Goal: Task Accomplishment & Management: Manage account settings

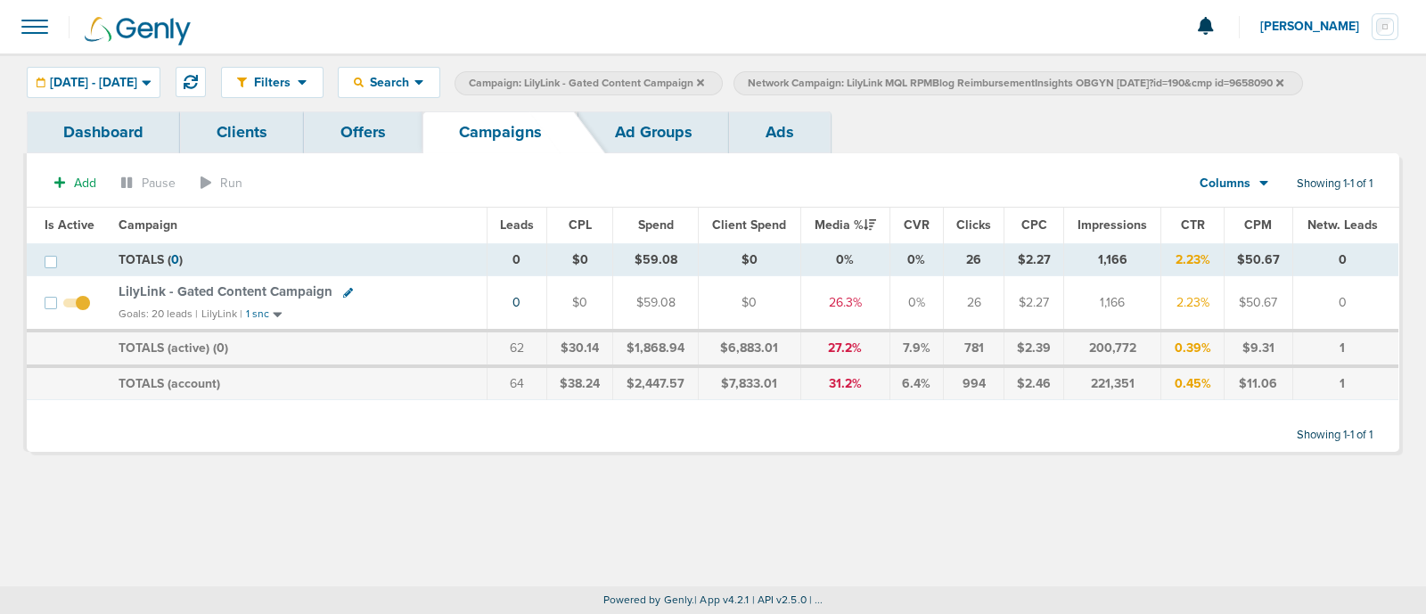
click at [704, 79] on icon at bounding box center [700, 81] width 7 height 7
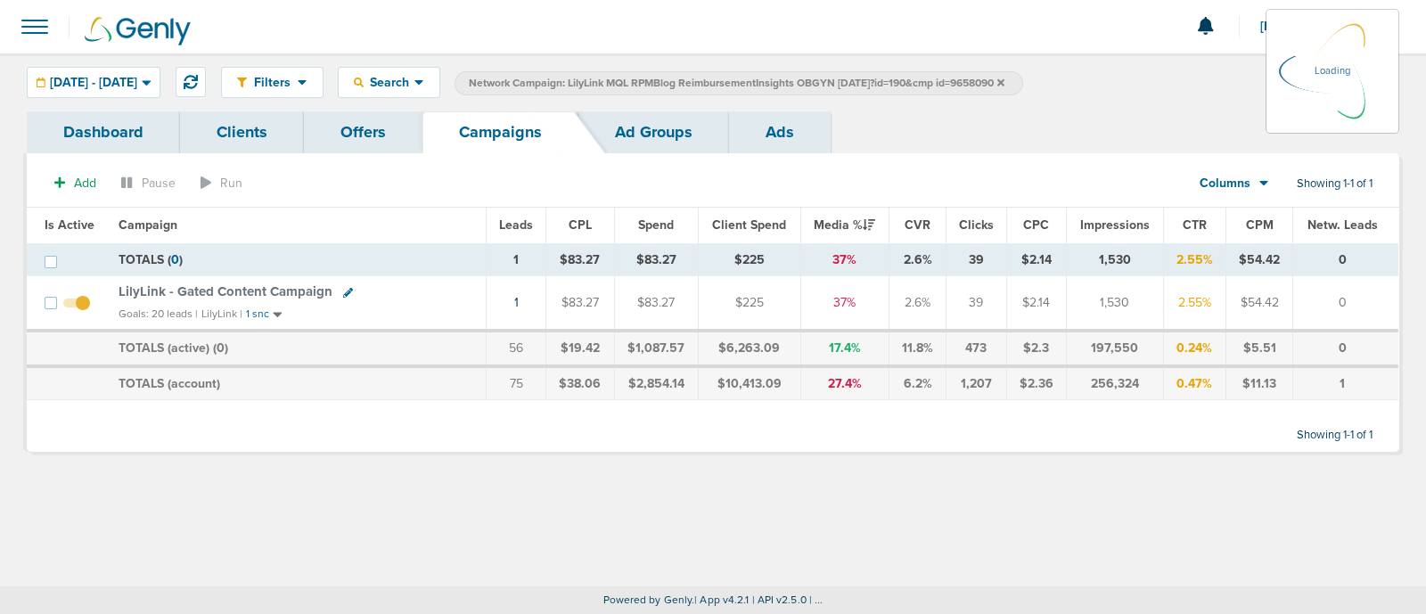
click at [1004, 79] on icon at bounding box center [1000, 81] width 7 height 7
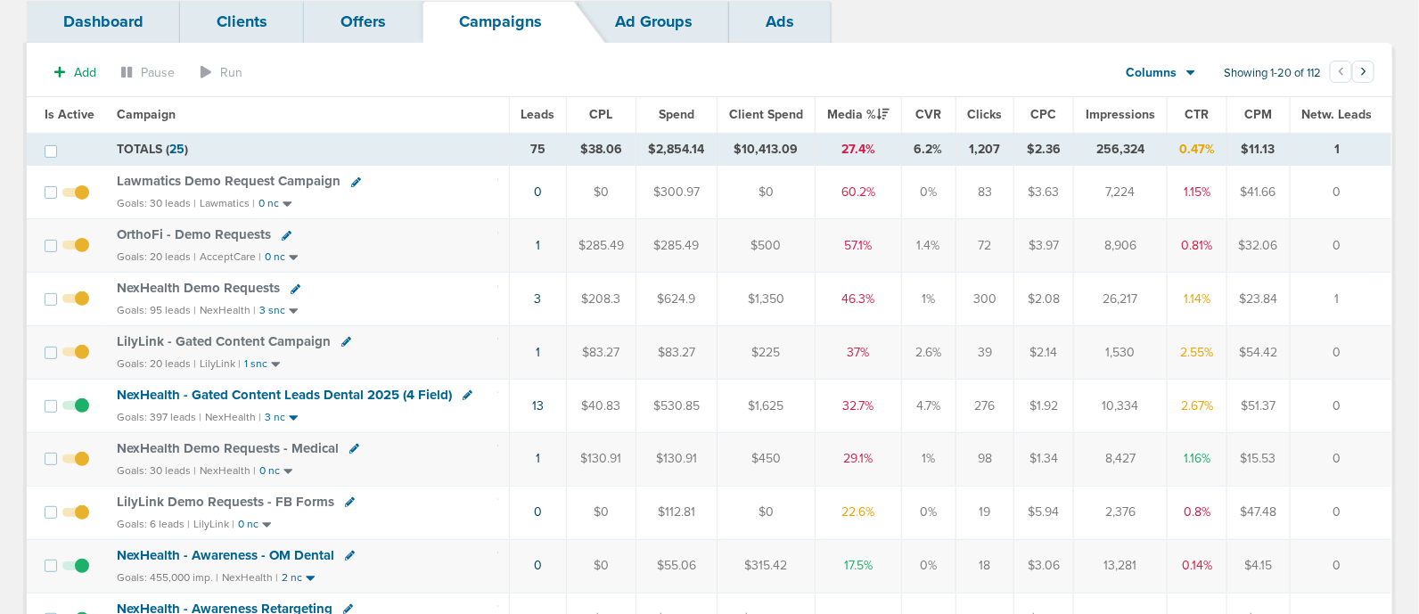
scroll to position [102, 0]
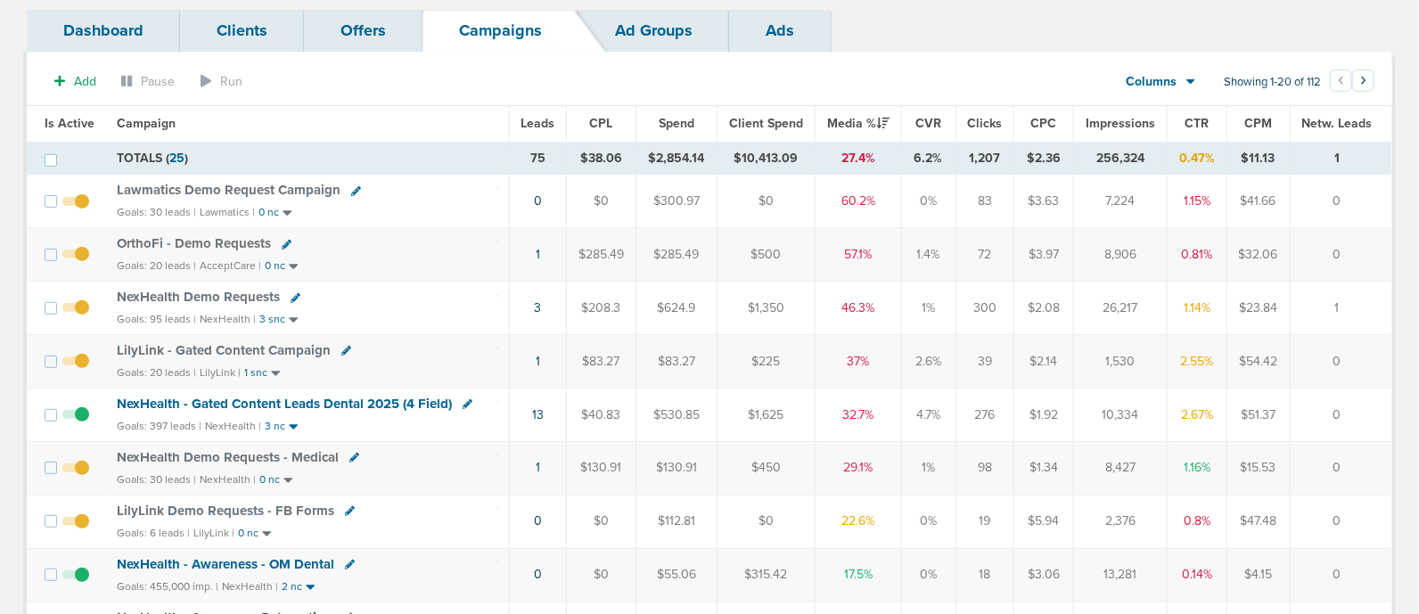
drag, startPoint x: 539, startPoint y: 412, endPoint x: 495, endPoint y: 407, distance: 44.8
click at [495, 407] on div "NexHealth - Gated Content Leads Dental 2025 (4 Field)" at bounding box center [307, 405] width 381 height 18
click at [534, 306] on link "3" at bounding box center [537, 307] width 7 height 15
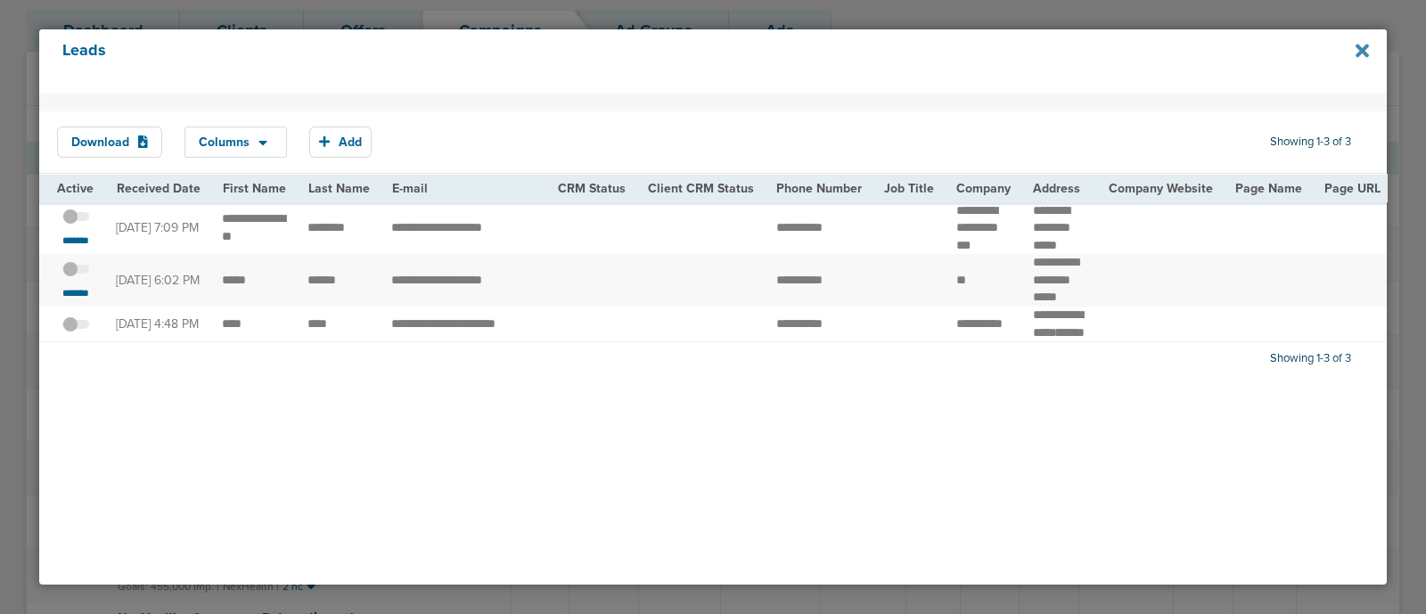
click at [1359, 45] on icon at bounding box center [1361, 51] width 13 height 20
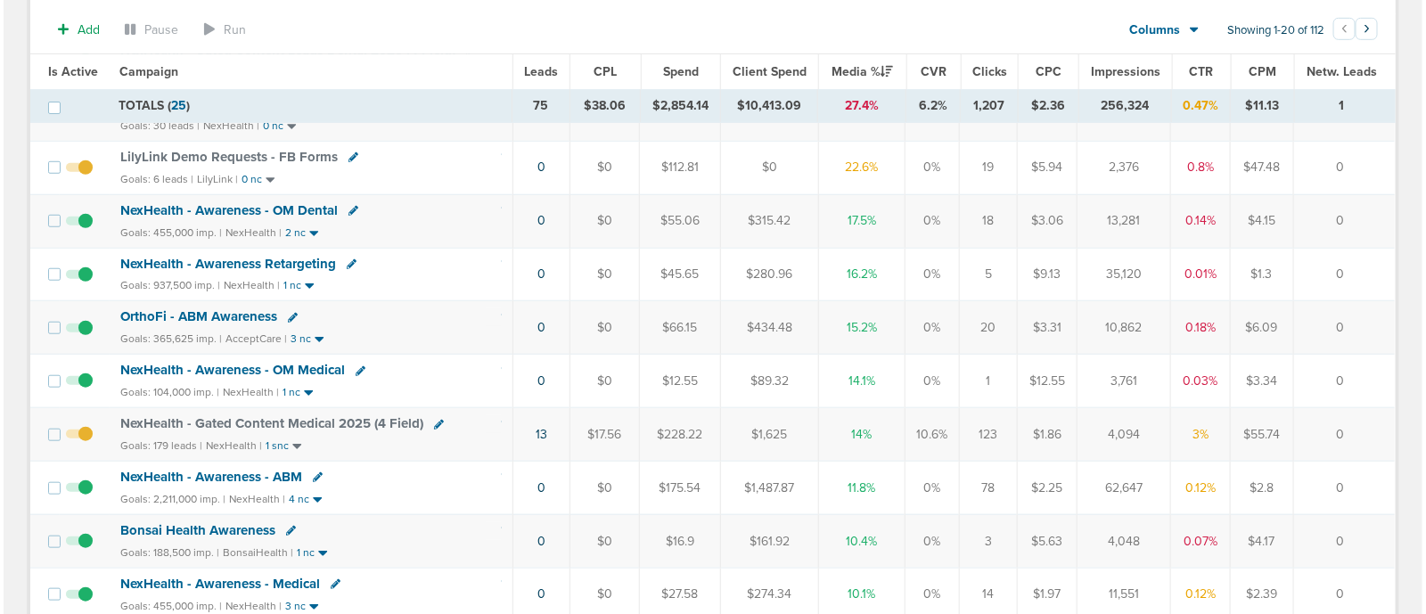
scroll to position [459, 0]
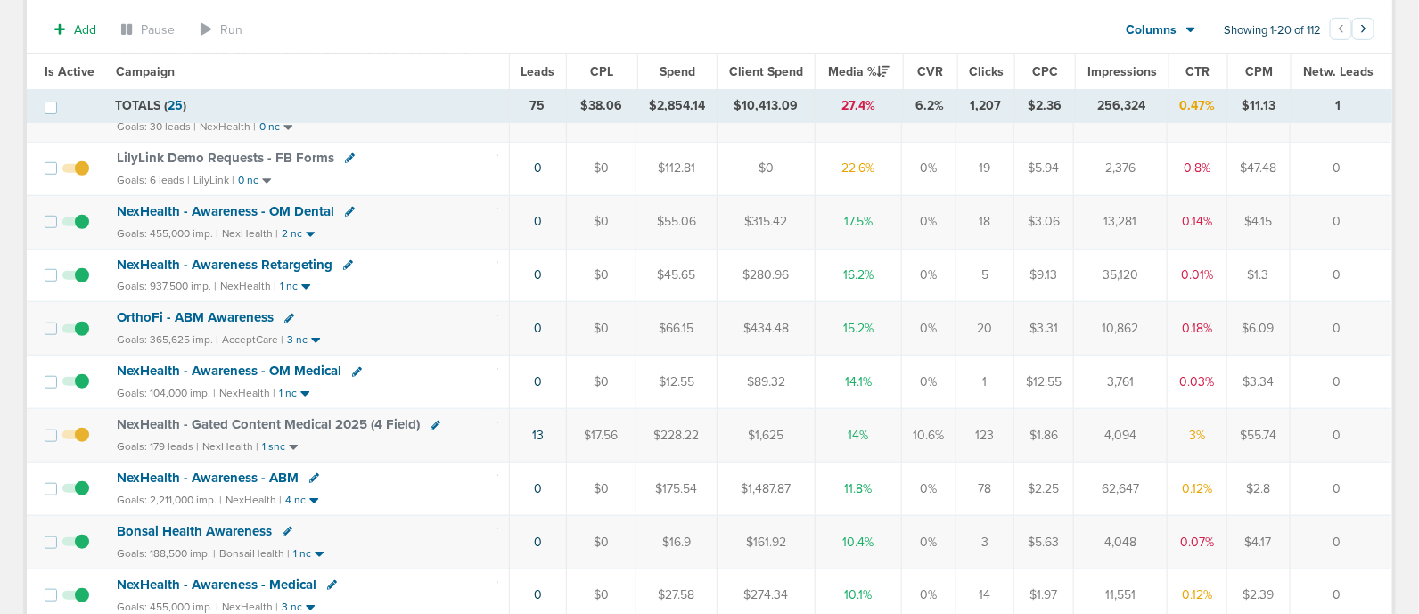
click at [430, 421] on icon at bounding box center [435, 426] width 10 height 10
select select
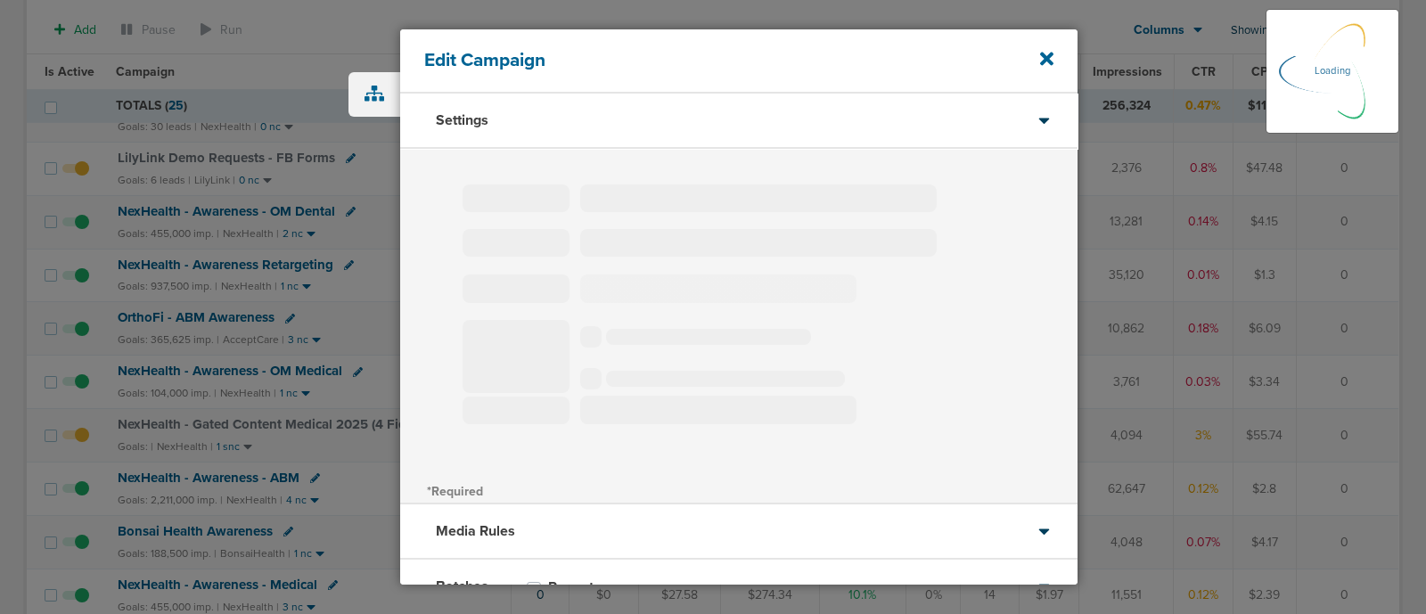
select select "1"
select select "2"
select select "3"
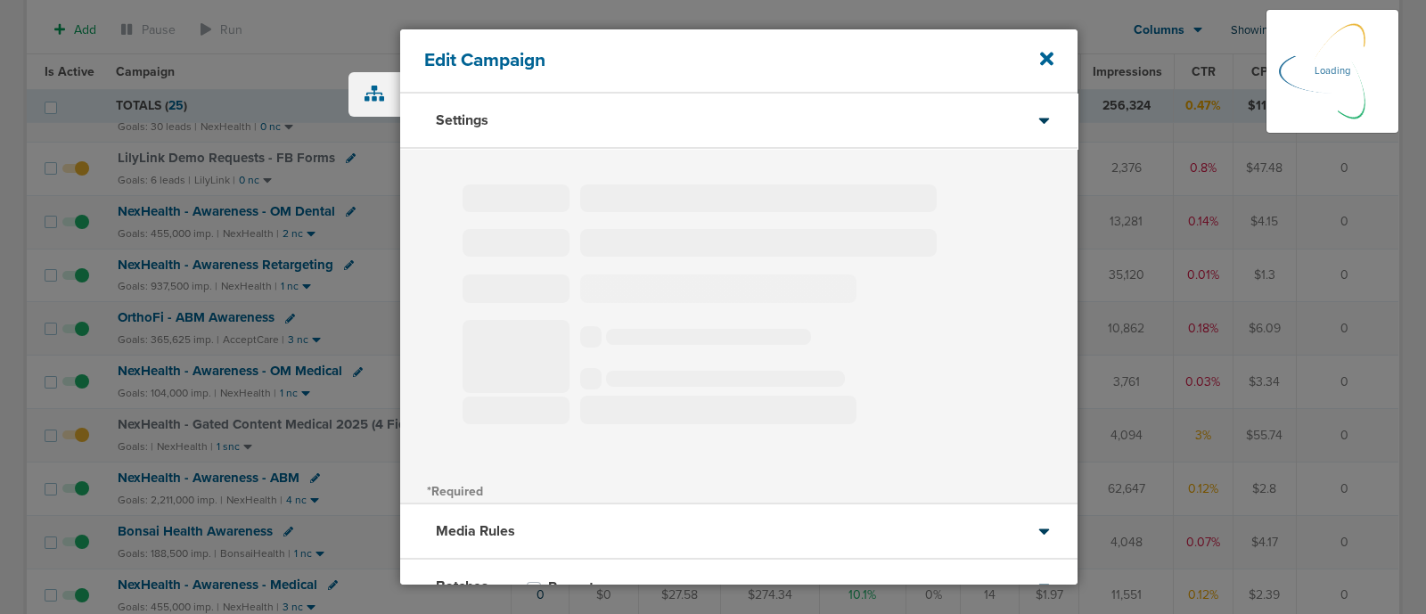
select select "3"
select select "6"
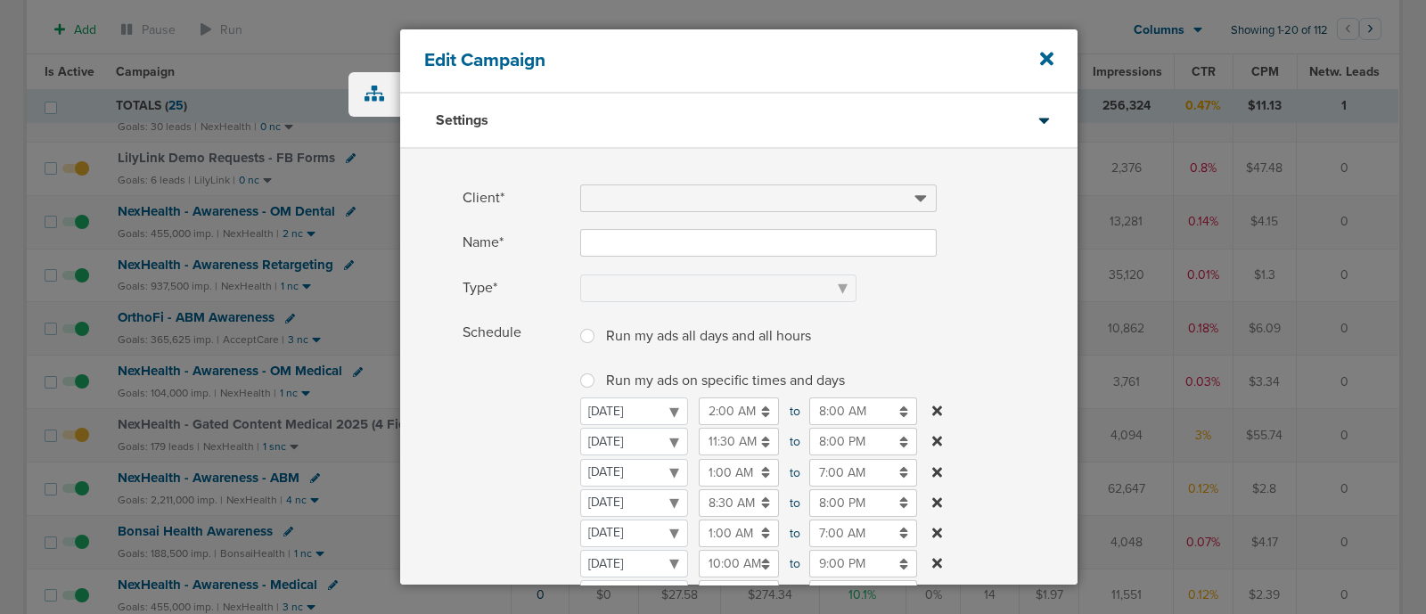
type input "NexHealth - Gated Content Medical 2025 (4 Field)"
select select "Leads"
radio input "true"
select select "readWrite"
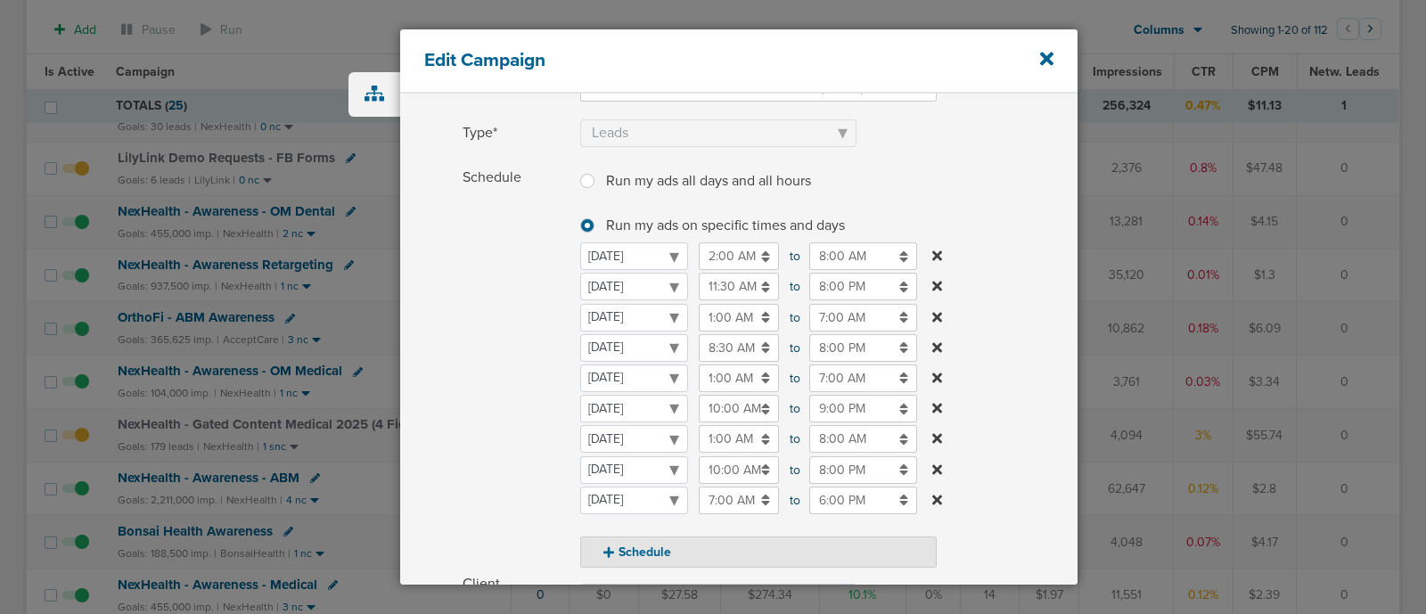
scroll to position [153, 0]
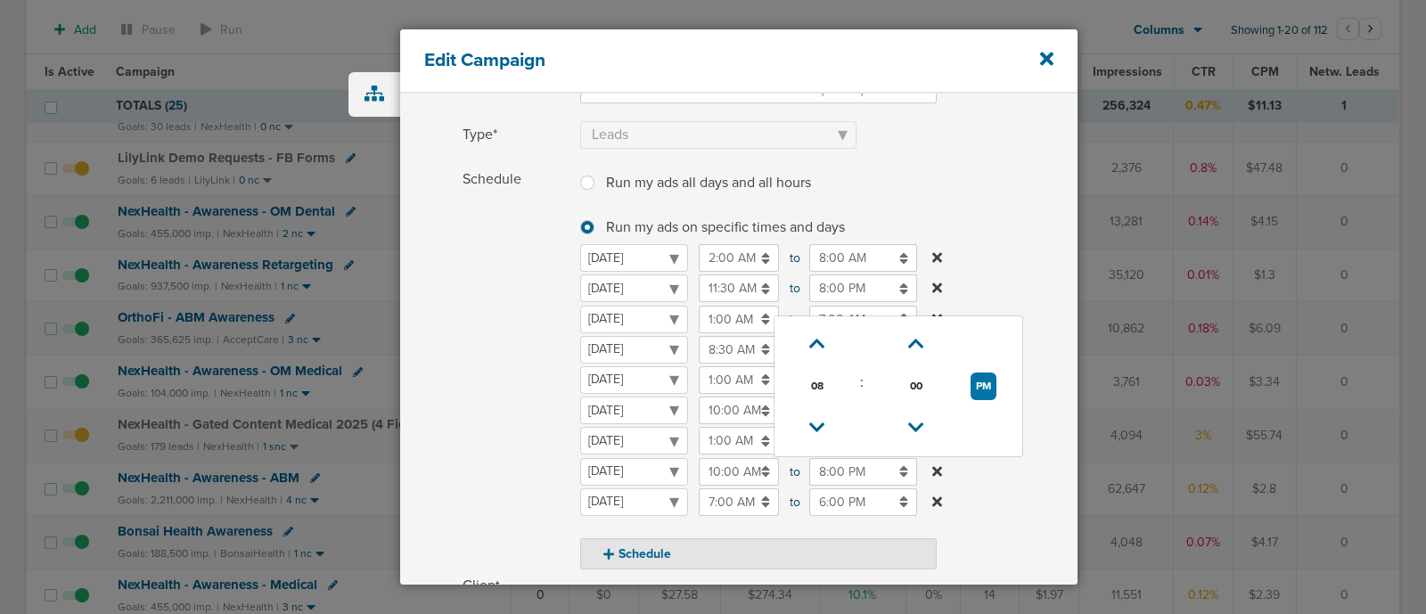
click at [849, 462] on input "8:00 PM" at bounding box center [863, 472] width 108 height 28
click at [815, 348] on icon at bounding box center [817, 344] width 16 height 11
type input "9:00 PM"
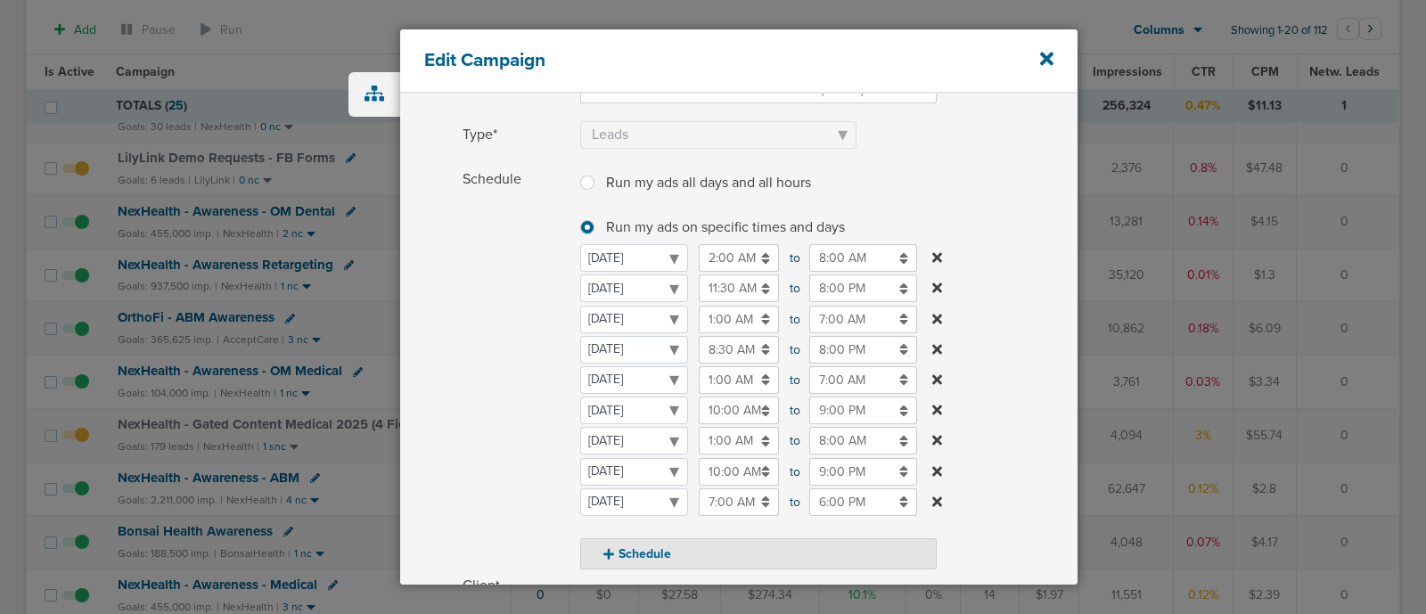
click at [1065, 532] on label "Schedule Run my ads all days and all hours Run my ads all days and all hours Ru…" at bounding box center [769, 368] width 615 height 404
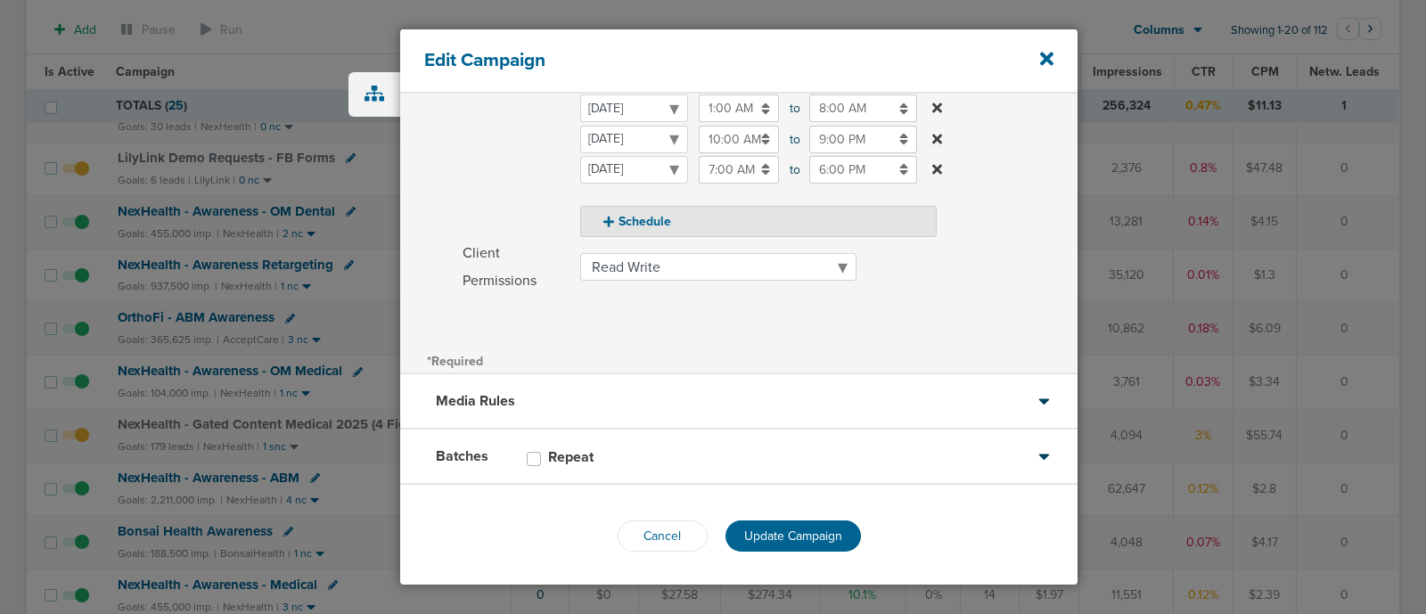
scroll to position [485, 0]
click at [816, 537] on span "Update Campaign" at bounding box center [793, 536] width 98 height 15
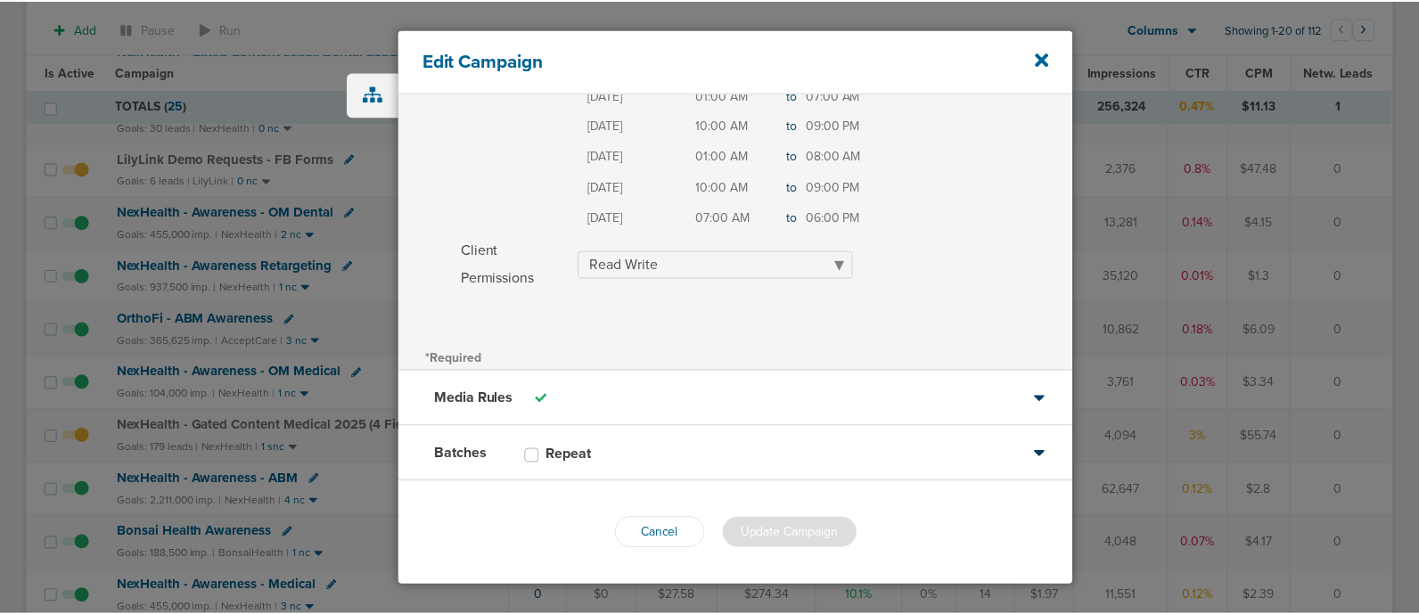
scroll to position [431, 0]
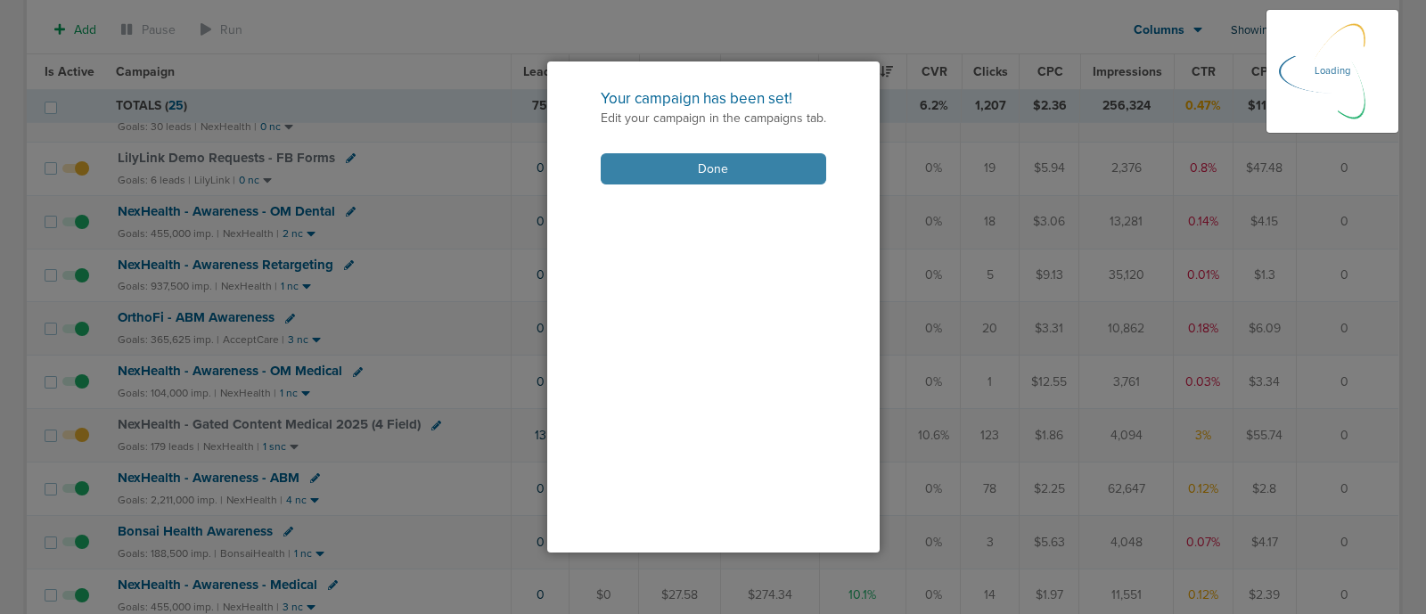
click at [729, 168] on button "Done" at bounding box center [713, 168] width 225 height 31
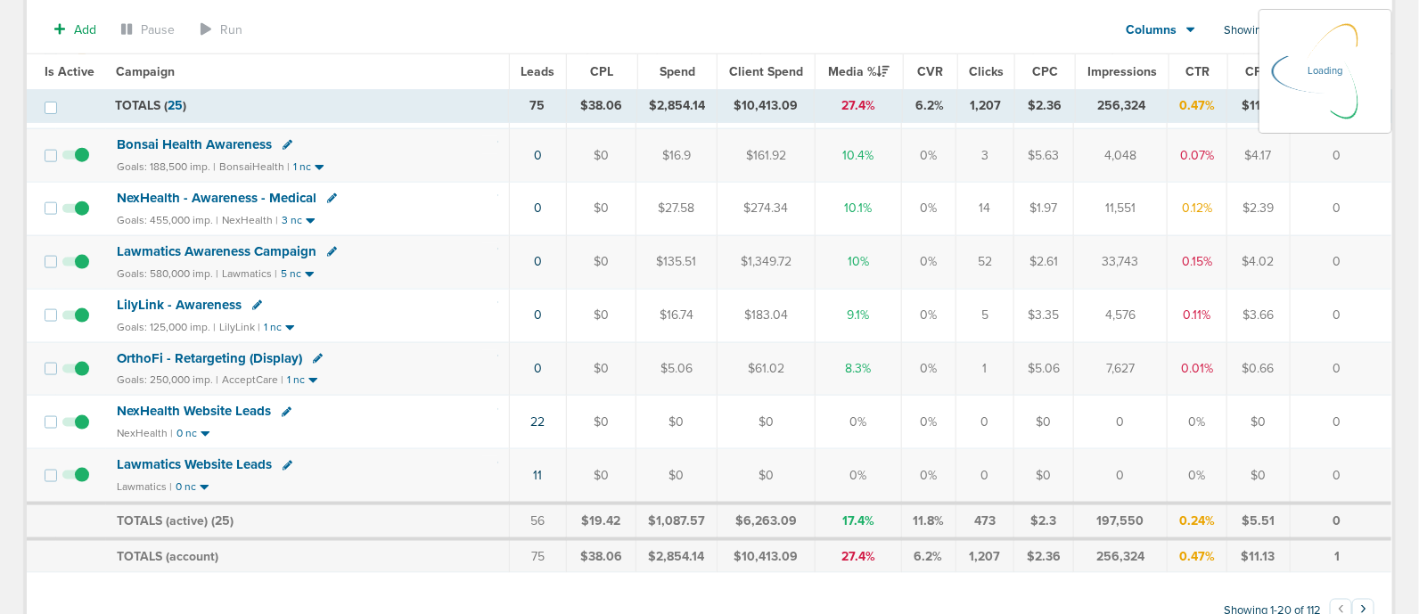
scroll to position [850, 0]
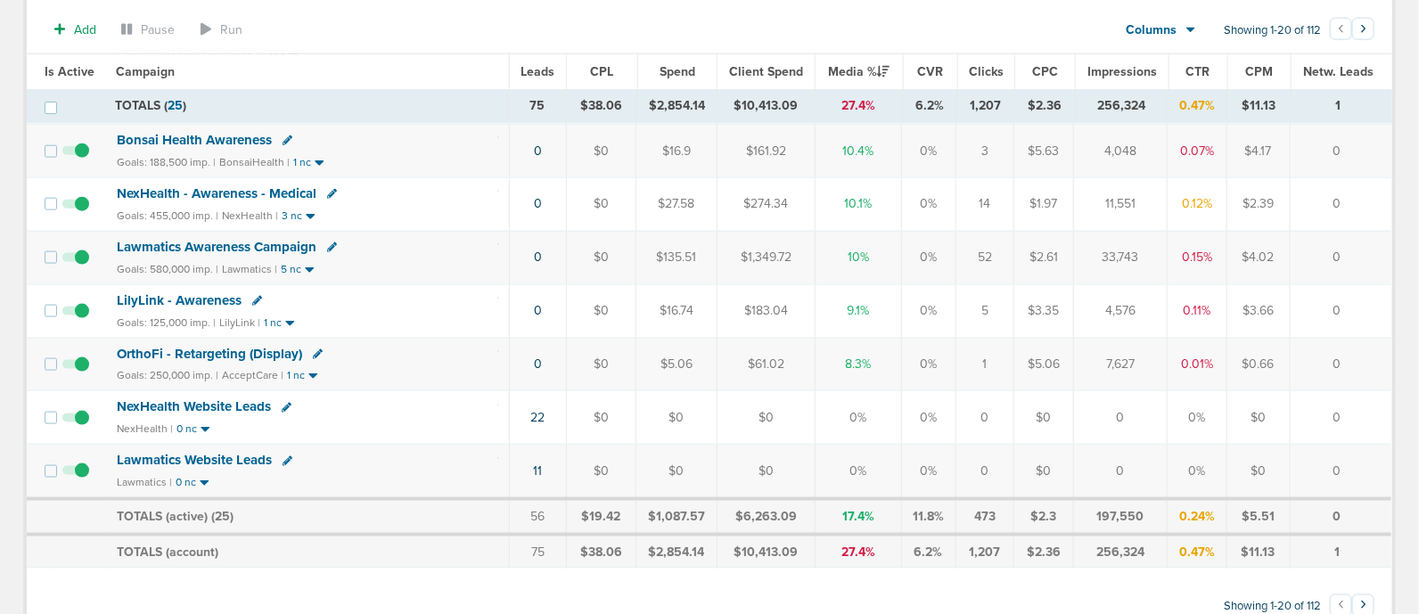
click at [480, 368] on div "Goals: 250,000 imp. | AcceptCare | 1 nc" at bounding box center [307, 375] width 381 height 15
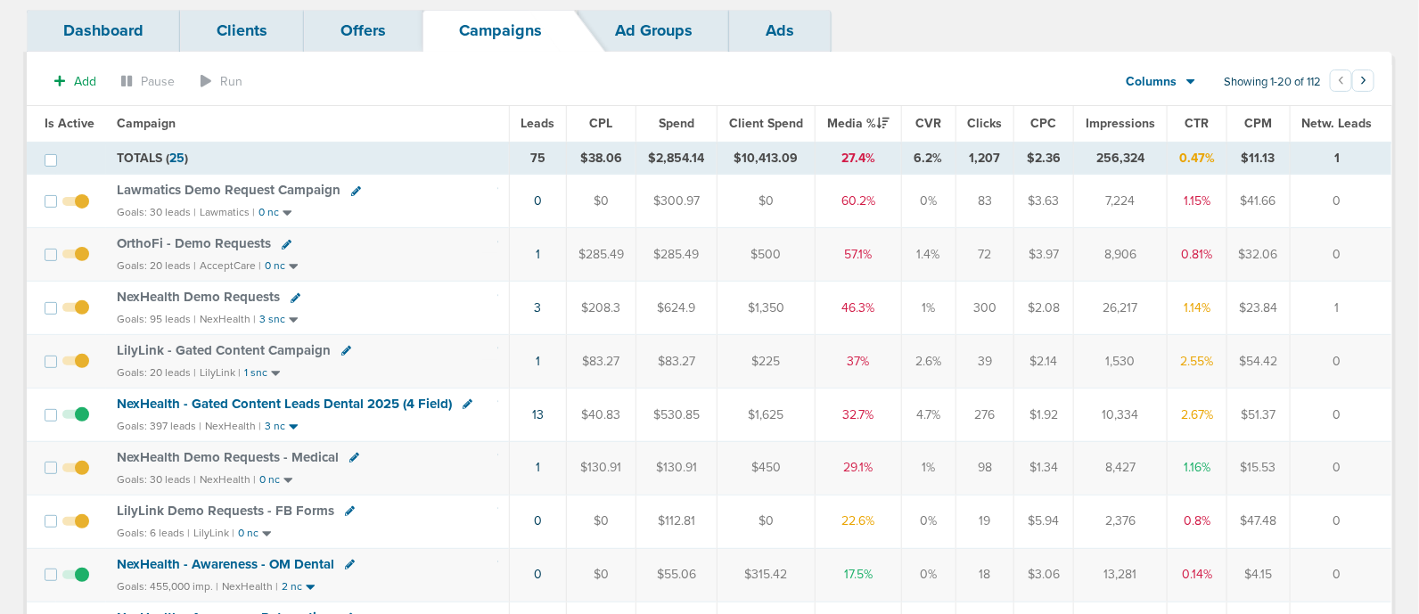
scroll to position [110, 0]
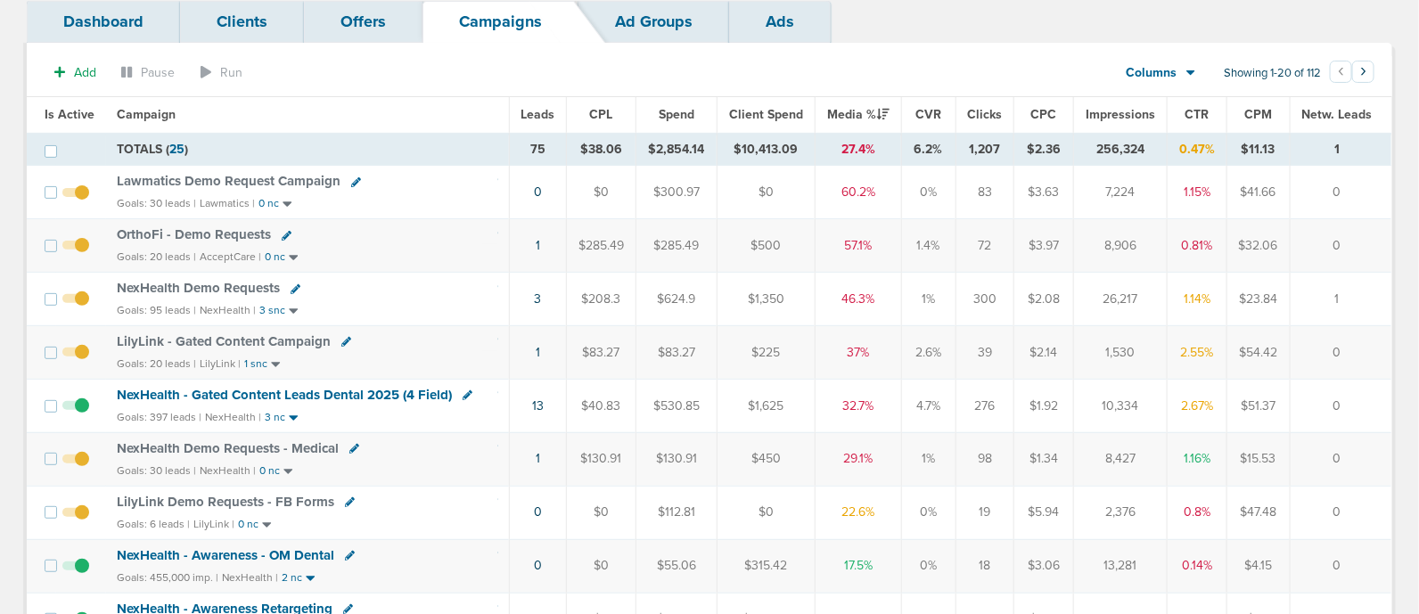
click at [354, 389] on span "NexHealth - Gated Content Leads Dental 2025 (4 Field)" at bounding box center [284, 395] width 335 height 16
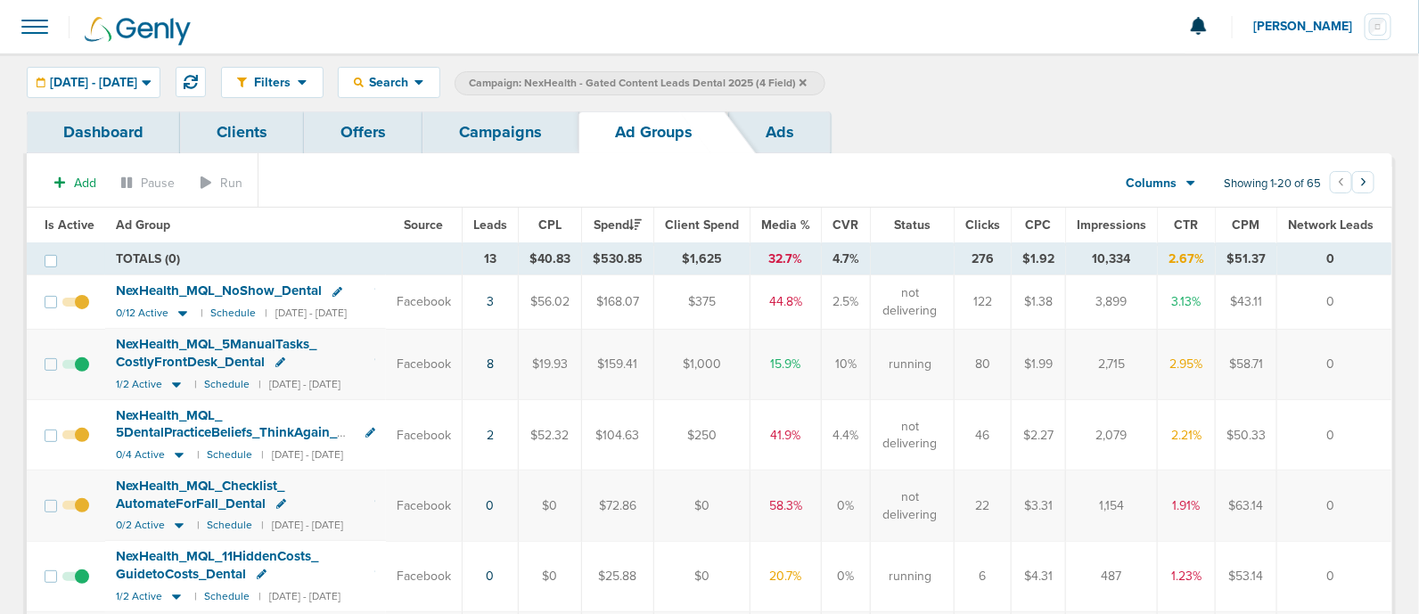
click at [70, 218] on span "Is Active" at bounding box center [70, 224] width 50 height 15
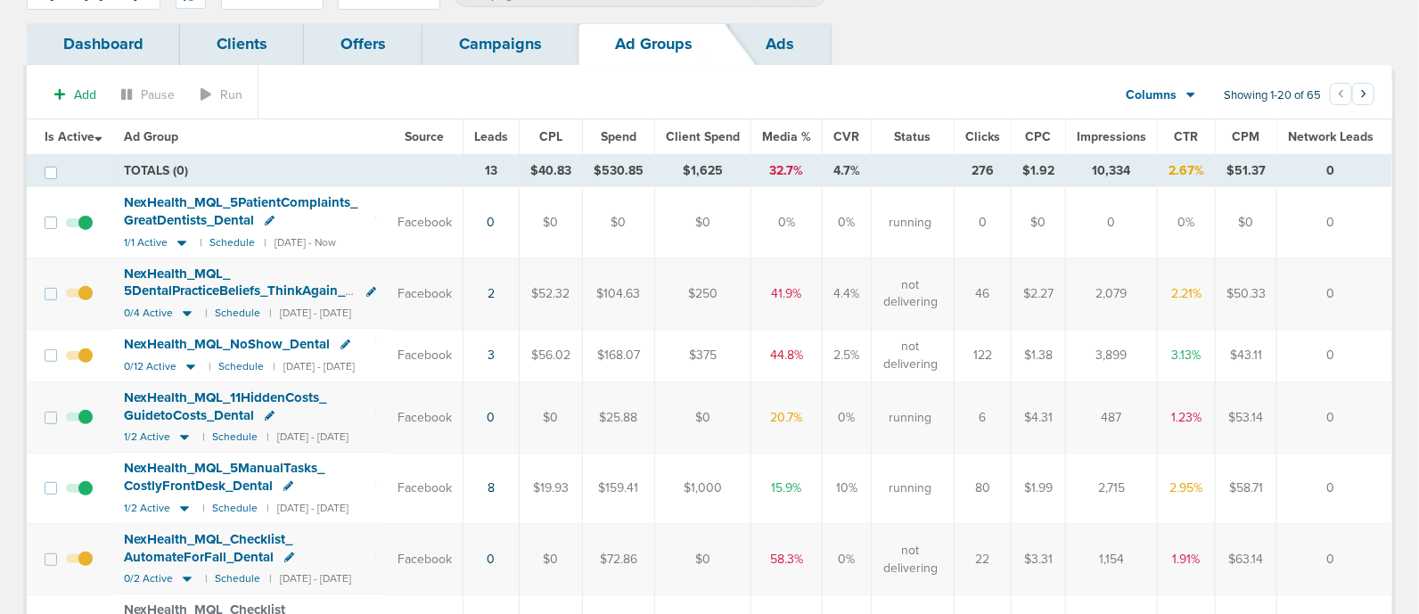
scroll to position [86, 0]
click at [185, 438] on icon at bounding box center [184, 440] width 9 height 5
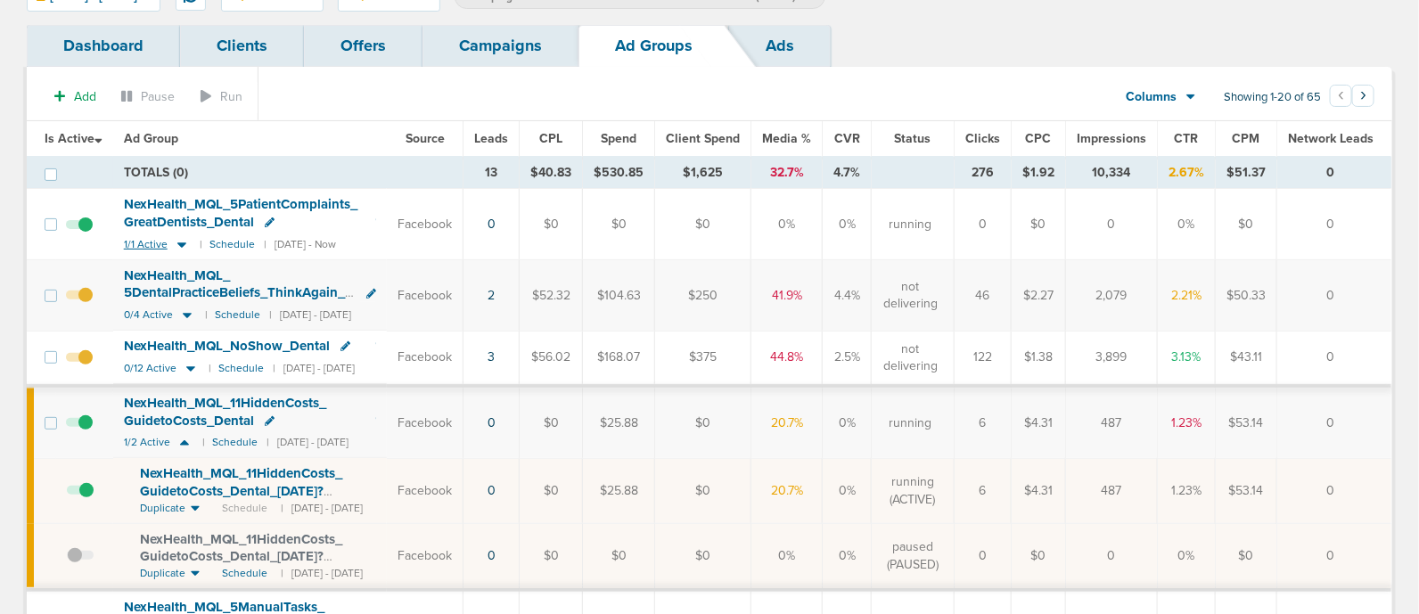
click at [179, 242] on icon at bounding box center [181, 244] width 9 height 5
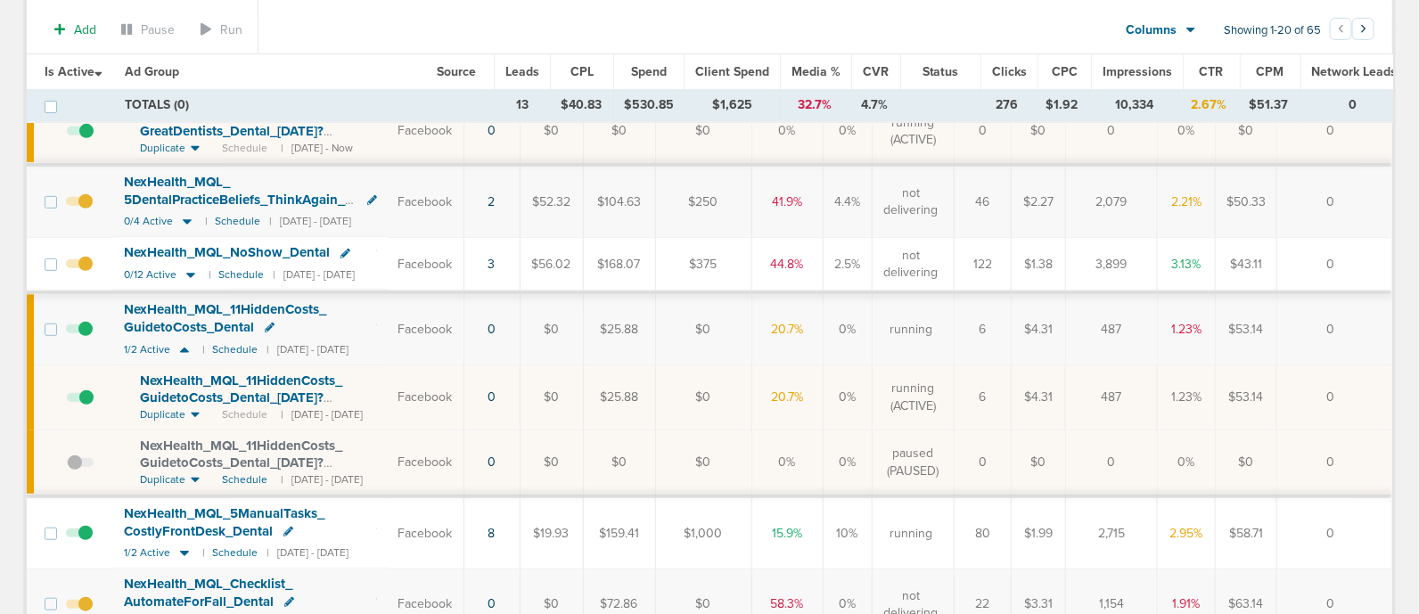
scroll to position [254, 0]
click at [84, 407] on span at bounding box center [80, 407] width 27 height 0
click at [67, 402] on input "checkbox" at bounding box center [67, 402] width 0 height 0
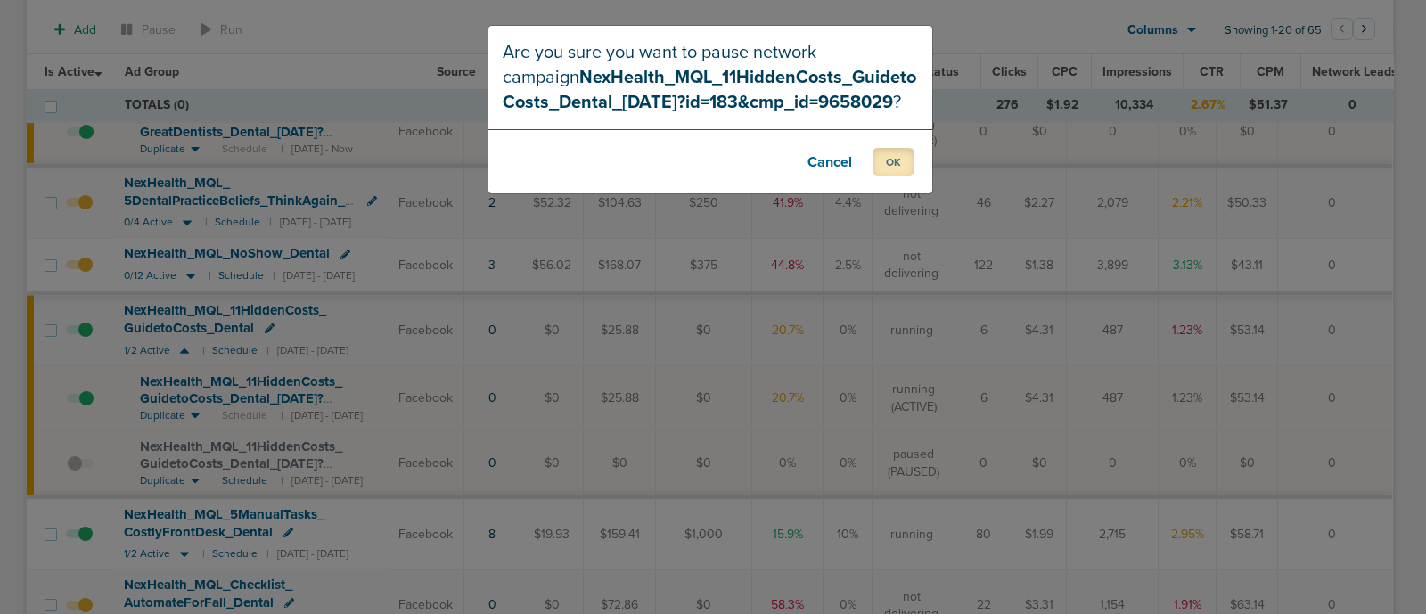
click at [890, 158] on button "OK" at bounding box center [893, 162] width 42 height 28
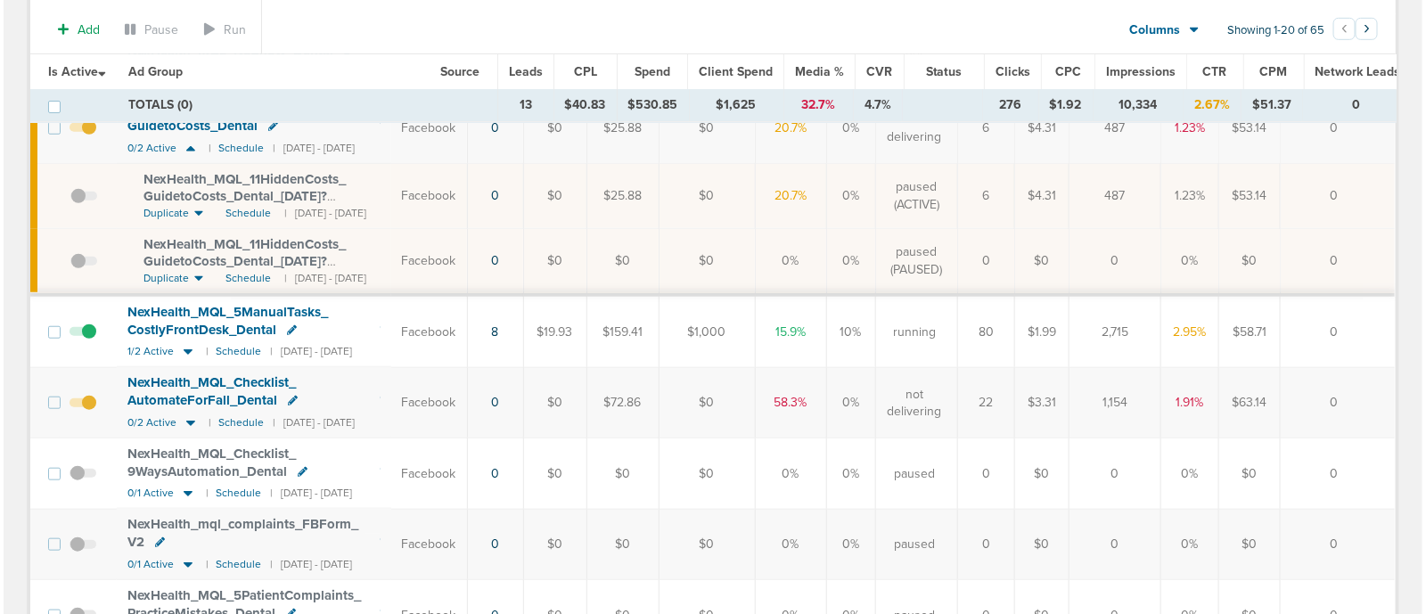
scroll to position [0, 0]
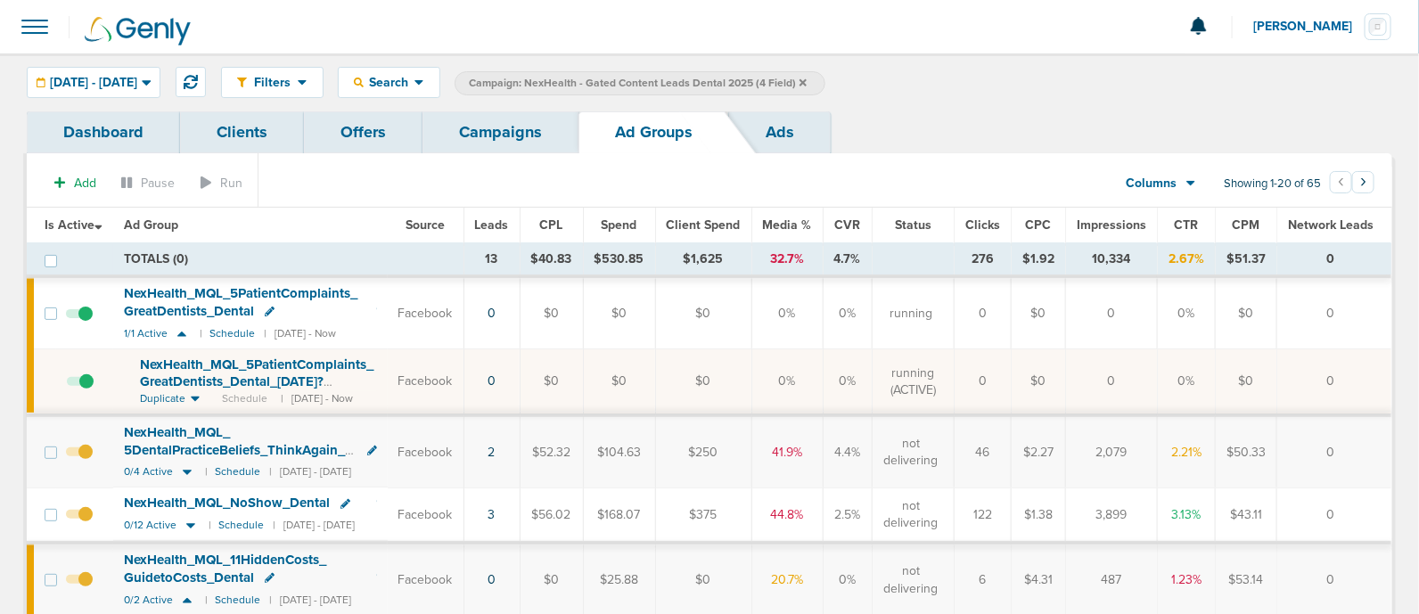
click at [490, 106] on div "Filters Active Only Settings Status Active Inactive Objectives MQL SQL Traffic …" at bounding box center [709, 82] width 1419 height 58
click at [546, 139] on link "Campaigns" at bounding box center [500, 132] width 156 height 42
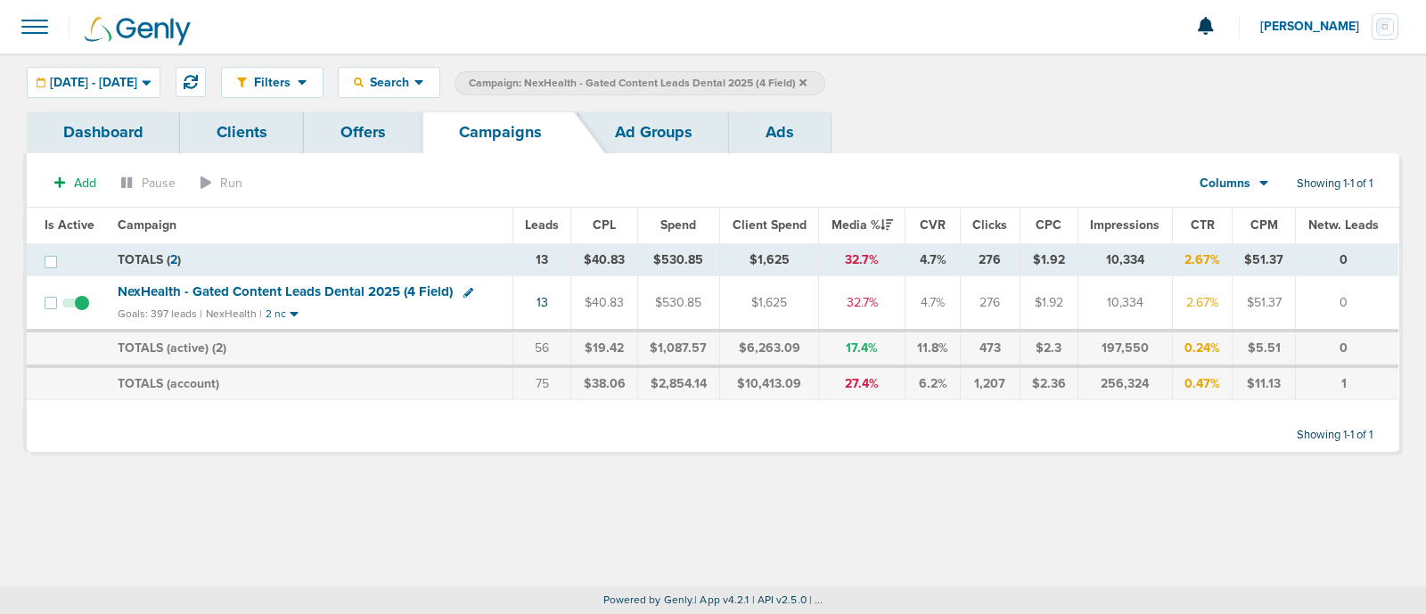
click at [806, 78] on icon at bounding box center [802, 83] width 7 height 11
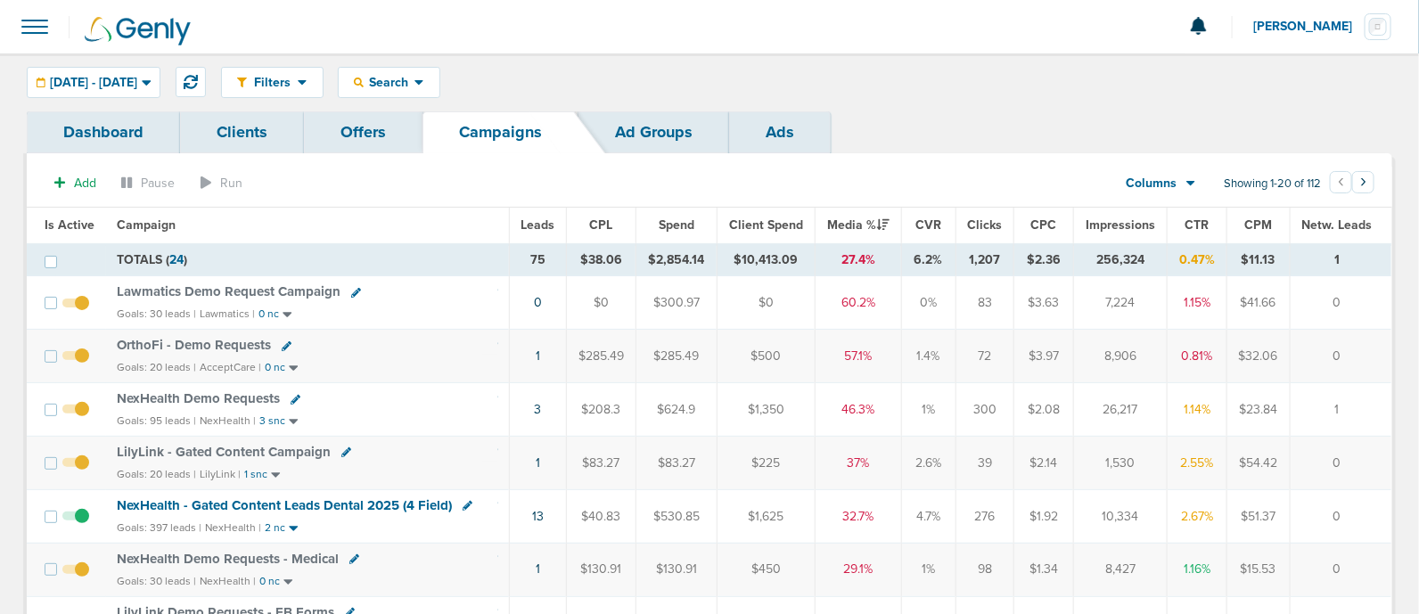
click at [225, 340] on span "OrthoFi - Demo Requests" at bounding box center [194, 345] width 154 height 16
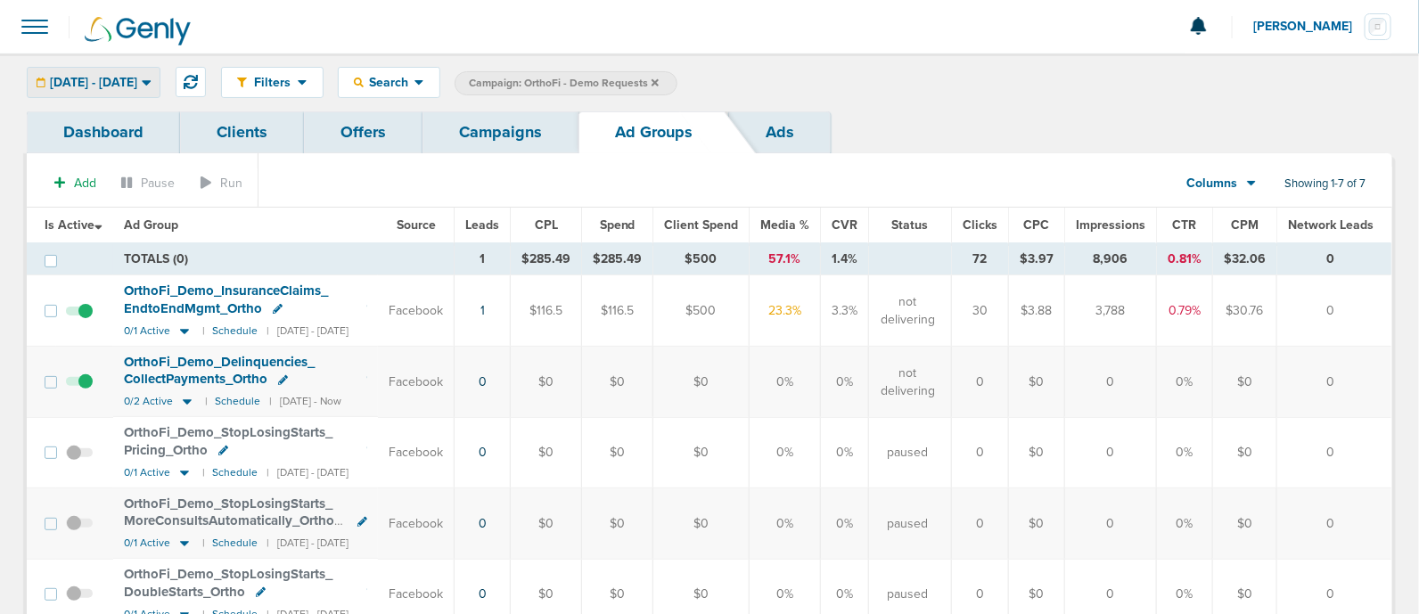
click at [137, 85] on span "09.18.2025 - 09.18.2025" at bounding box center [93, 83] width 87 height 12
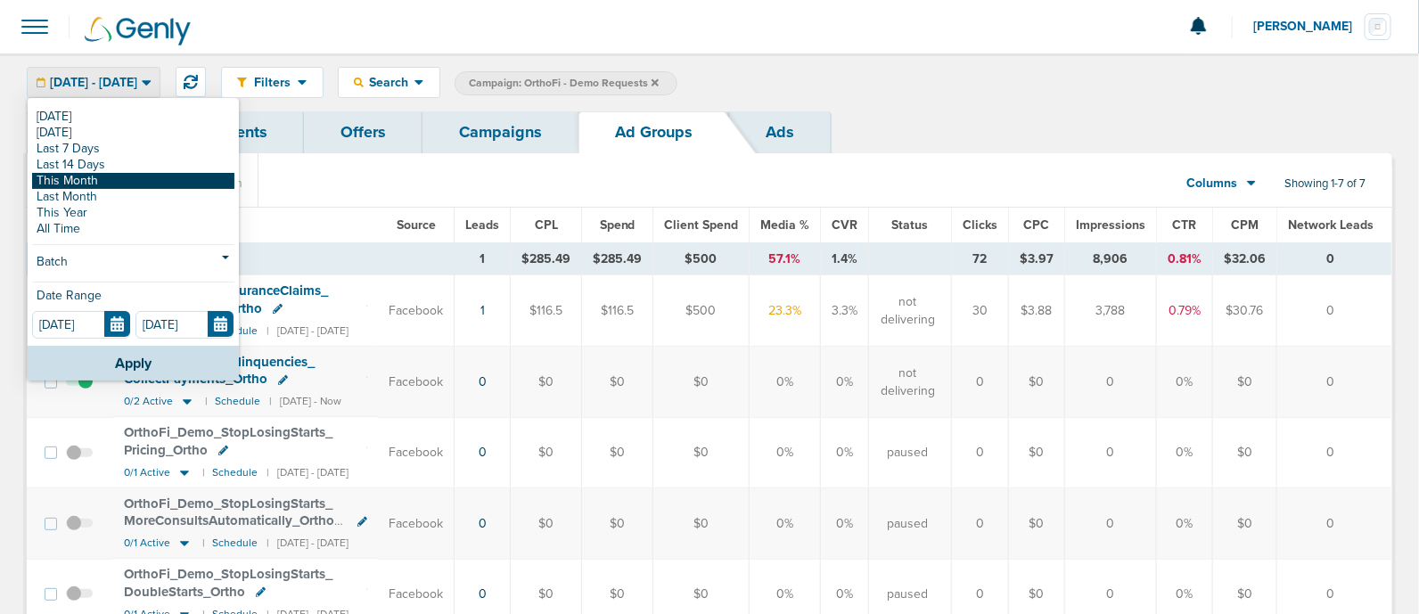
click at [129, 176] on link "This Month" at bounding box center [133, 181] width 202 height 16
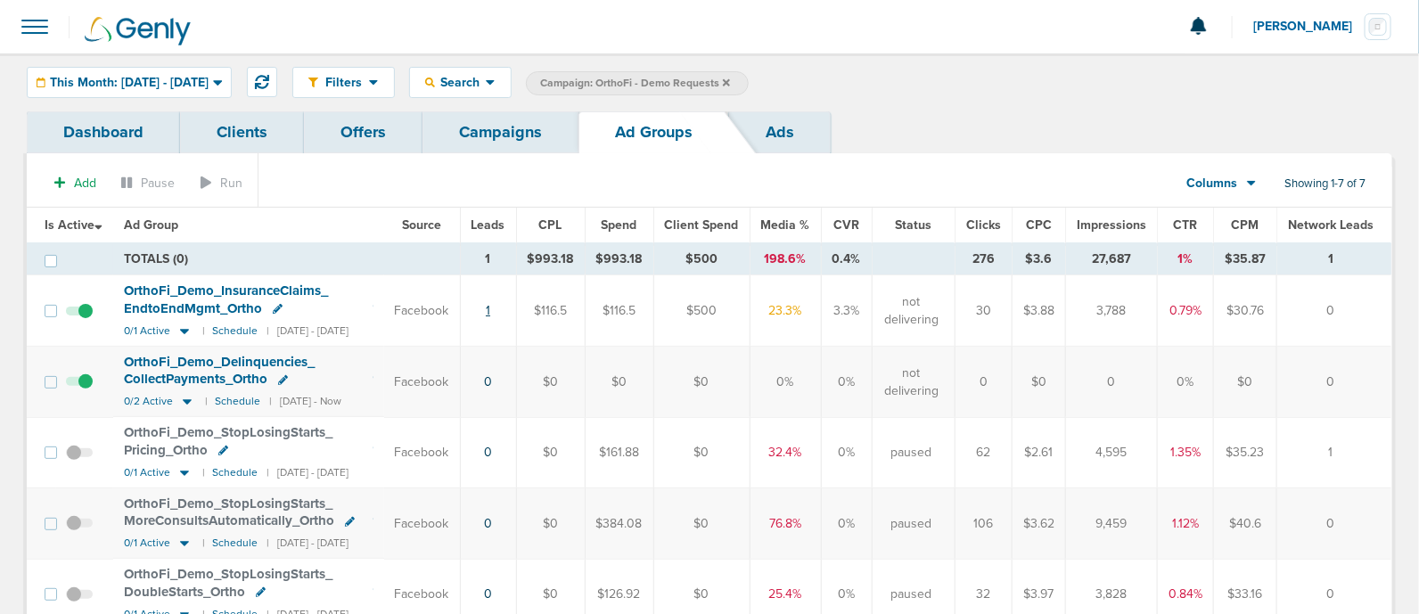
click at [490, 313] on link "1" at bounding box center [488, 310] width 4 height 15
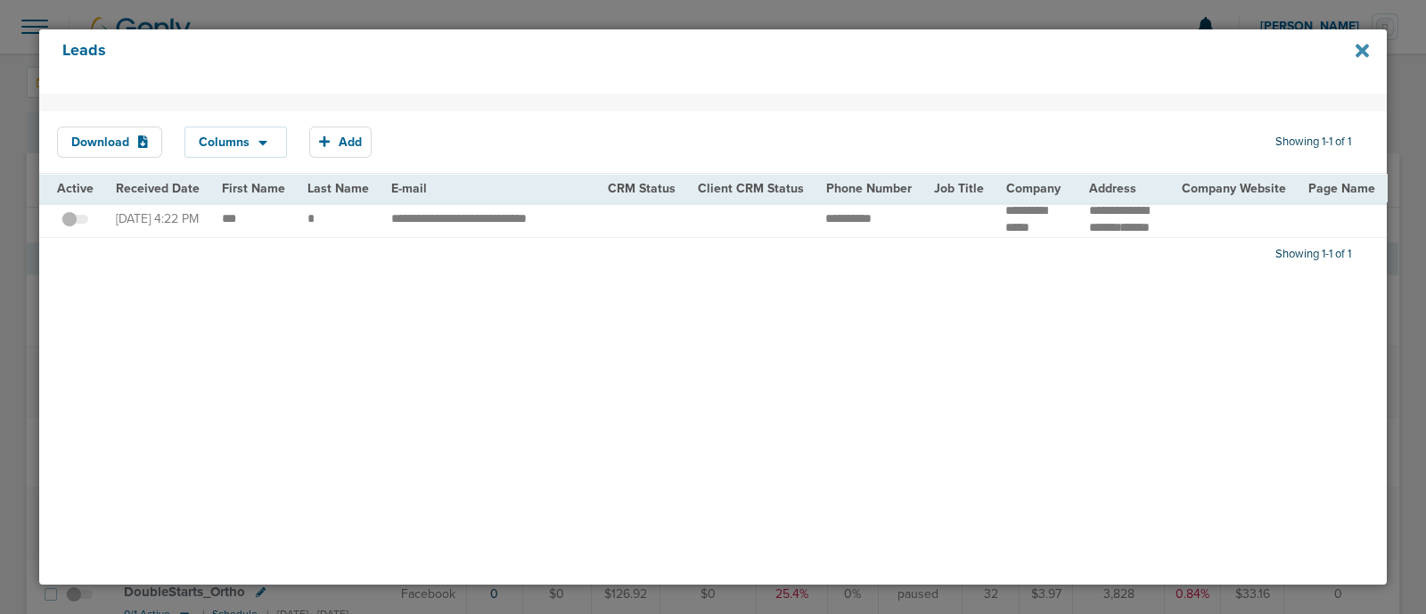
click at [1359, 50] on icon at bounding box center [1361, 50] width 13 height 13
click at [1359, 49] on icon at bounding box center [1361, 50] width 13 height 13
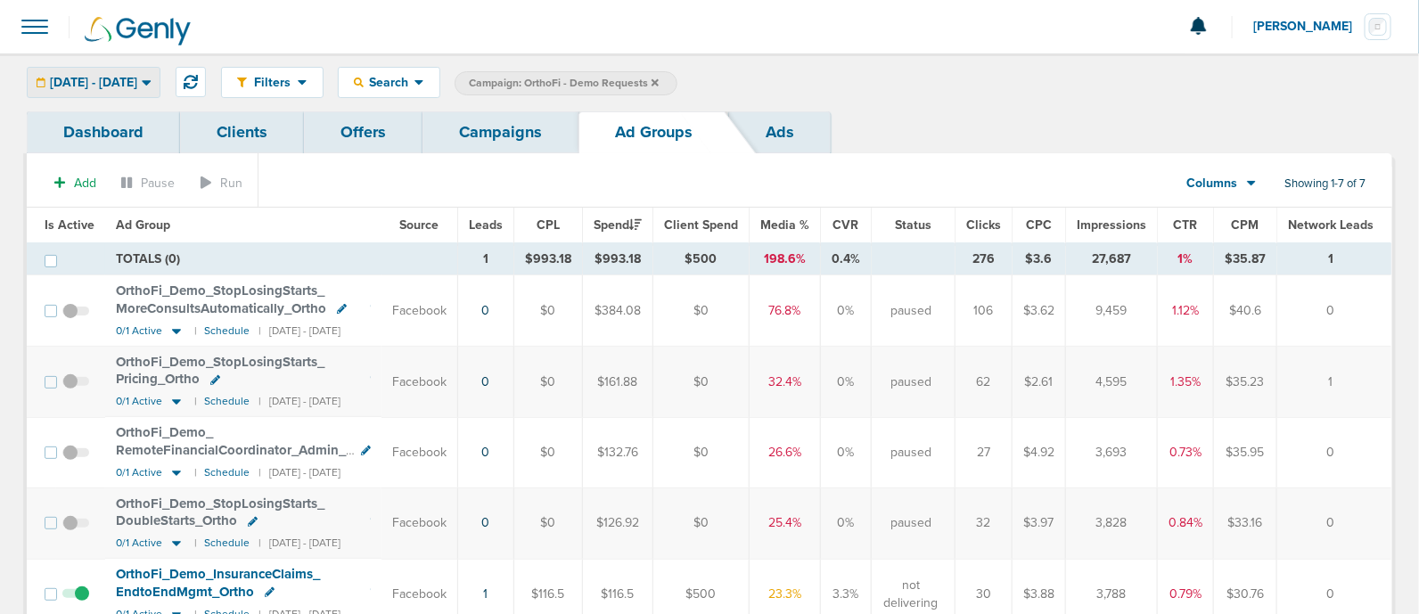
click at [137, 77] on span "[DATE] - [DATE]" at bounding box center [93, 83] width 87 height 12
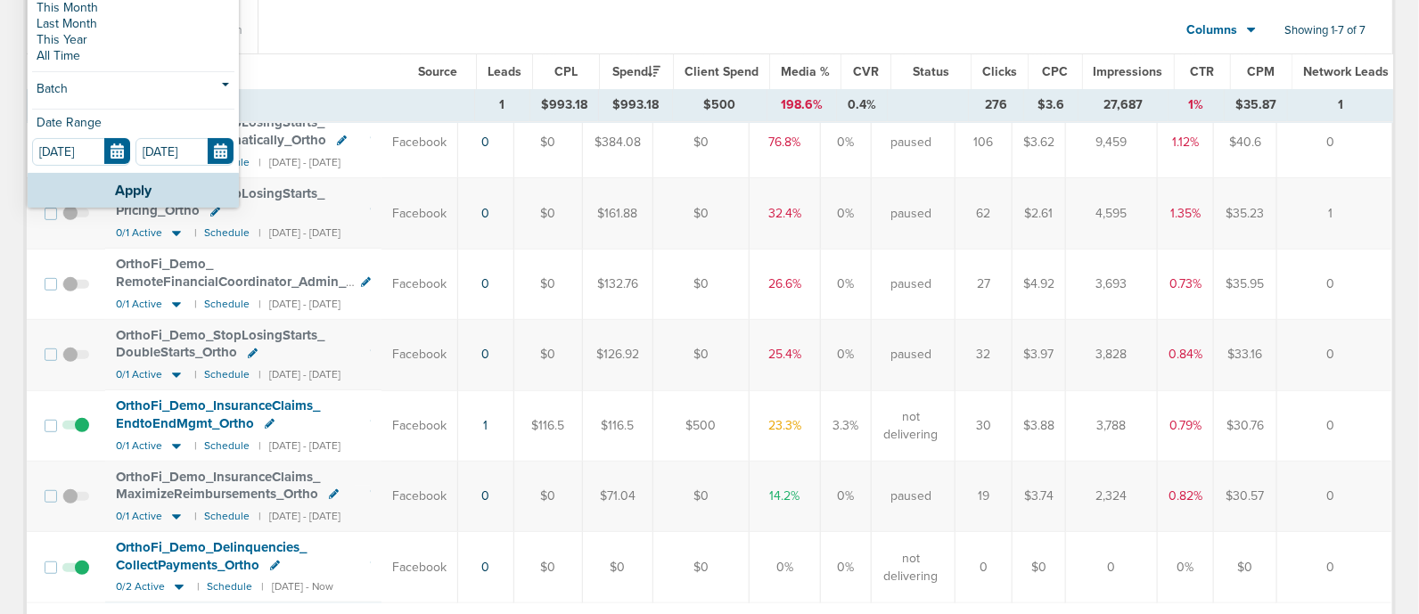
scroll to position [168, 0]
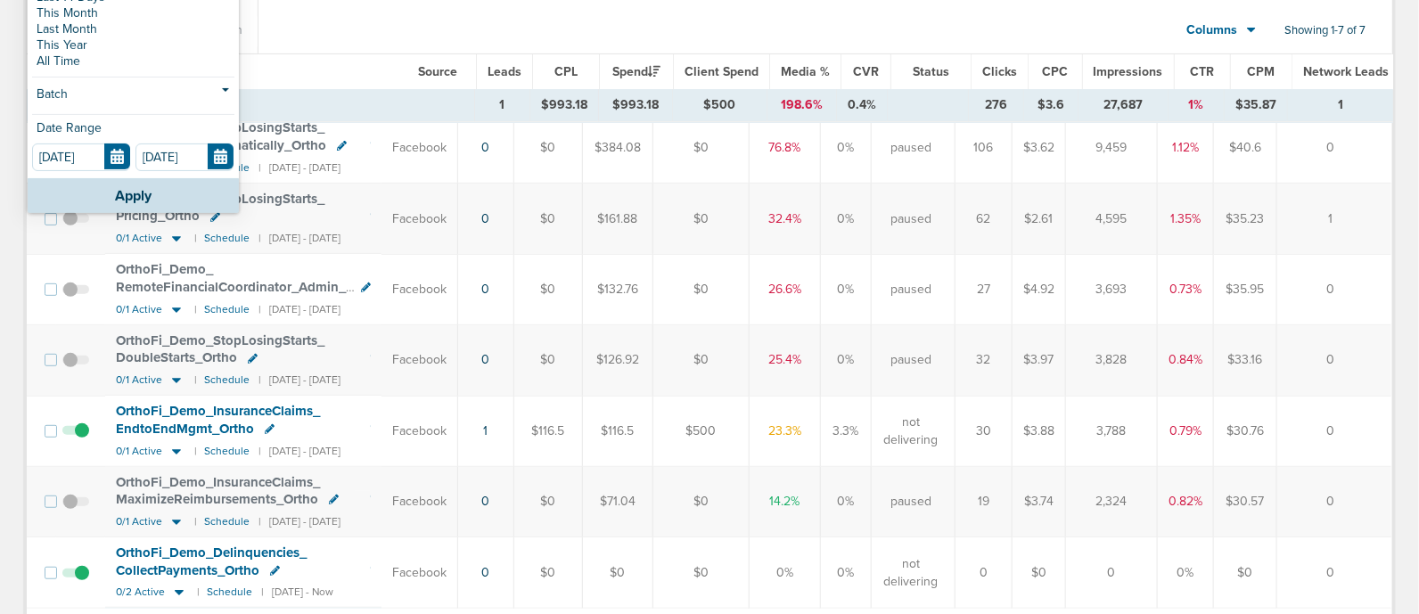
click at [369, 340] on div "OrthoFi_ Demo_ StopLosingStarts_ DoubleStarts_ Ortho" at bounding box center [243, 349] width 255 height 35
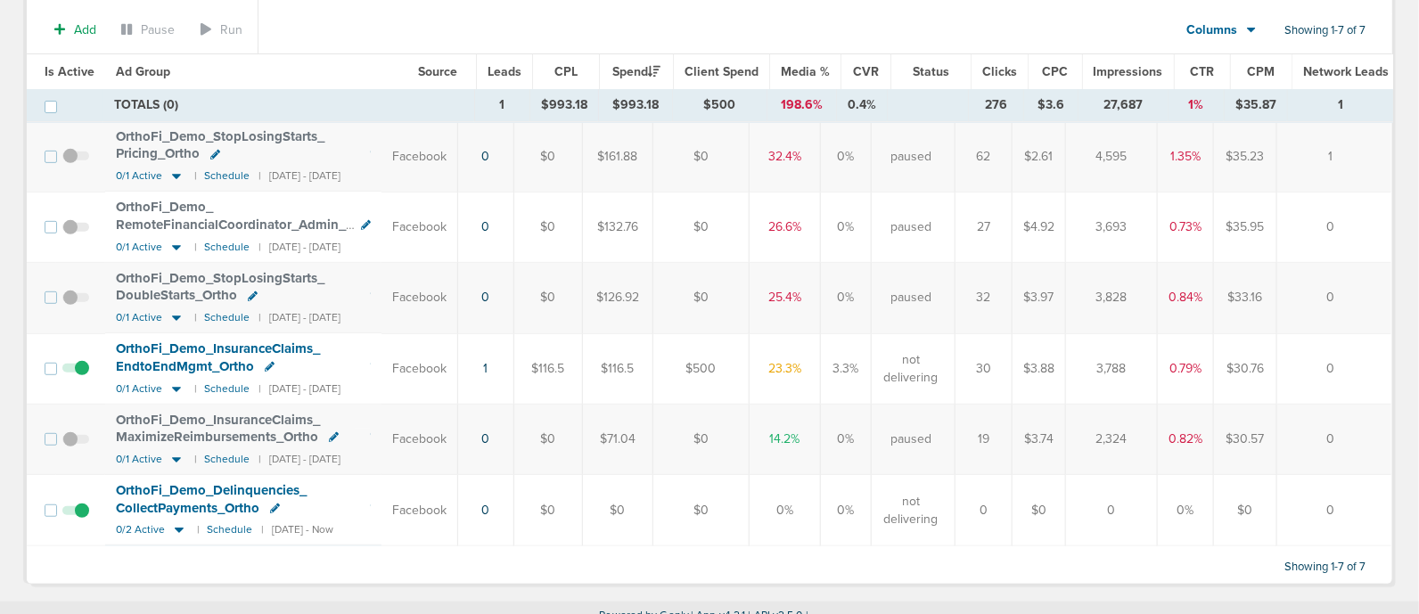
scroll to position [0, 0]
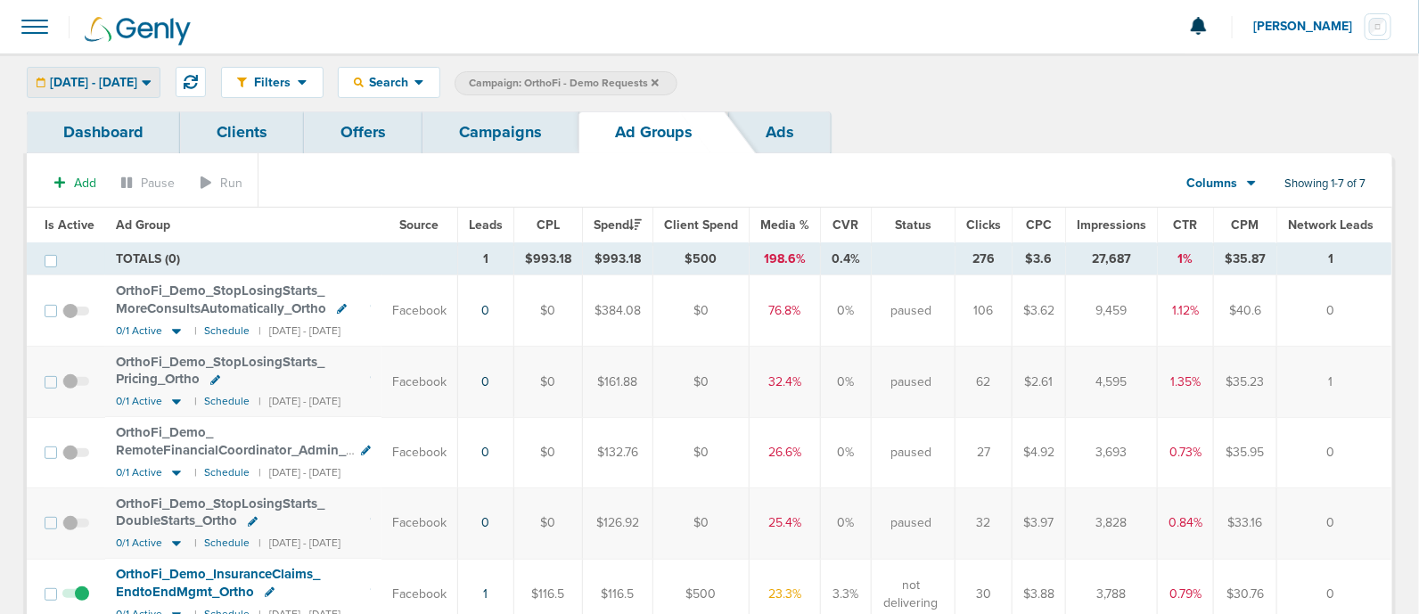
click at [137, 82] on span "[DATE] - [DATE]" at bounding box center [93, 83] width 87 height 12
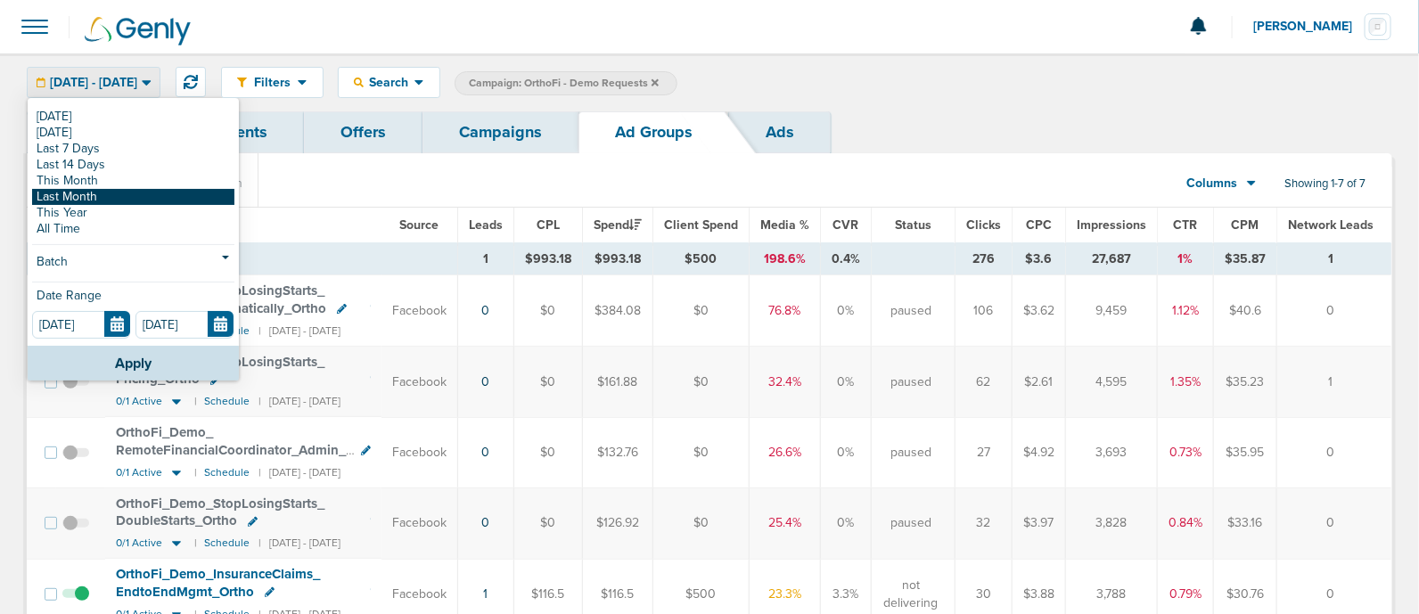
click at [111, 197] on link "Last Month" at bounding box center [133, 197] width 202 height 16
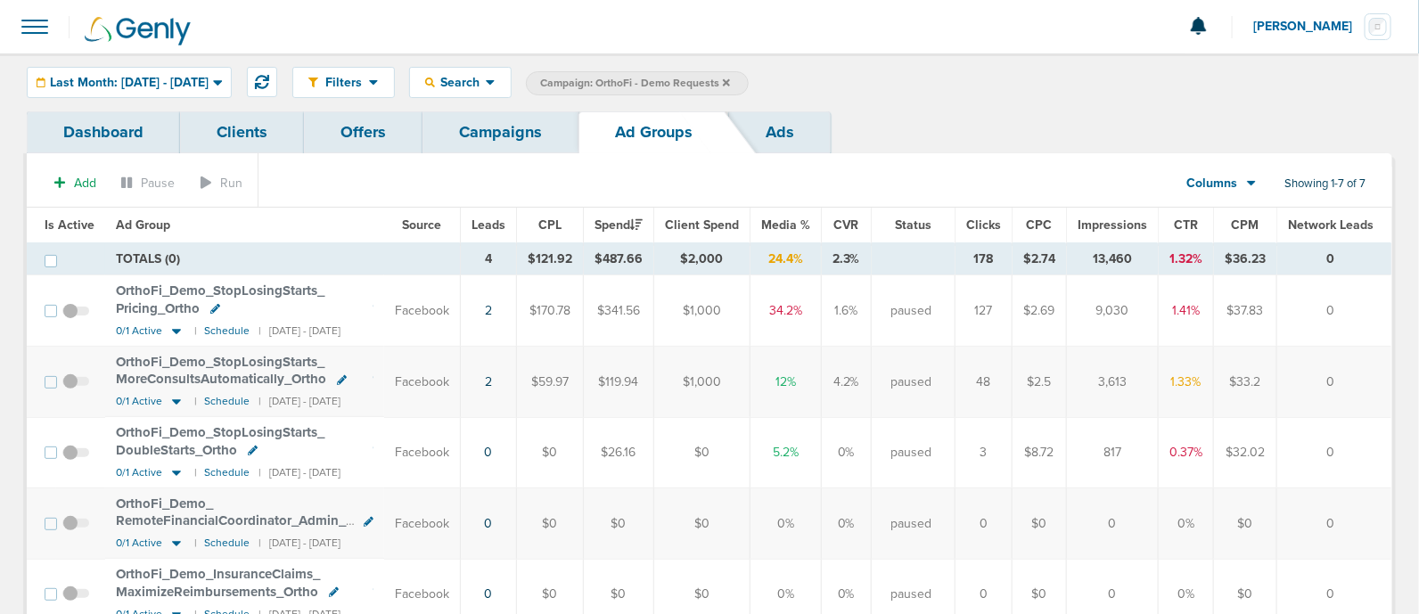
click at [384, 306] on td "OrthoFi_ Demo_ StopLosingStarts_ Pricing_ Ortho 0/1 Active | Schedule | [DATE] …" at bounding box center [244, 310] width 279 height 70
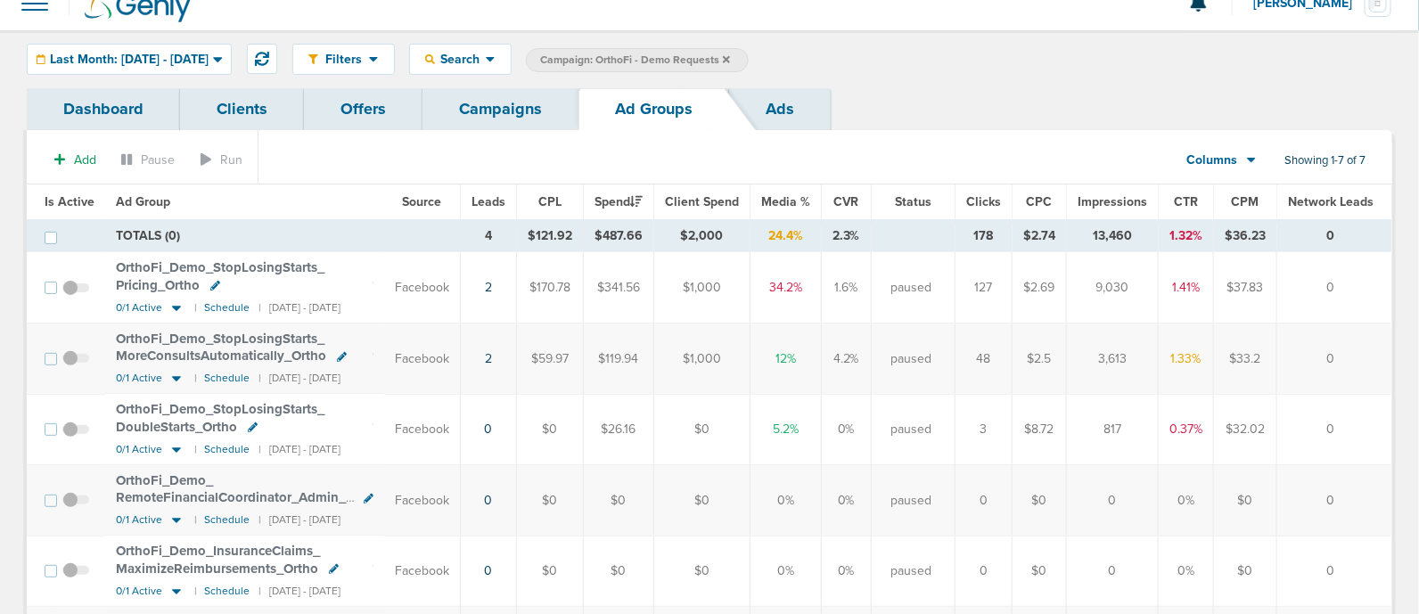
scroll to position [21, 0]
click at [209, 61] on span "Last Month: [DATE] - [DATE]" at bounding box center [129, 61] width 159 height 12
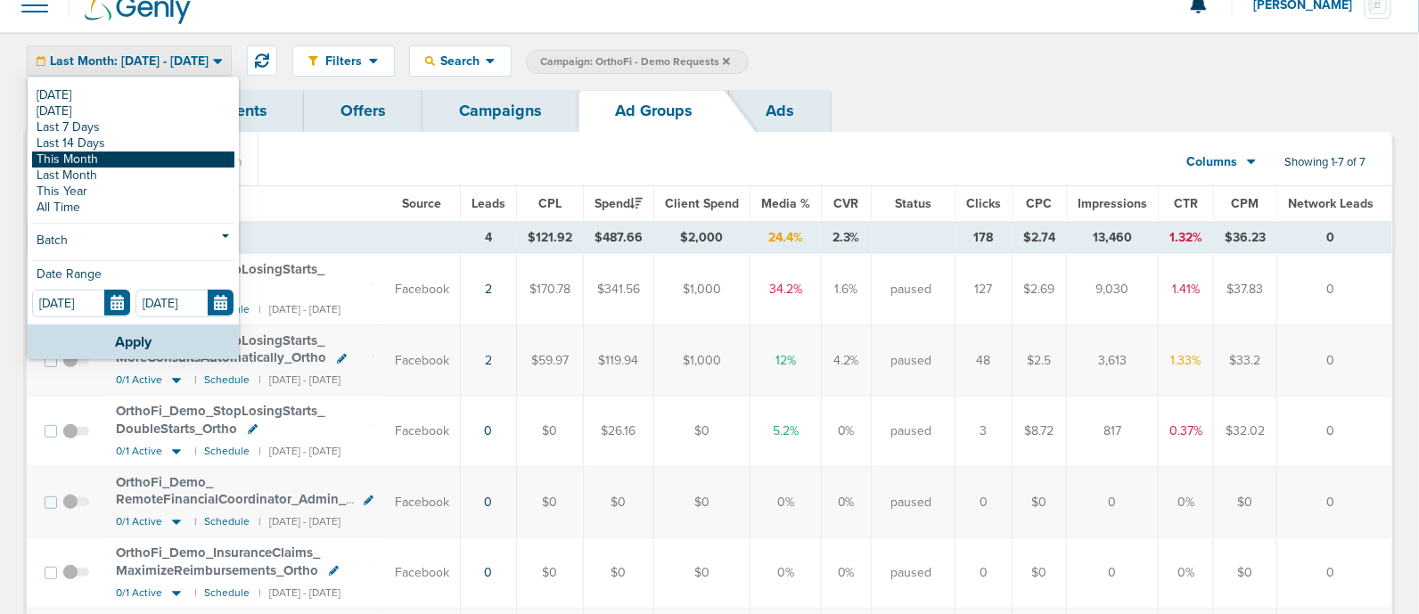
click at [98, 160] on link "This Month" at bounding box center [133, 159] width 202 height 16
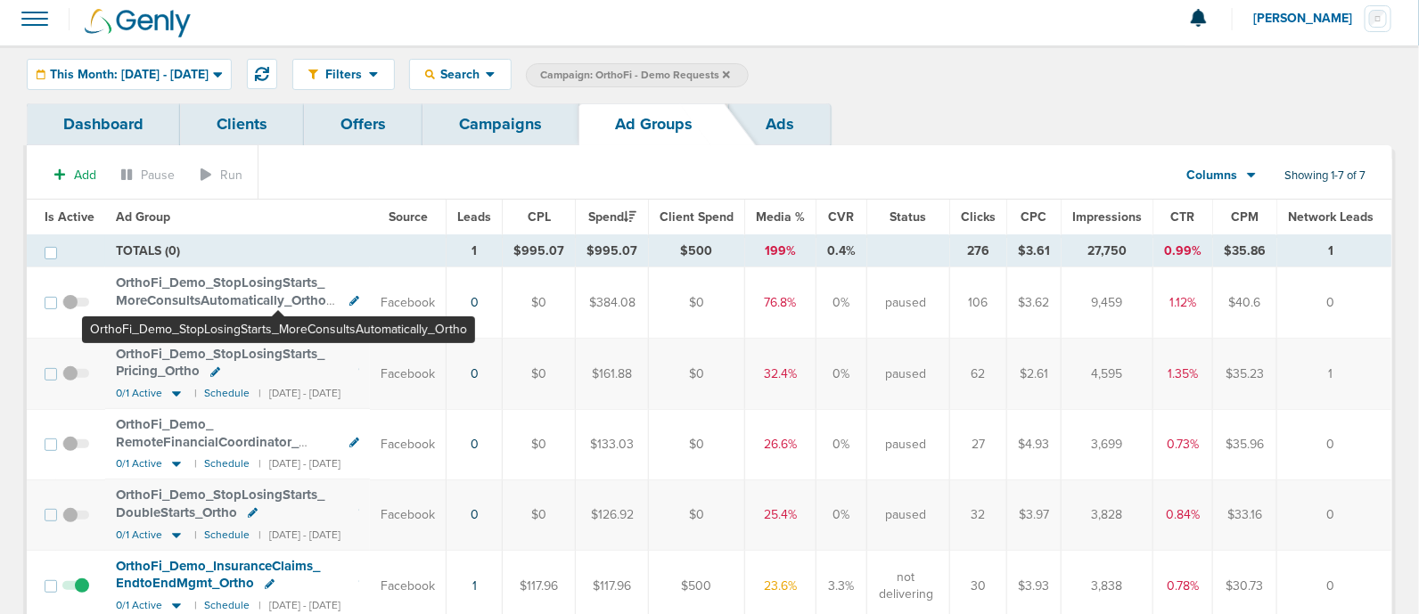
scroll to position [9, 0]
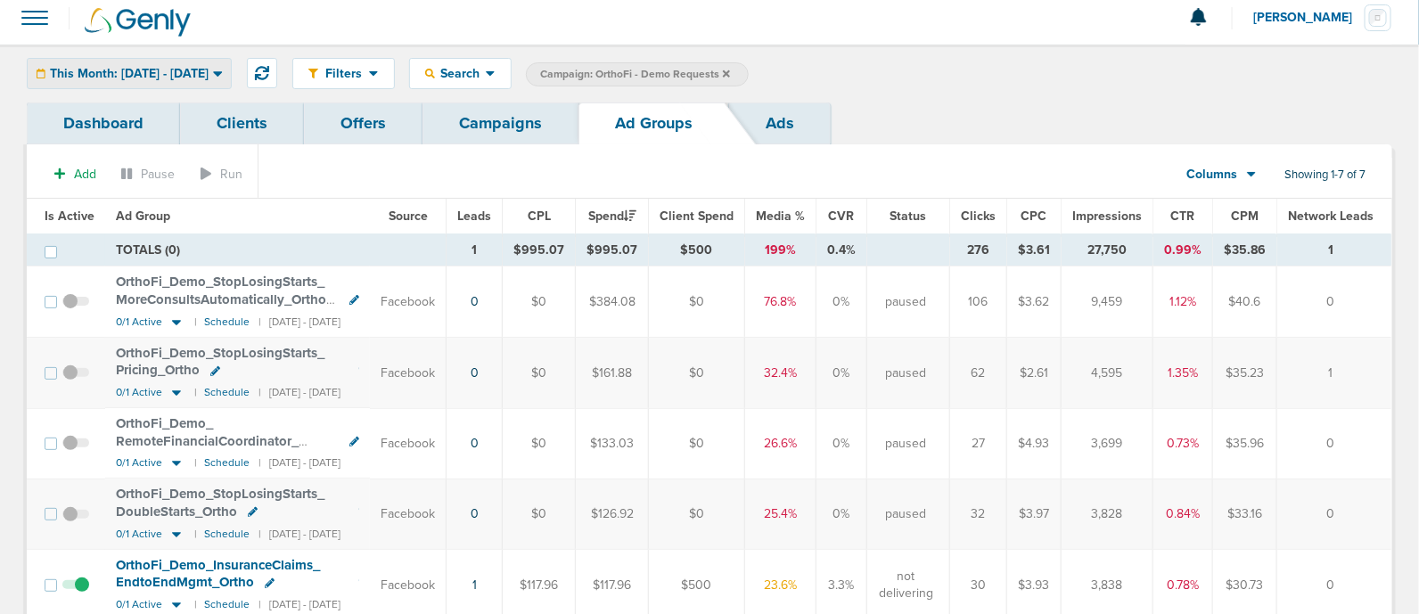
click at [203, 76] on span "This Month: [DATE] - [DATE]" at bounding box center [129, 74] width 159 height 12
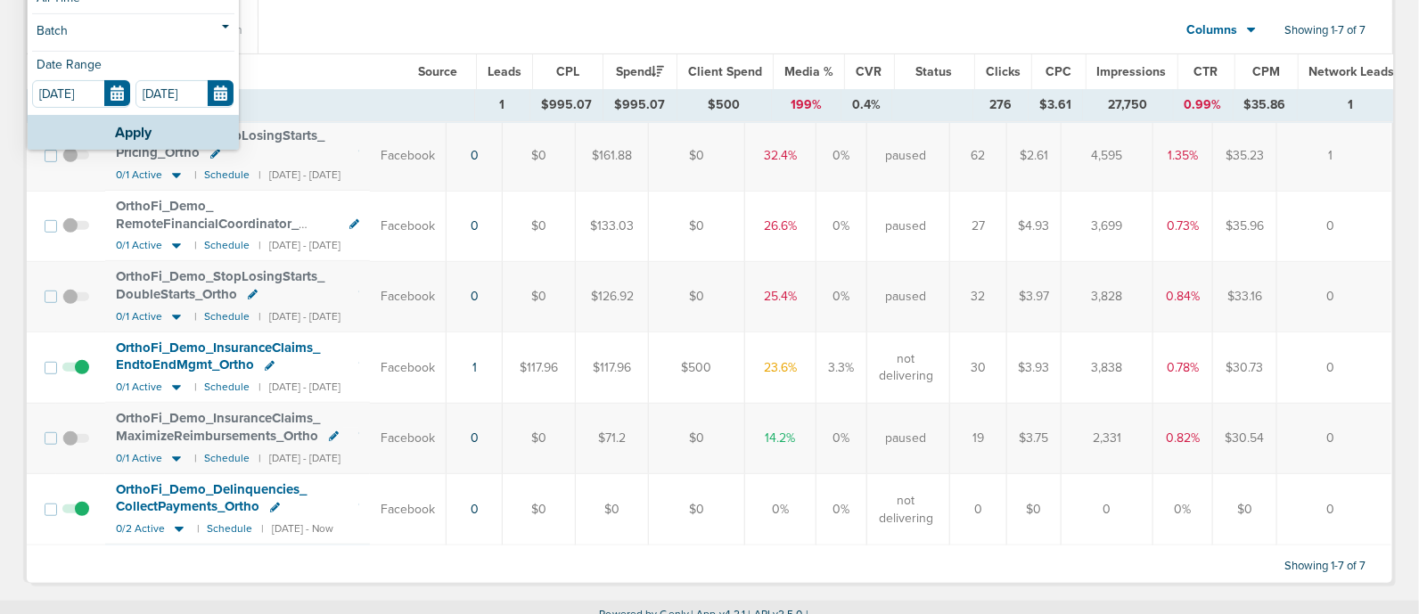
scroll to position [229, 0]
click at [359, 278] on div "OrthoFi_ Demo_ StopLosingStarts_ DoubleStarts_ Ortho" at bounding box center [237, 287] width 243 height 35
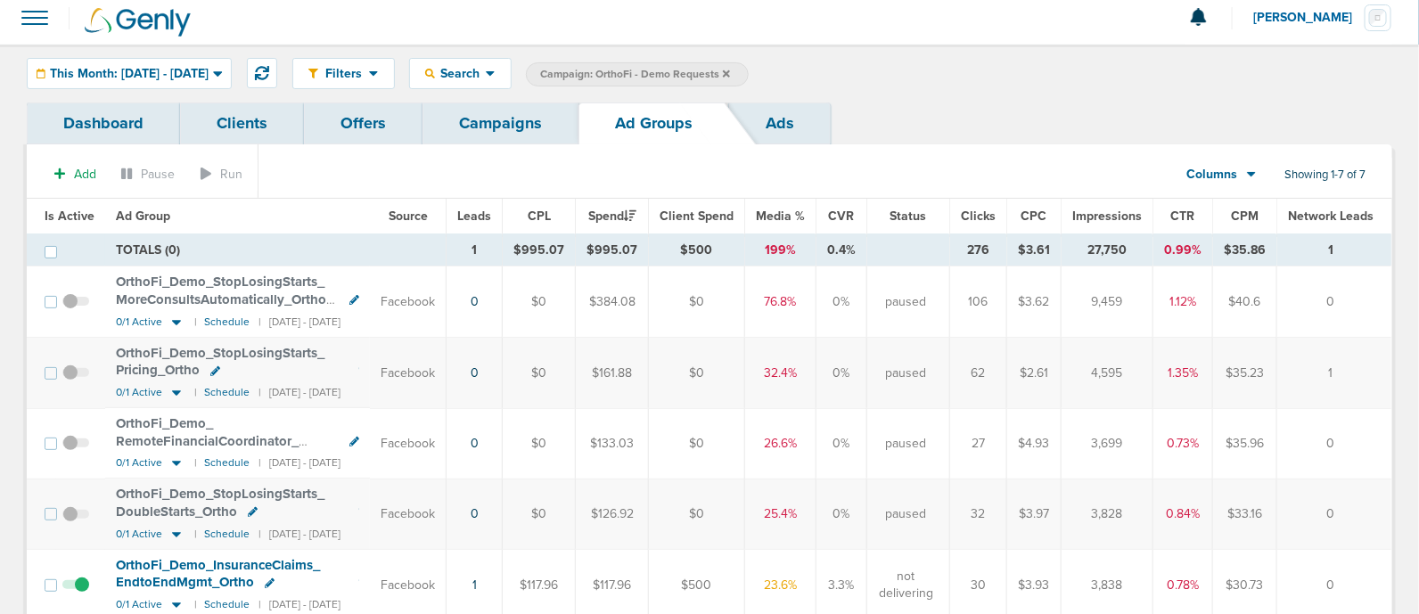
scroll to position [10, 0]
click at [196, 74] on span "This Month: [DATE] - [DATE]" at bounding box center [129, 73] width 159 height 12
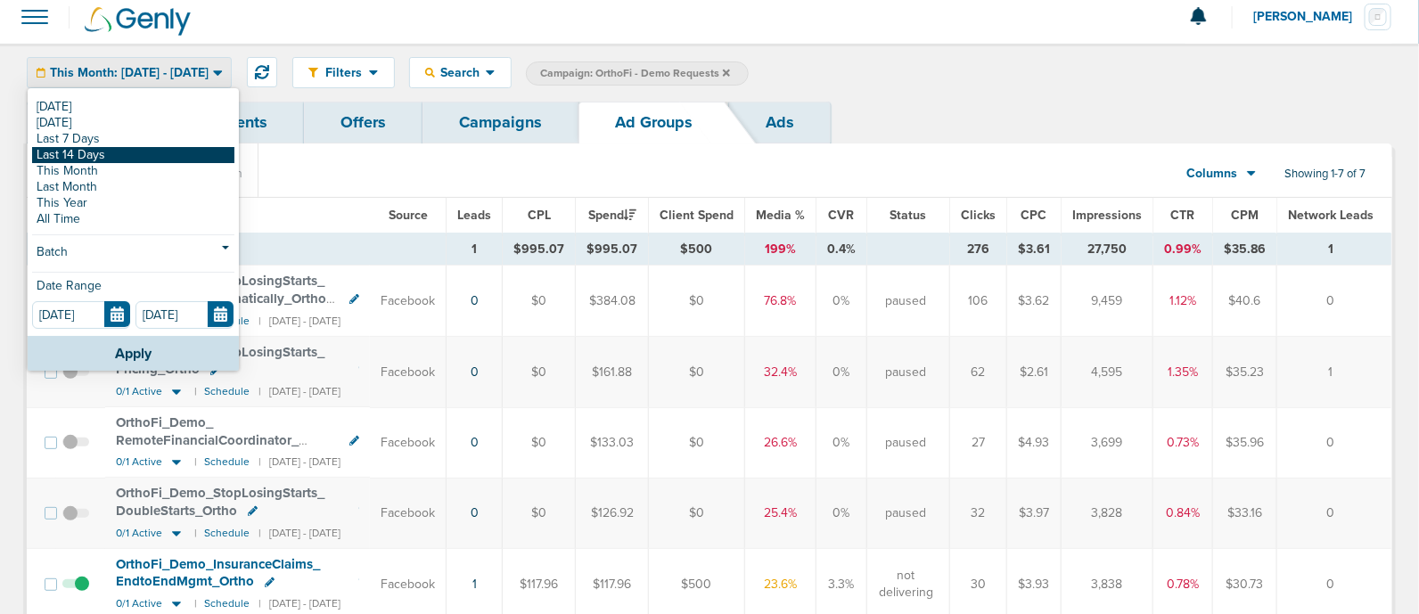
click at [84, 153] on link "Last 14 Days" at bounding box center [133, 155] width 202 height 16
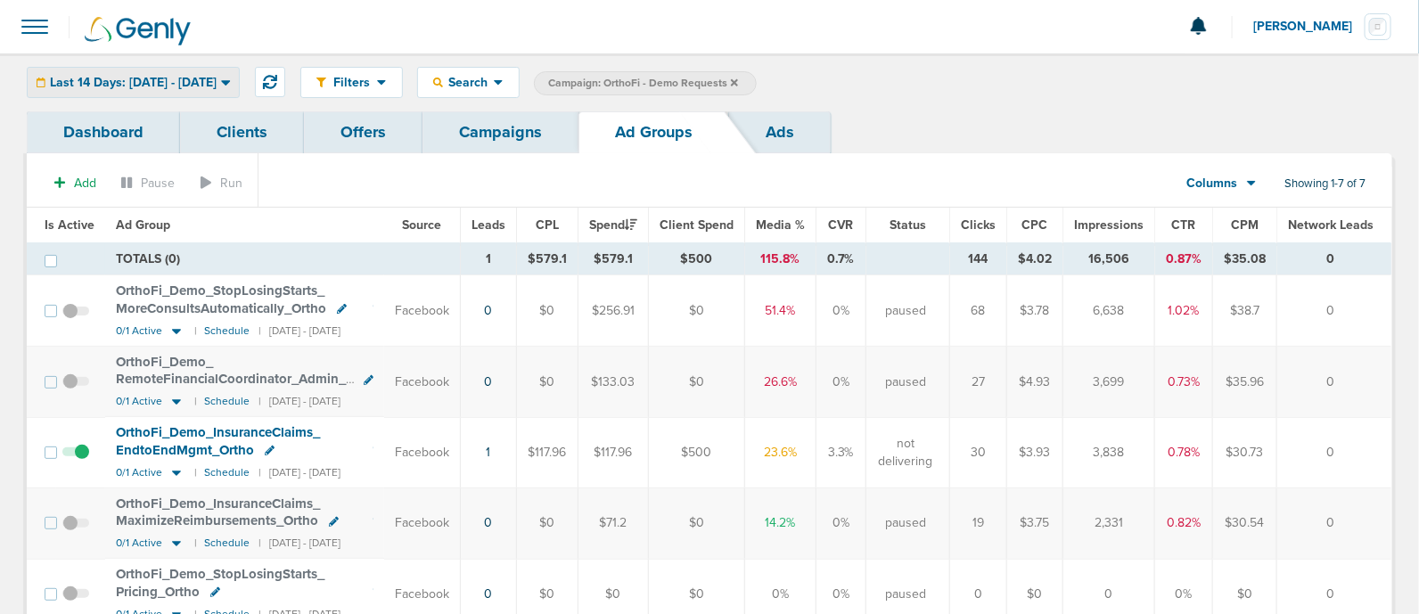
click at [170, 77] on span "Last 14 Days: [DATE] - [DATE]" at bounding box center [133, 83] width 167 height 12
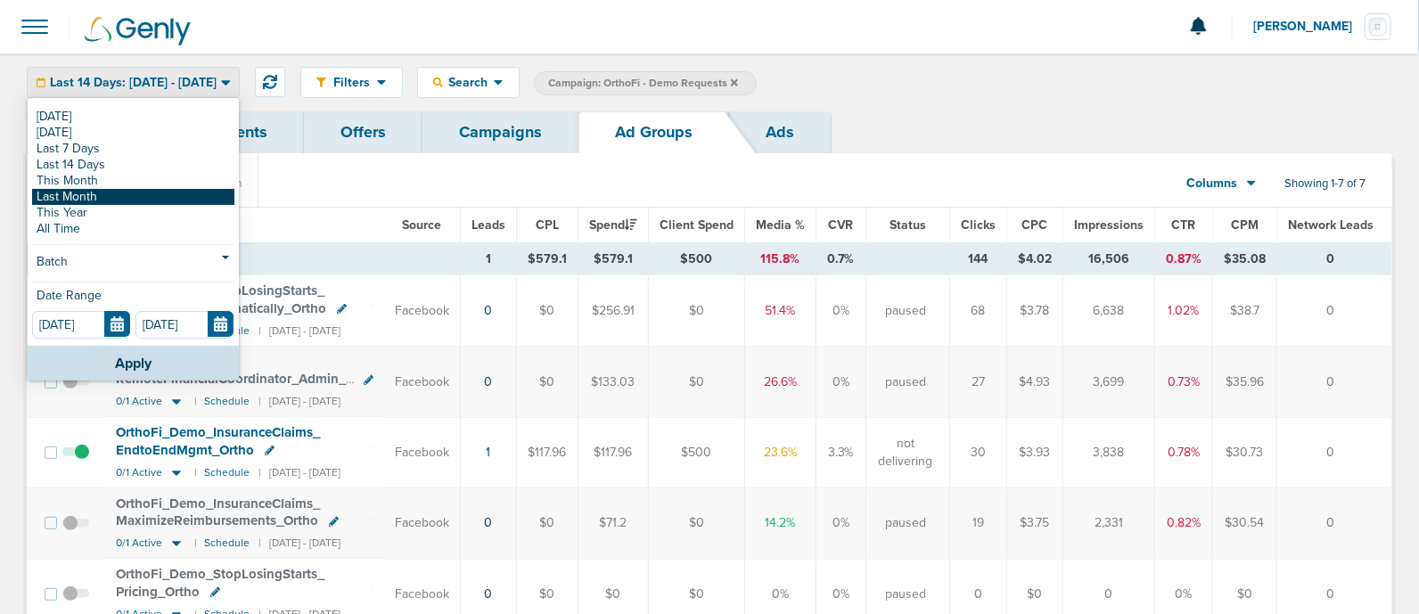
click at [101, 196] on link "Last Month" at bounding box center [133, 197] width 202 height 16
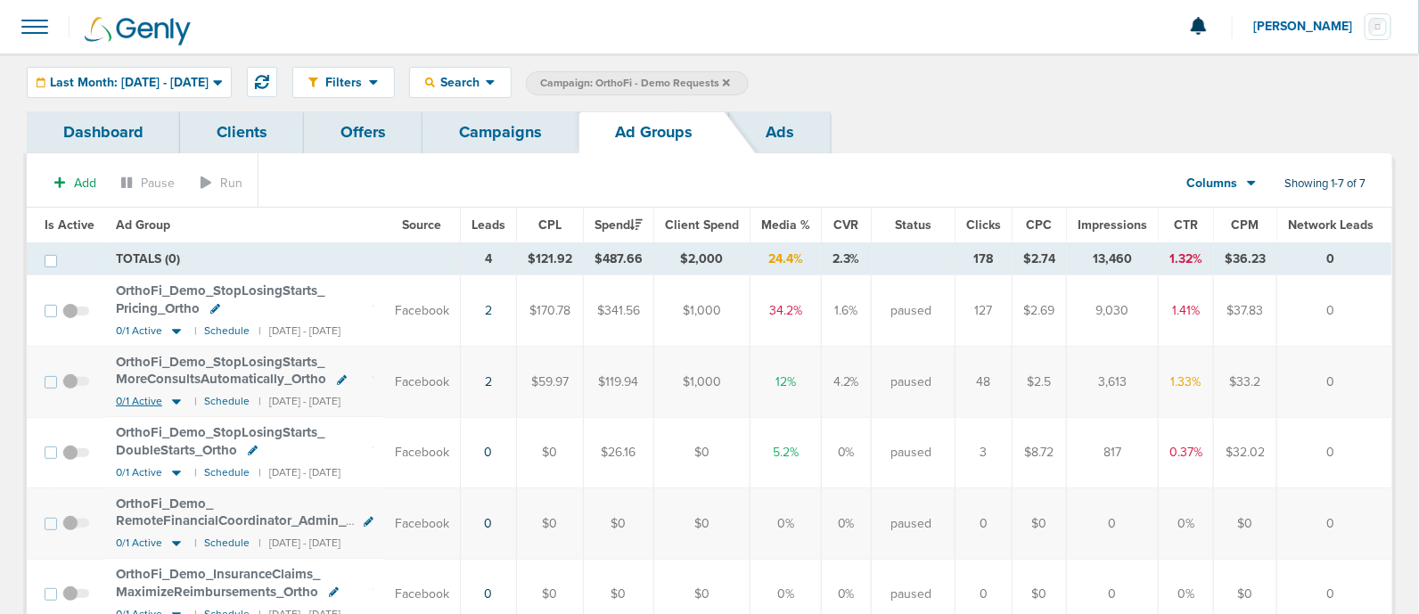
click at [172, 400] on icon at bounding box center [176, 402] width 9 height 5
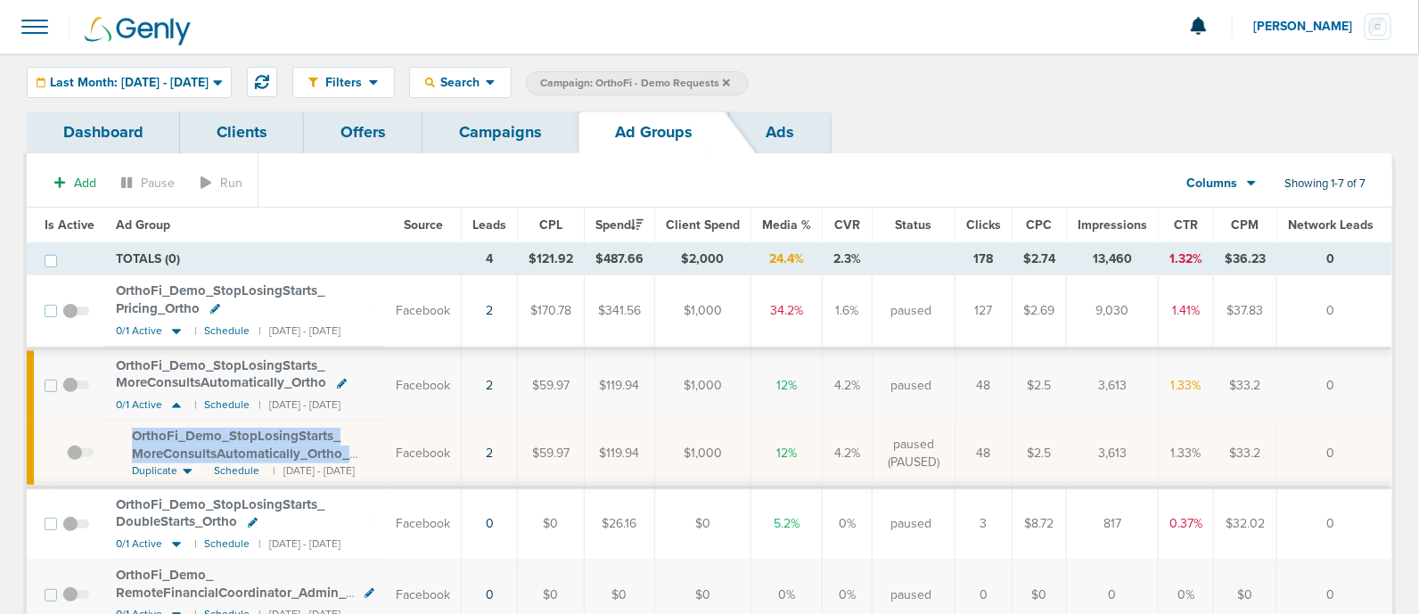
drag, startPoint x: 125, startPoint y: 427, endPoint x: 361, endPoint y: 452, distance: 237.5
click at [361, 452] on td "OrthoFi_ Demo_ StopLosingStarts_ MoreConsultsAutomatically_ Ortho_ [DATE]?id=17…" at bounding box center [245, 454] width 280 height 66
copy span "OrthoFi_ Demo_ StopLosingStarts_ MoreConsultsAutomatically_ Ortho_"
click at [419, 352] on td "Facebook" at bounding box center [423, 384] width 77 height 72
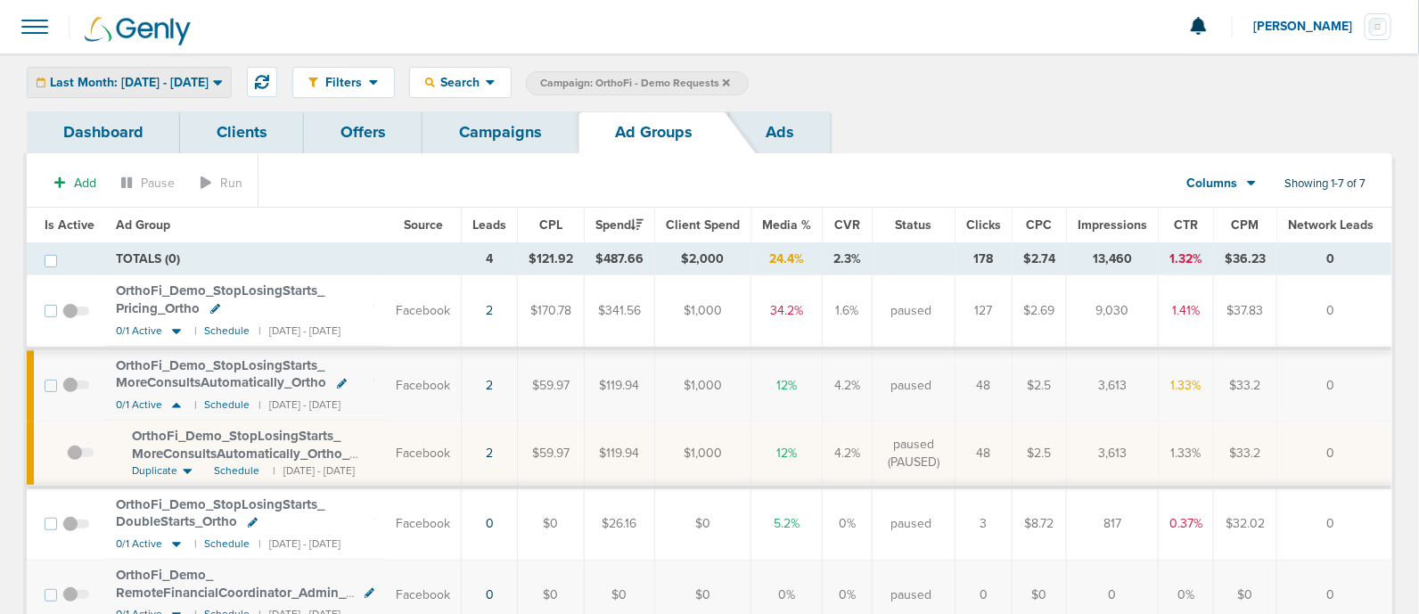
click at [207, 77] on span "Last Month: [DATE] - [DATE]" at bounding box center [129, 83] width 159 height 12
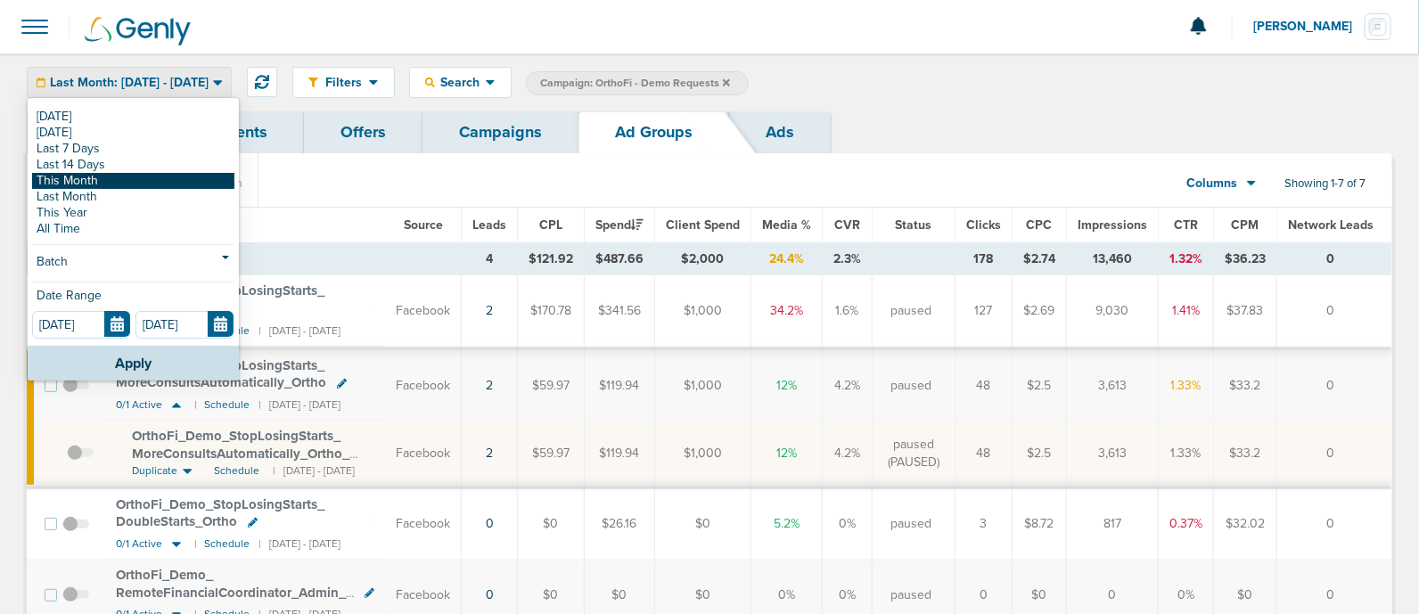
click at [134, 183] on link "This Month" at bounding box center [133, 181] width 202 height 16
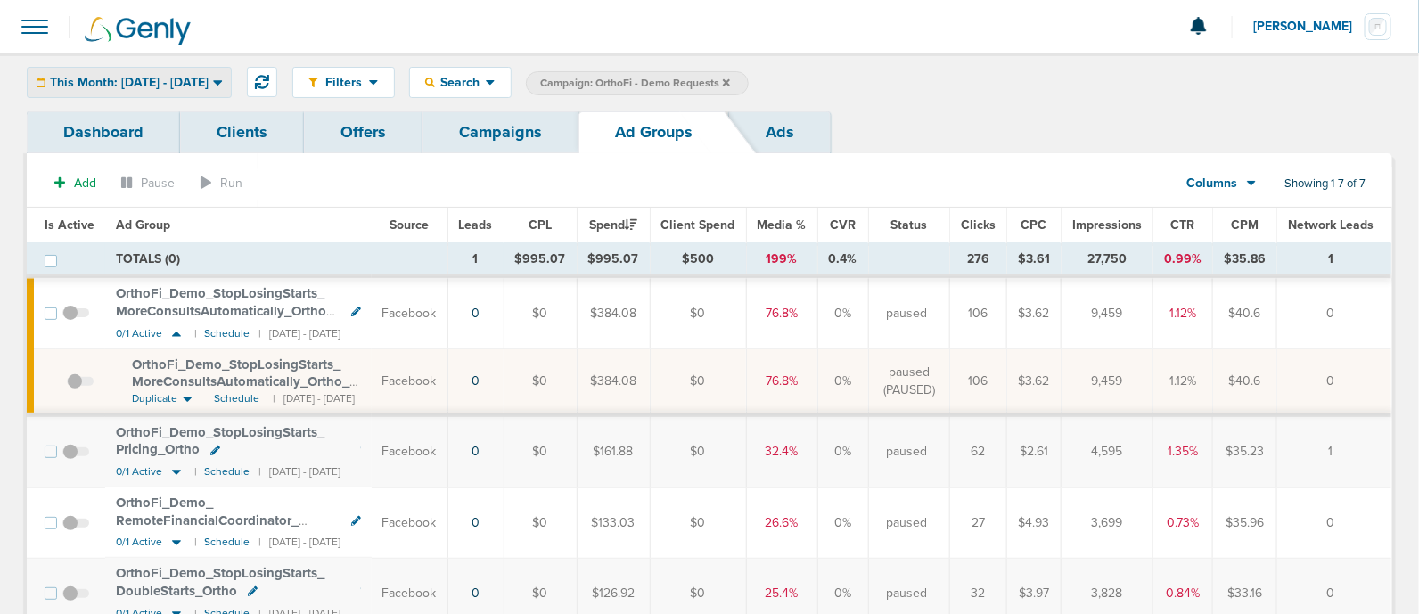
click at [191, 71] on div "This Month: [DATE] - [DATE]" at bounding box center [129, 82] width 203 height 29
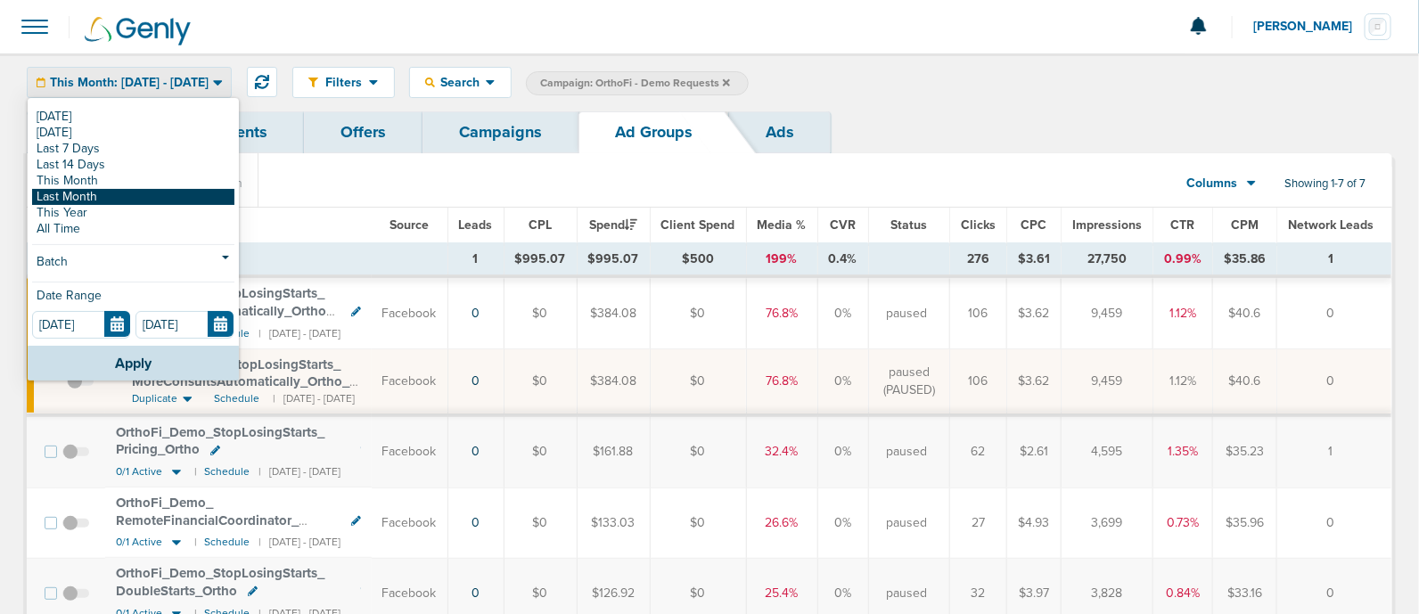
click at [99, 192] on link "Last Month" at bounding box center [133, 197] width 202 height 16
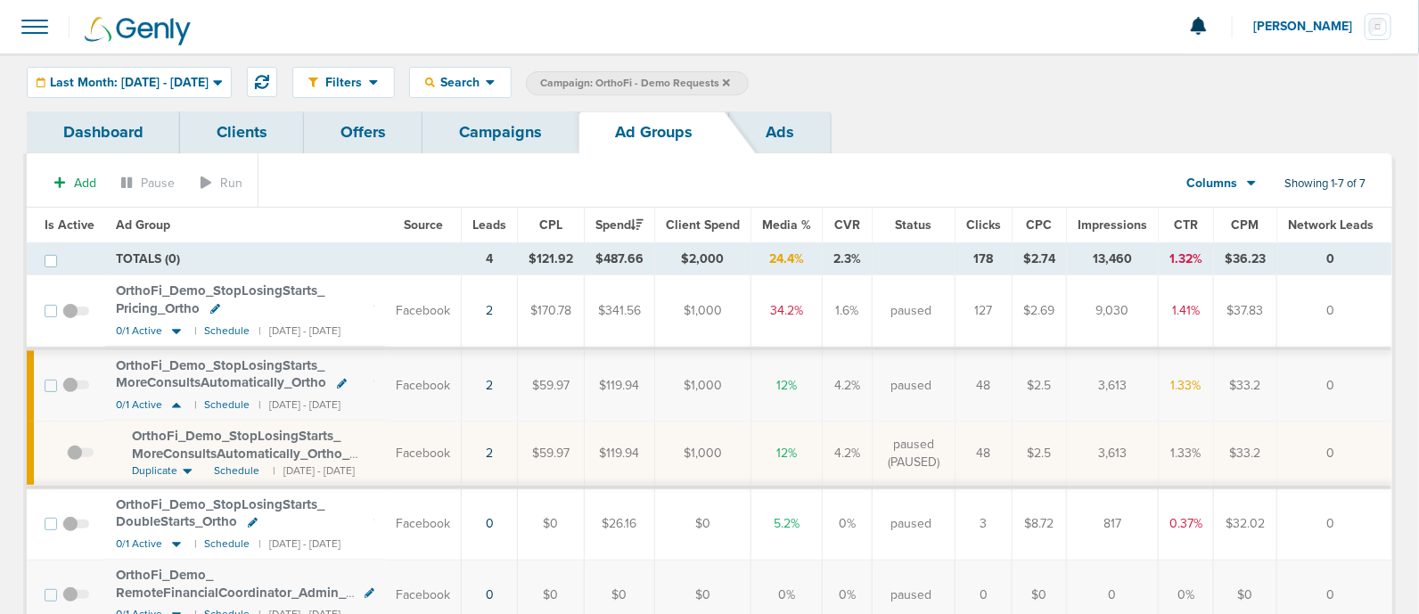
drag, startPoint x: 168, startPoint y: 331, endPoint x: 101, endPoint y: 323, distance: 68.2
click at [101, 323] on td at bounding box center [80, 311] width 49 height 73
click at [175, 331] on icon at bounding box center [176, 331] width 9 height 5
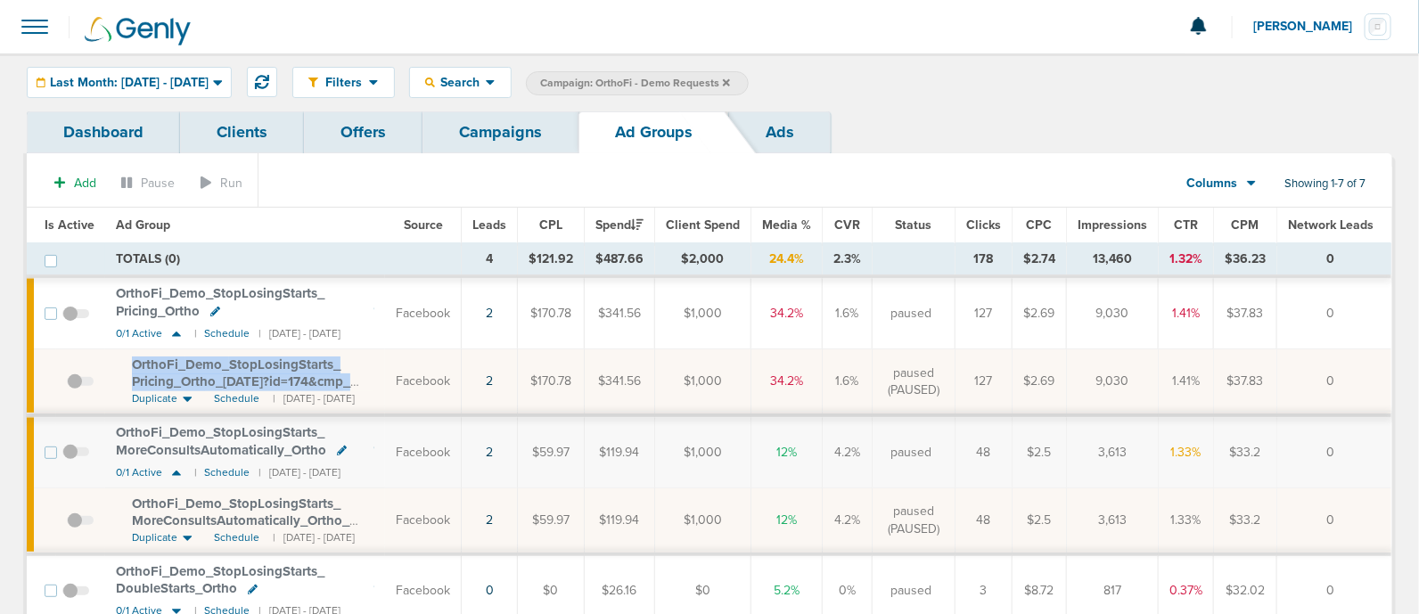
drag, startPoint x: 125, startPoint y: 363, endPoint x: 386, endPoint y: 381, distance: 261.8
click at [385, 381] on td "OrthoFi_ Demo_ StopLosingStarts_ Pricing_ Ortho_ [DATE]?id=174&cmp_ id=9658101 …" at bounding box center [245, 382] width 280 height 66
copy td "OrthoFi_ Demo_ StopLosingStarts_ Pricing_ Ortho_ [DATE]?id=174&cmp_ id=9658101"
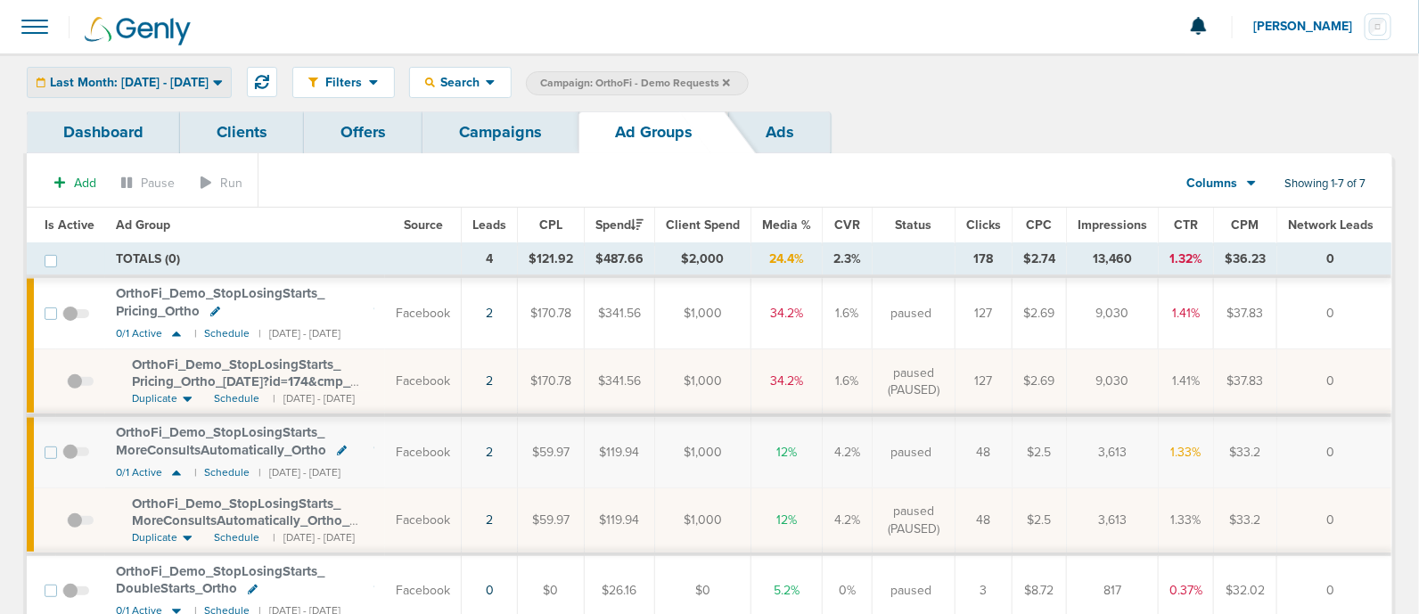
click at [209, 82] on span "Last Month: [DATE] - [DATE]" at bounding box center [129, 83] width 159 height 12
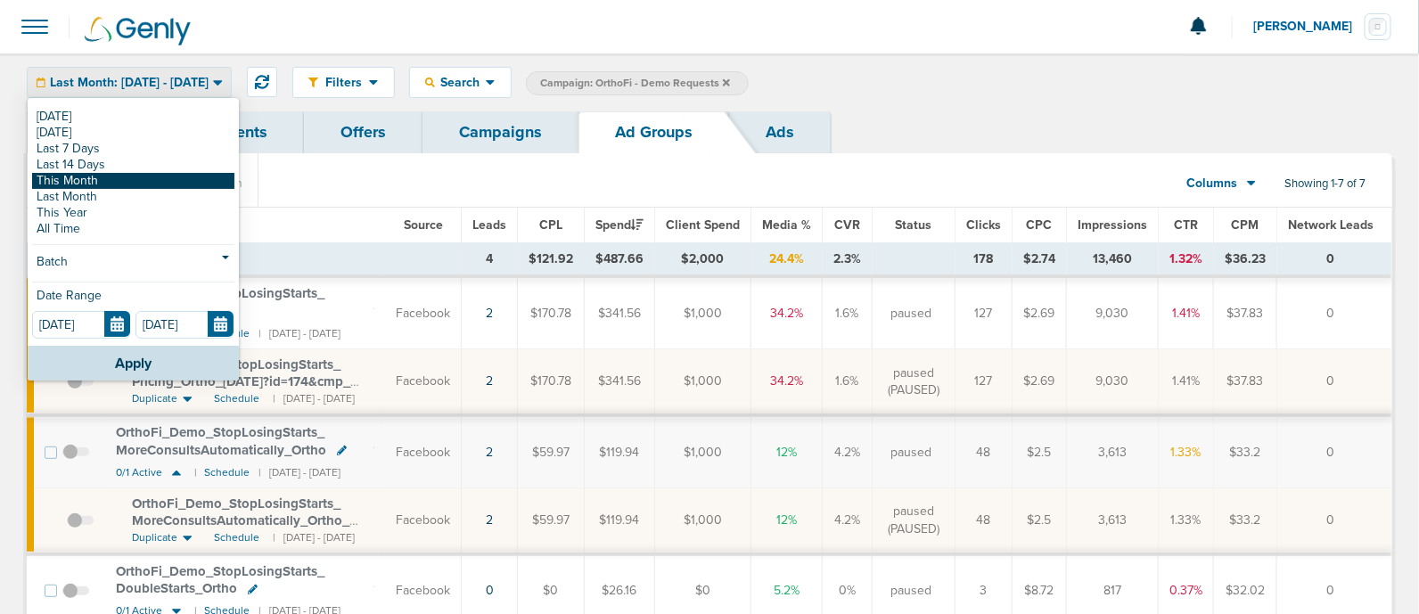
click at [112, 180] on link "This Month" at bounding box center [133, 181] width 202 height 16
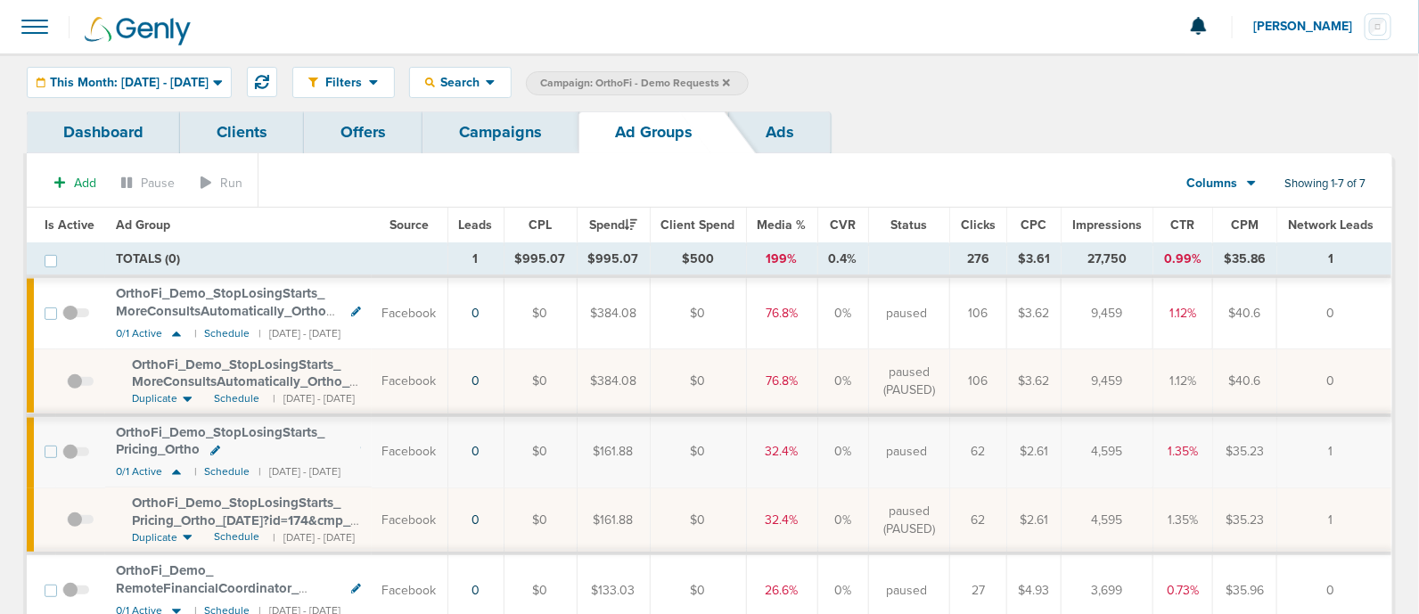
click at [514, 120] on link "Campaigns" at bounding box center [500, 132] width 156 height 42
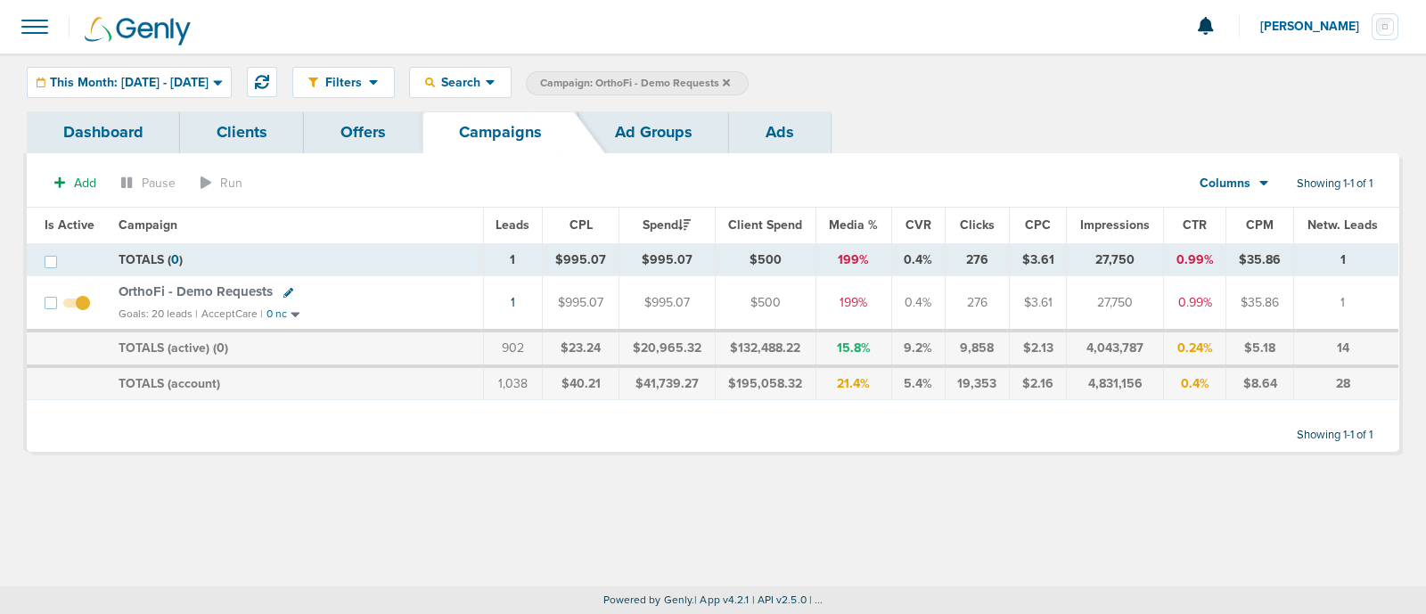
click at [730, 83] on icon at bounding box center [726, 83] width 7 height 11
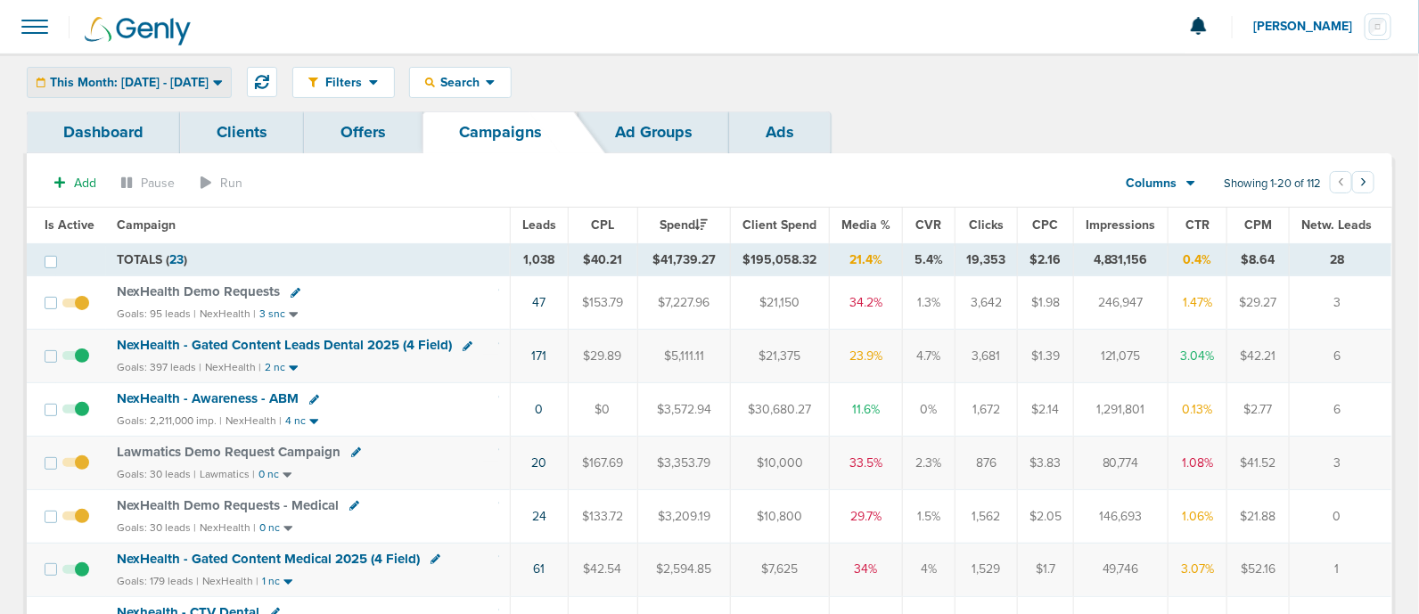
click at [182, 86] on span "This Month: [DATE] - [DATE]" at bounding box center [129, 83] width 159 height 12
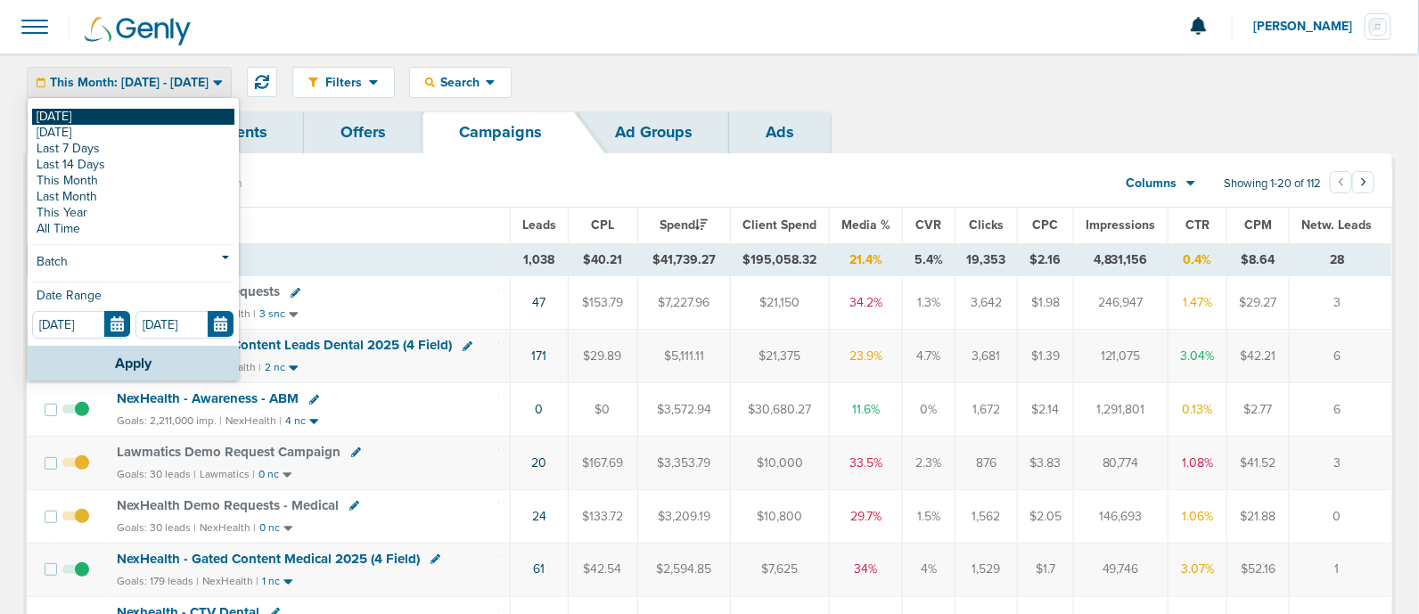
click at [78, 118] on link "[DATE]" at bounding box center [133, 117] width 202 height 16
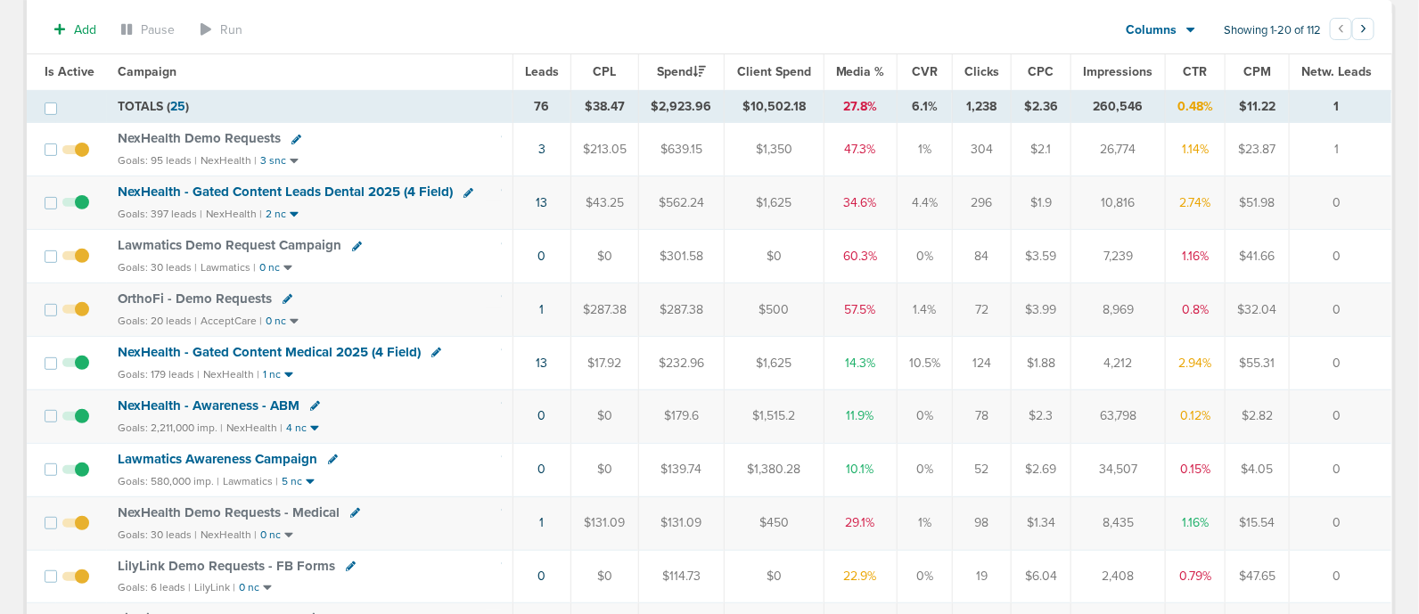
scroll to position [152, 0]
click at [352, 189] on span "NexHealth - Gated Content Leads Dental 2025 (4 Field)" at bounding box center [285, 192] width 335 height 16
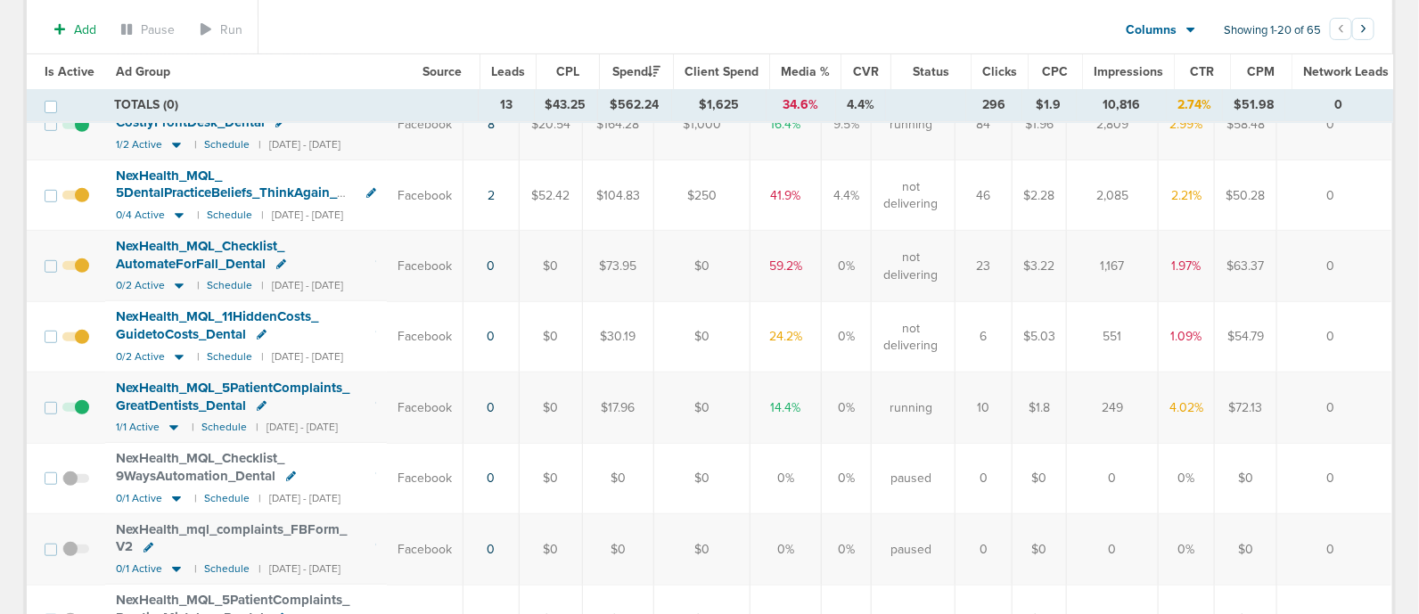
scroll to position [241, 0]
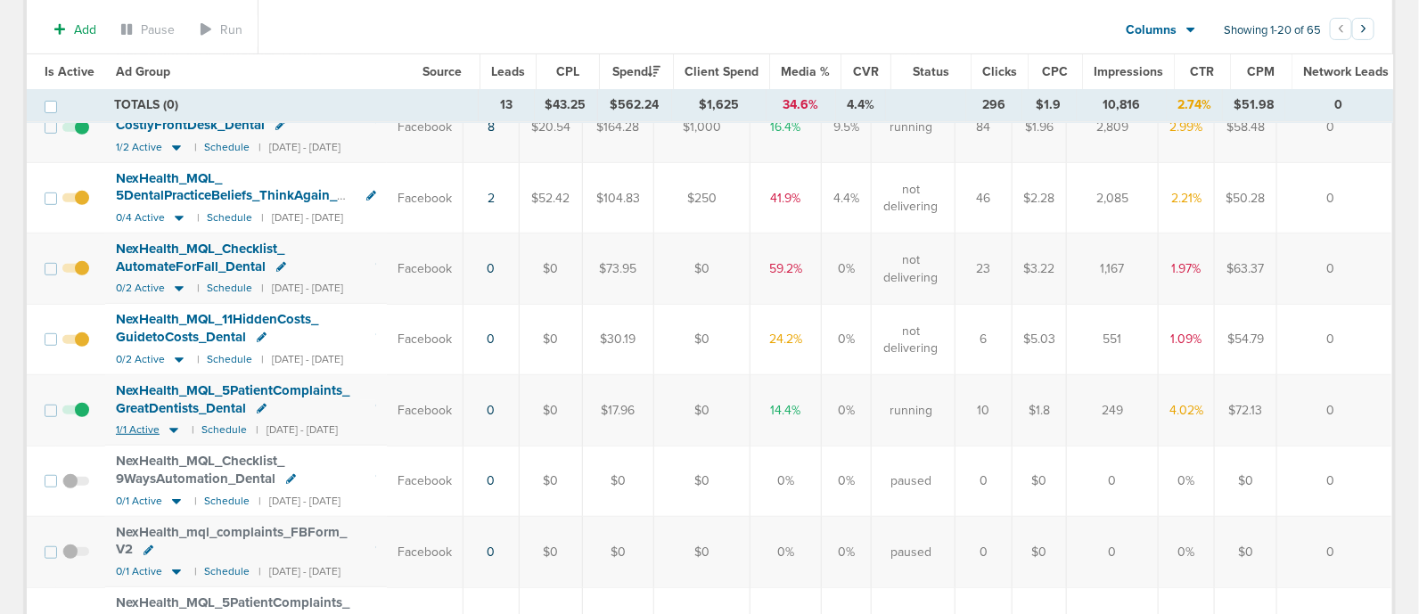
click at [169, 429] on icon at bounding box center [173, 431] width 9 height 5
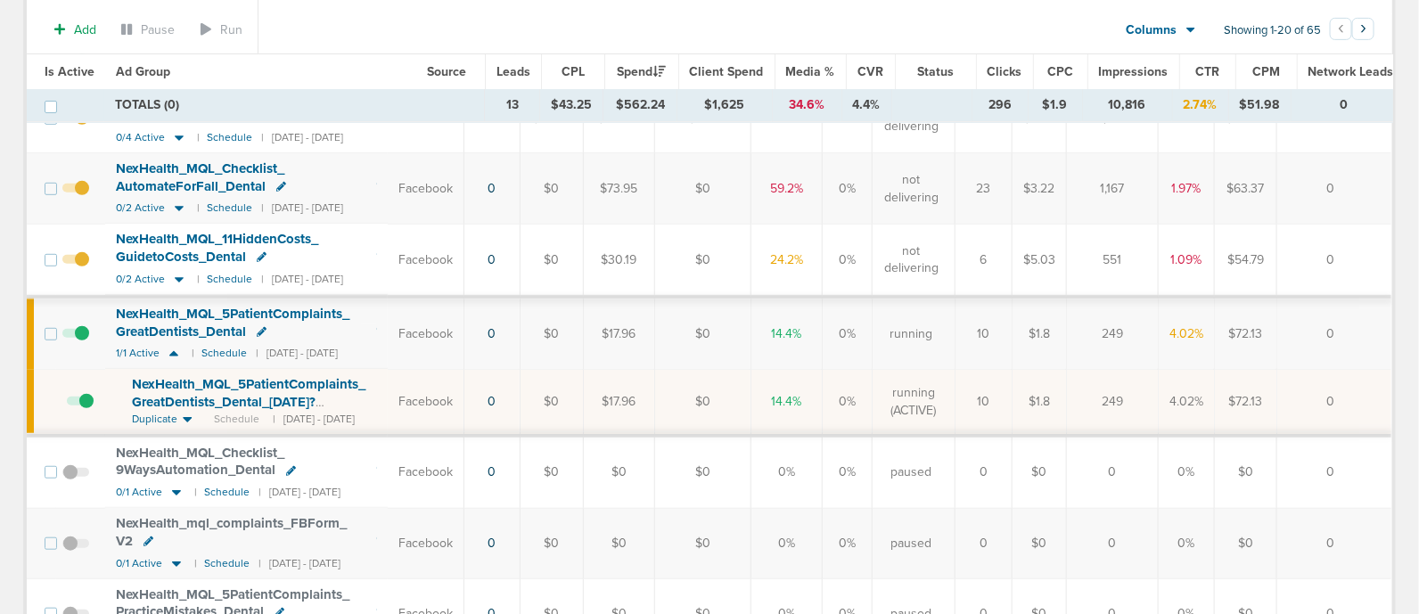
scroll to position [323, 0]
click at [281, 378] on span "NexHealth_ MQL_ 5PatientComplaints_ GreatDentists_ Dental_ [DATE]?id=183&cmp_ i…" at bounding box center [248, 400] width 233 height 51
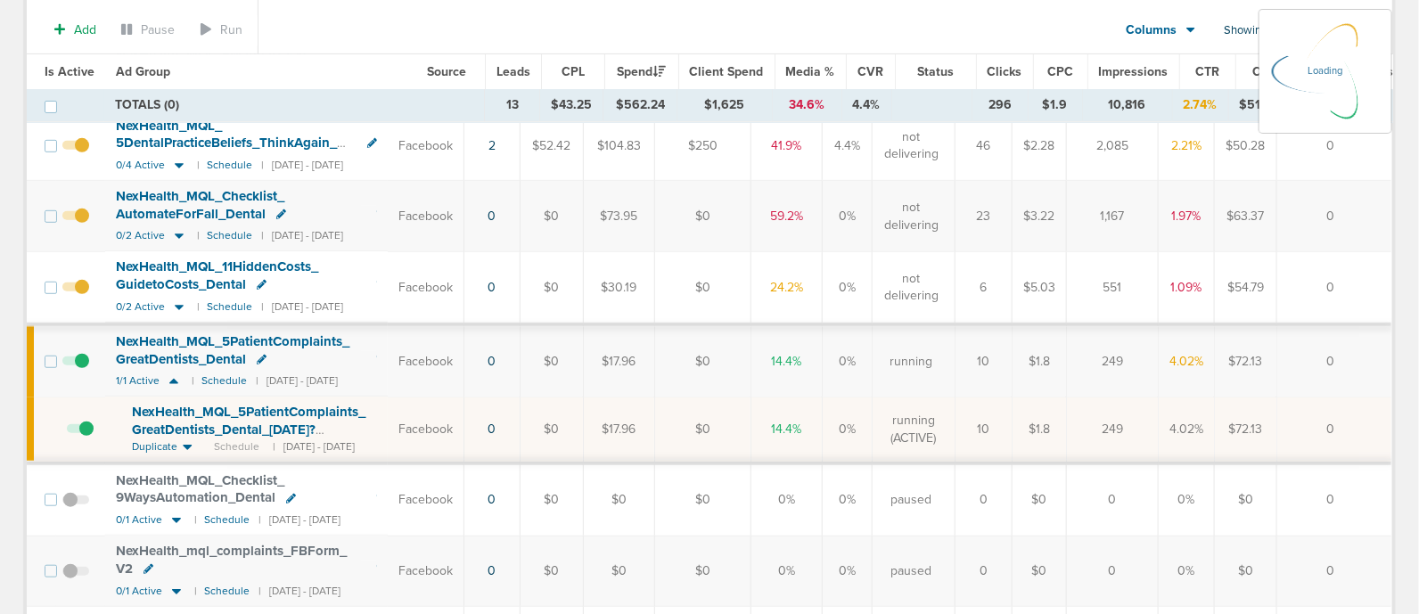
scroll to position [351, 0]
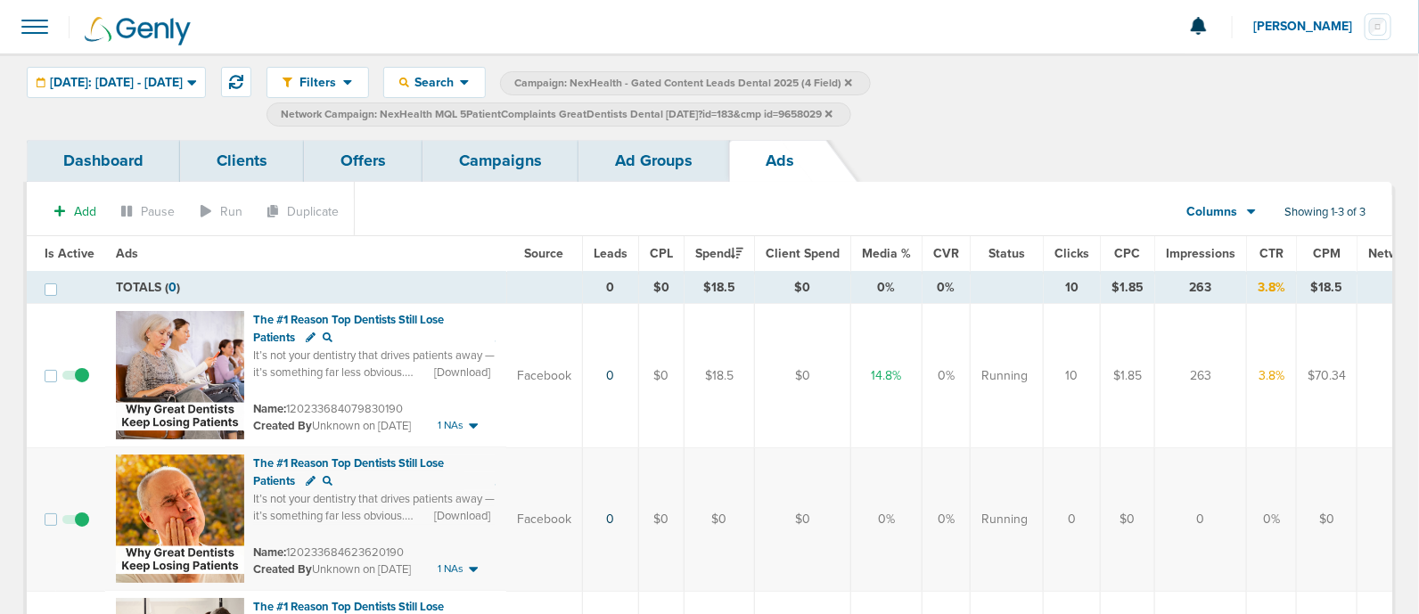
click at [555, 154] on link "Campaigns" at bounding box center [500, 161] width 156 height 42
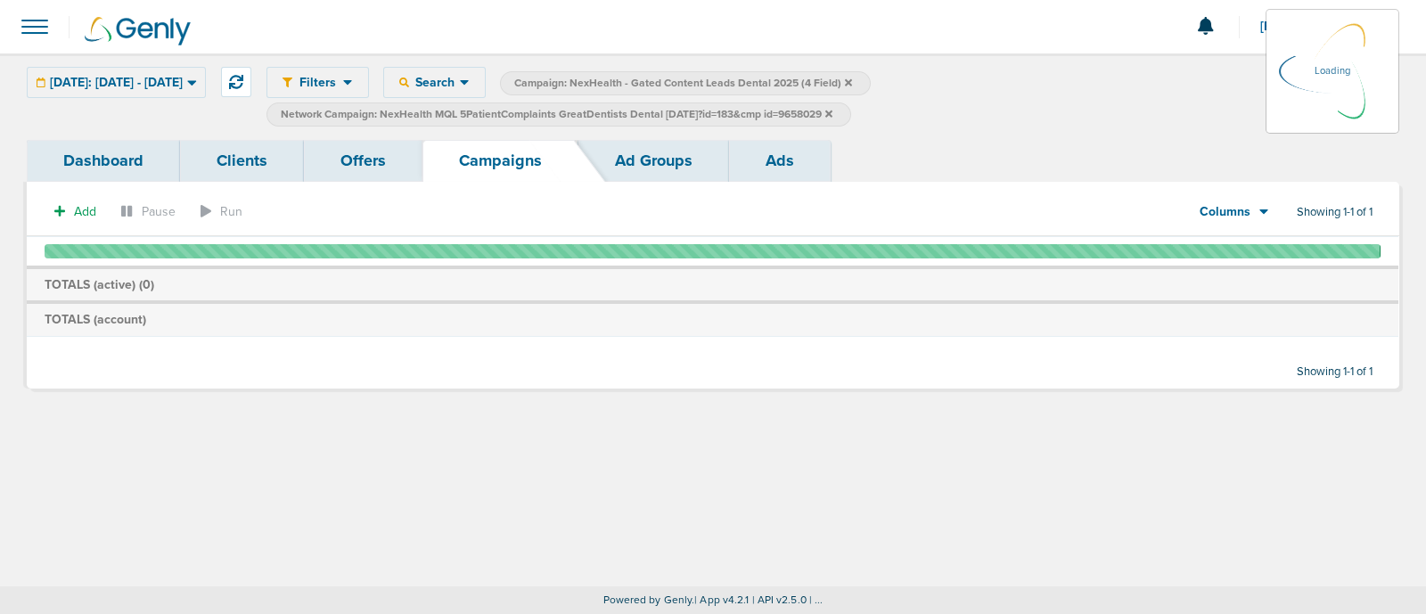
click at [832, 114] on icon at bounding box center [828, 114] width 7 height 11
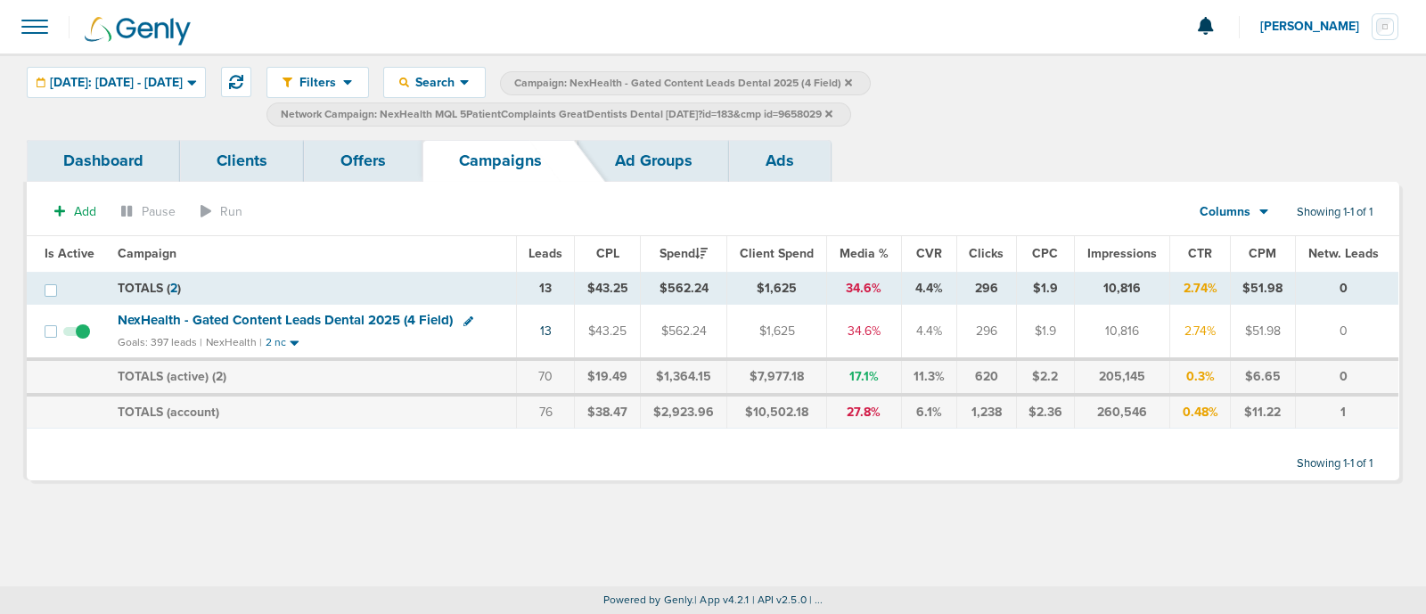
click at [832, 110] on icon at bounding box center [828, 113] width 7 height 7
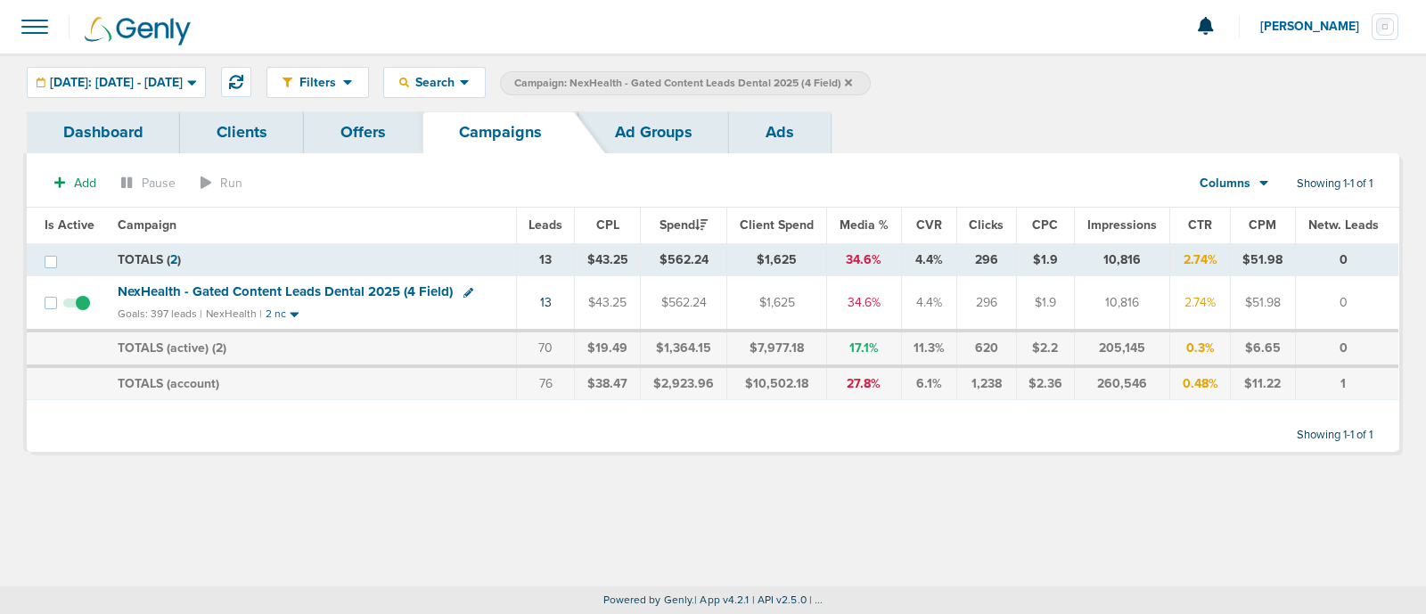
click at [852, 80] on icon at bounding box center [848, 83] width 7 height 11
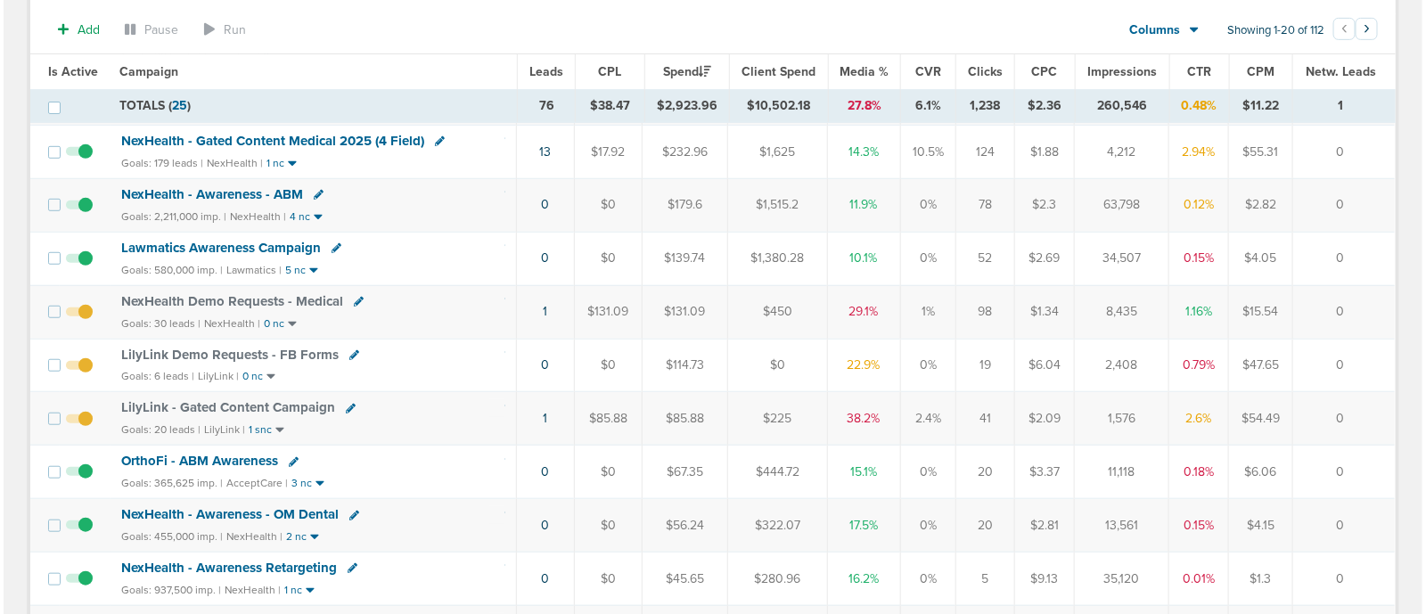
scroll to position [376, 0]
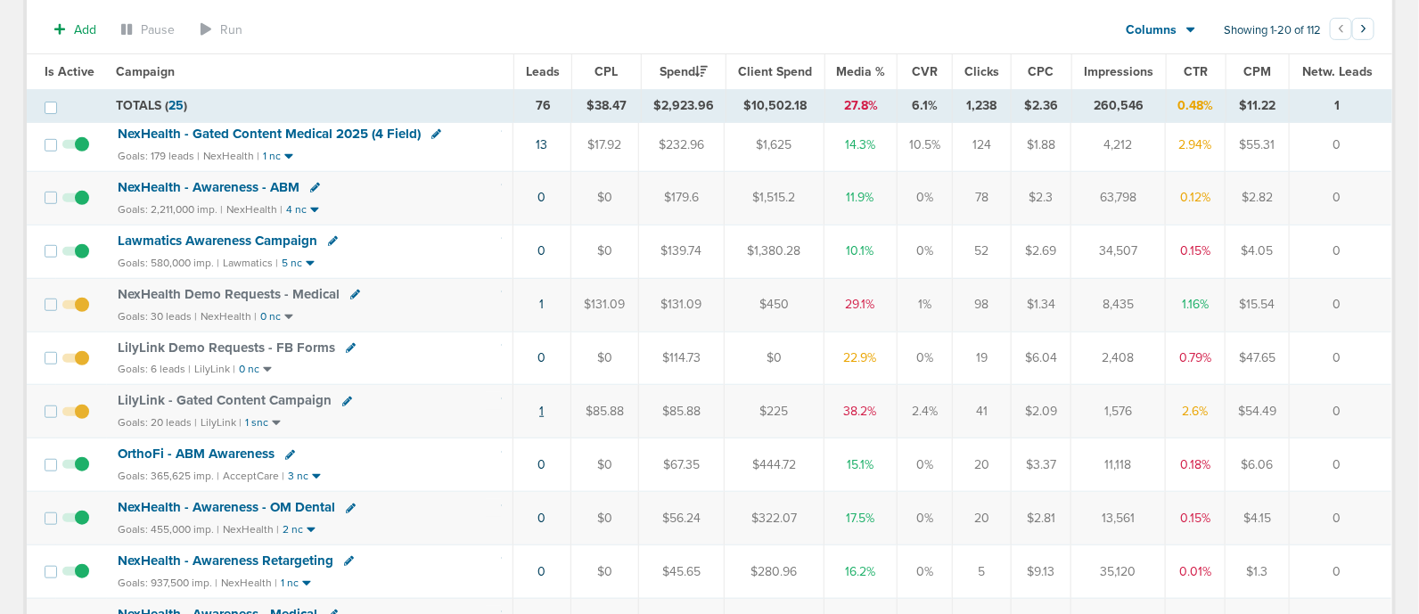
click at [544, 404] on link "1" at bounding box center [541, 411] width 4 height 15
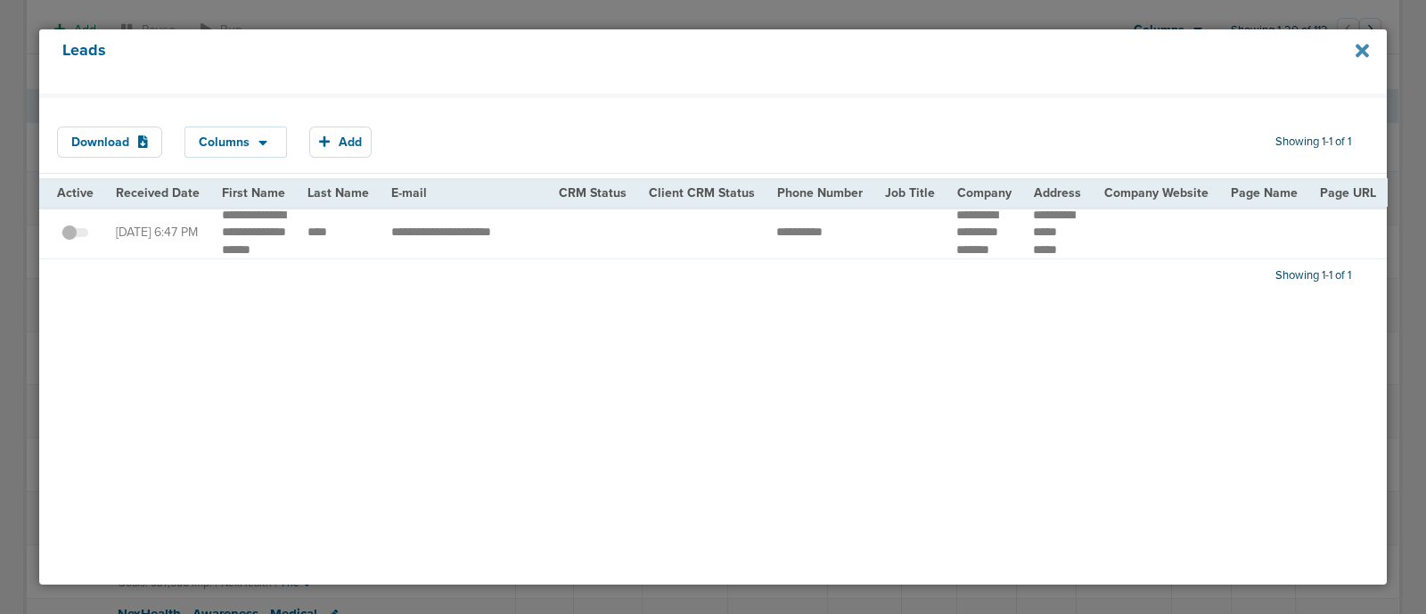
click at [1359, 46] on icon at bounding box center [1361, 50] width 13 height 13
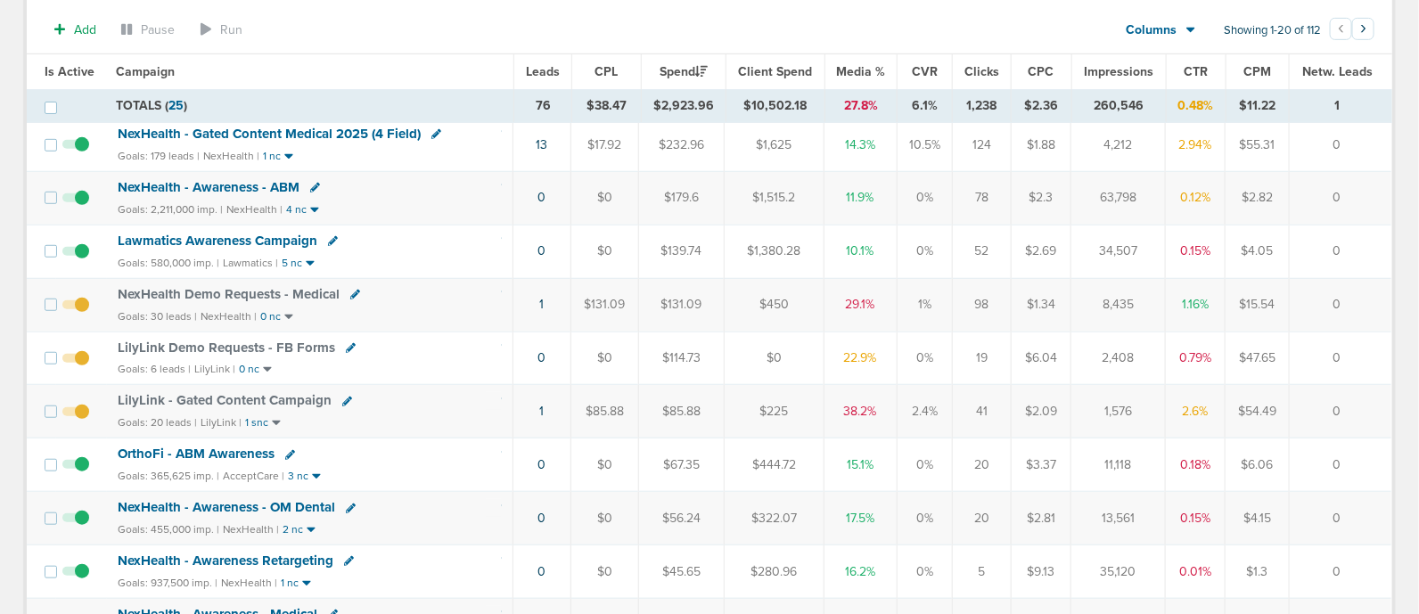
click at [343, 397] on icon at bounding box center [347, 402] width 10 height 10
select select
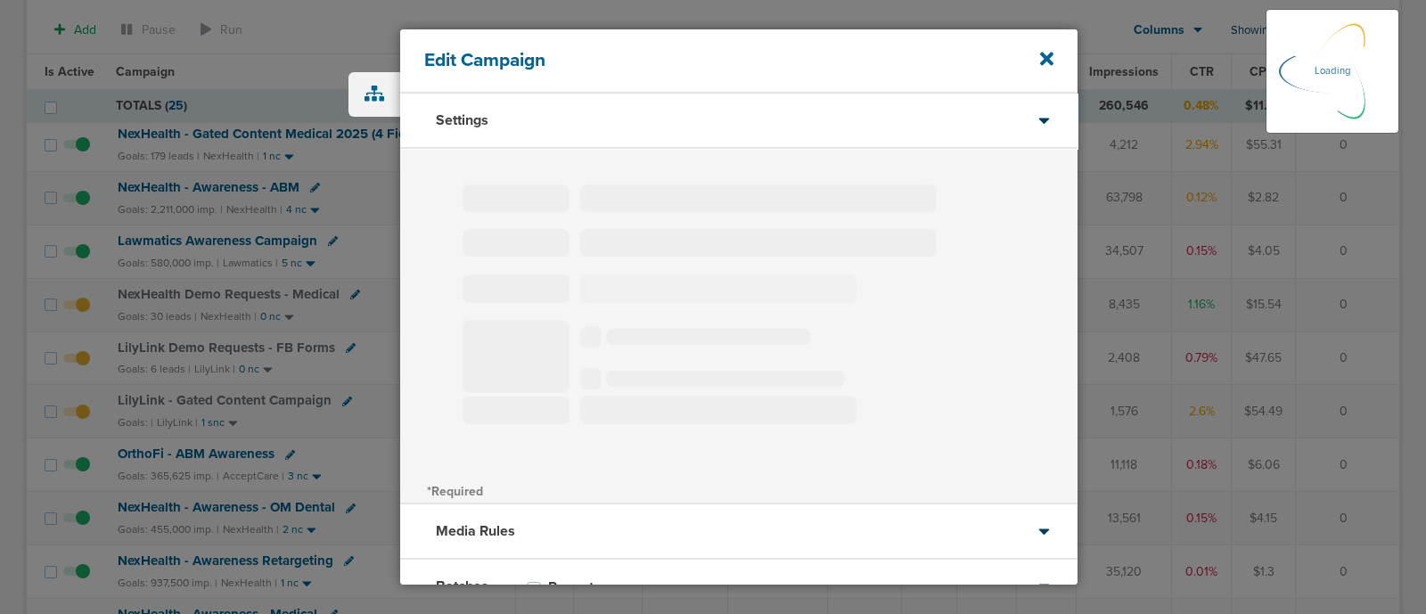
type input "LilyLink - Gated Content Campaign"
select select "Leads"
radio input "true"
select select "readOnly"
select select "1"
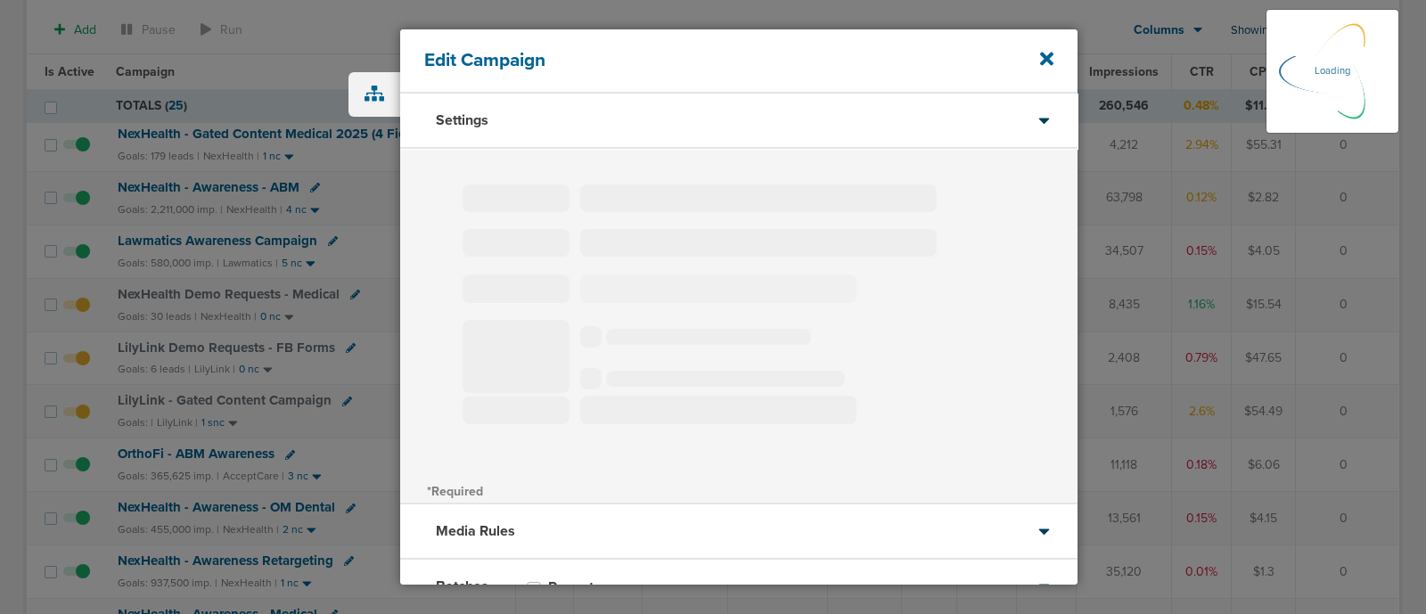
select select "2"
select select "3"
select select "4"
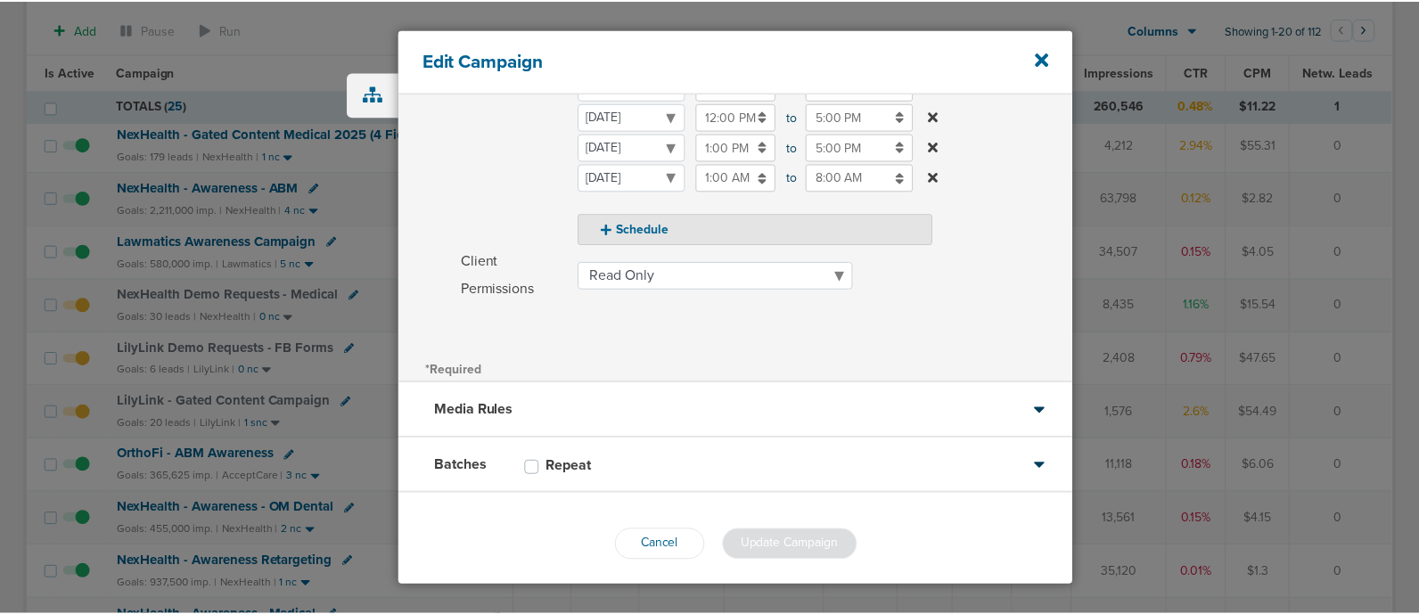
scroll to position [385, 0]
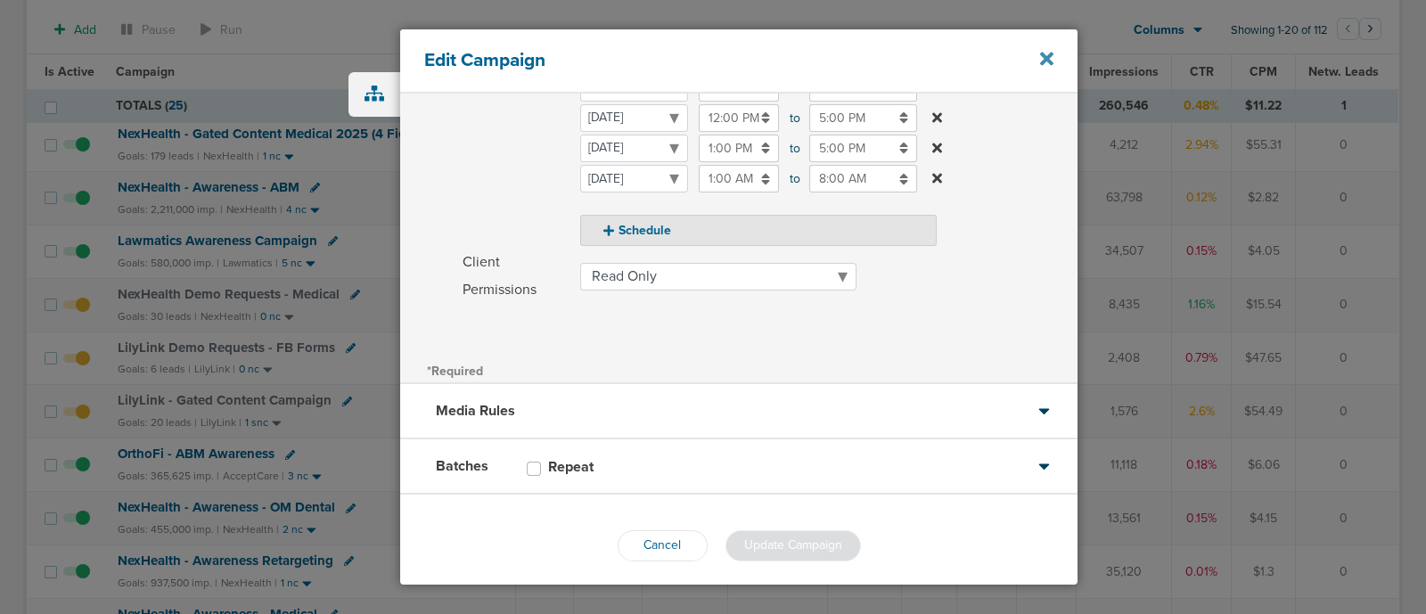
click at [1048, 64] on icon at bounding box center [1046, 59] width 13 height 20
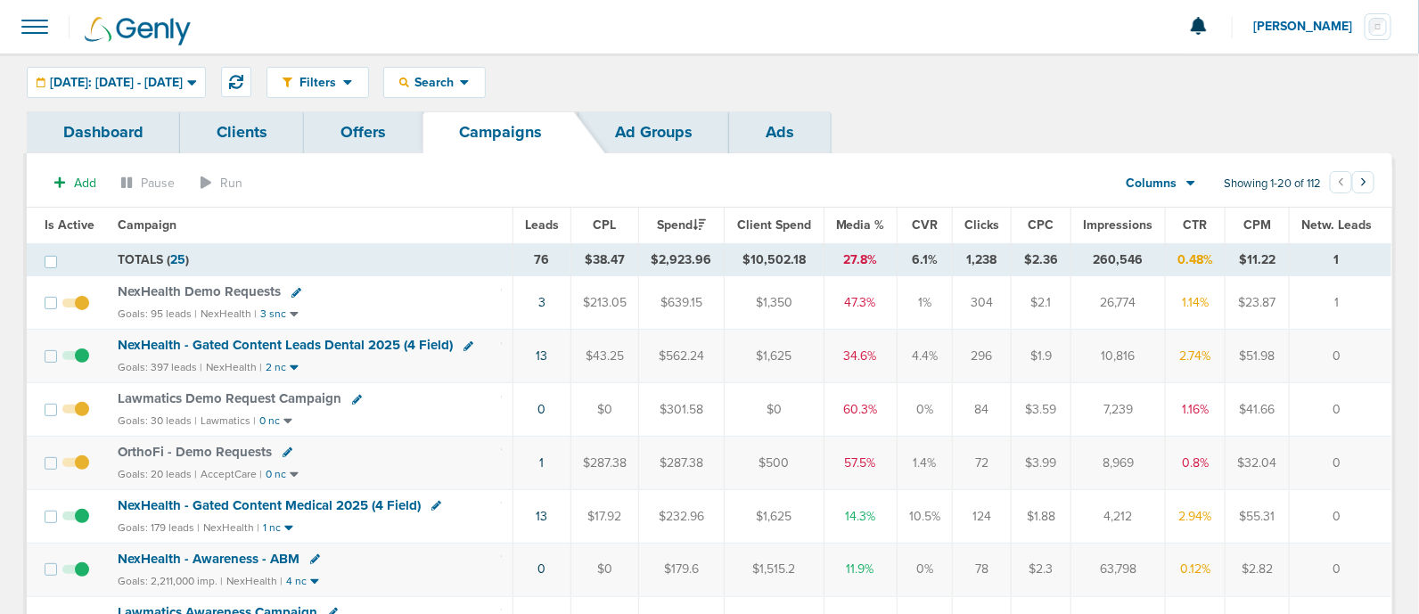
click at [294, 288] on icon at bounding box center [296, 293] width 10 height 10
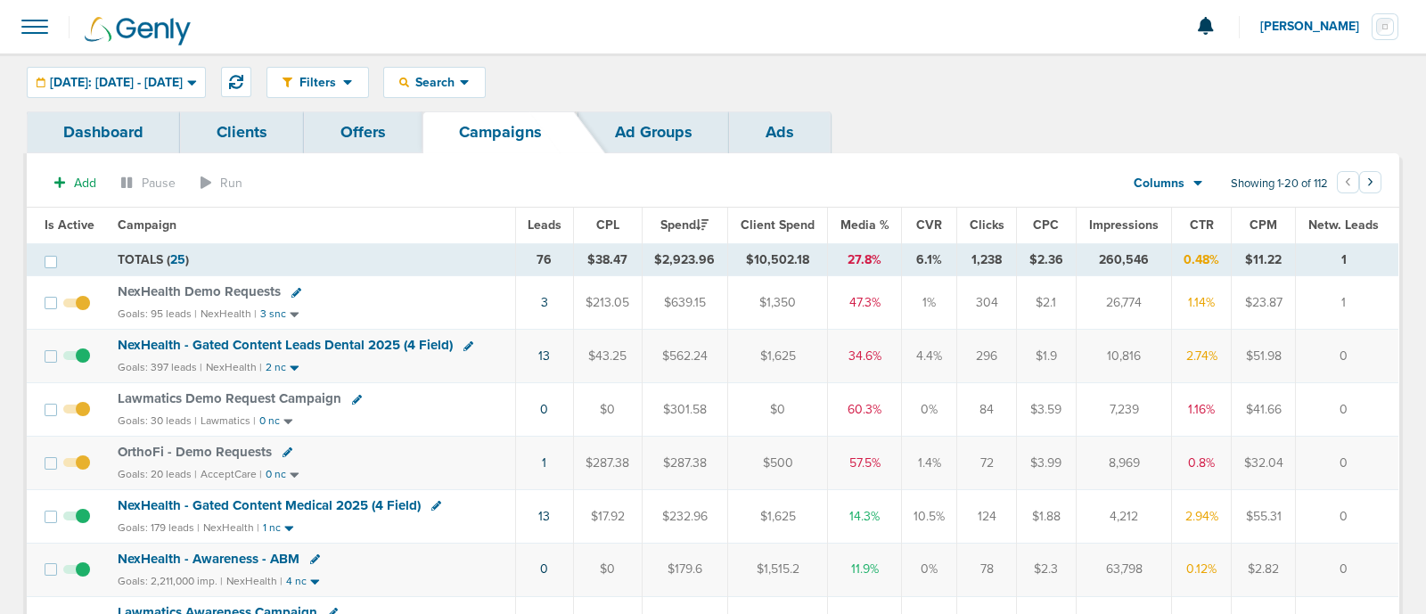
select select
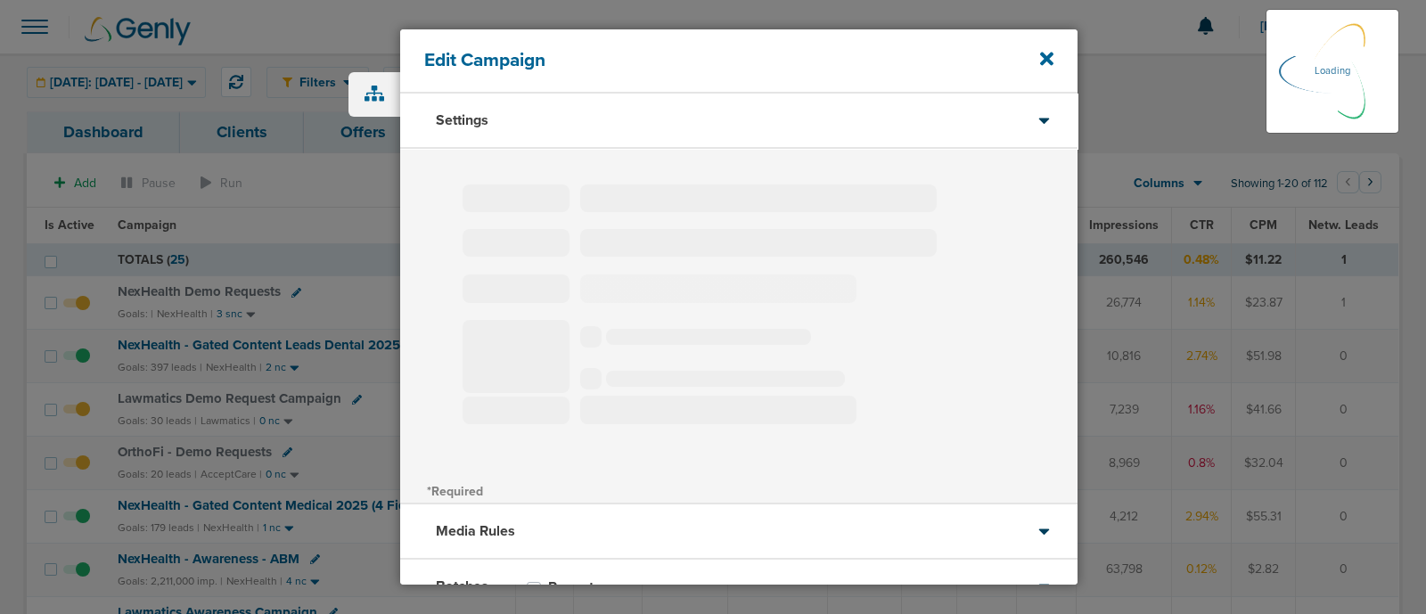
type input "NexHealth Demo Requests"
select select "Leads"
radio input "true"
select select "readWrite"
select select "1"
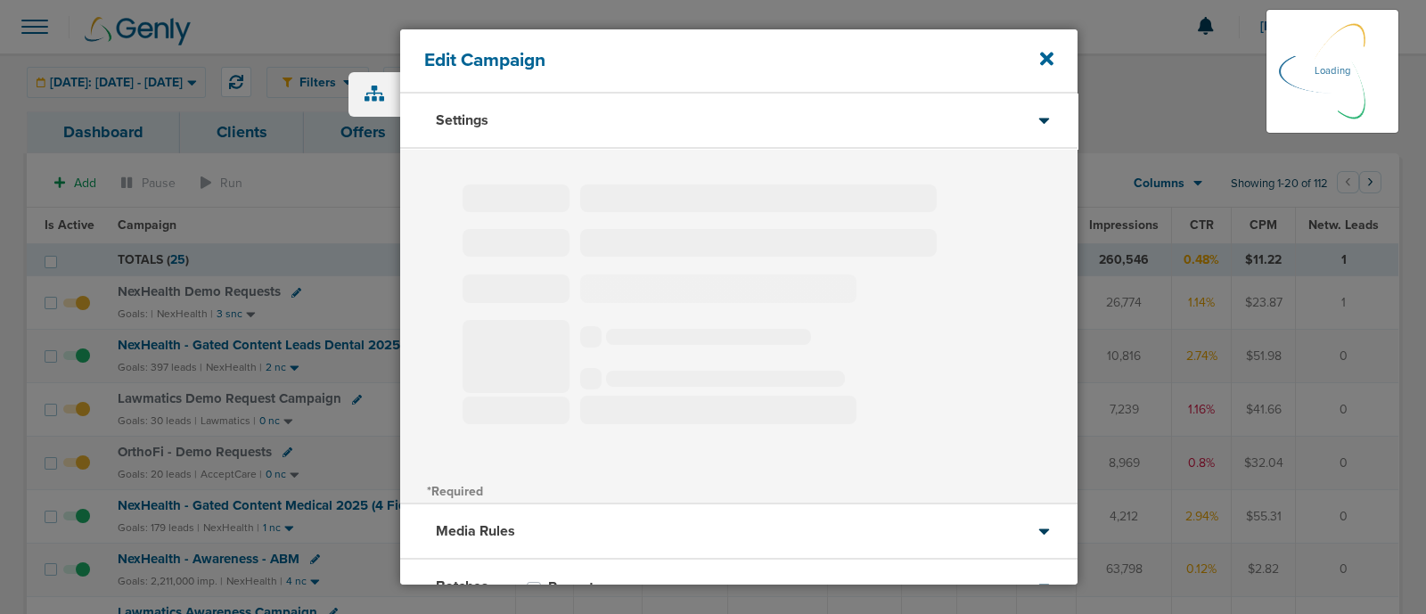
select select "1"
select select "2"
select select "3"
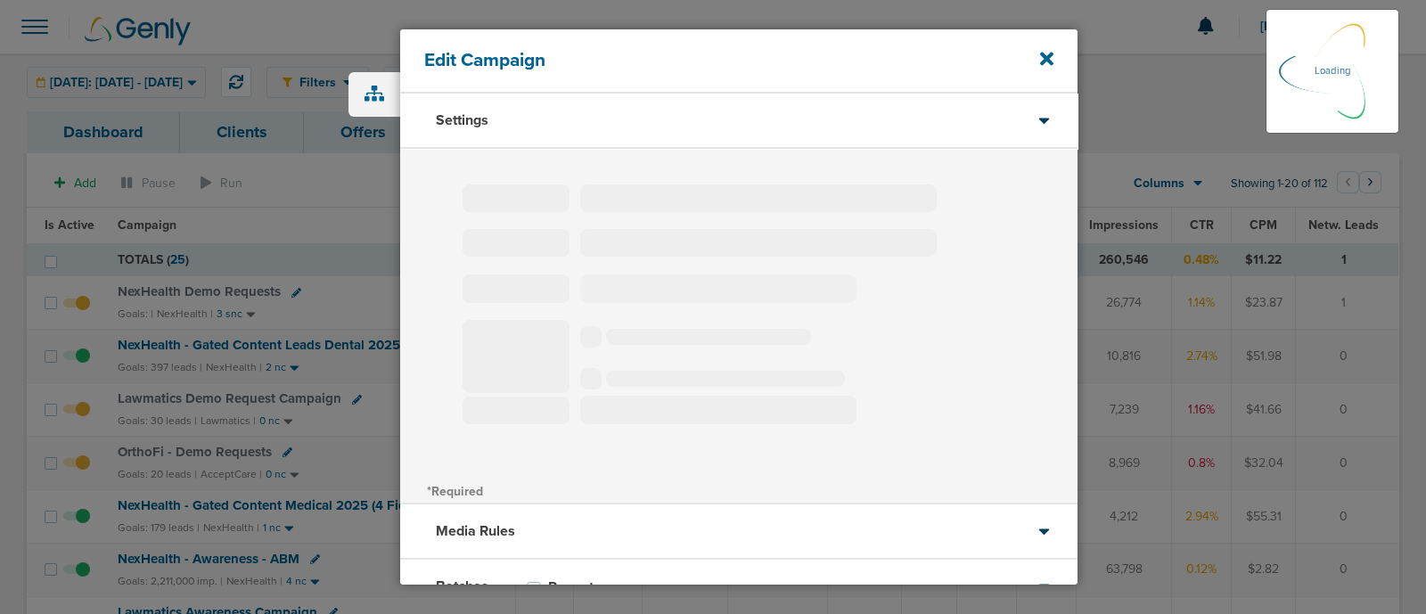
select select "4"
select select "6"
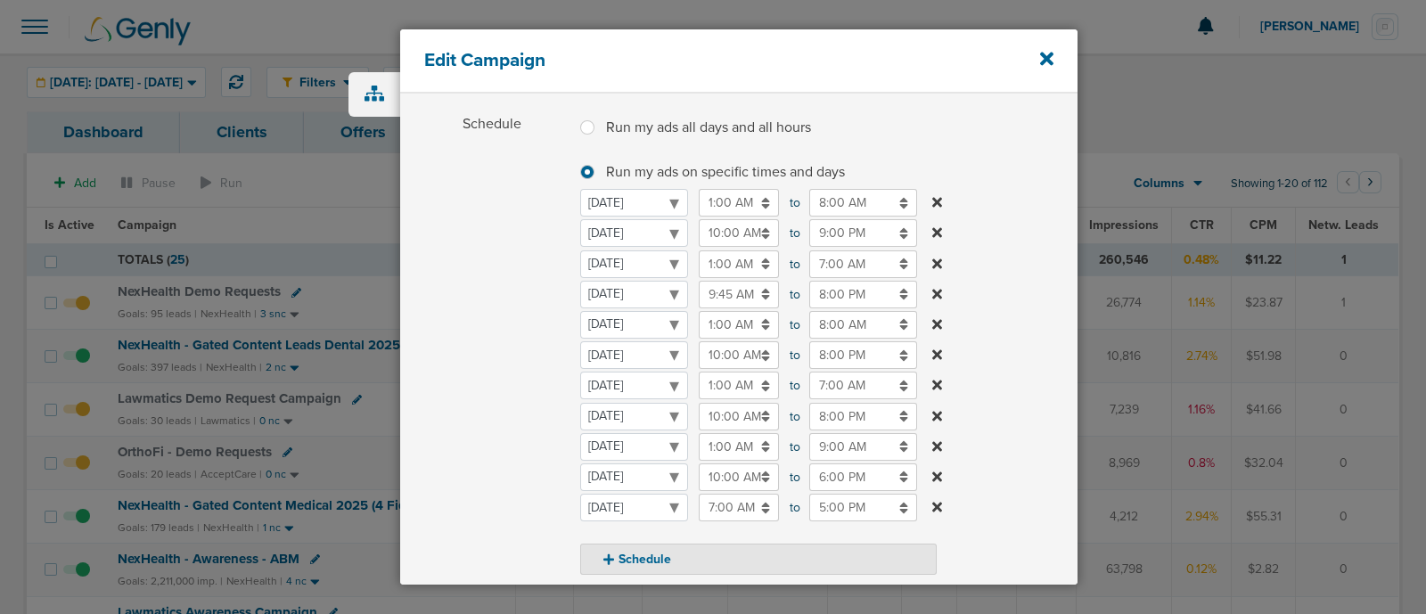
scroll to position [217, 0]
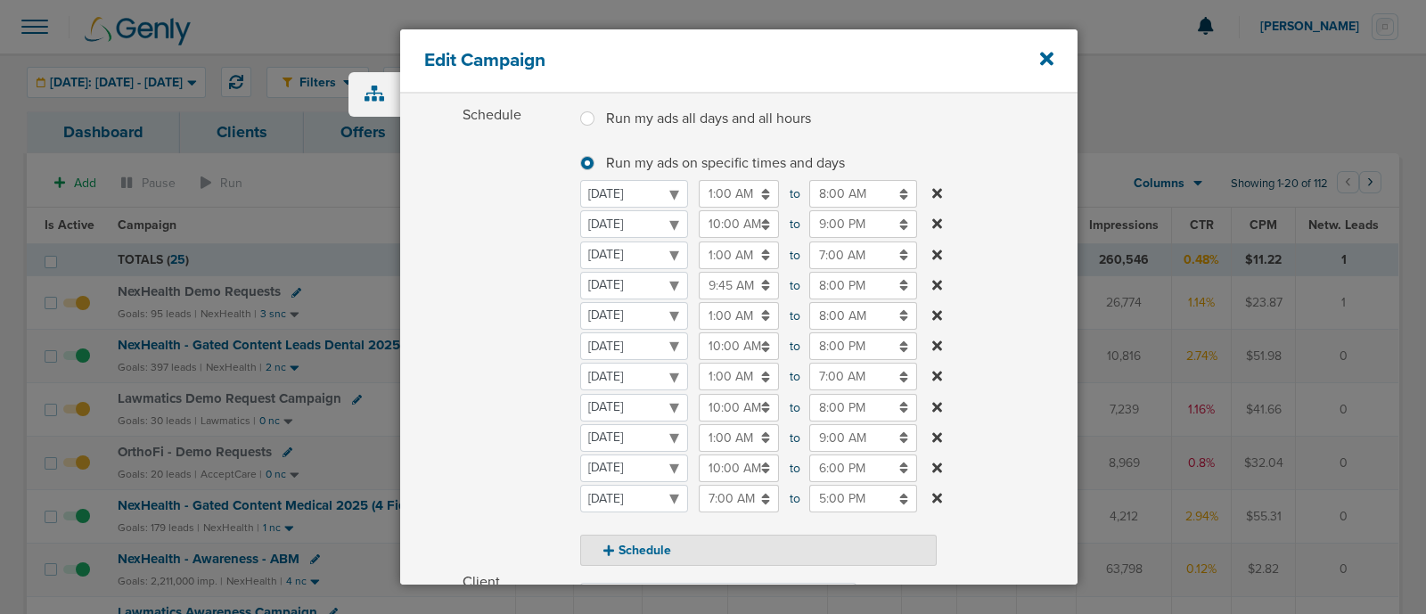
click at [847, 437] on input "9:00 AM" at bounding box center [863, 438] width 108 height 28
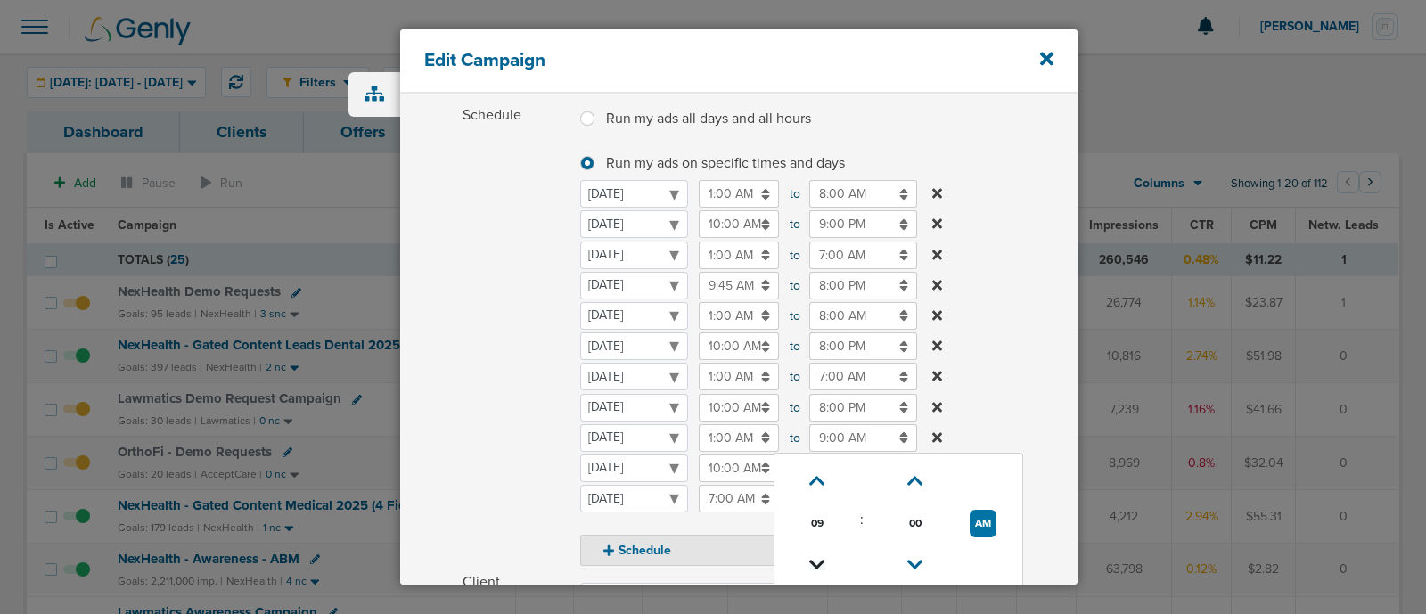
click at [812, 566] on icon at bounding box center [817, 565] width 16 height 11
type input "8:00 AM"
click at [1016, 361] on label "Schedule Run my ads all days and all hours Run my ads all days and all hours Ru…" at bounding box center [769, 334] width 615 height 464
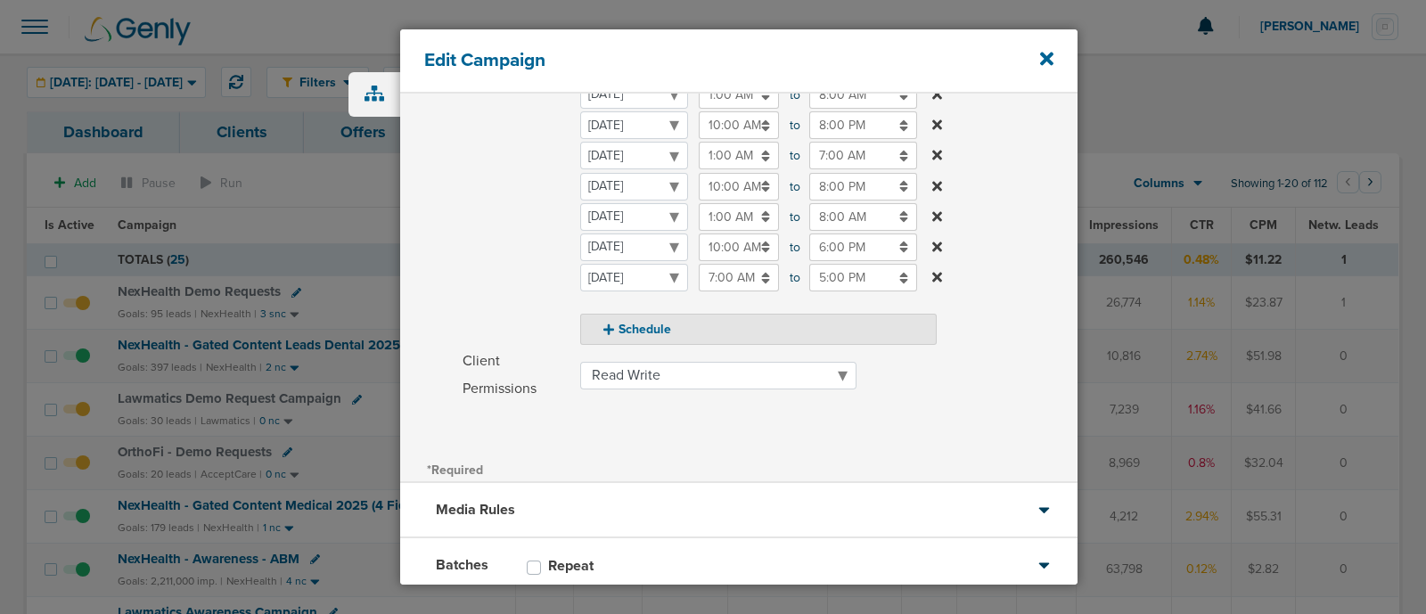
scroll to position [547, 0]
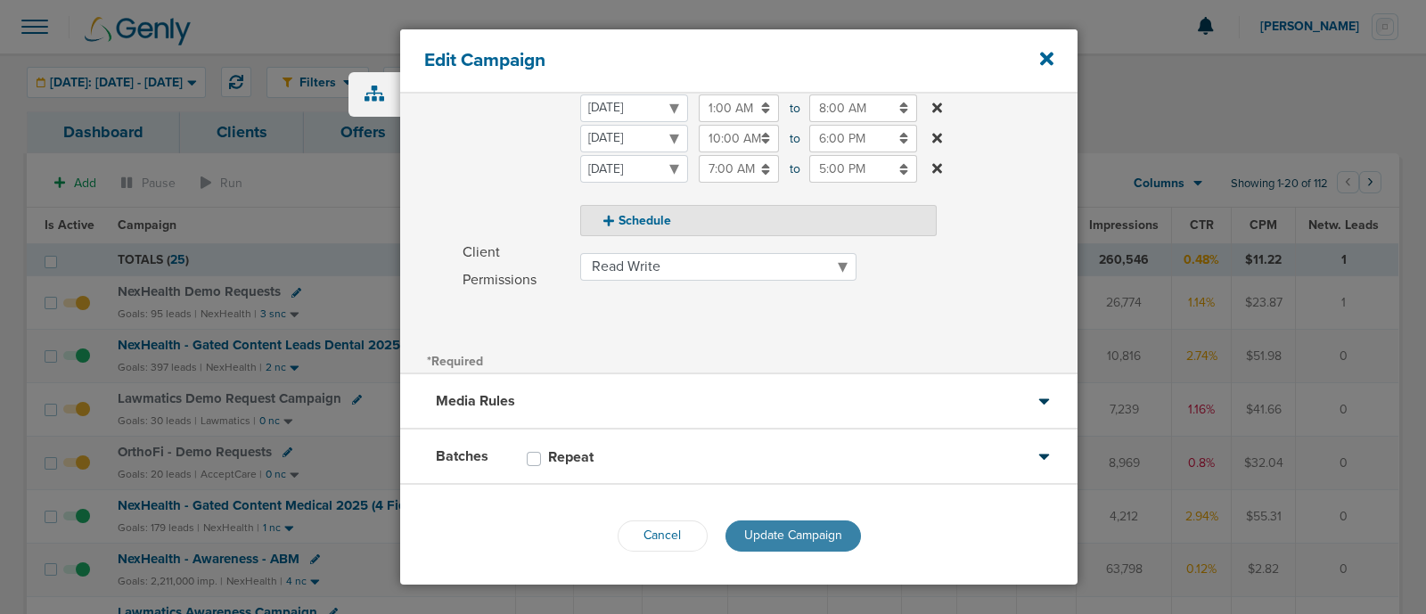
click at [800, 532] on span "Update Campaign" at bounding box center [793, 535] width 98 height 15
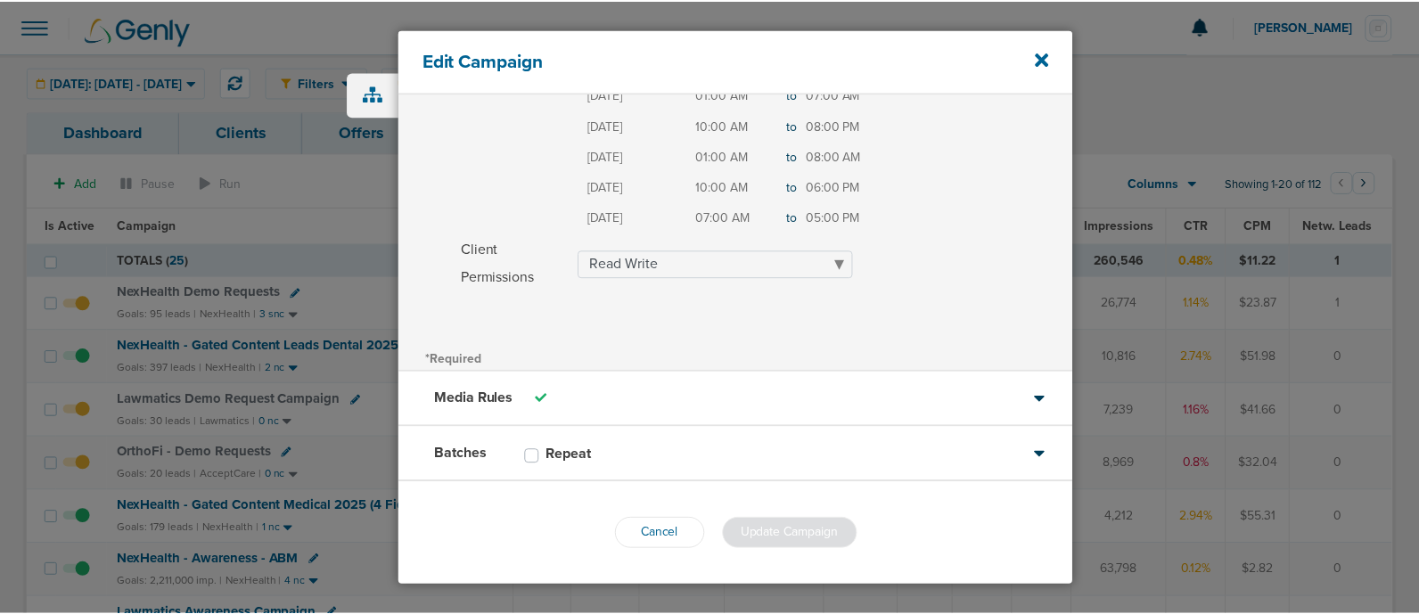
scroll to position [493, 0]
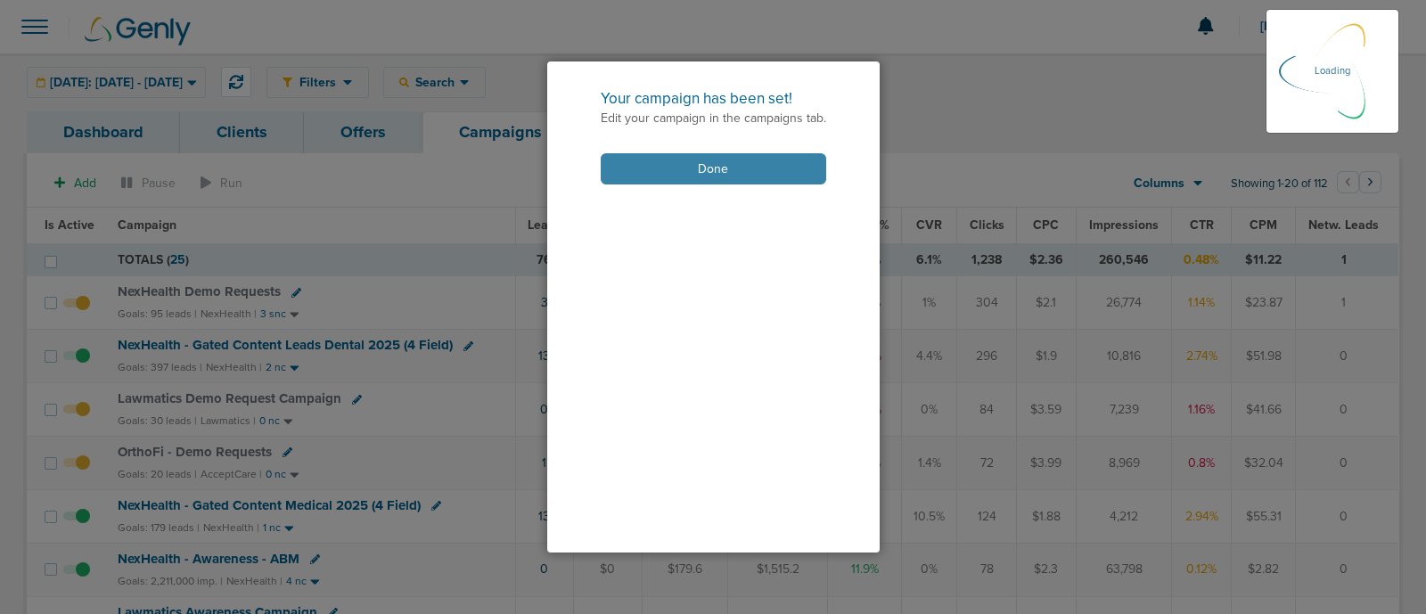
click at [749, 173] on button "Done" at bounding box center [713, 168] width 225 height 31
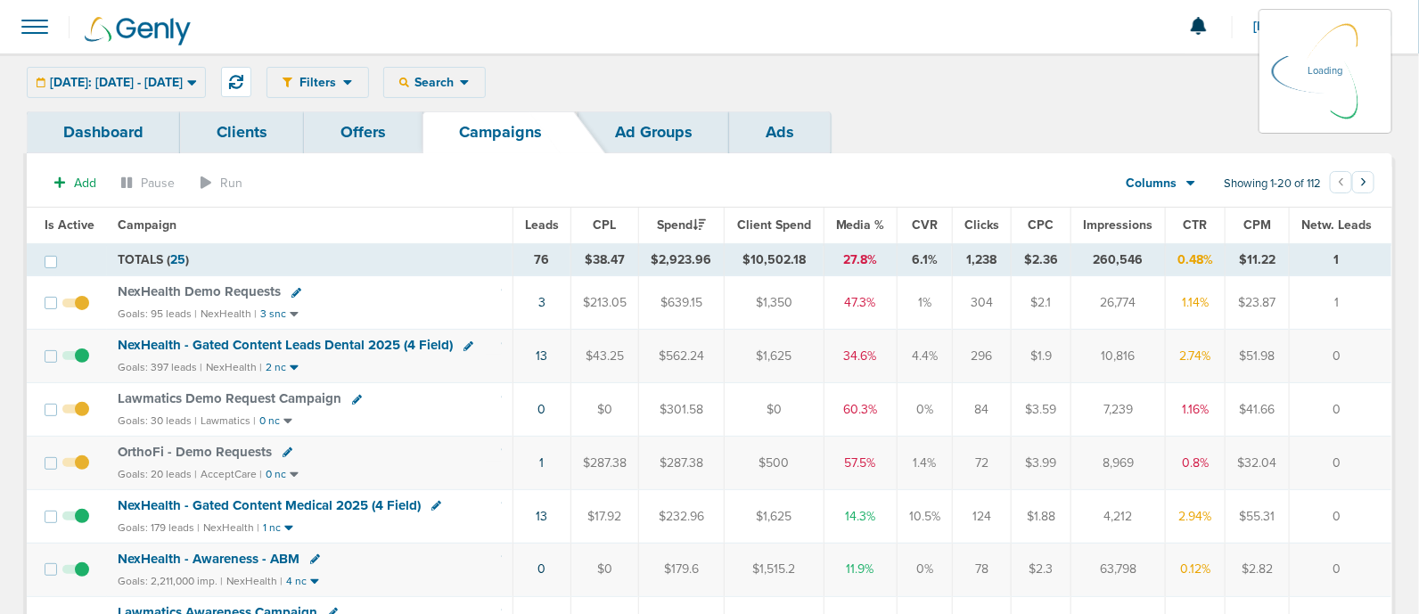
click at [405, 337] on span "NexHealth - Gated Content Leads Dental 2025 (4 Field)" at bounding box center [285, 345] width 335 height 16
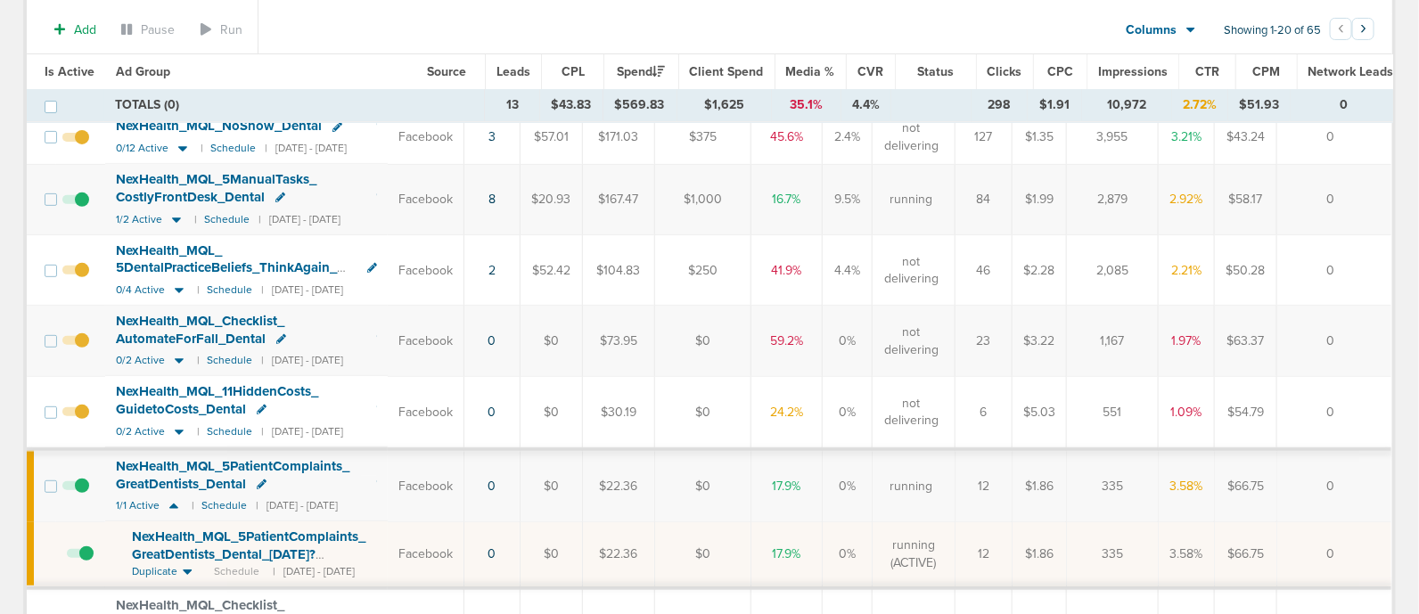
scroll to position [175, 0]
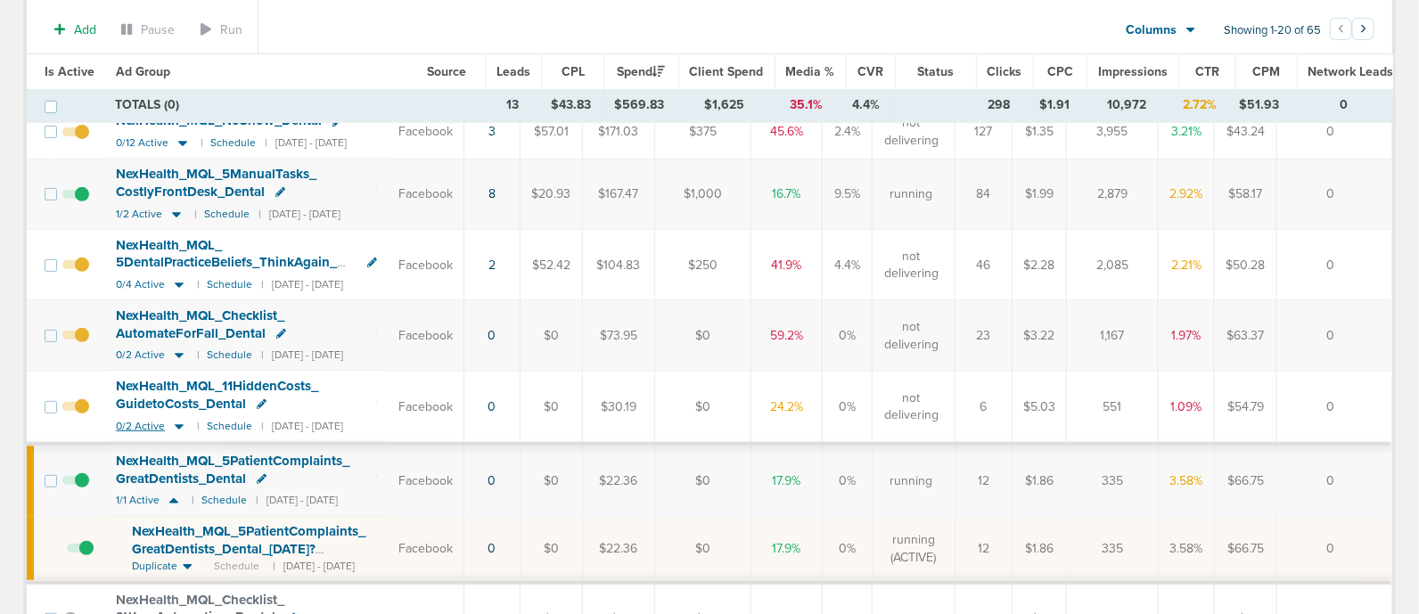
click at [179, 421] on icon at bounding box center [179, 426] width 18 height 15
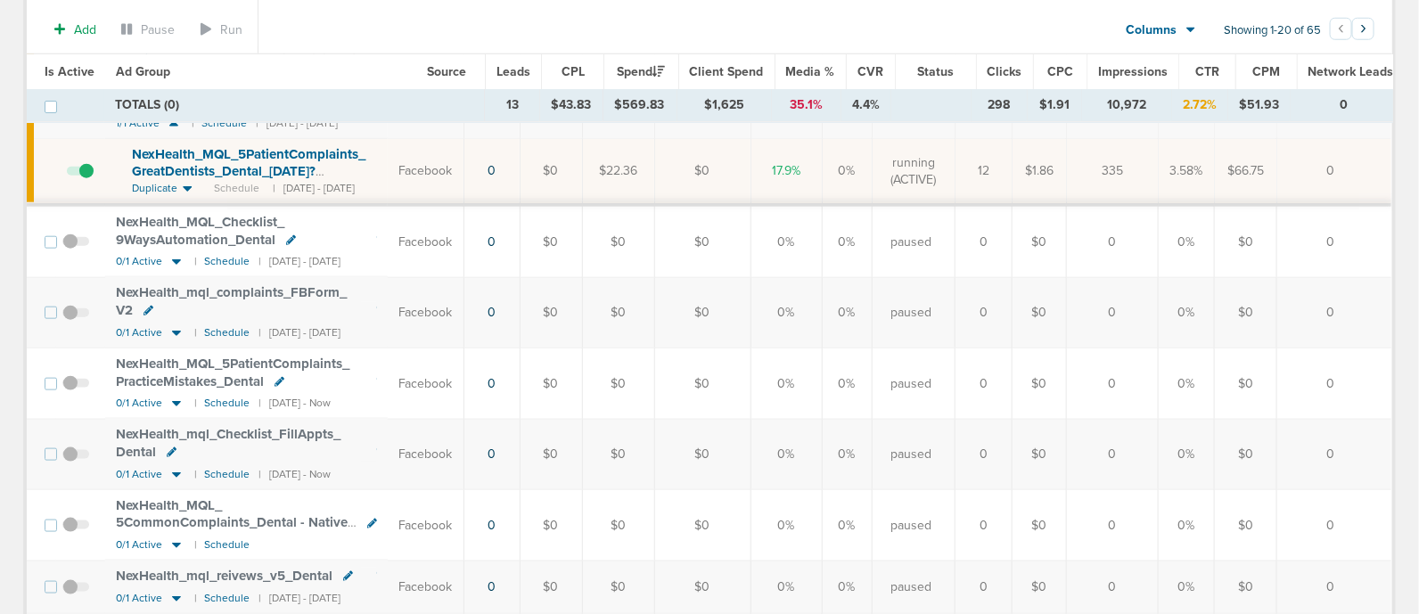
scroll to position [0, 0]
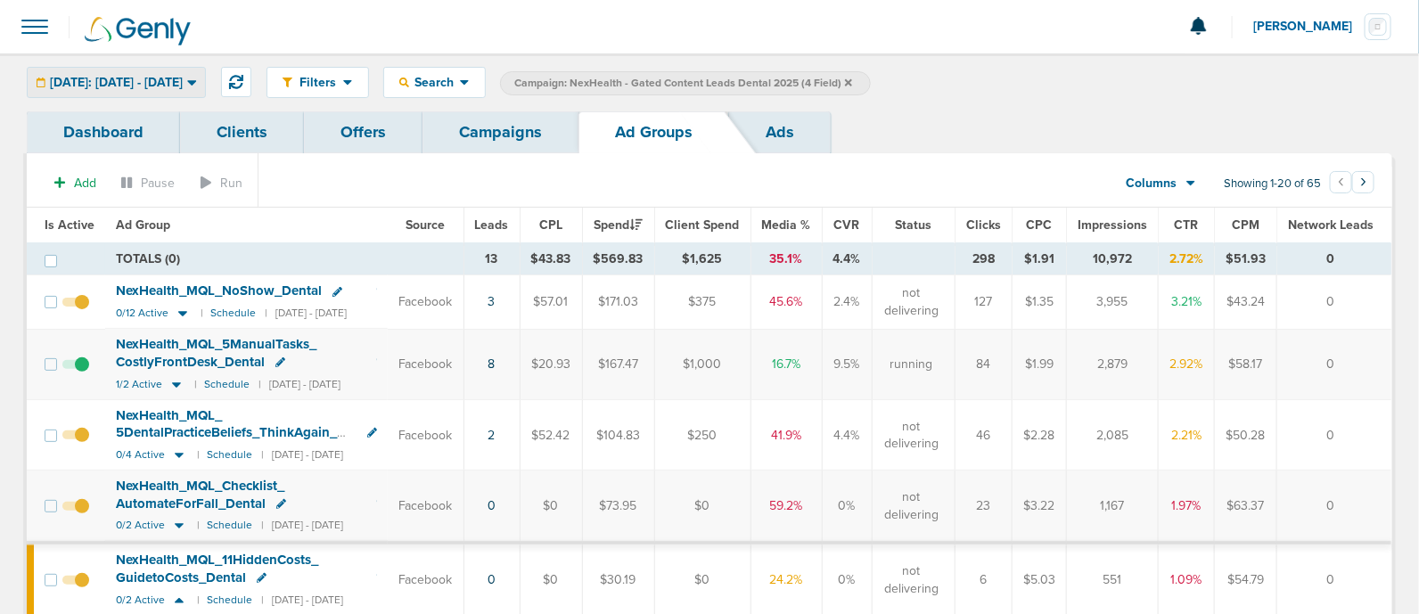
click at [183, 94] on div "[DATE]: [DATE] - [DATE]" at bounding box center [116, 82] width 177 height 29
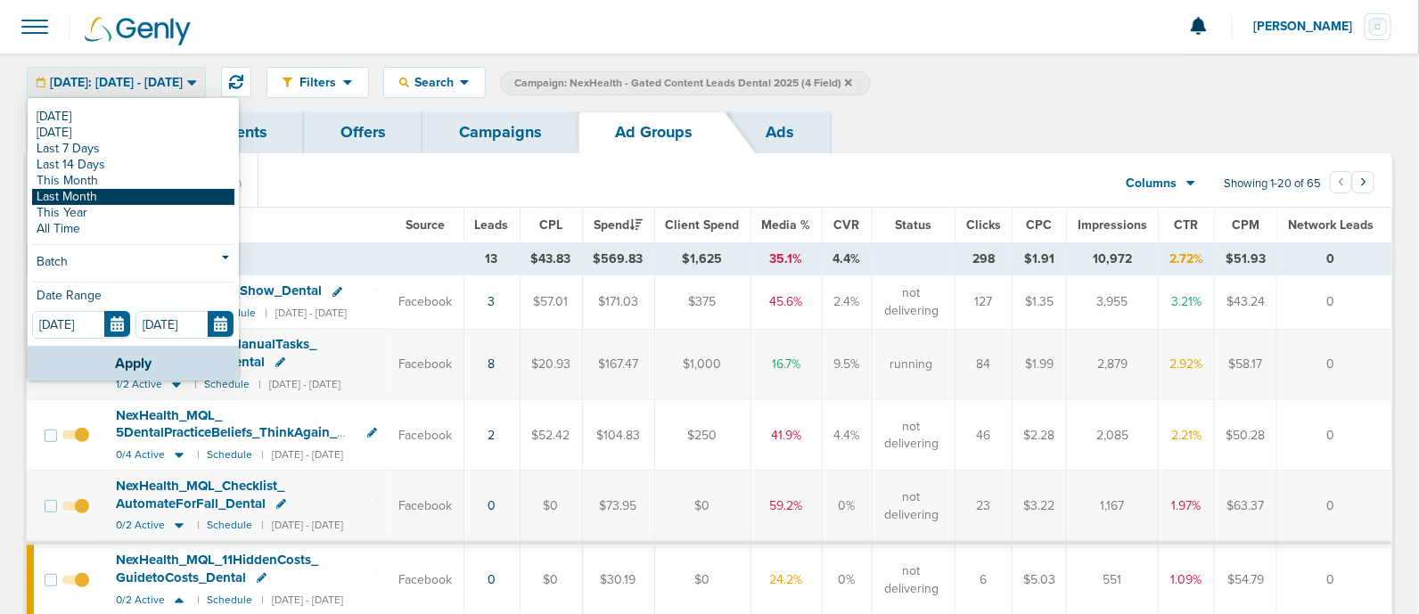
click at [102, 189] on link "Last Month" at bounding box center [133, 197] width 202 height 16
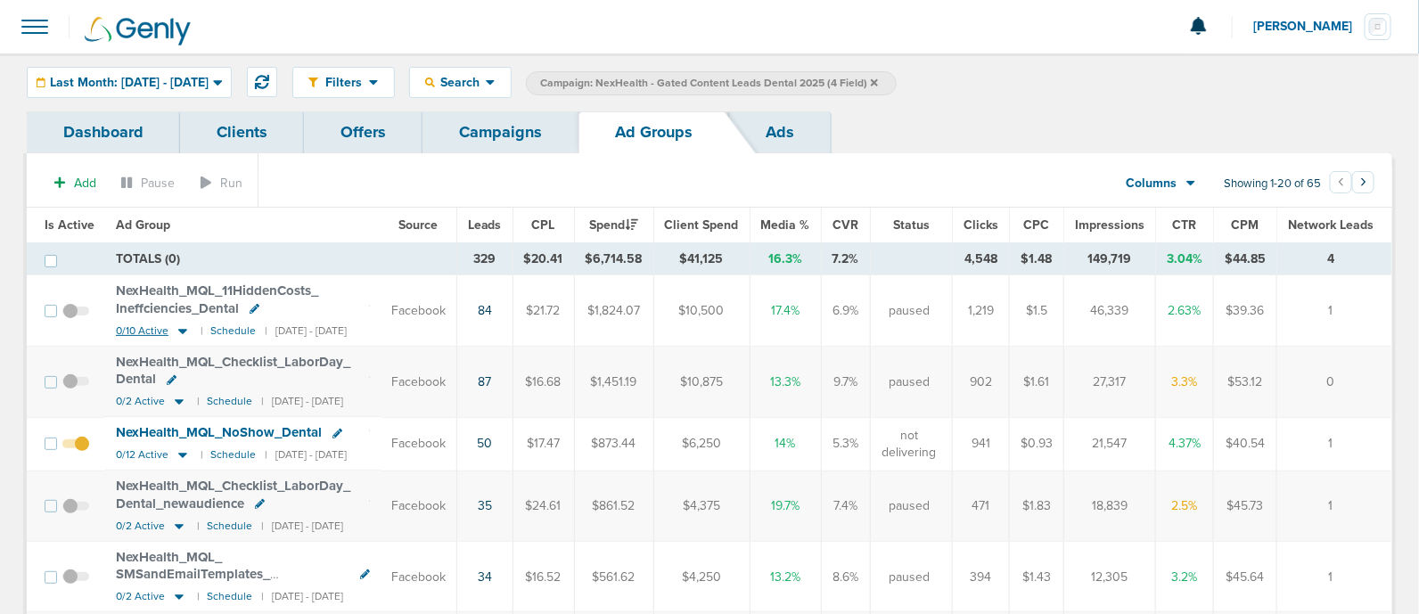
click at [178, 331] on icon at bounding box center [183, 330] width 18 height 15
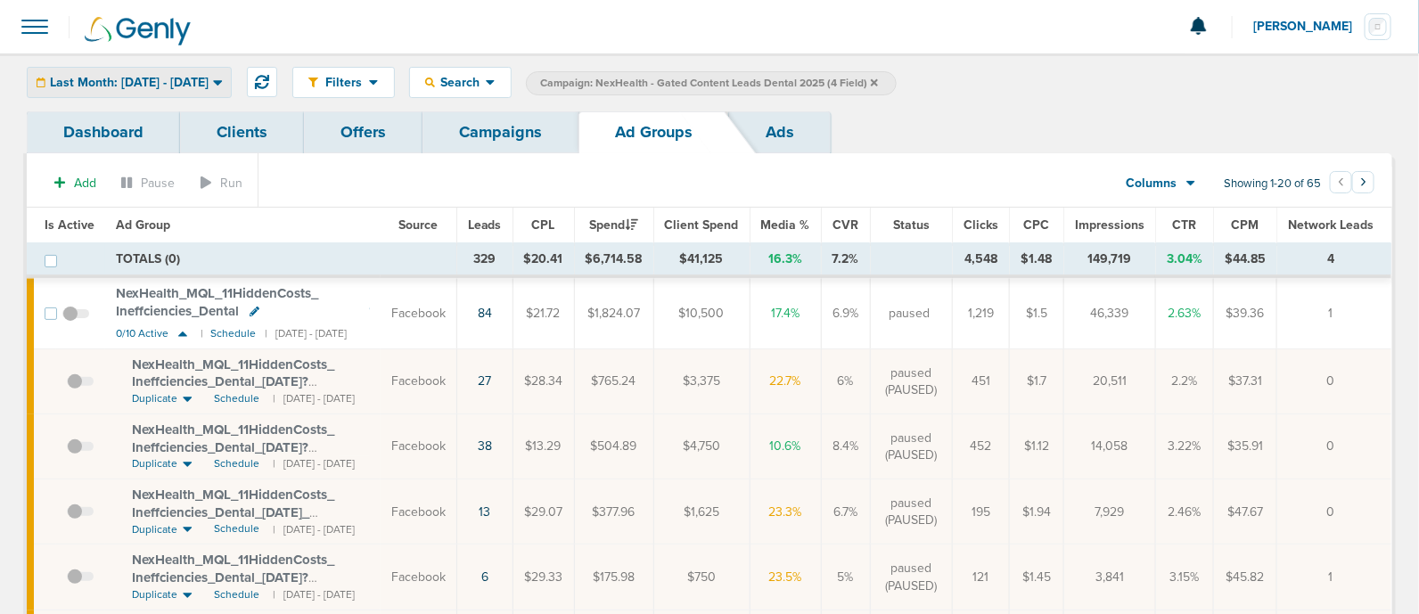
click at [209, 83] on span "Last Month: [DATE] - [DATE]" at bounding box center [129, 83] width 159 height 12
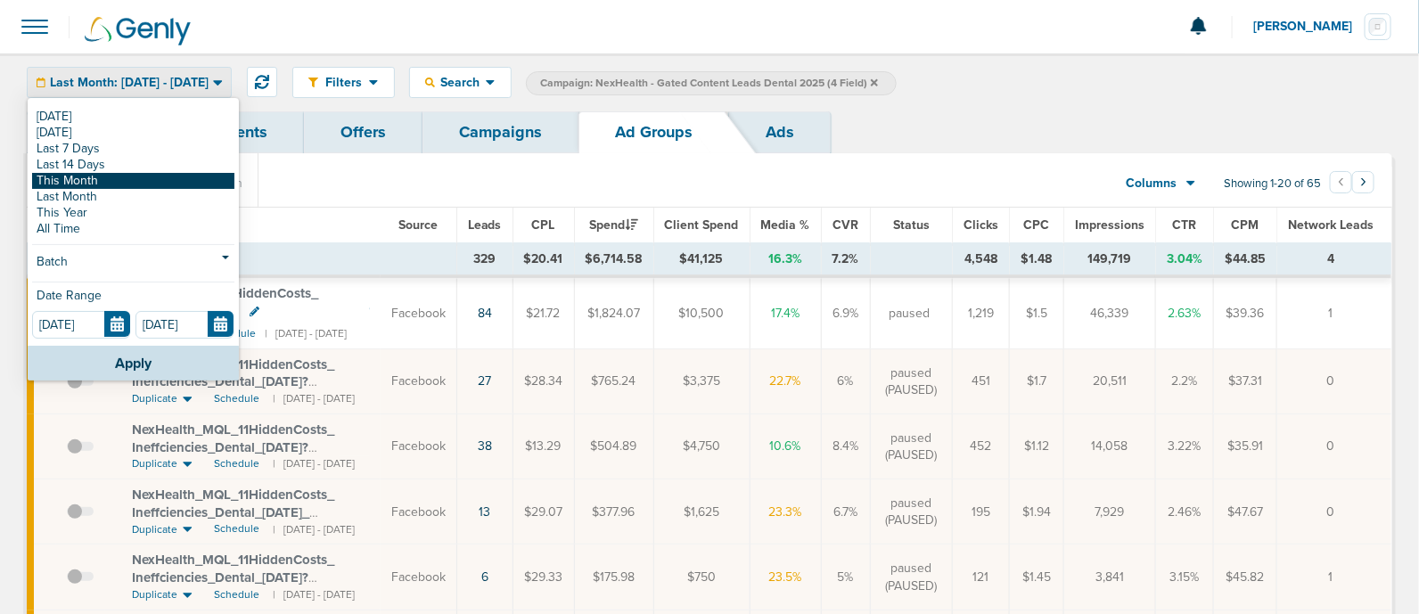
click at [157, 181] on link "This Month" at bounding box center [133, 181] width 202 height 16
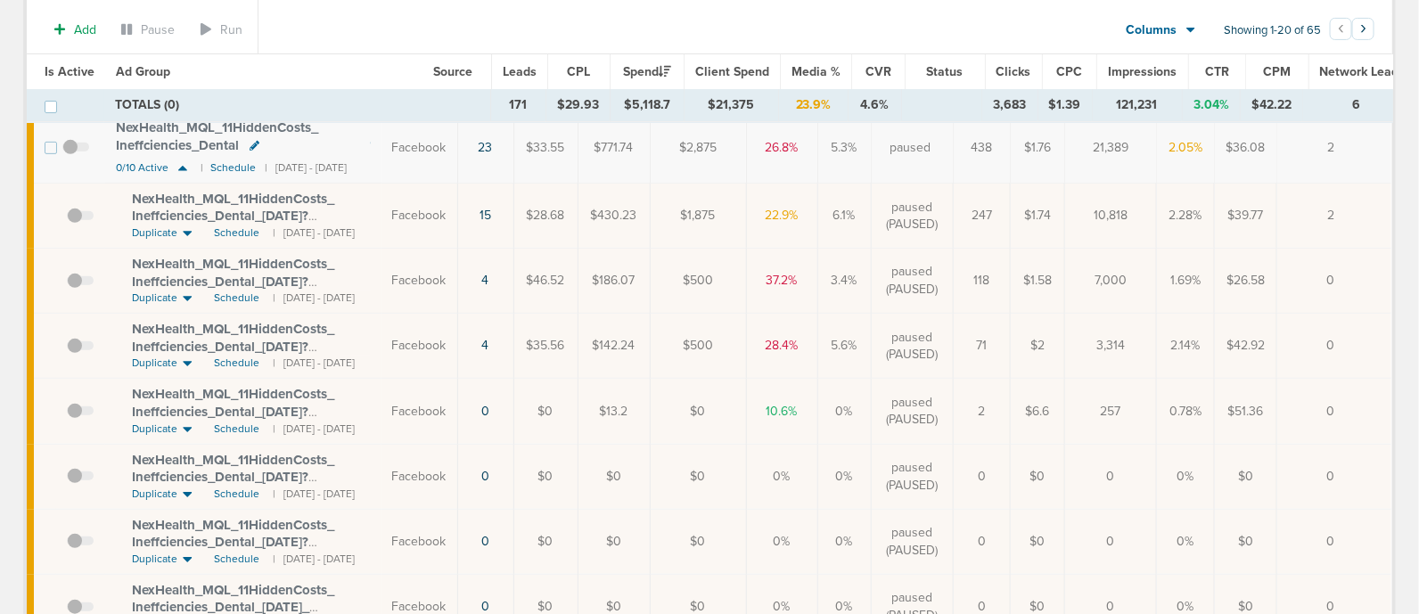
scroll to position [231, 0]
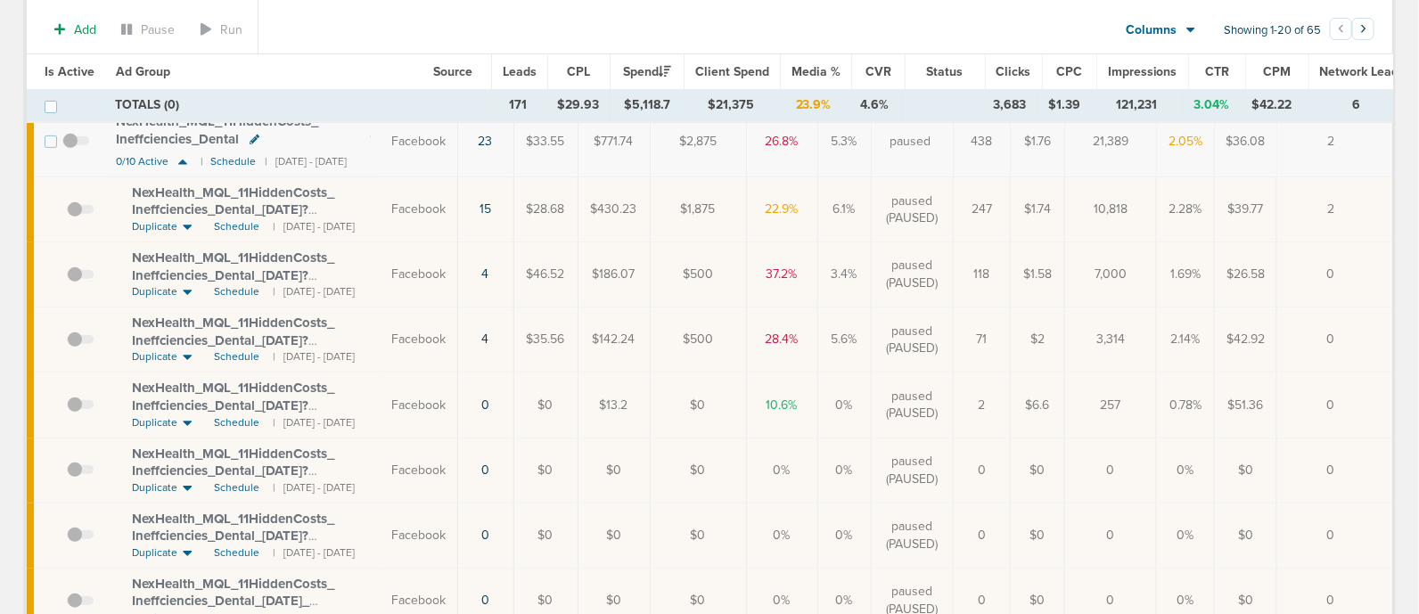
click at [228, 412] on span "NexHealth_ MQL_ 11HiddenCosts_ Ineffciencies_ Dental_ [DATE]?id=183&cmp_ id=965…" at bounding box center [233, 405] width 202 height 51
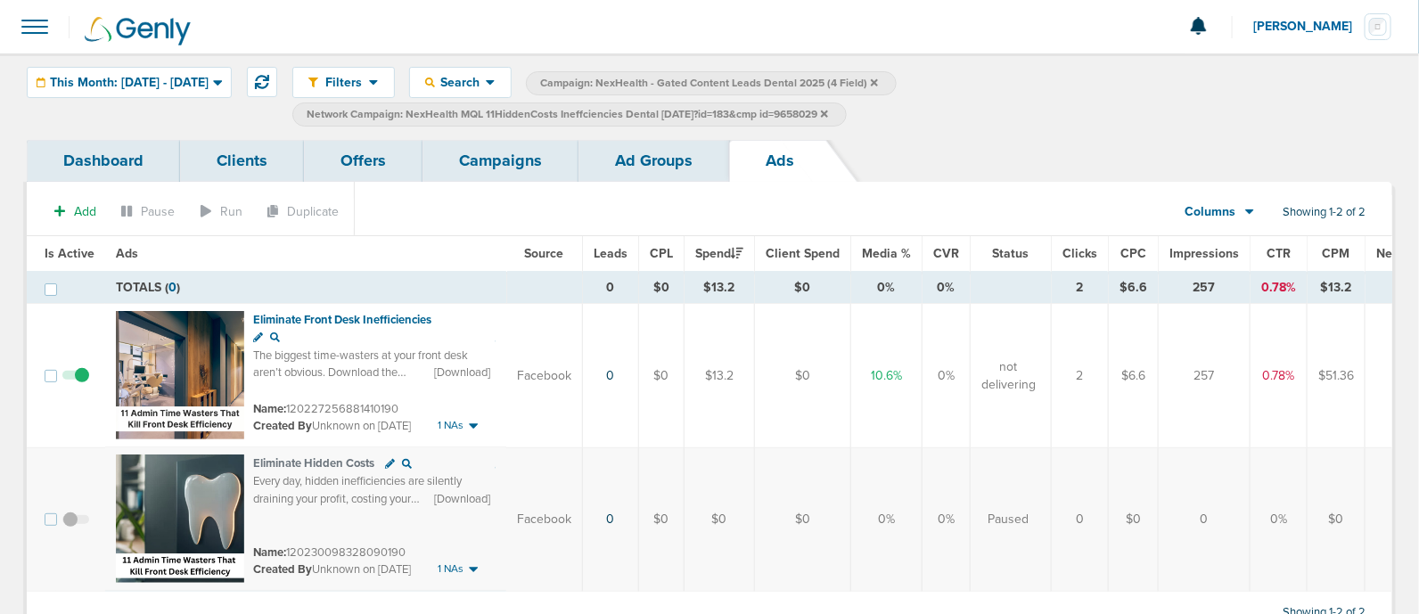
click at [506, 173] on link "Campaigns" at bounding box center [500, 161] width 156 height 42
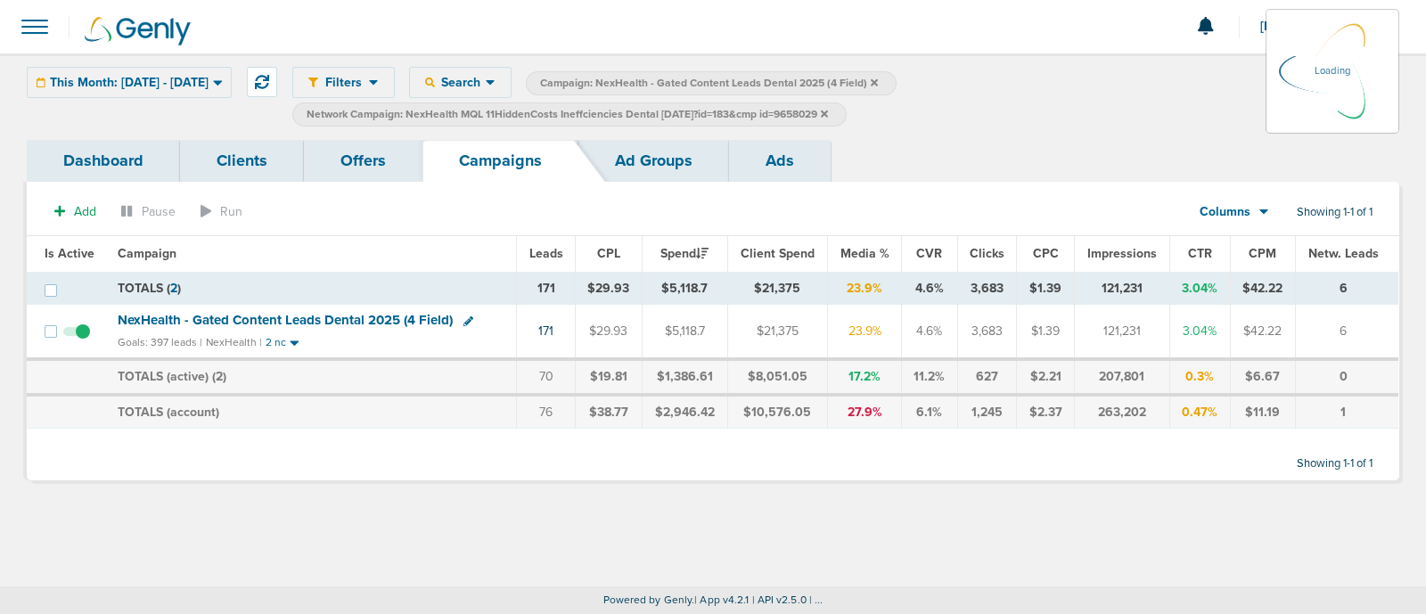
click at [828, 109] on icon at bounding box center [824, 114] width 7 height 11
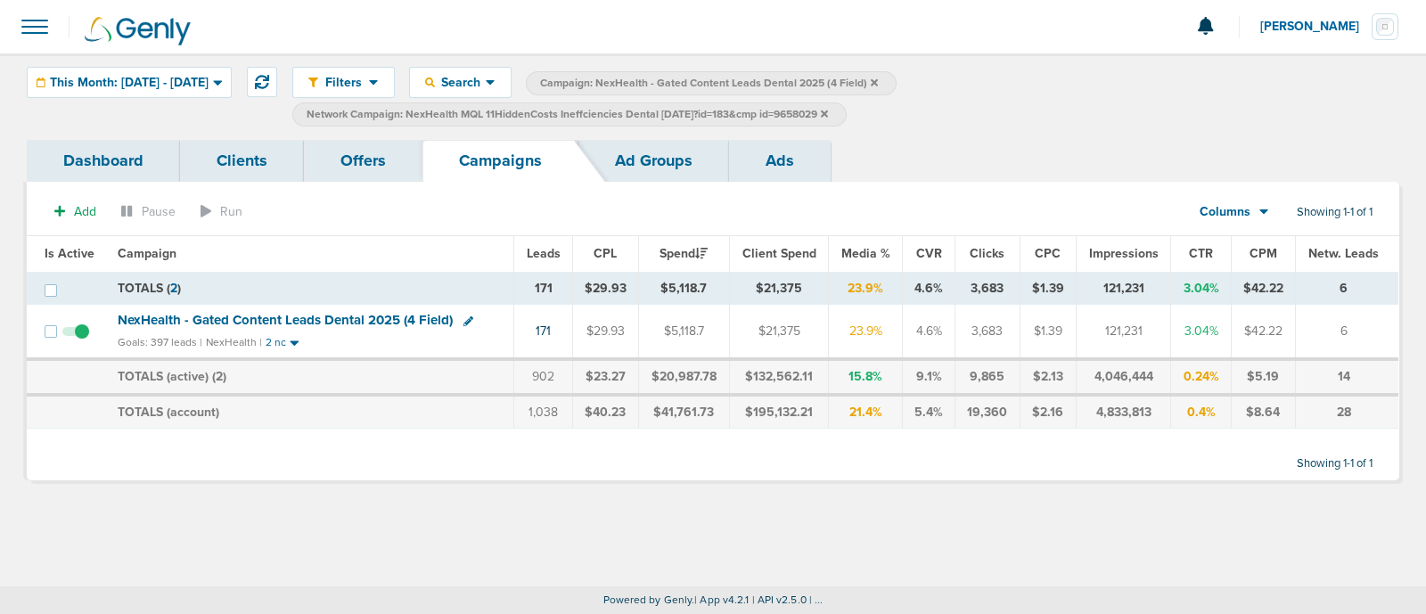
click at [828, 113] on icon at bounding box center [824, 114] width 7 height 11
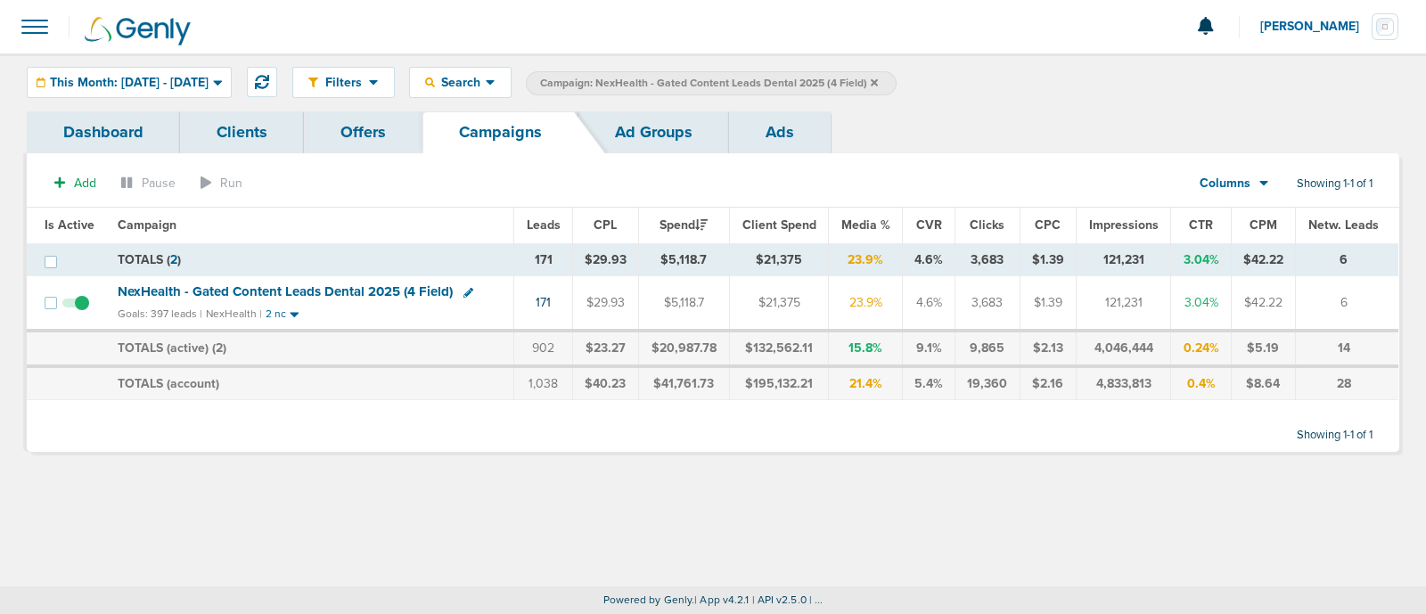
click at [878, 78] on icon at bounding box center [874, 83] width 7 height 11
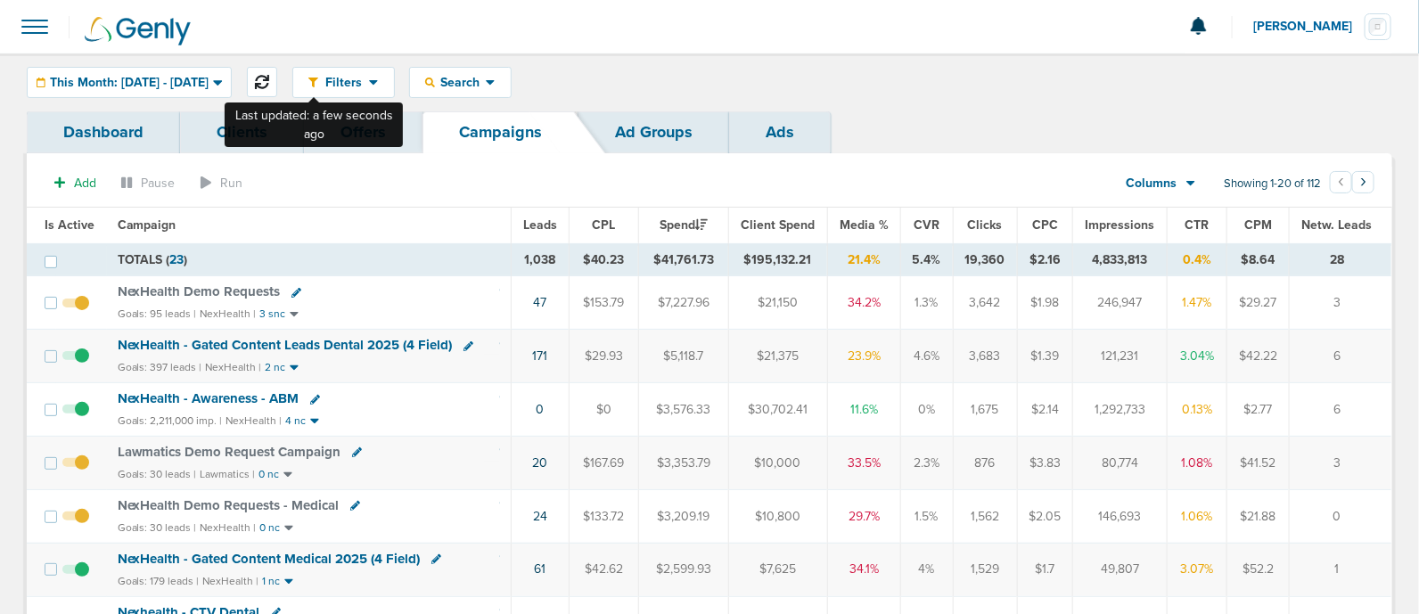
click at [269, 87] on icon at bounding box center [262, 82] width 14 height 14
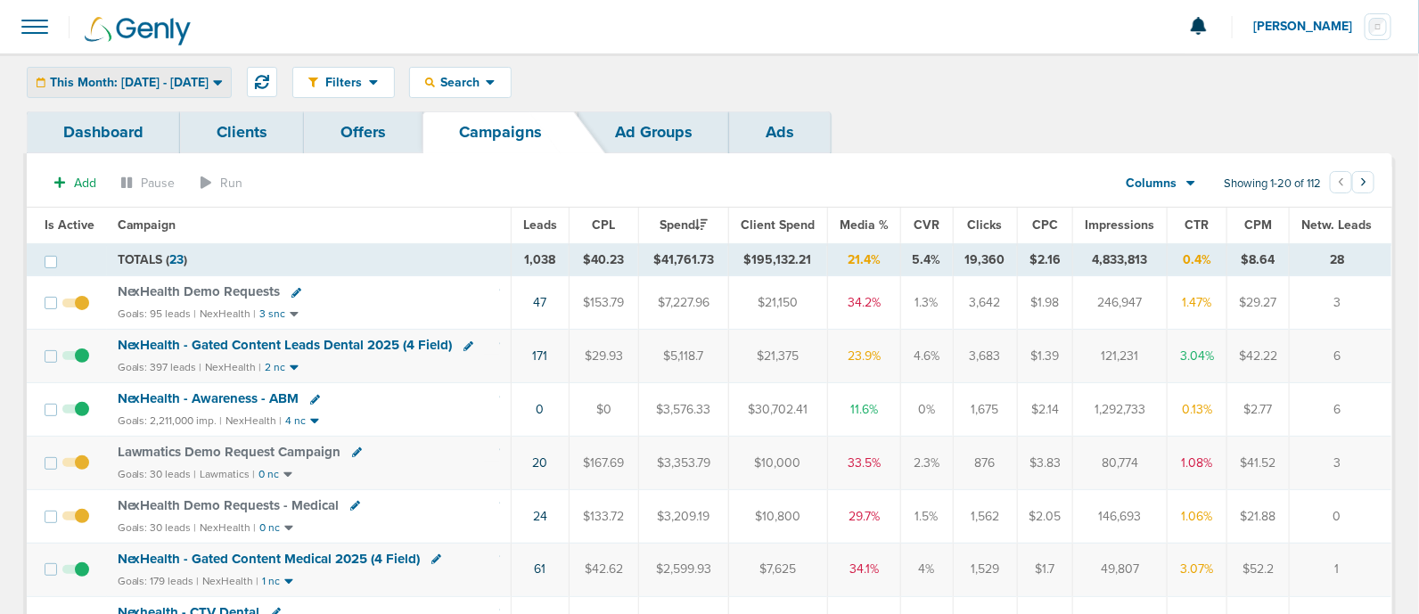
click at [209, 89] on span "This Month: [DATE] - [DATE]" at bounding box center [129, 83] width 159 height 12
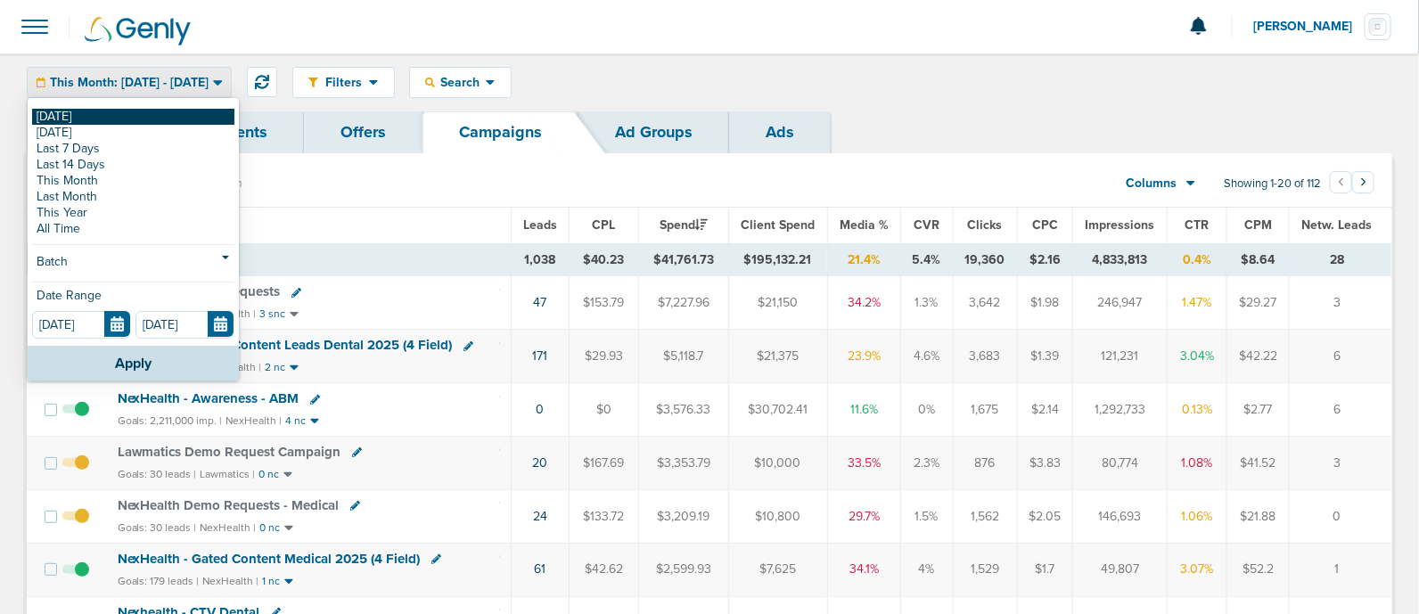
click at [97, 117] on link "[DATE]" at bounding box center [133, 117] width 202 height 16
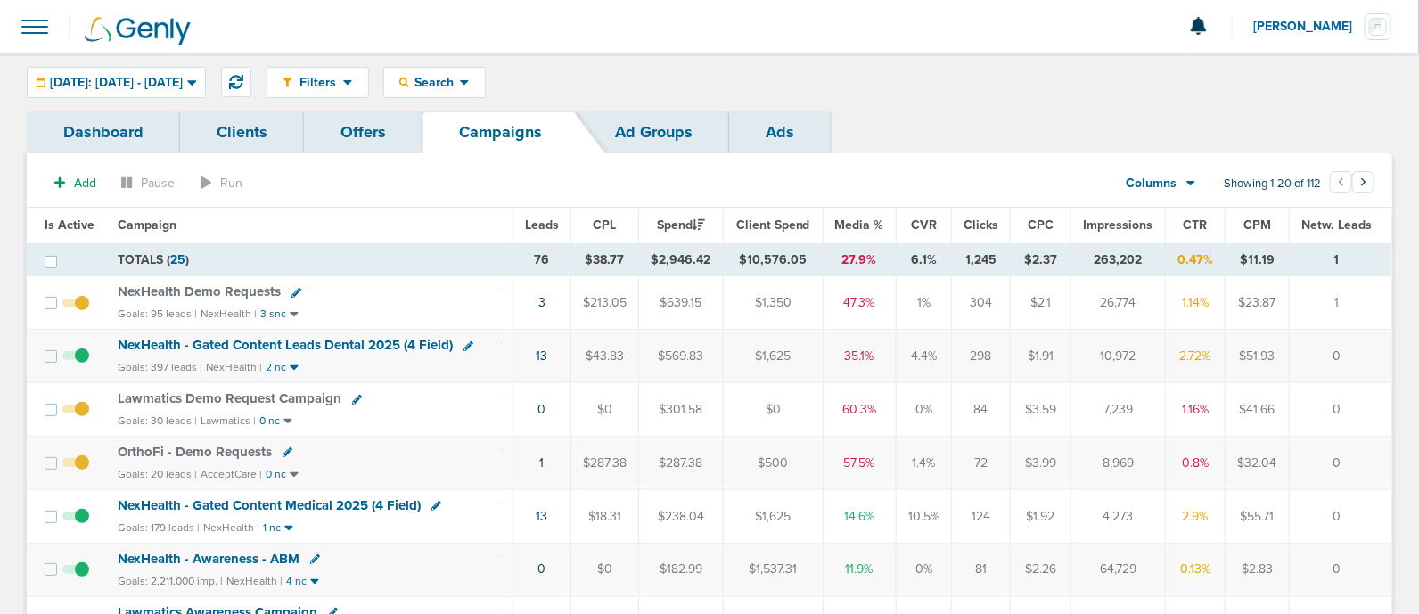
click at [467, 342] on icon at bounding box center [468, 346] width 10 height 10
select select
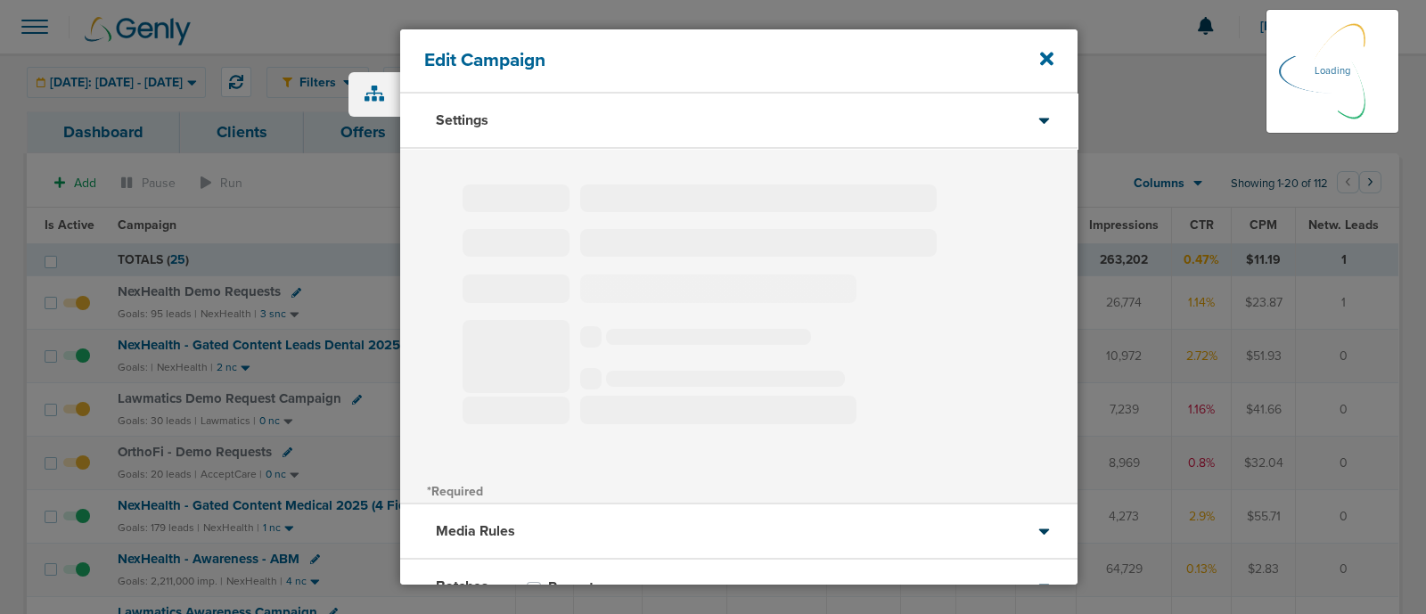
type input "NexHealth - Gated Content Leads Dental 2025 (4 Field)"
select select "Leads"
radio input "true"
select select "readWrite"
select select "1"
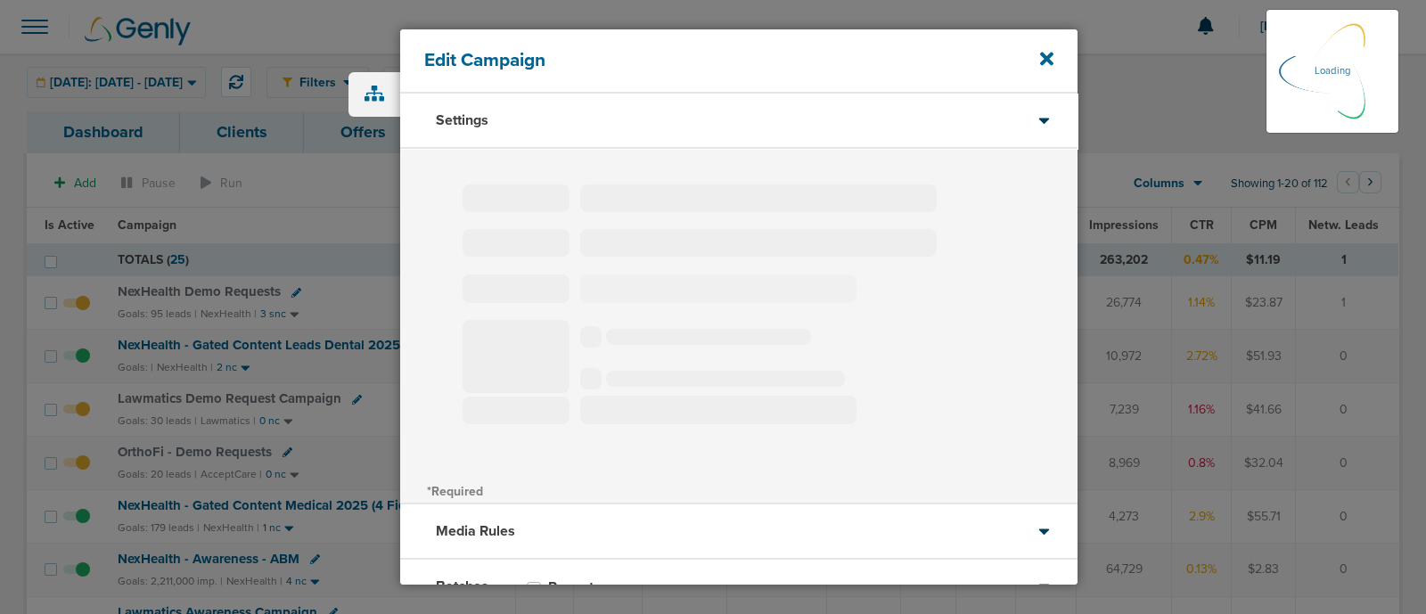
select select "1"
select select "2"
select select "3"
select select "4"
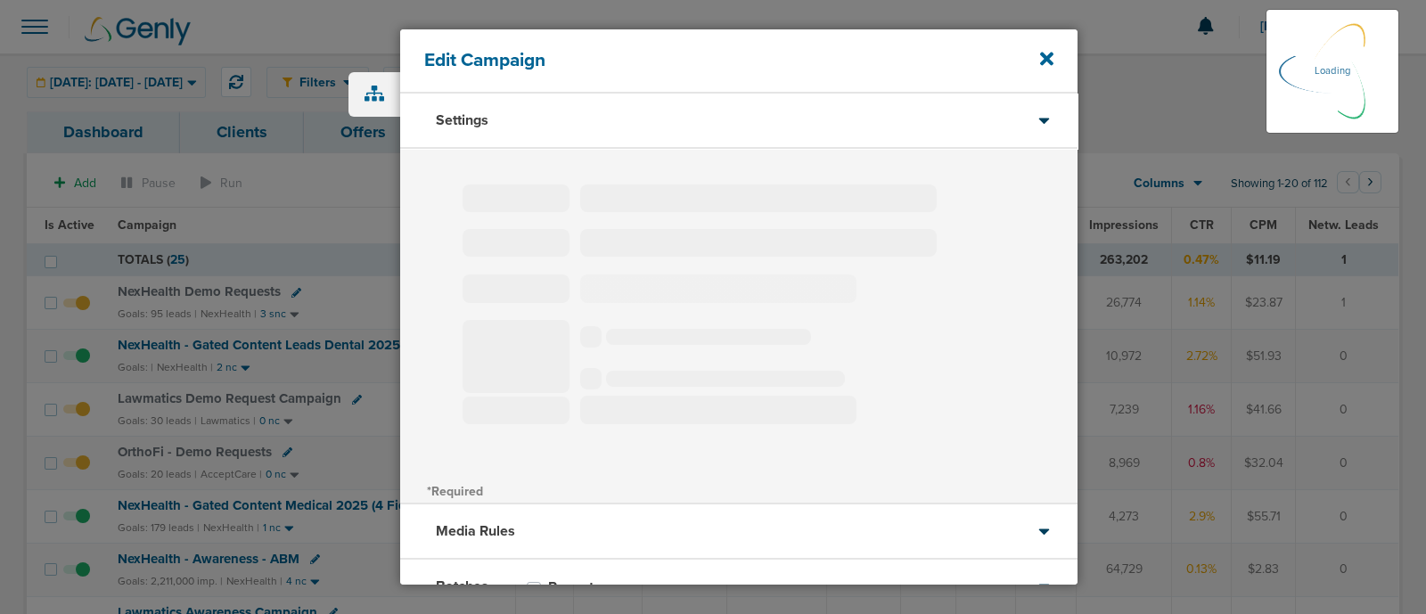
select select "6"
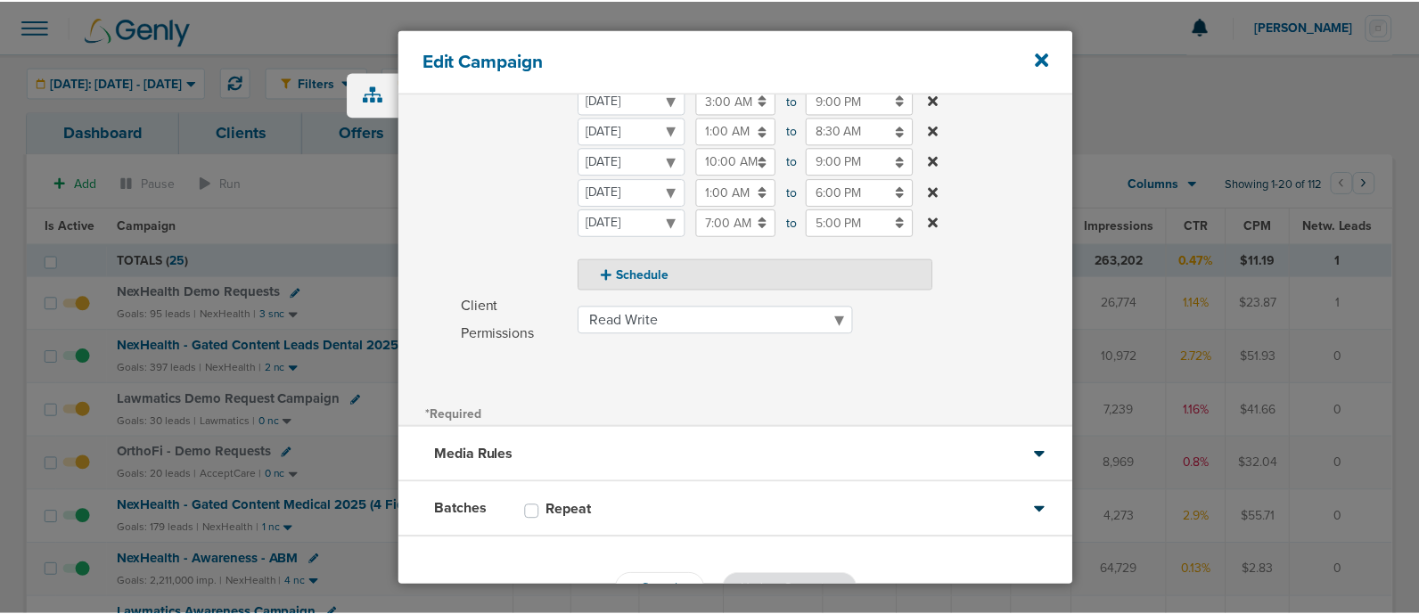
scroll to position [435, 0]
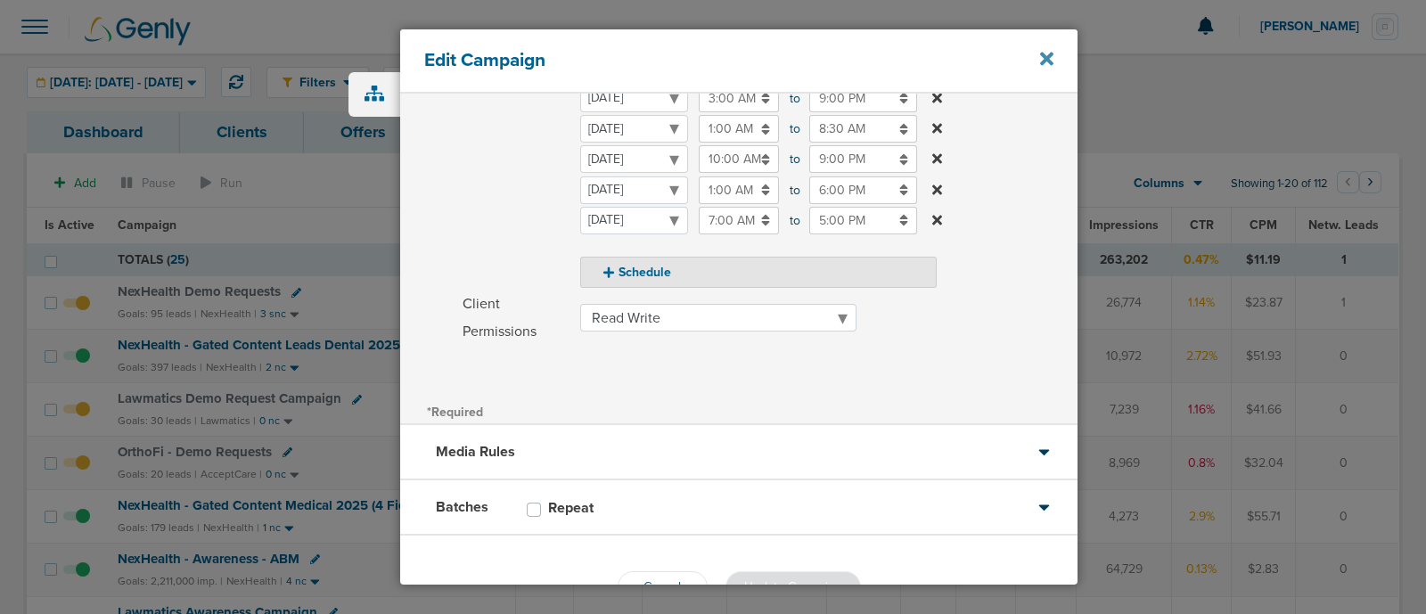
click at [1042, 61] on icon at bounding box center [1046, 59] width 13 height 13
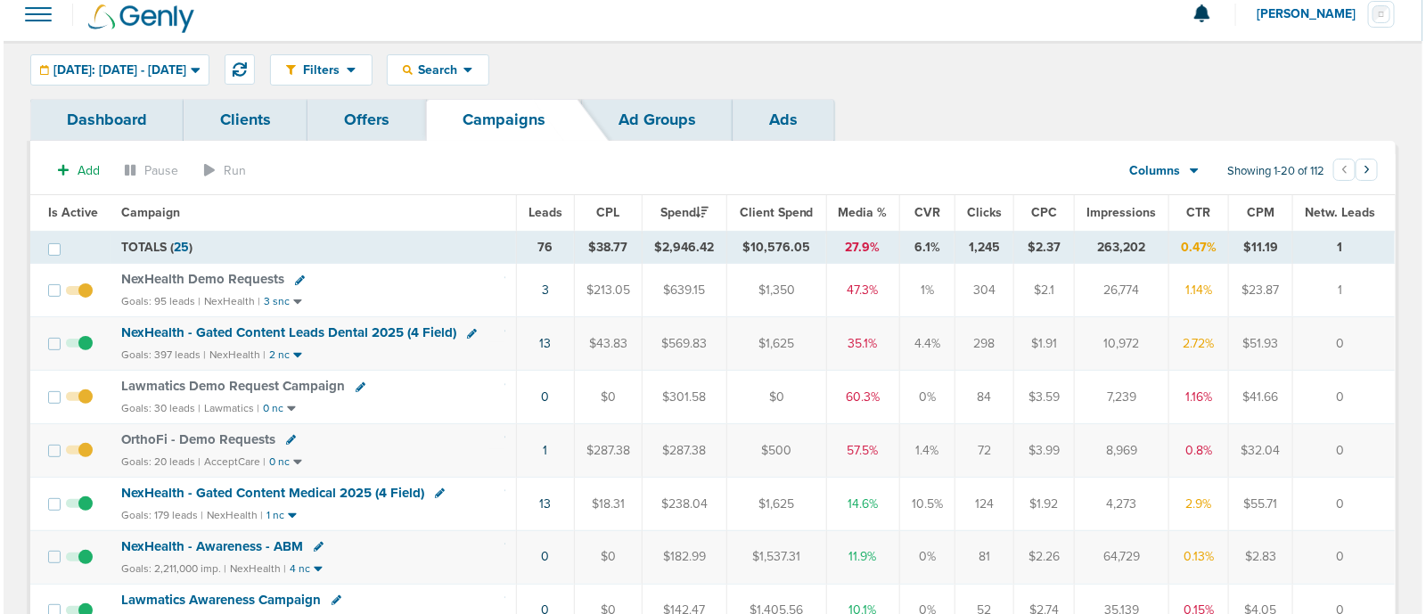
scroll to position [19, 0]
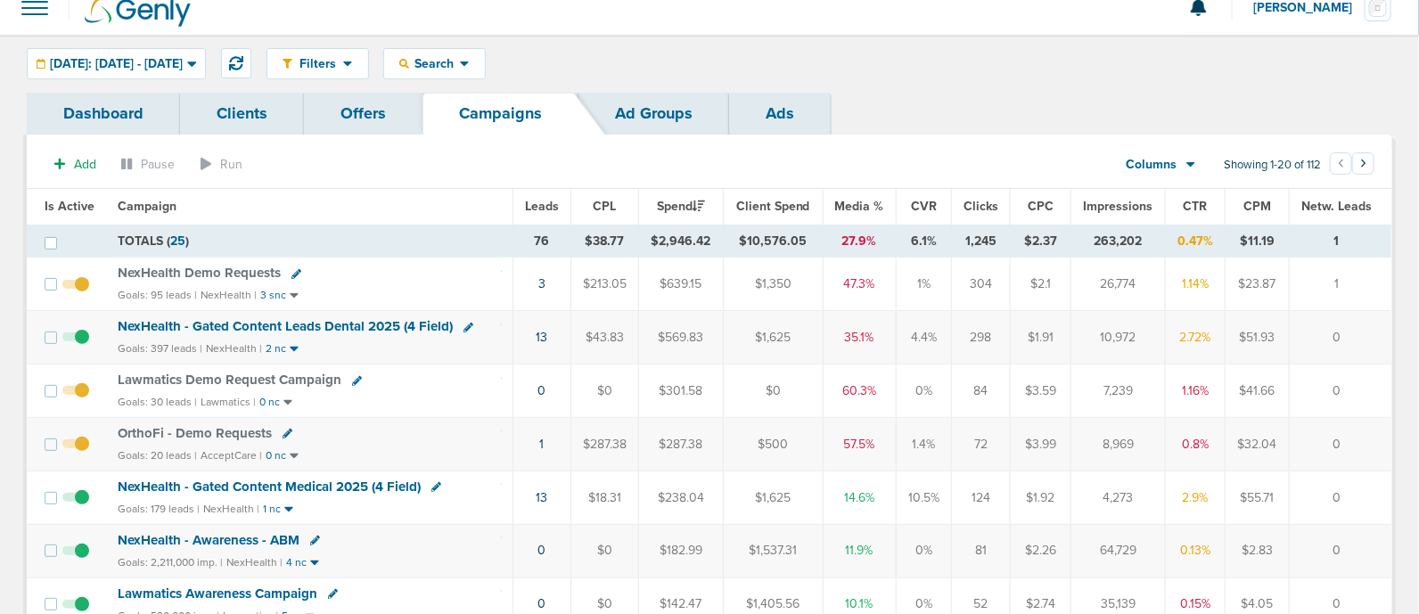
click at [355, 376] on icon at bounding box center [357, 381] width 10 height 10
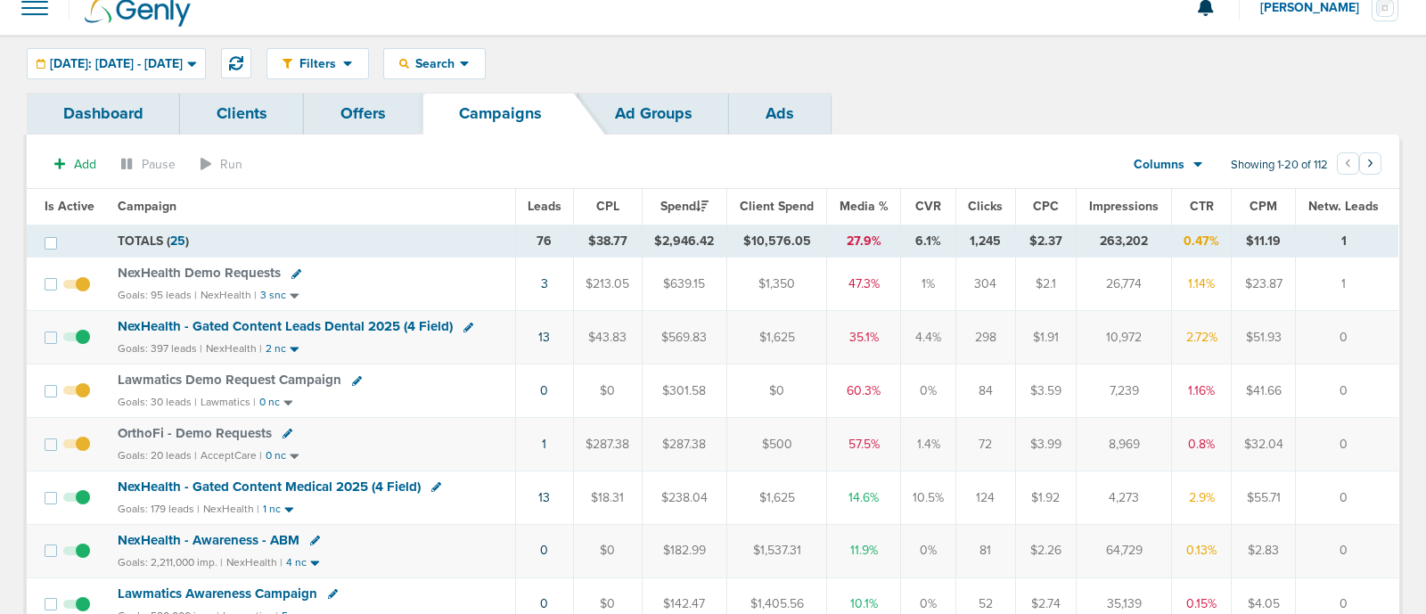
select select
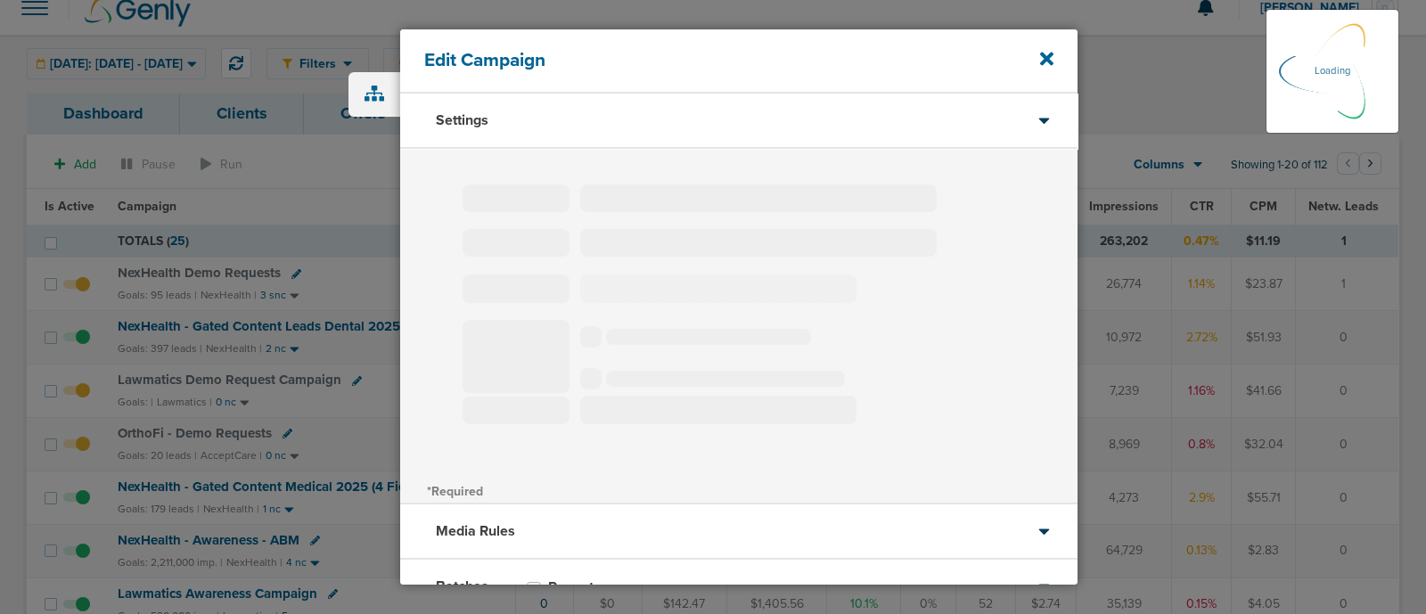
type input "Lawmatics Demo Request Campaign"
select select "Leads"
radio input "true"
select select "readWrite"
select select "1"
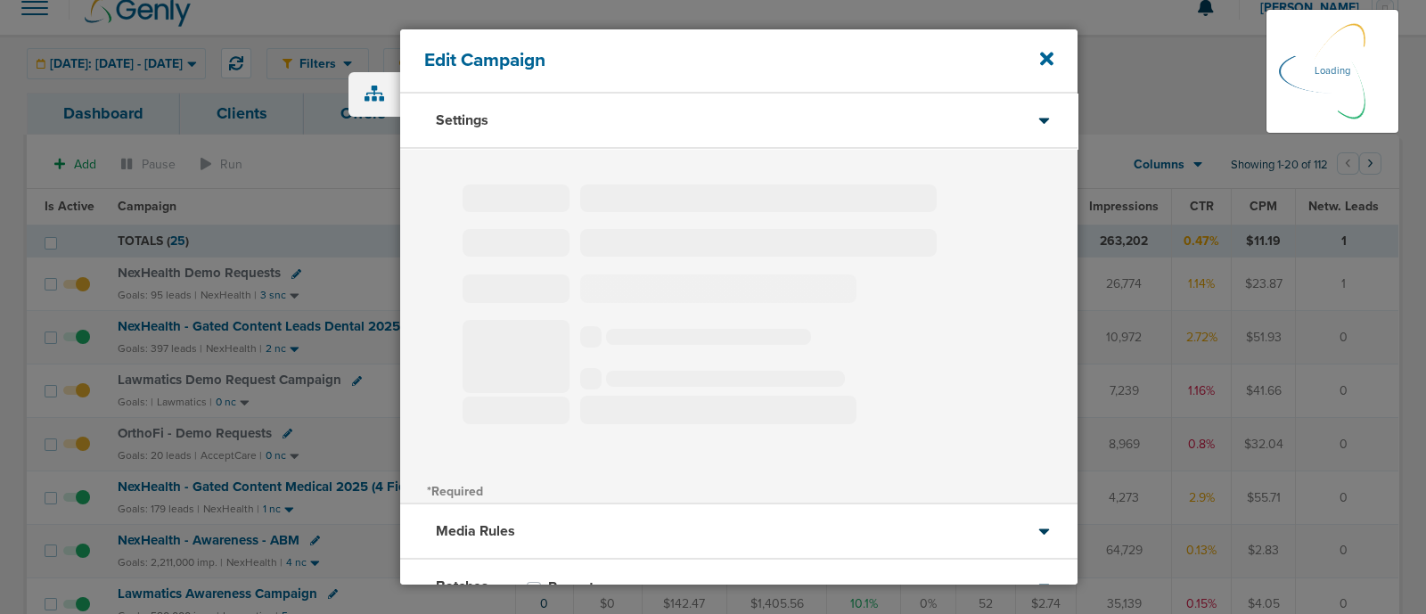
select select "1"
select select "2"
select select "3"
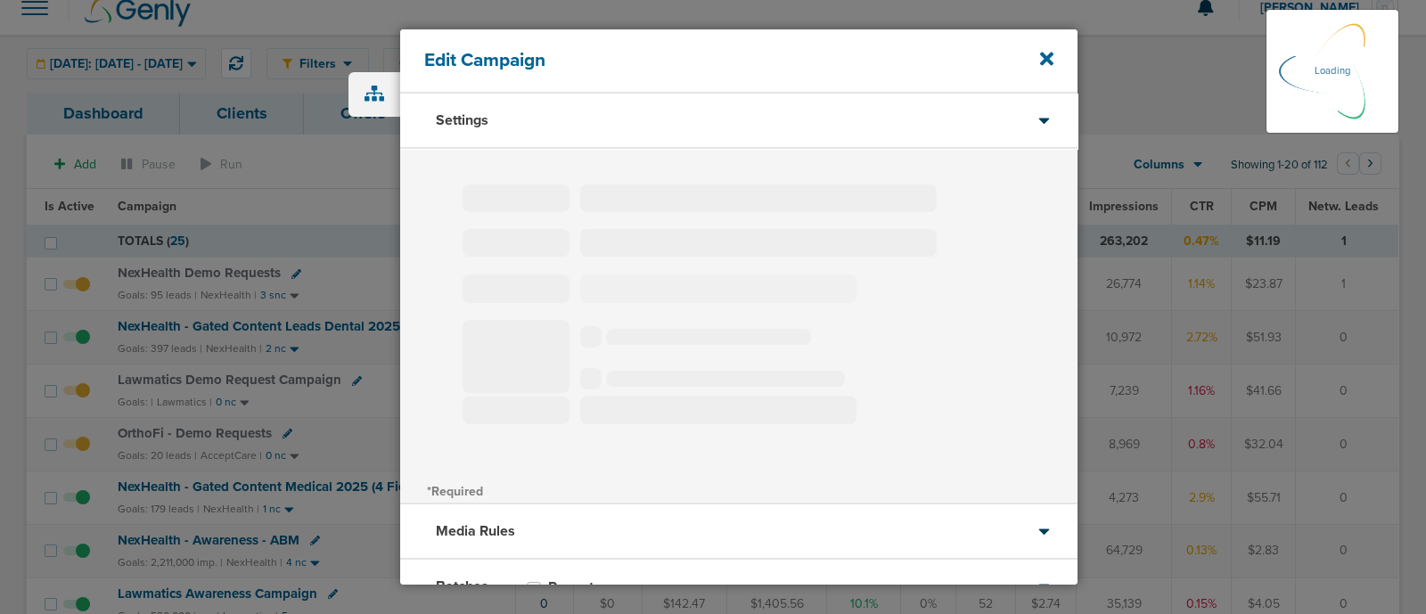
select select "4"
select select "6"
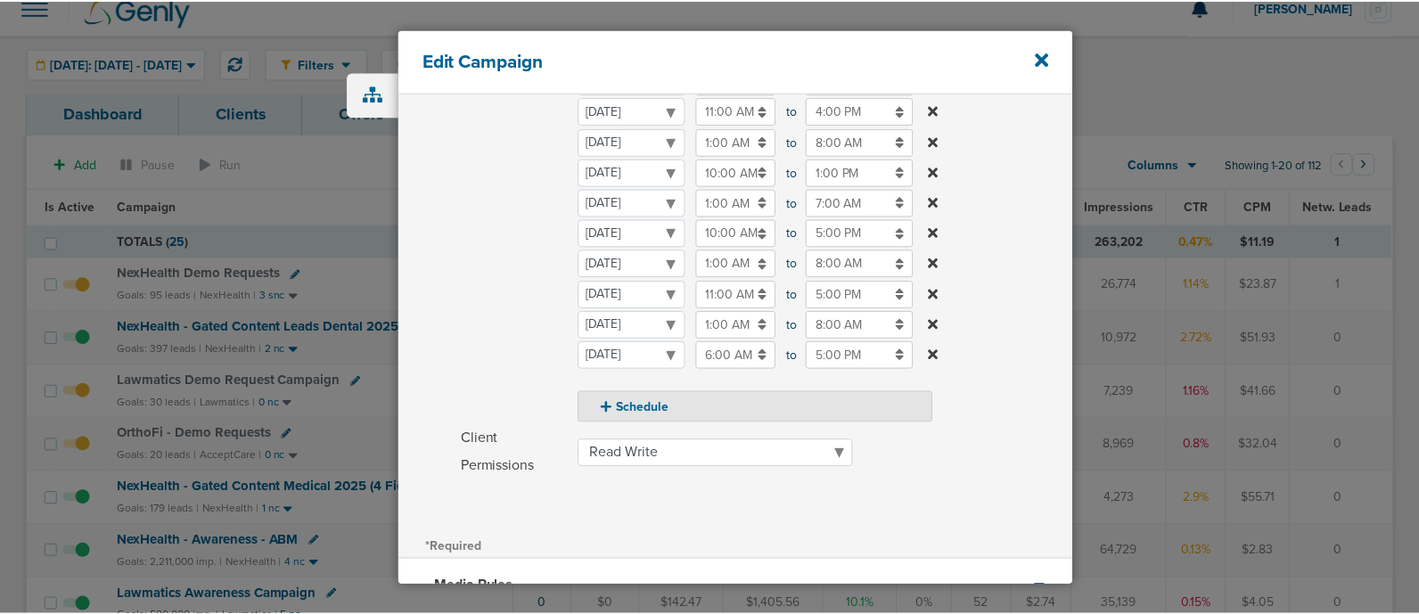
scroll to position [330, 0]
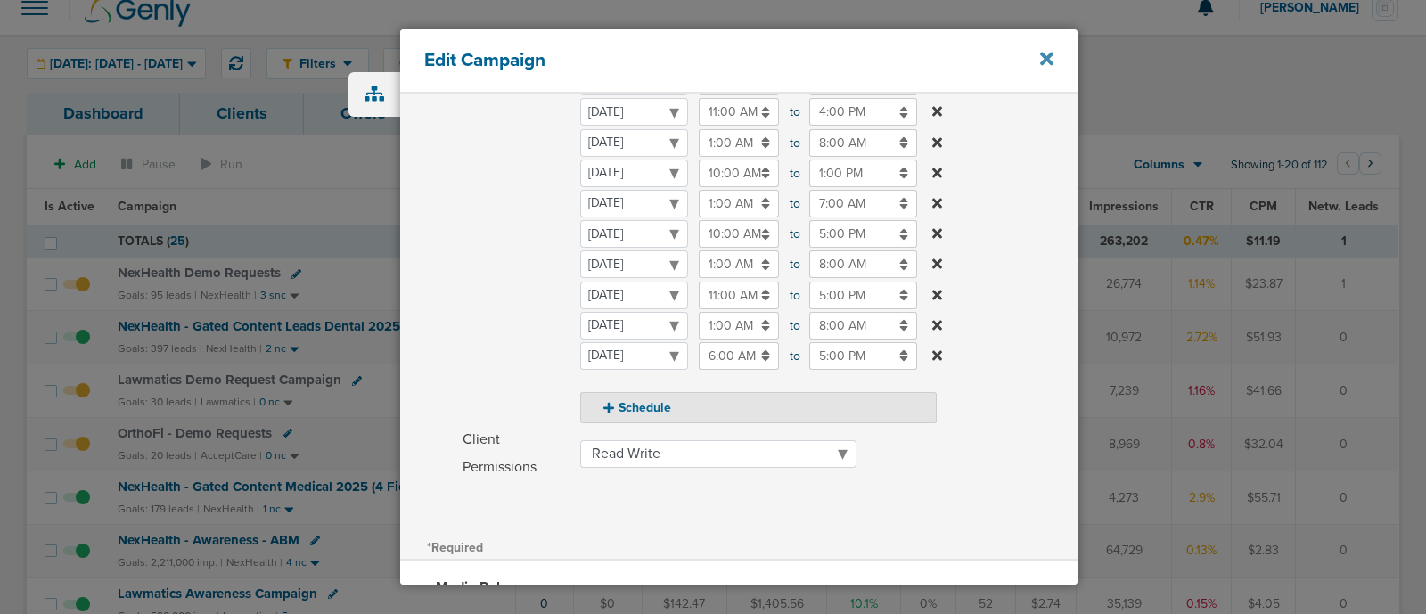
click at [1044, 62] on icon at bounding box center [1046, 59] width 13 height 13
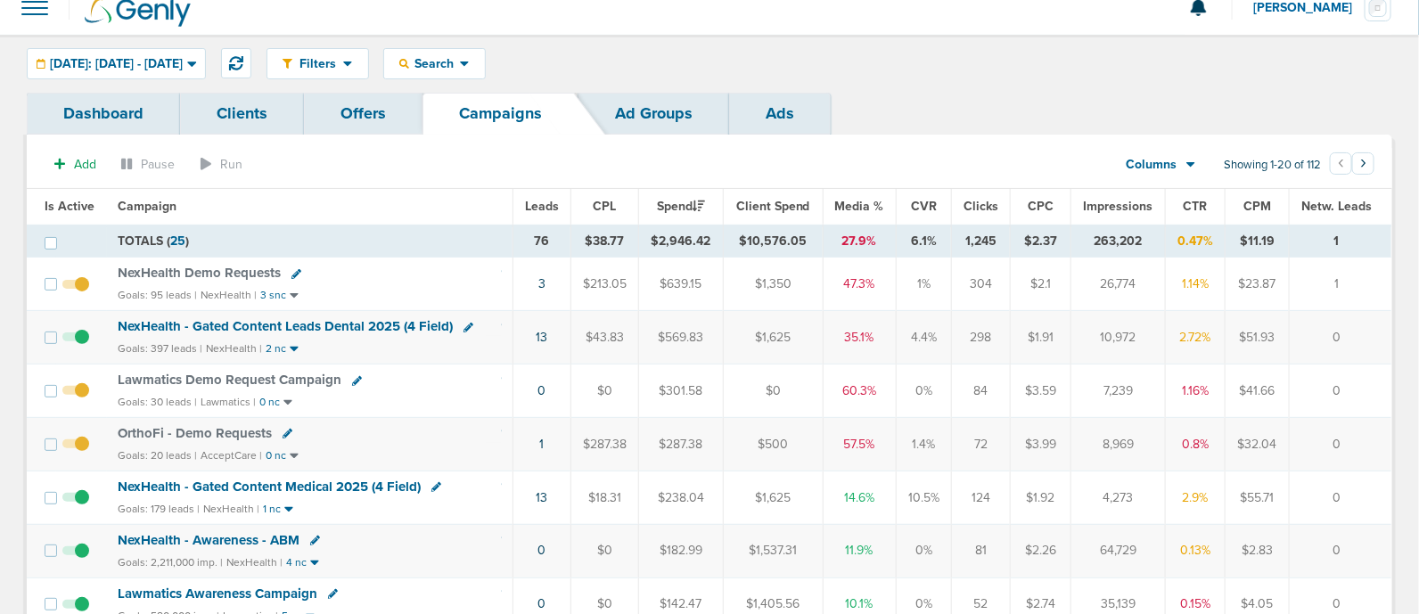
click at [299, 372] on span "Lawmatics Demo Request Campaign" at bounding box center [230, 380] width 224 height 16
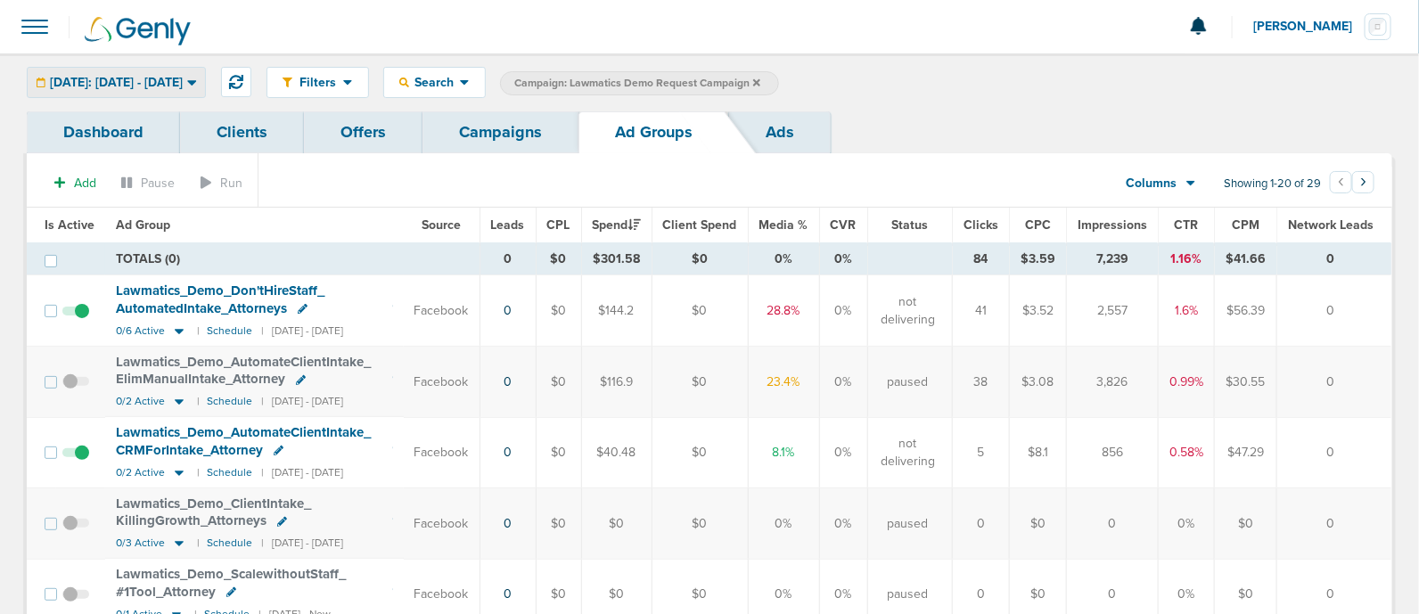
click at [183, 83] on span "[DATE]: [DATE] - [DATE]" at bounding box center [116, 83] width 133 height 12
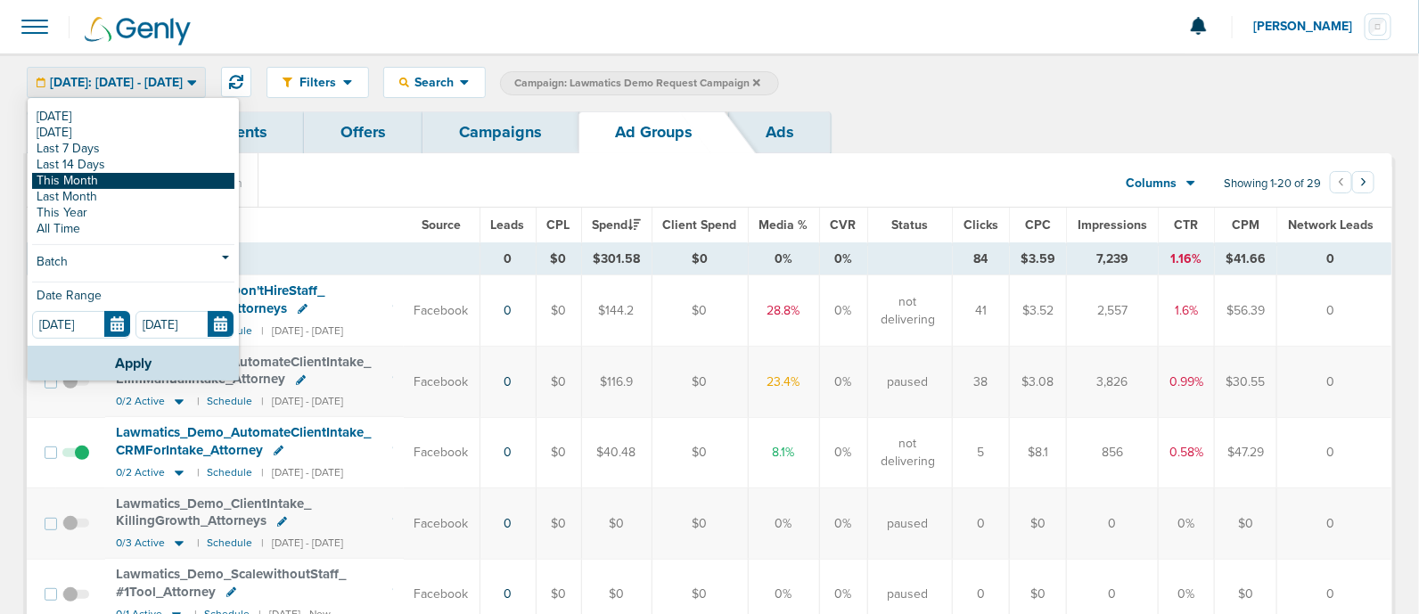
click at [108, 183] on link "This Month" at bounding box center [133, 181] width 202 height 16
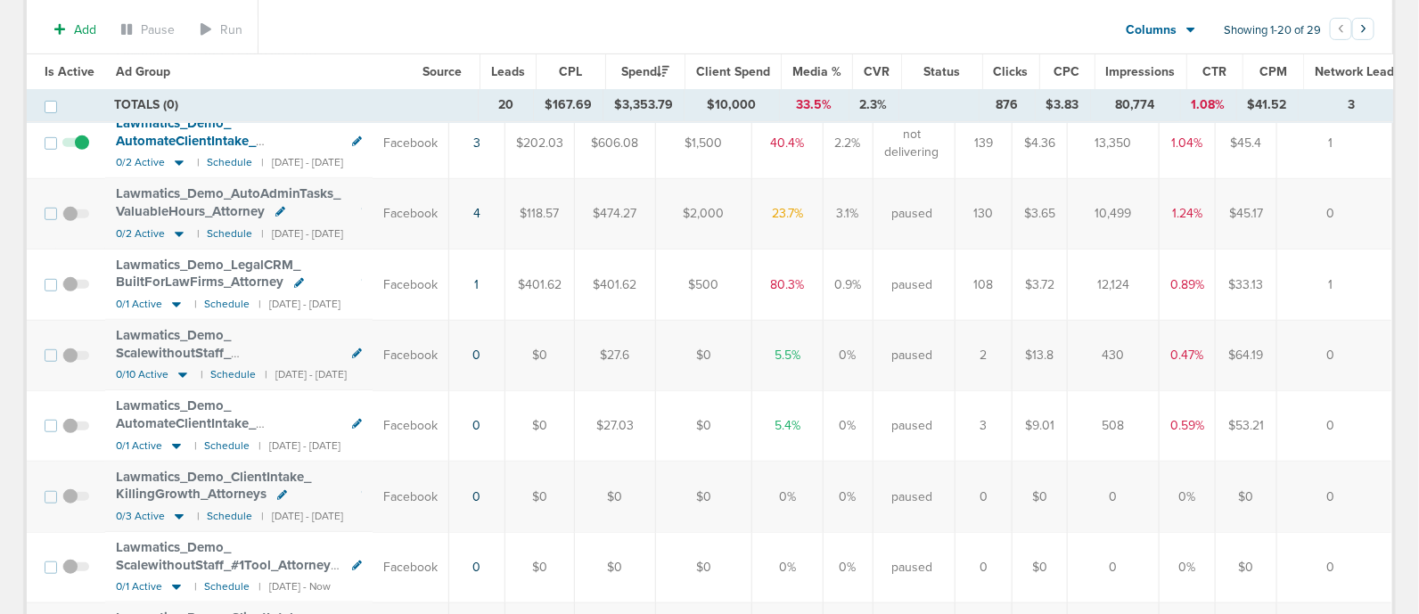
scroll to position [313, 0]
click at [178, 233] on icon at bounding box center [179, 234] width 18 height 15
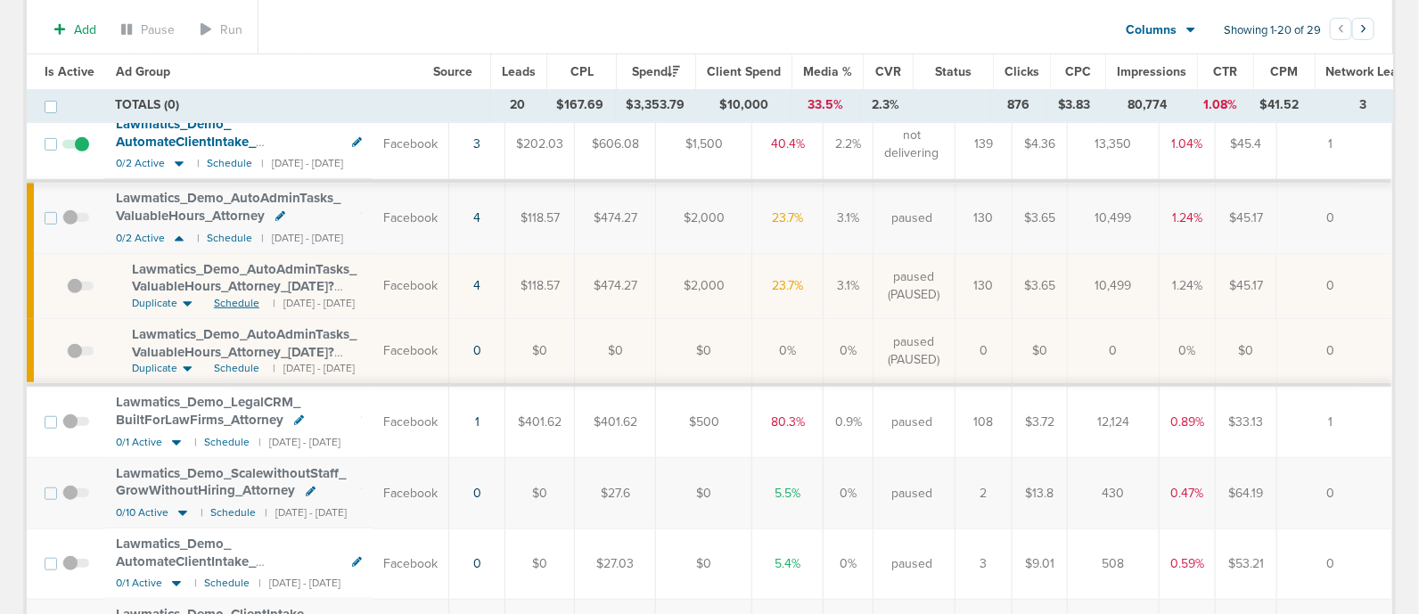
click at [240, 298] on span "Schedule" at bounding box center [236, 303] width 45 height 15
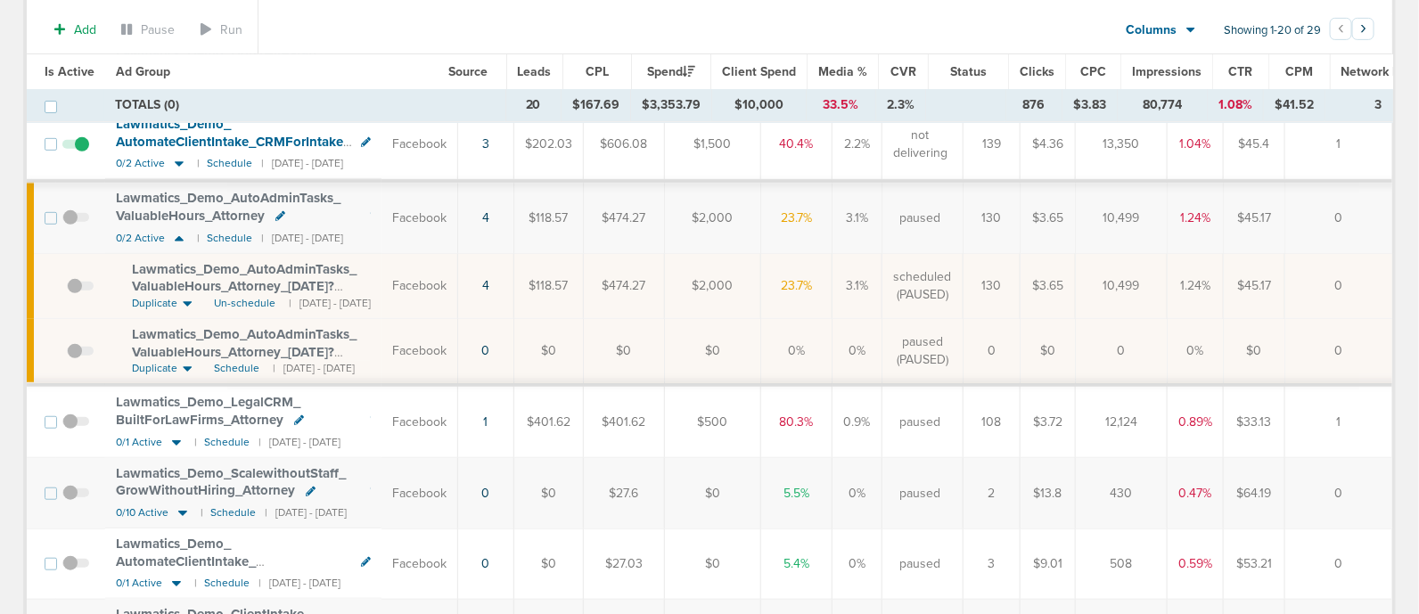
scroll to position [0, 0]
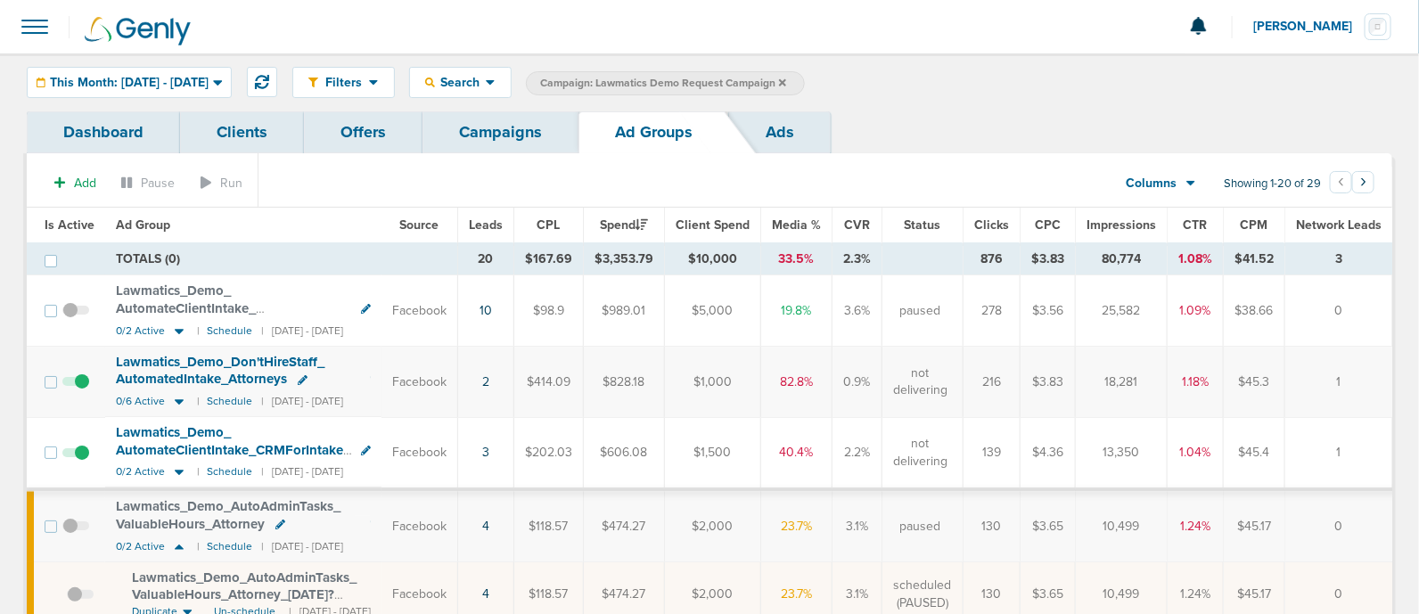
click at [543, 112] on link "Campaigns" at bounding box center [500, 132] width 156 height 42
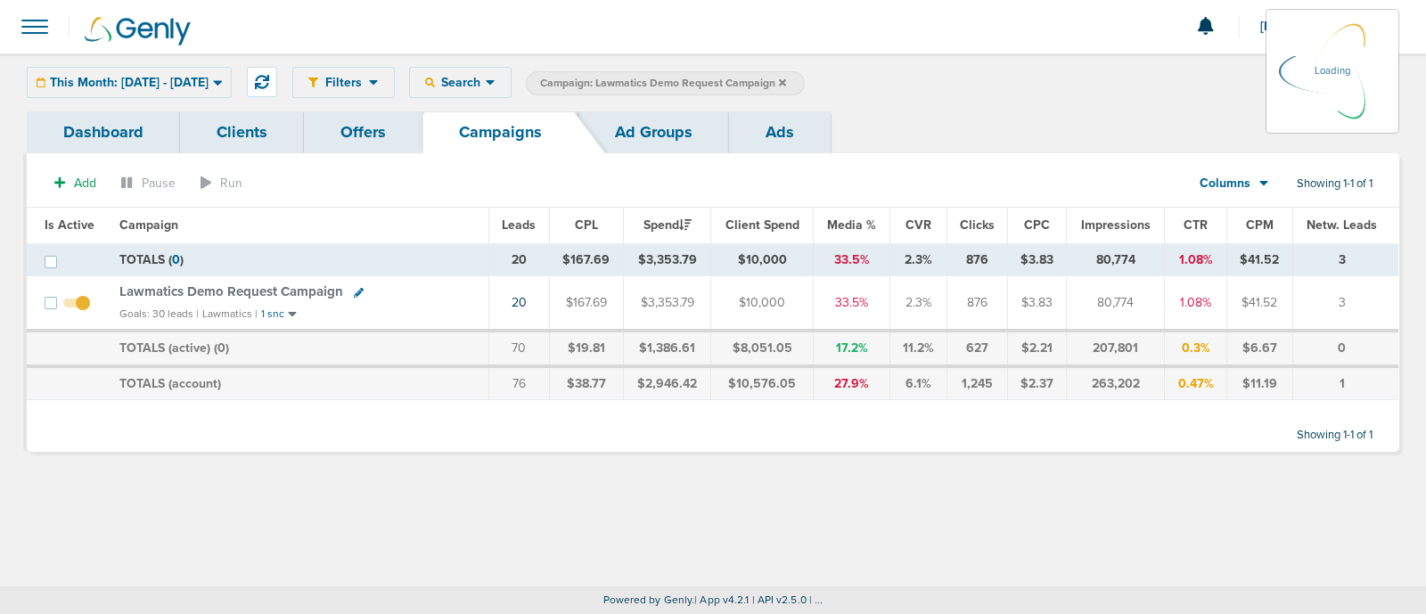
click at [786, 82] on icon at bounding box center [782, 81] width 7 height 7
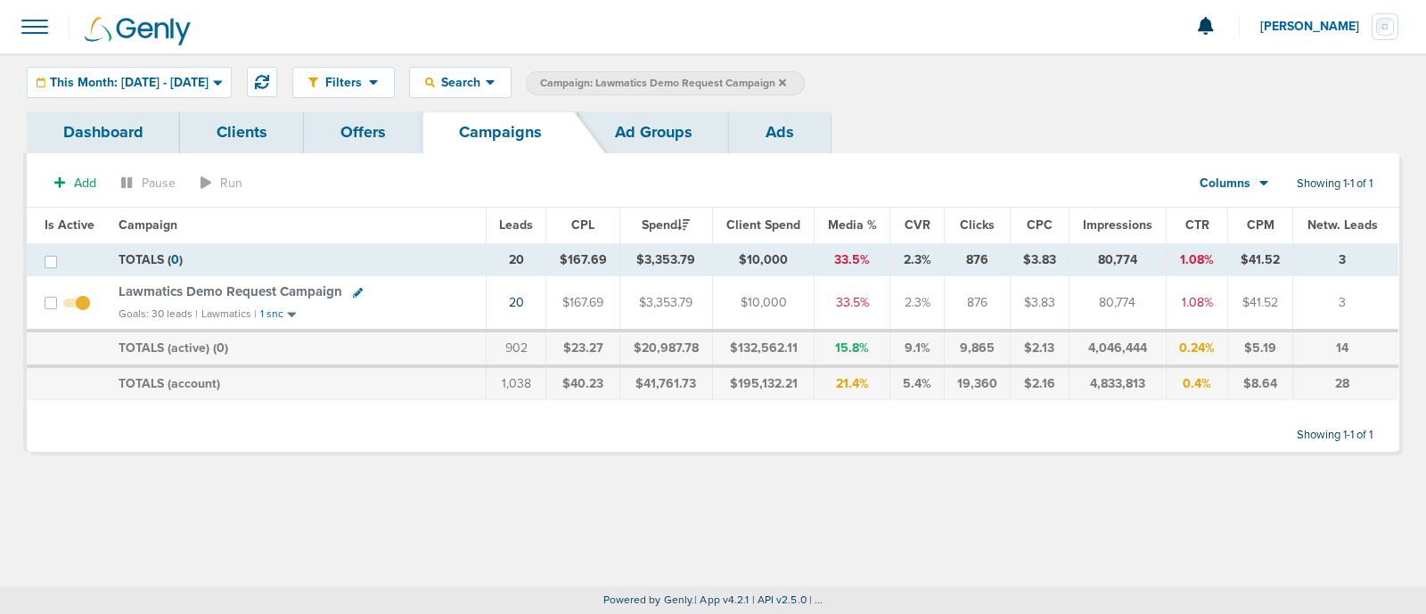
click at [786, 82] on icon at bounding box center [782, 81] width 7 height 7
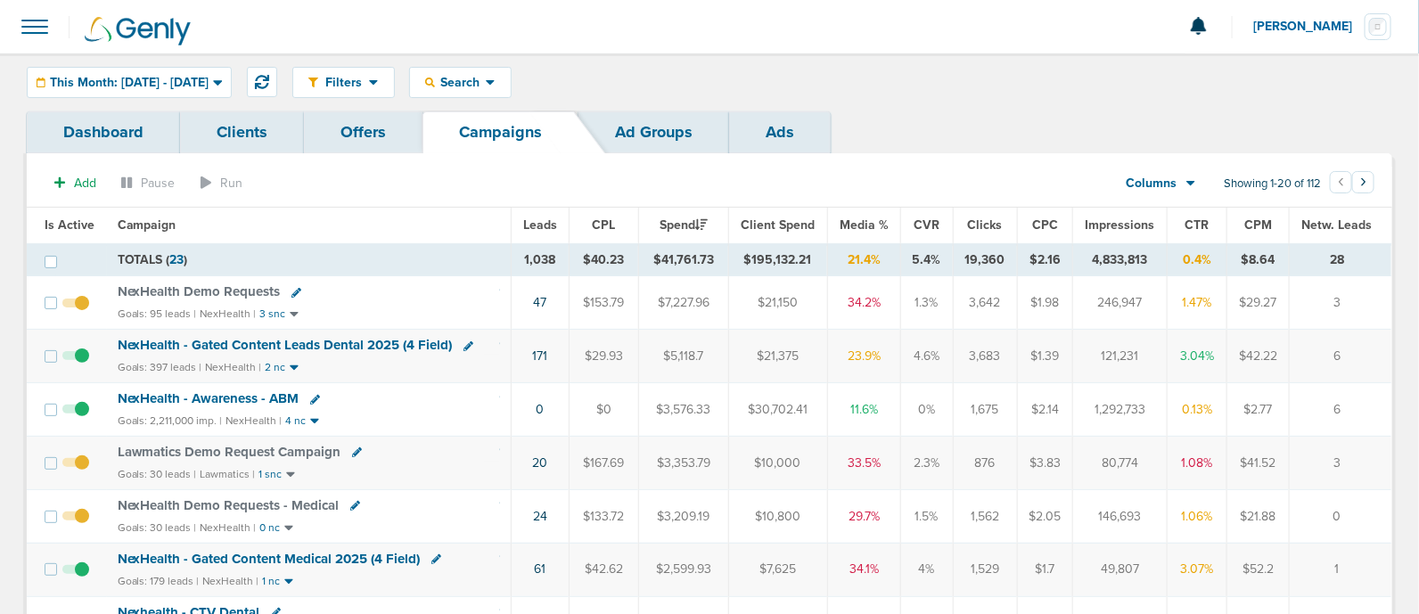
click at [402, 291] on div "NexHealth Demo Requests" at bounding box center [309, 292] width 382 height 18
click at [222, 96] on div "This Month: [DATE] - [DATE]" at bounding box center [129, 82] width 203 height 29
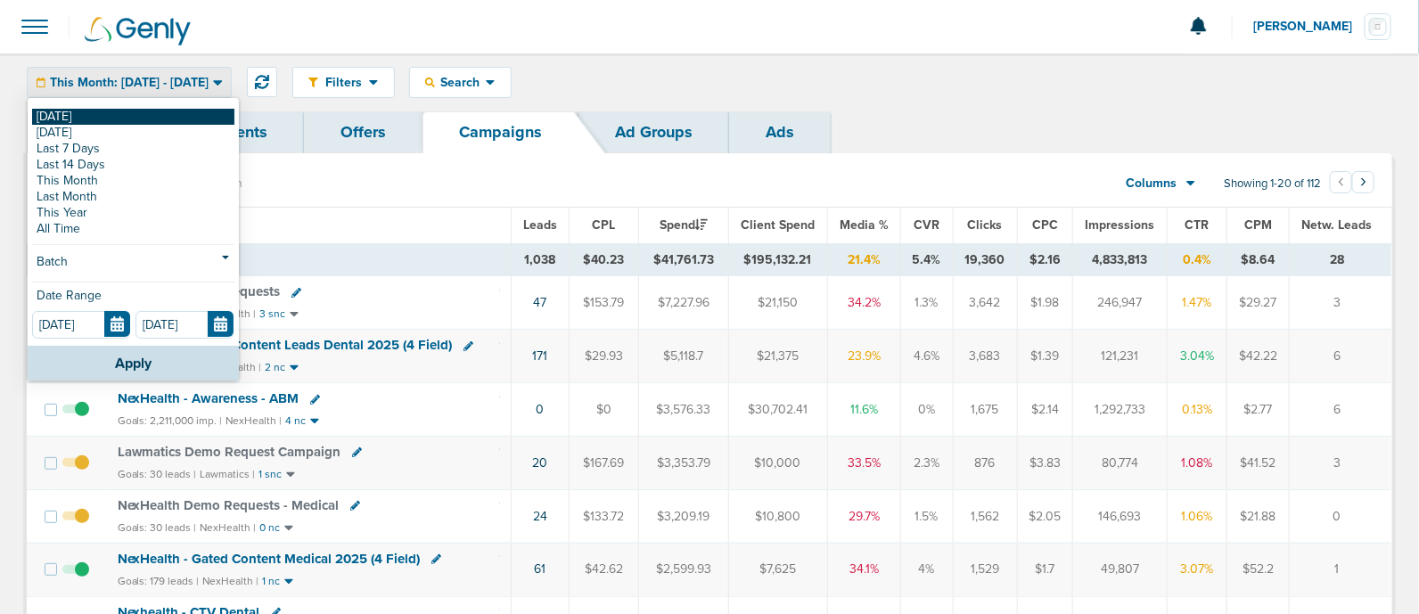
click at [104, 117] on link "[DATE]" at bounding box center [133, 117] width 202 height 16
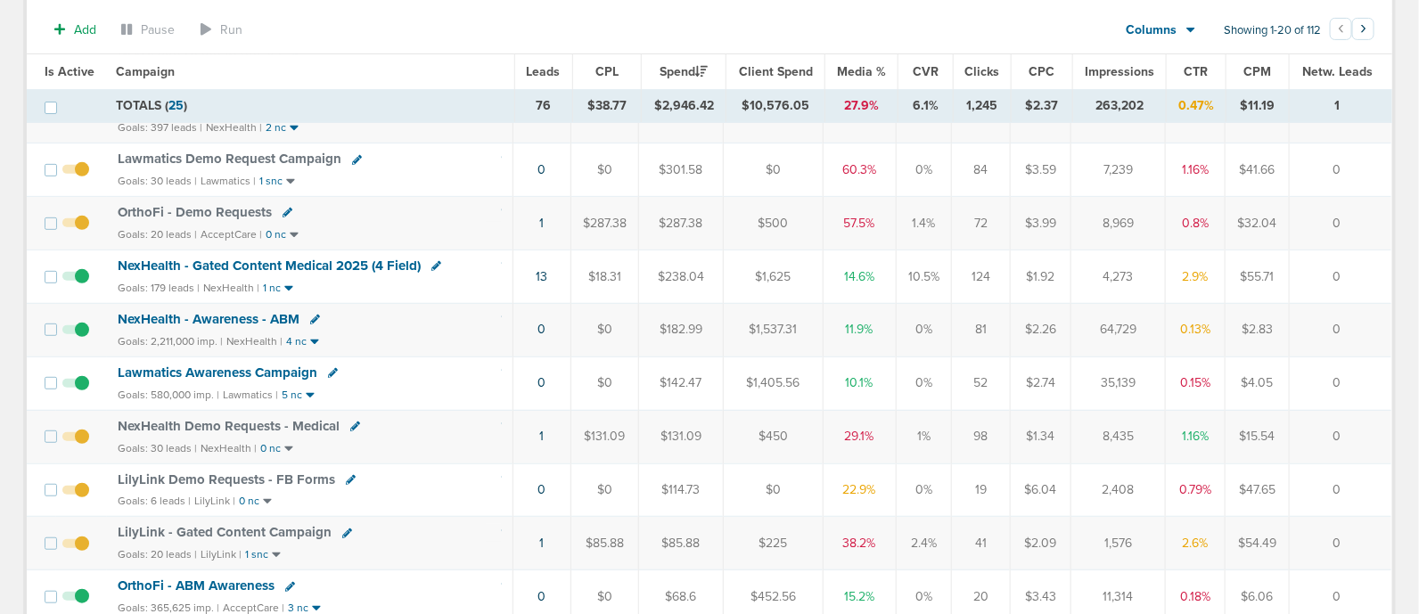
scroll to position [247, 0]
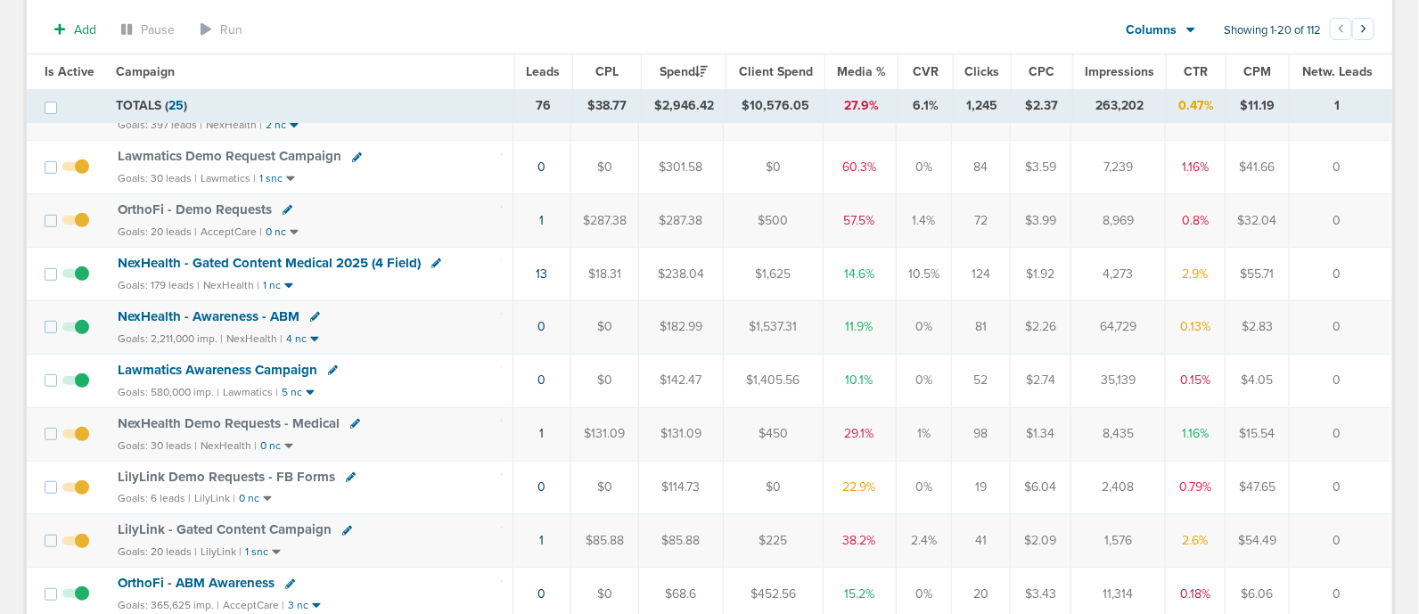
click at [303, 469] on span "LilyLink Demo Requests - FB Forms" at bounding box center [226, 477] width 217 height 16
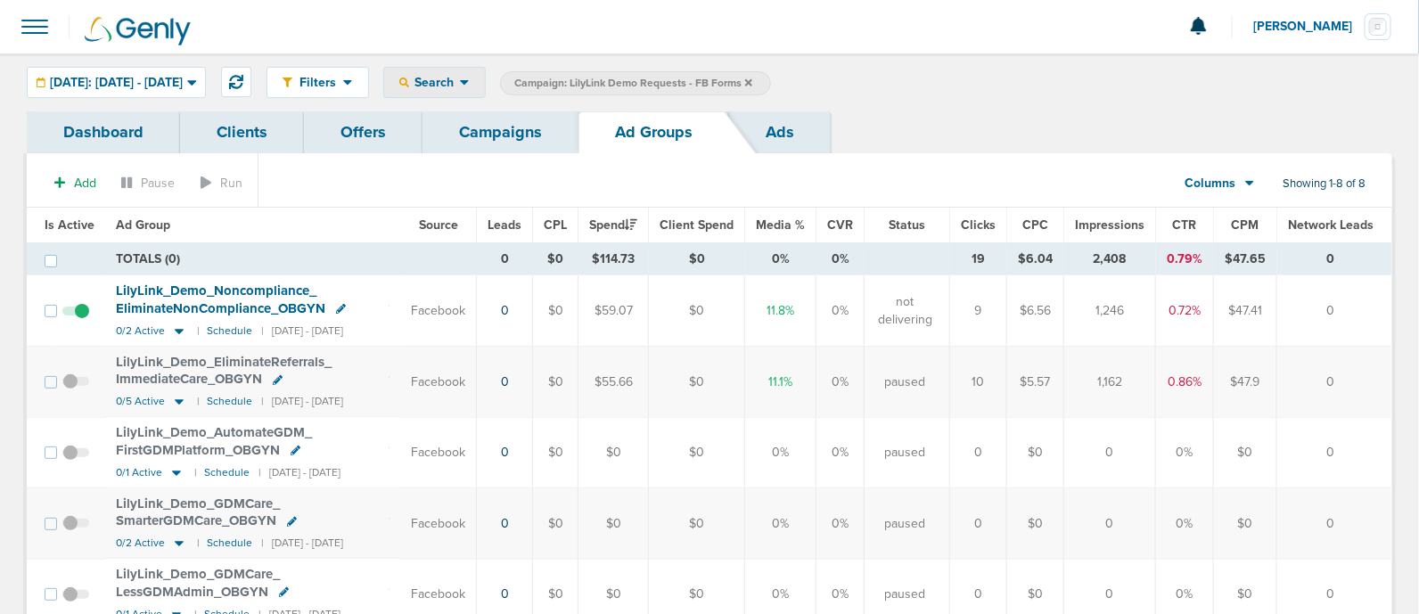
click at [460, 82] on span "Search" at bounding box center [434, 82] width 51 height 15
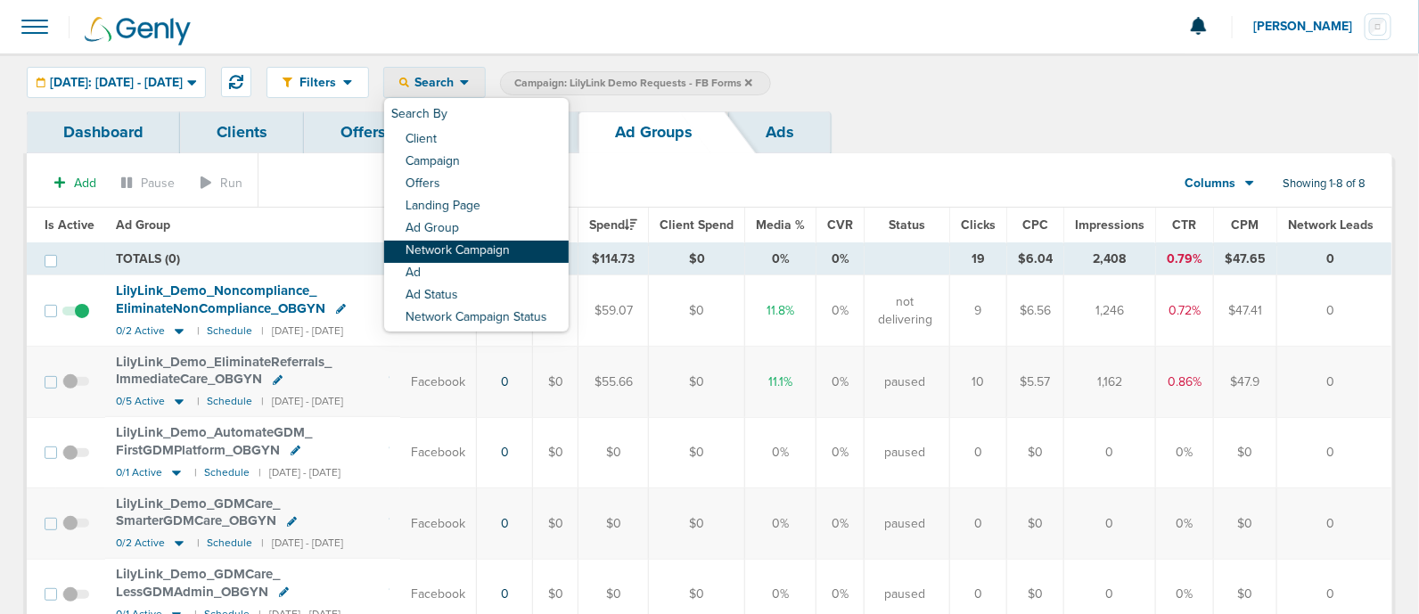
click at [504, 255] on link "Network Campaign" at bounding box center [476, 252] width 184 height 22
select select "netCmpName"
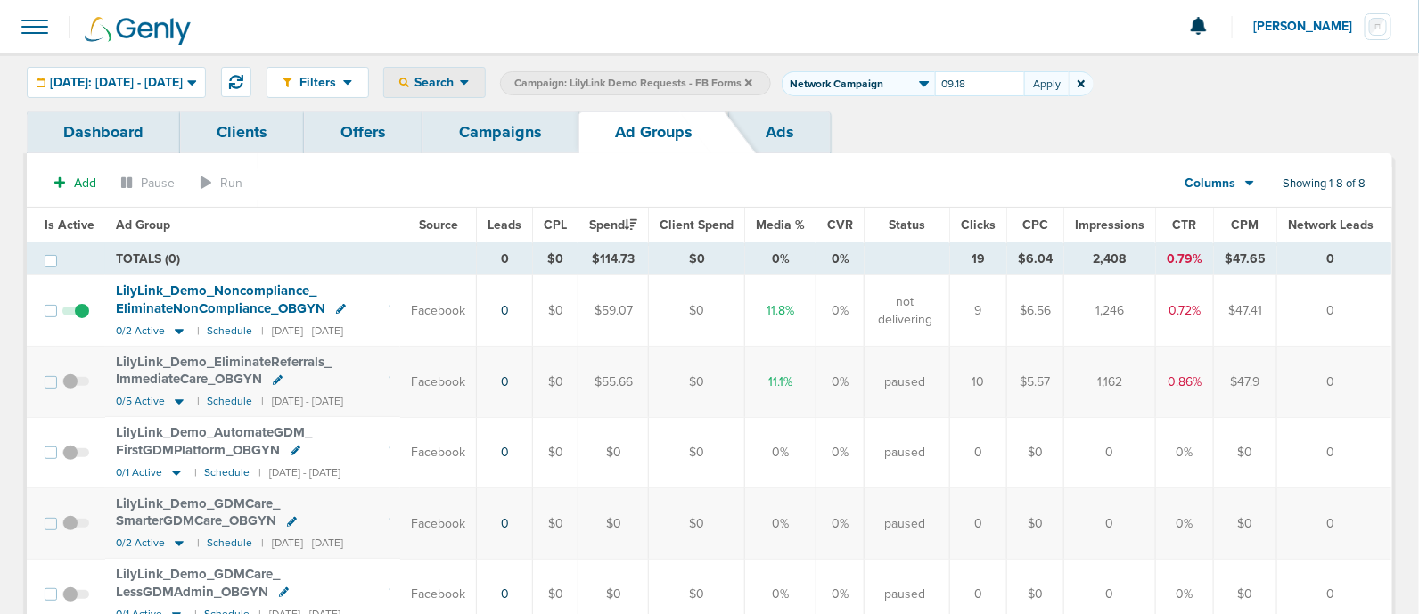
type input "09.18"
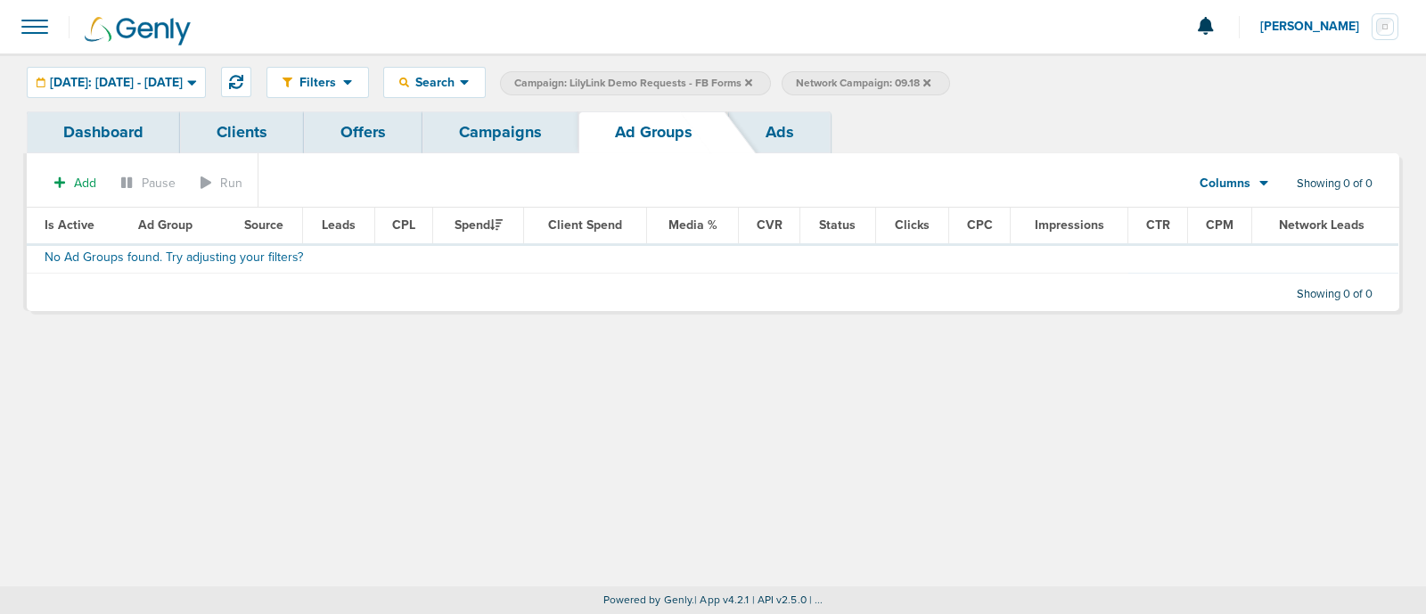
click at [930, 78] on icon at bounding box center [926, 83] width 7 height 11
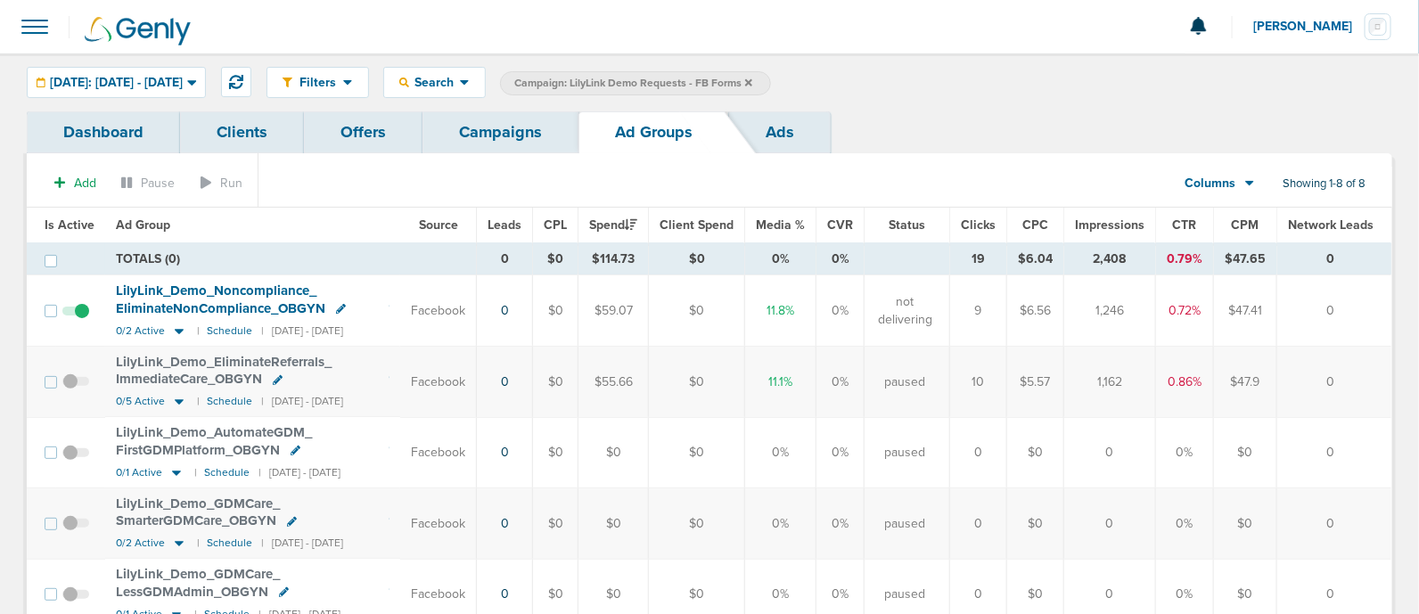
click at [474, 135] on link "Campaigns" at bounding box center [500, 132] width 156 height 42
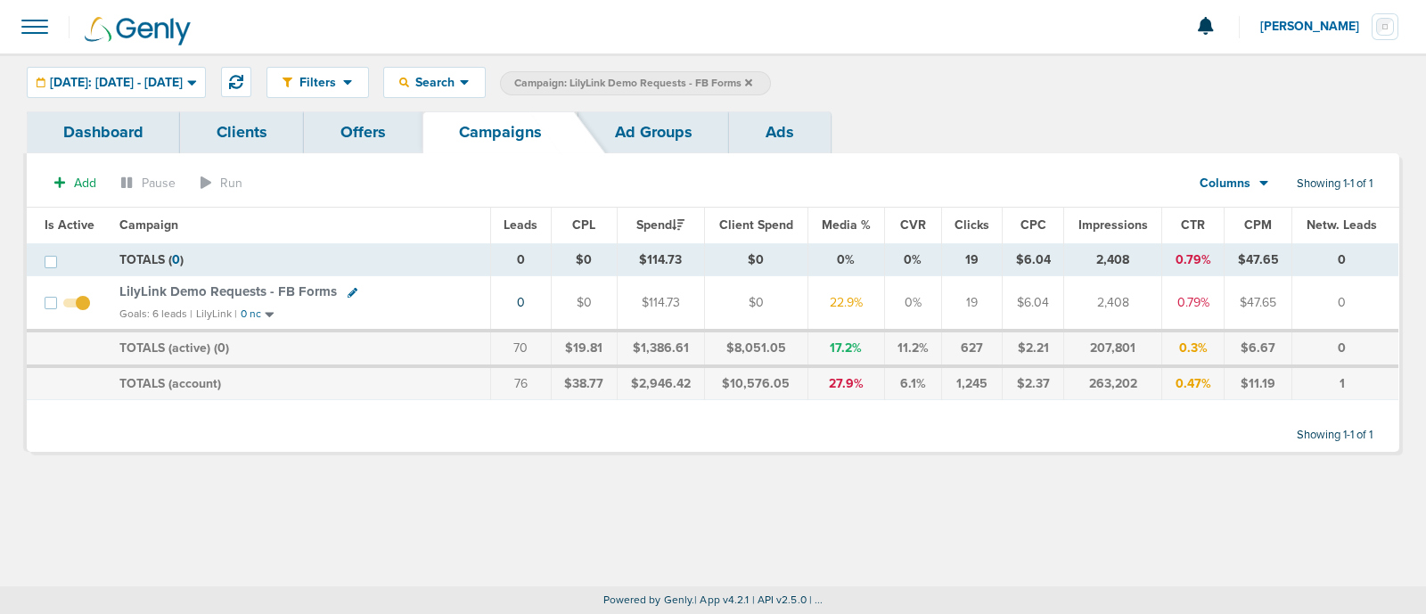
click at [348, 289] on icon at bounding box center [353, 293] width 10 height 10
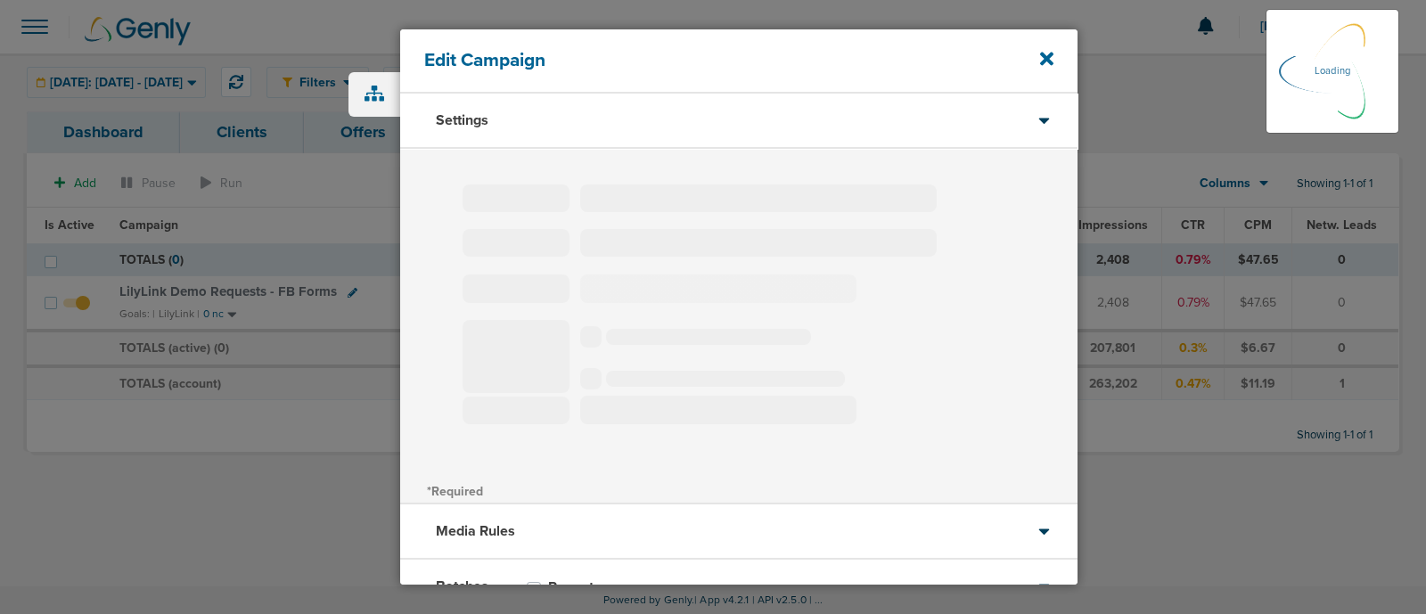
type input "LilyLink Demo Requests - FB Forms"
select select "Leads"
radio input "true"
select select "readOnly"
select select "1"
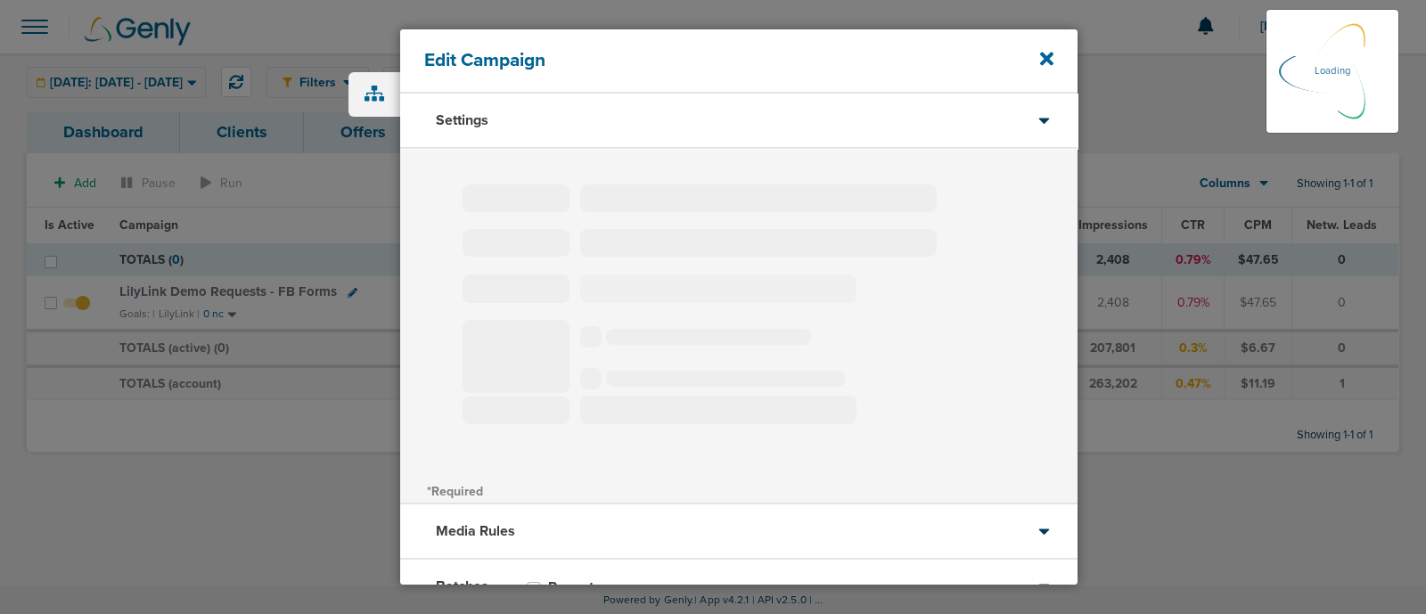
select select "2"
select select "3"
select select "4"
select select "6"
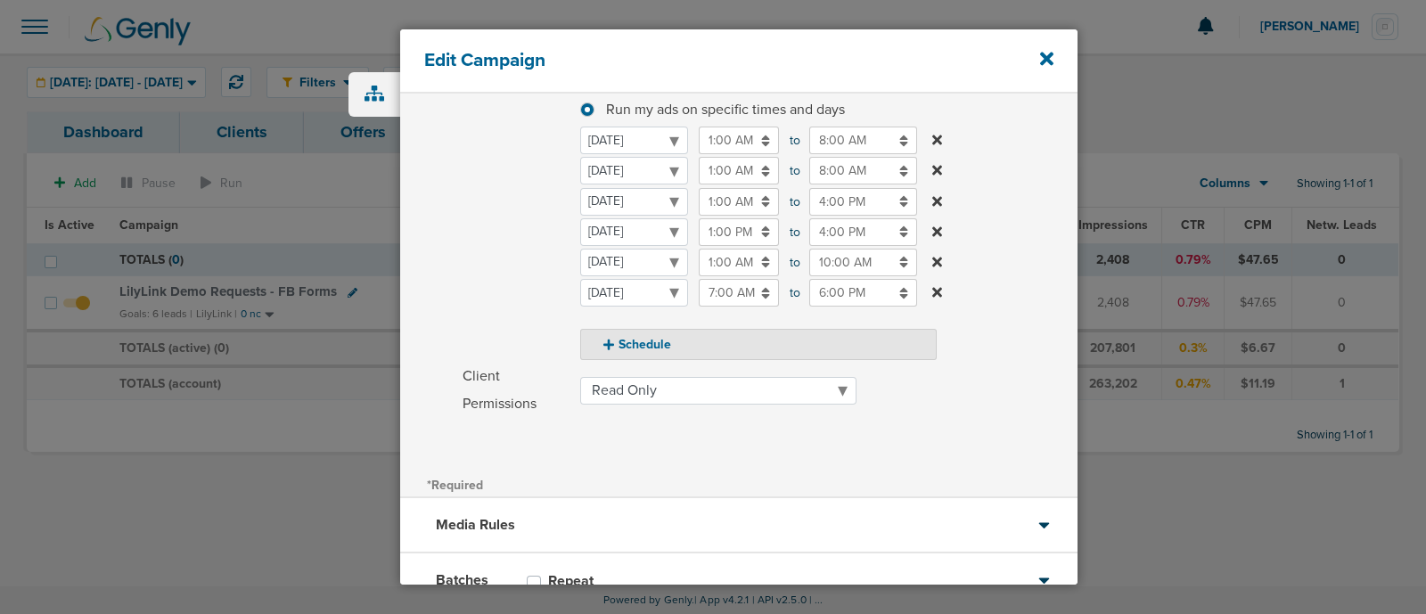
scroll to position [272, 0]
click at [740, 260] on input "1:00 AM" at bounding box center [739, 262] width 80 height 28
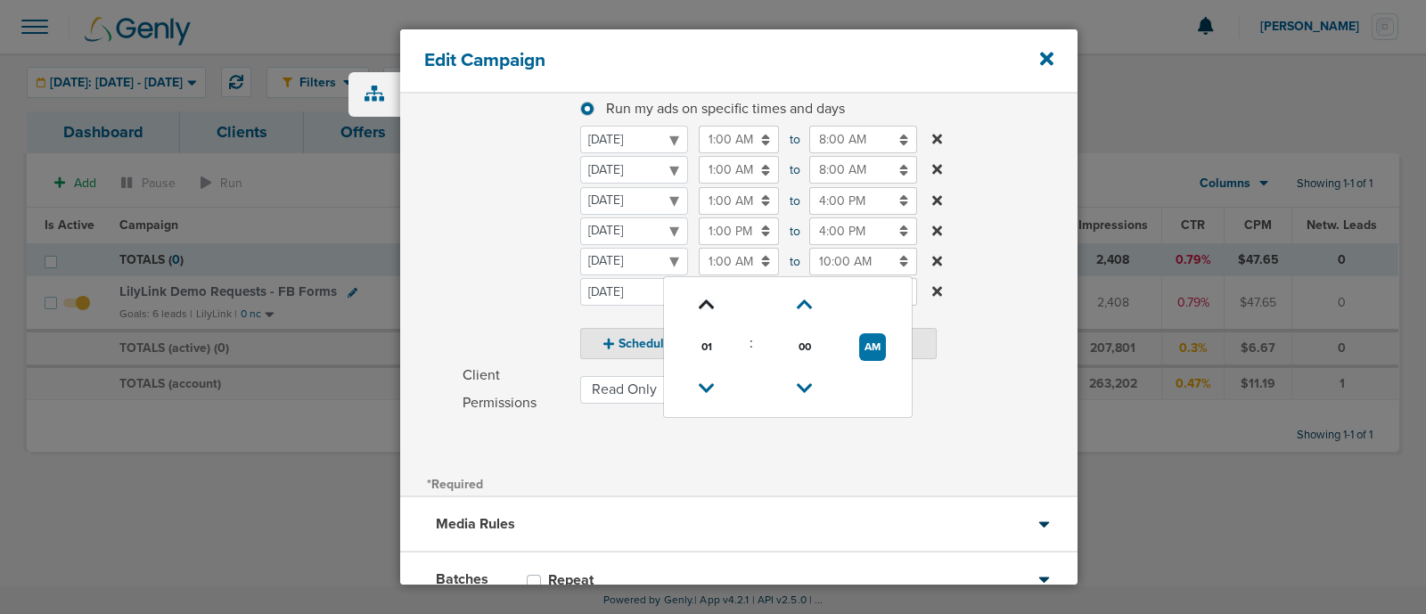
click at [708, 300] on icon at bounding box center [707, 304] width 16 height 11
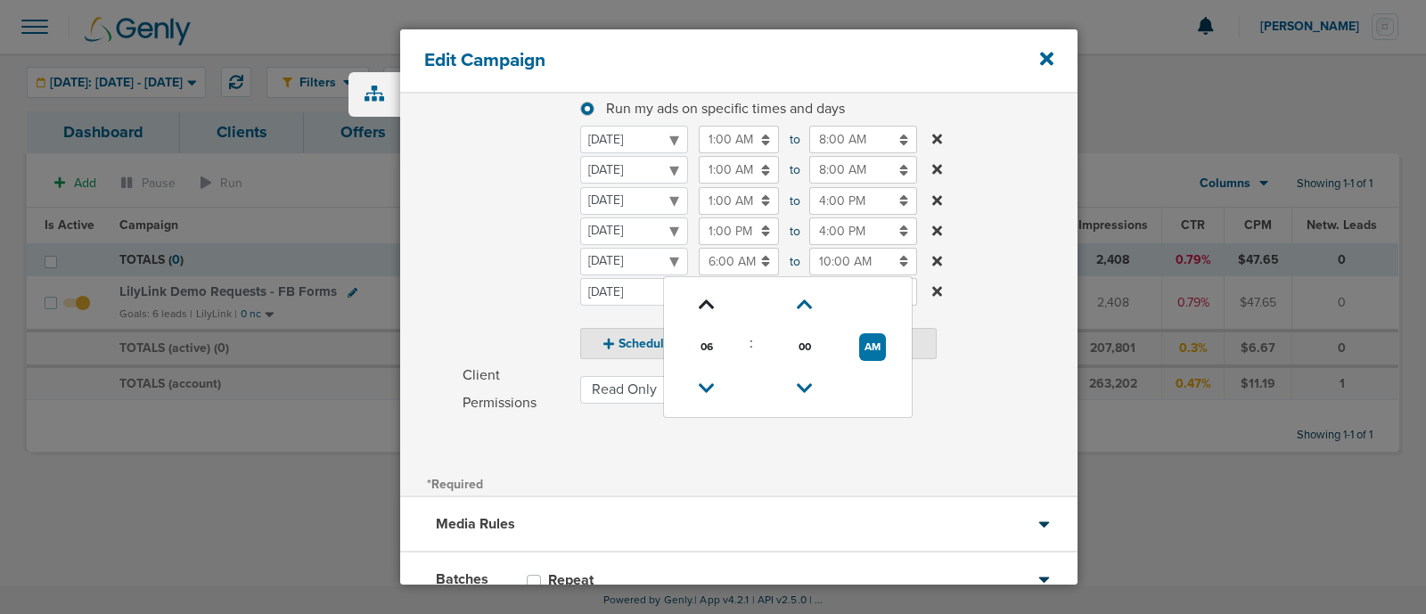
click at [708, 299] on icon at bounding box center [707, 304] width 16 height 11
type input "9:00 AM"
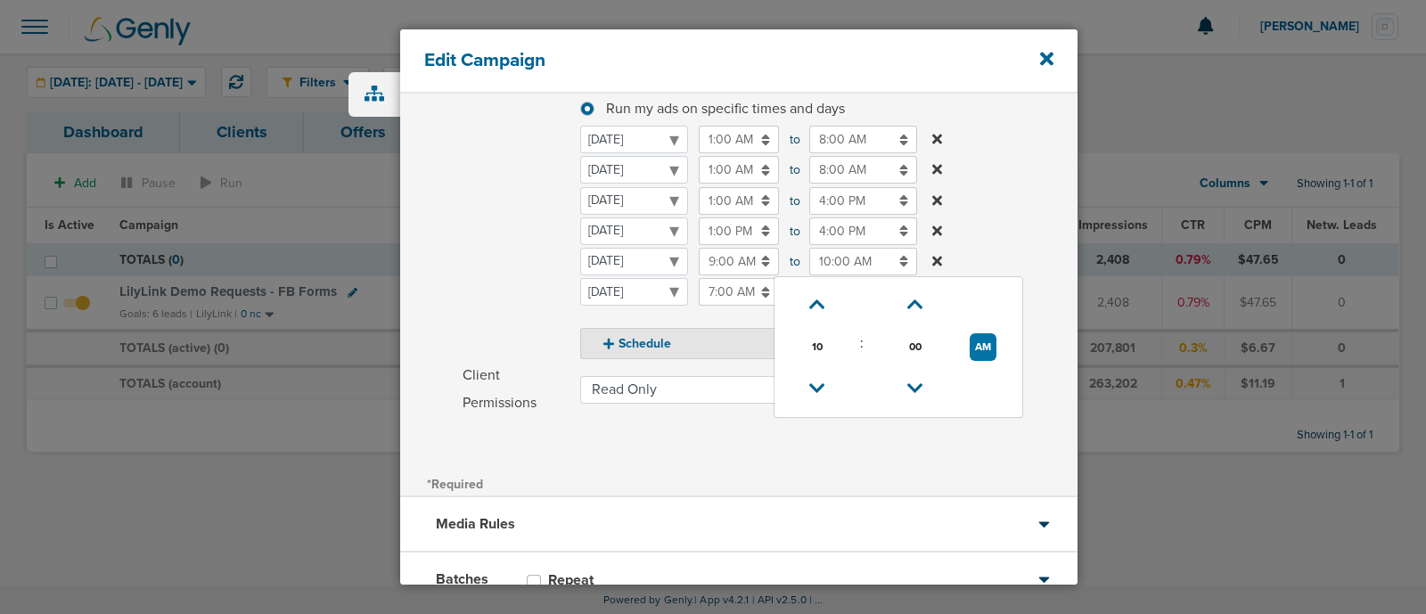
click at [831, 260] on input "10:00 AM" at bounding box center [863, 262] width 108 height 28
click at [823, 384] on icon at bounding box center [817, 388] width 16 height 11
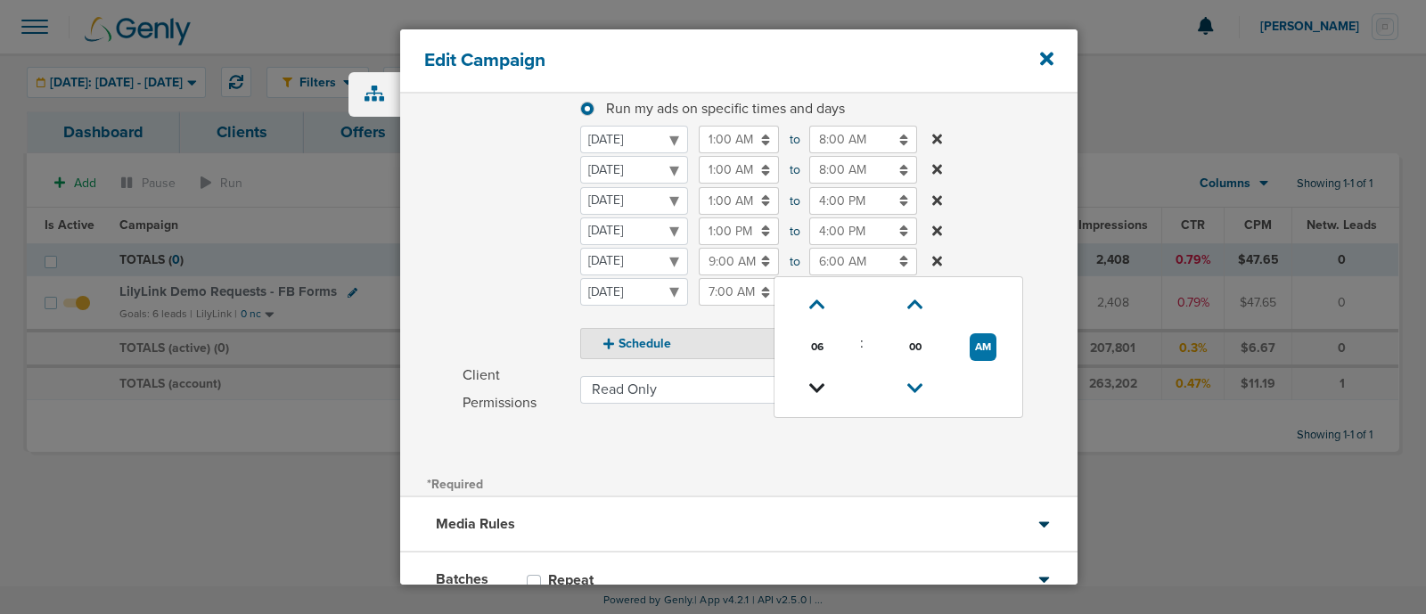
click at [824, 384] on link at bounding box center [816, 389] width 31 height 28
click at [985, 350] on button "AM" at bounding box center [983, 347] width 27 height 28
type input "5:00 PM"
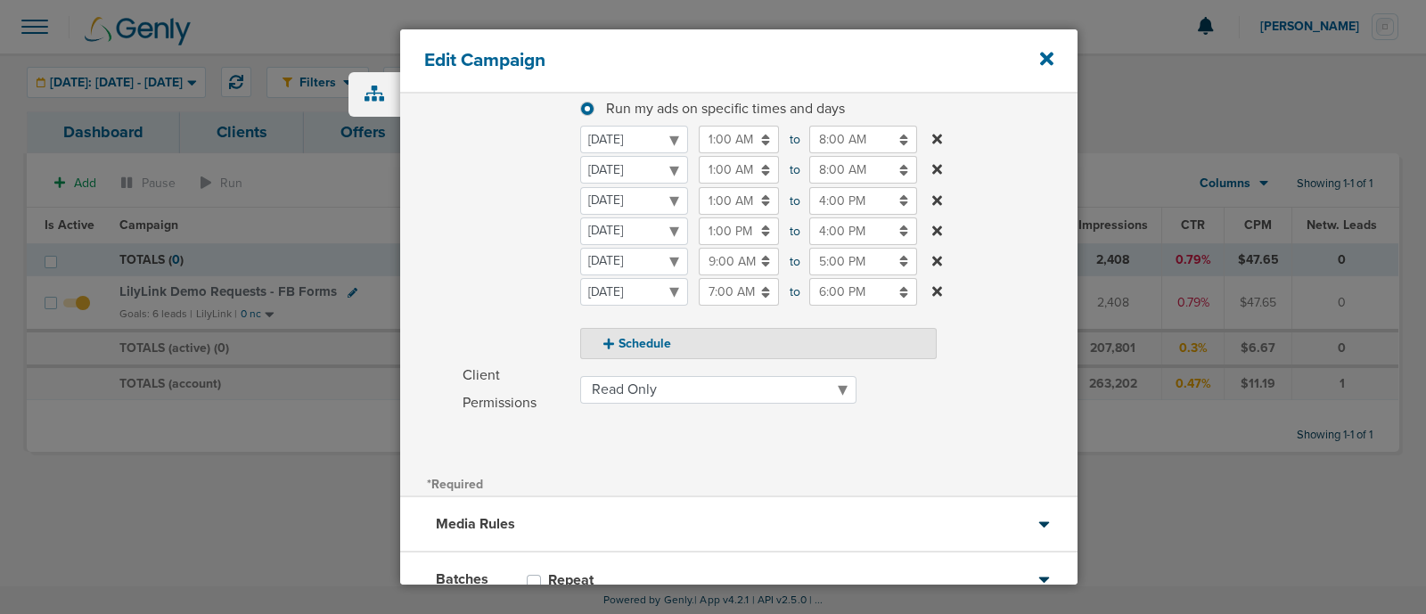
click at [1044, 220] on label "Schedule Run my ads all days and all hours Run my ads all days and all hours Ru…" at bounding box center [769, 203] width 615 height 312
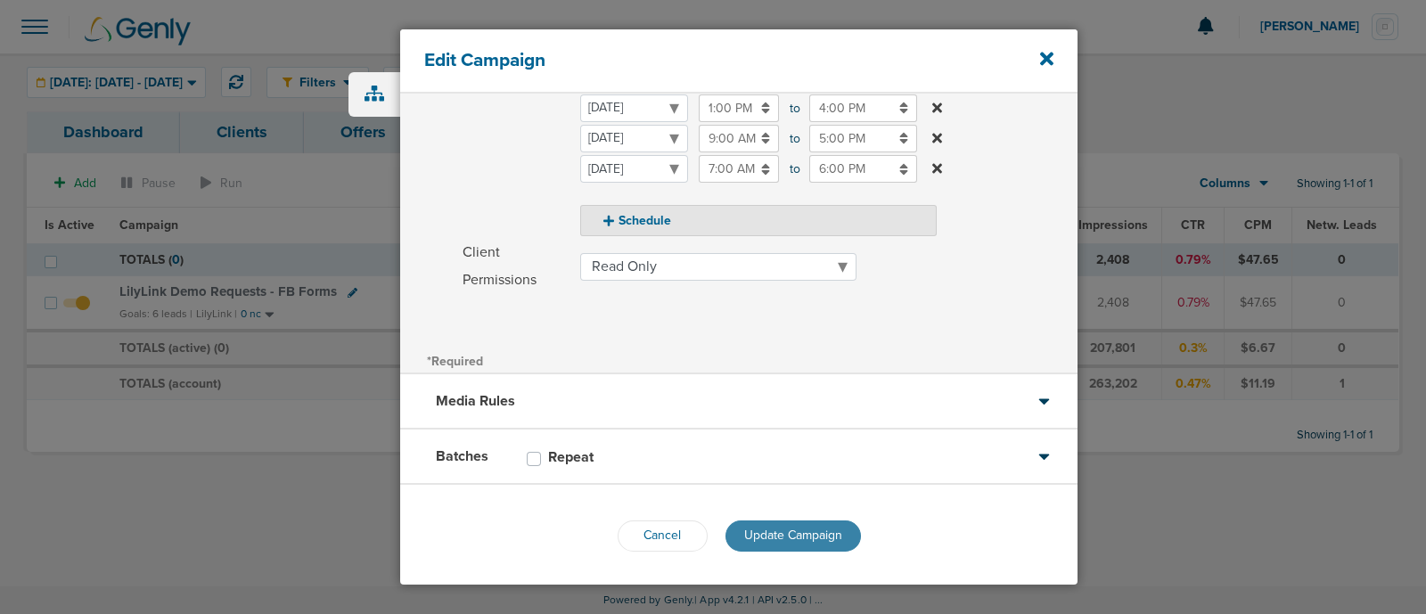
click at [814, 528] on span "Update Campaign" at bounding box center [793, 535] width 98 height 15
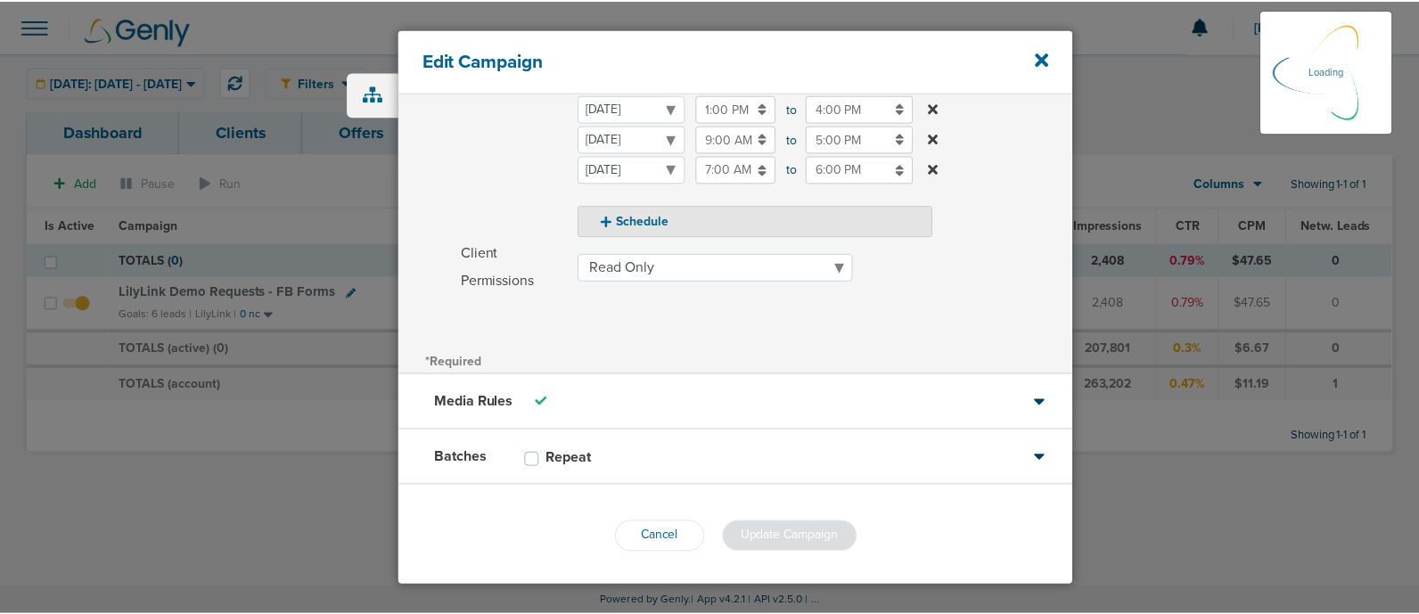
scroll to position [340, 0]
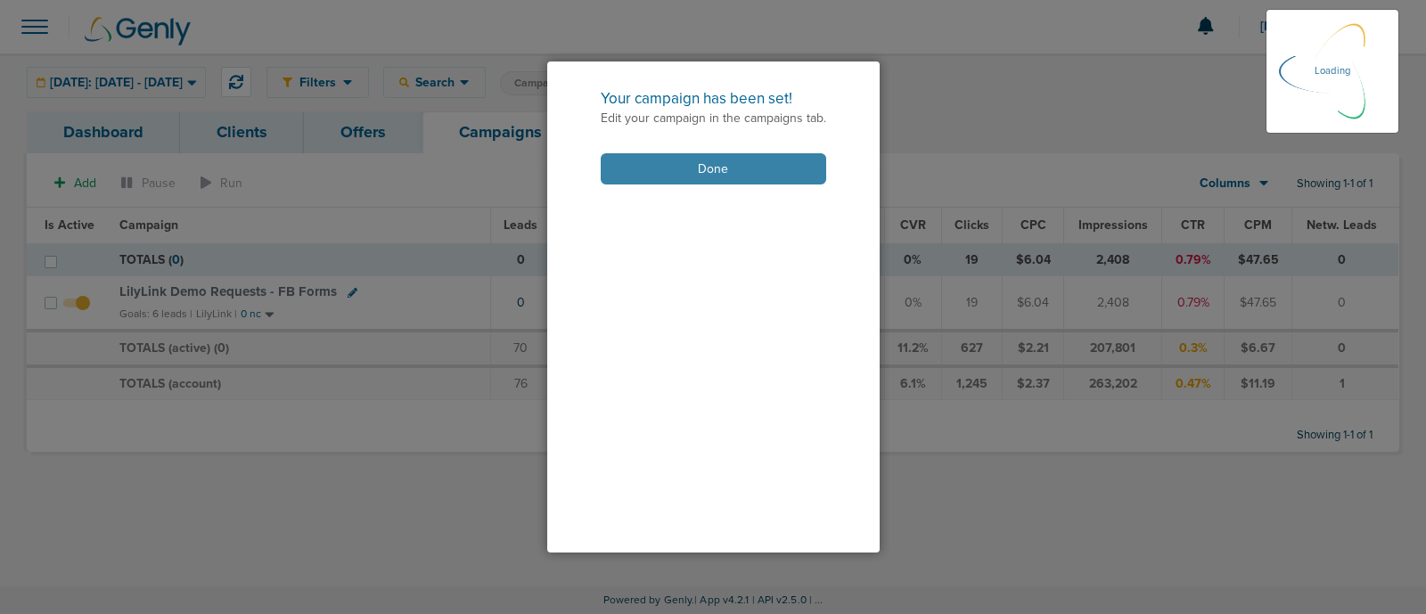
click at [683, 167] on button "Done" at bounding box center [713, 168] width 225 height 31
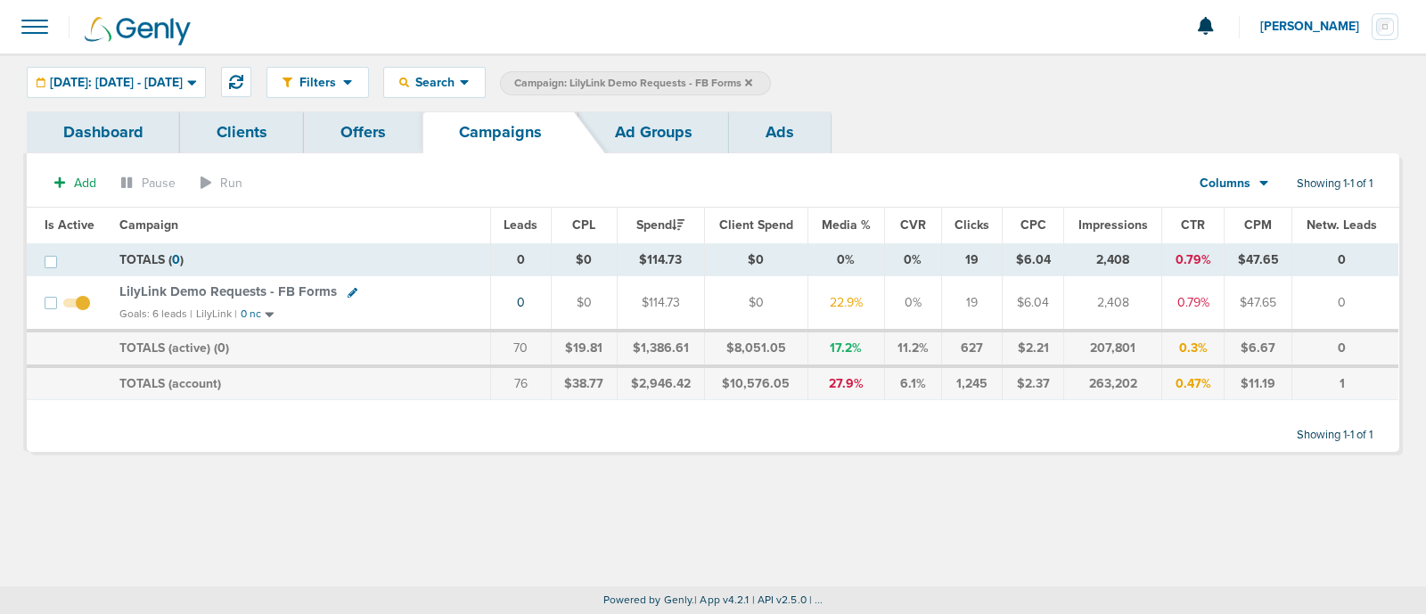
click at [752, 80] on icon at bounding box center [748, 81] width 7 height 7
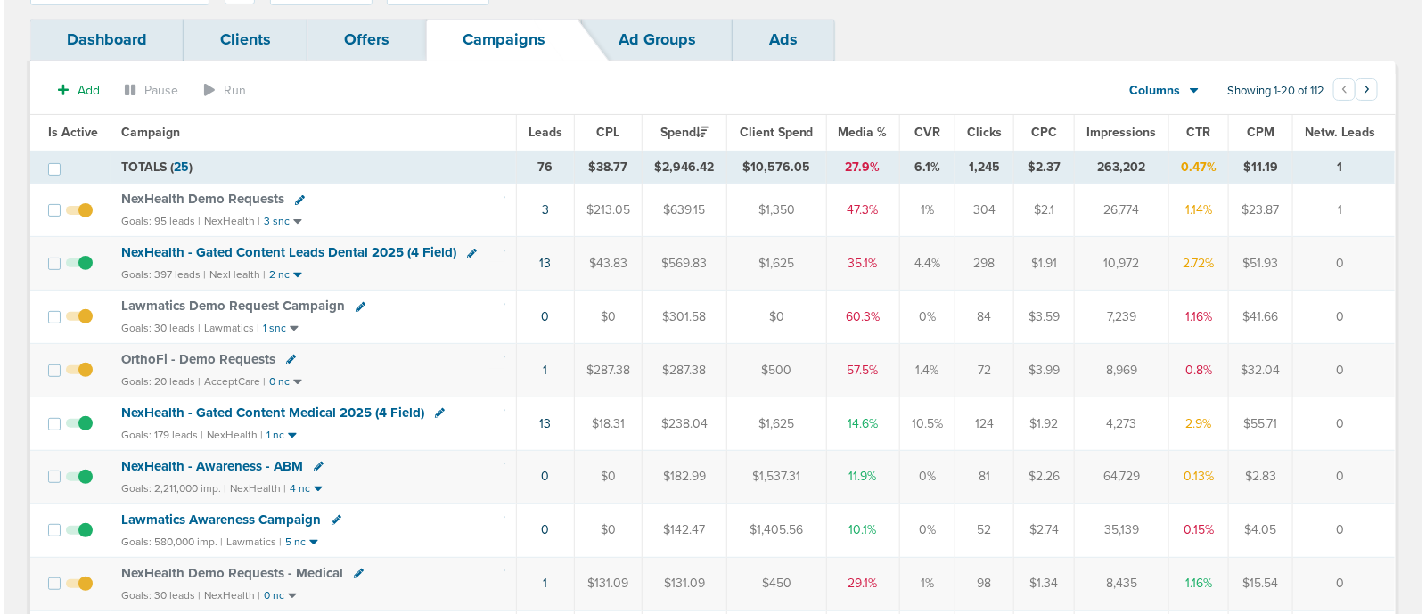
scroll to position [95, 0]
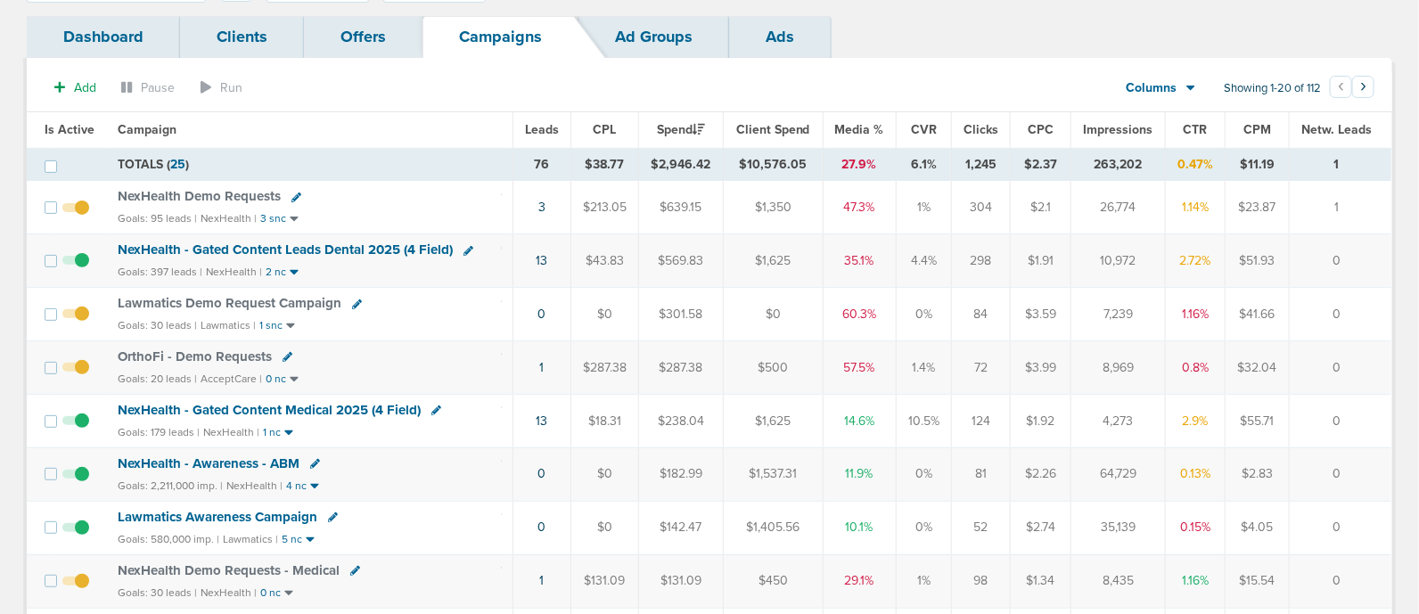
click at [434, 406] on icon at bounding box center [436, 410] width 10 height 10
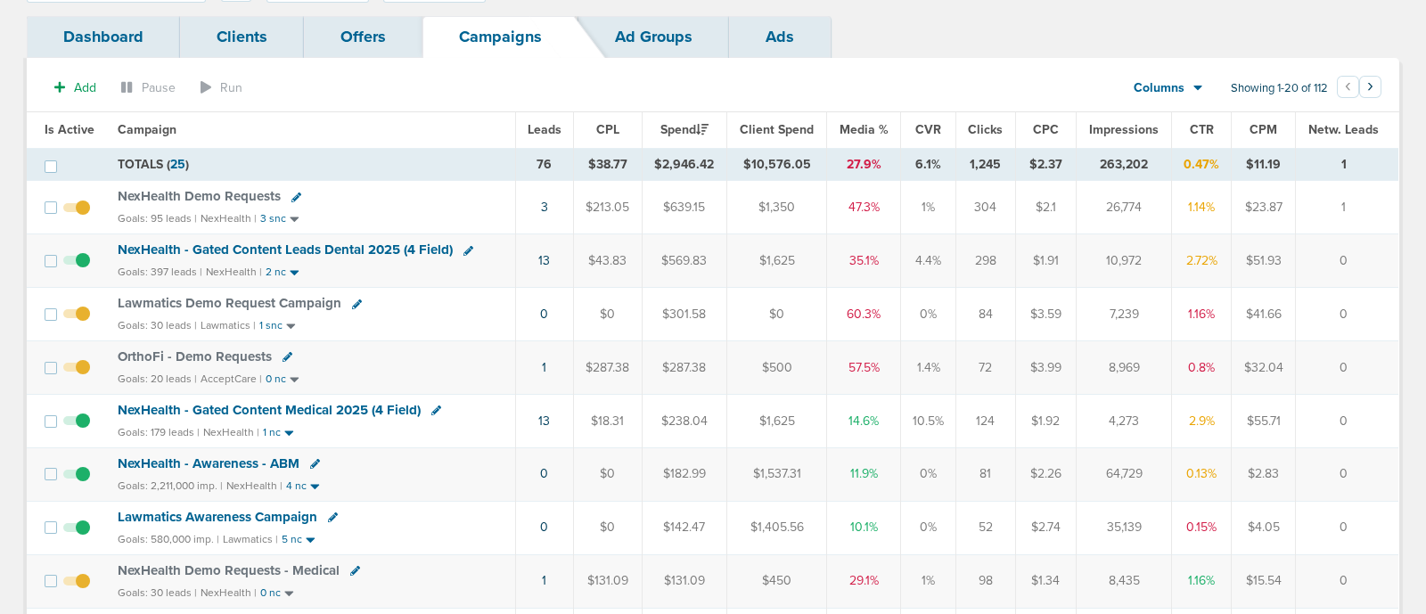
select select
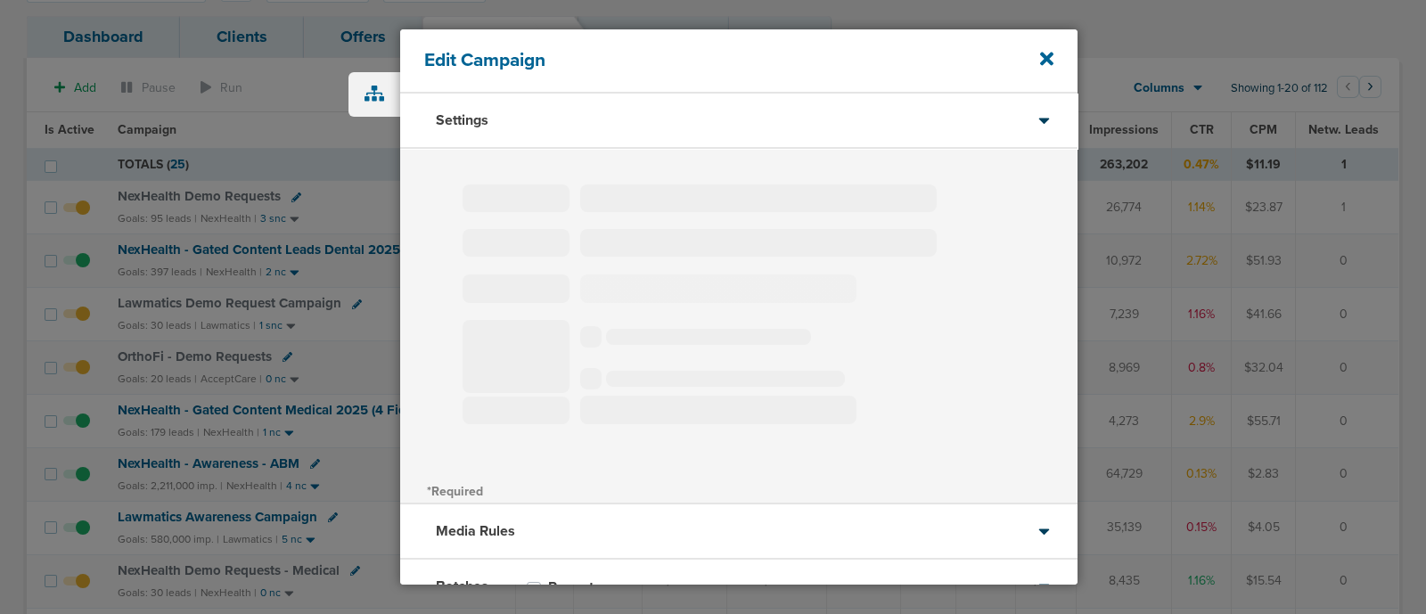
type input "NexHealth - Gated Content Medical 2025 (4 Field)"
select select "Leads"
radio input "true"
select select "readWrite"
select select "1"
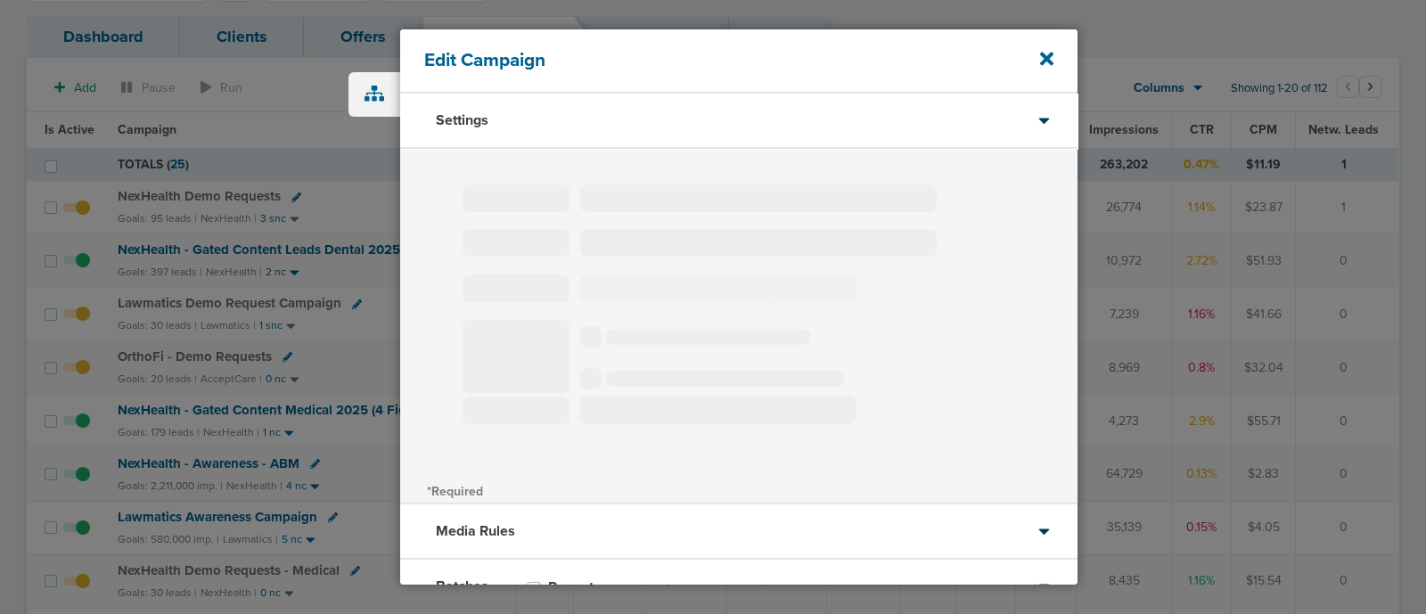
select select "1"
select select "2"
select select "3"
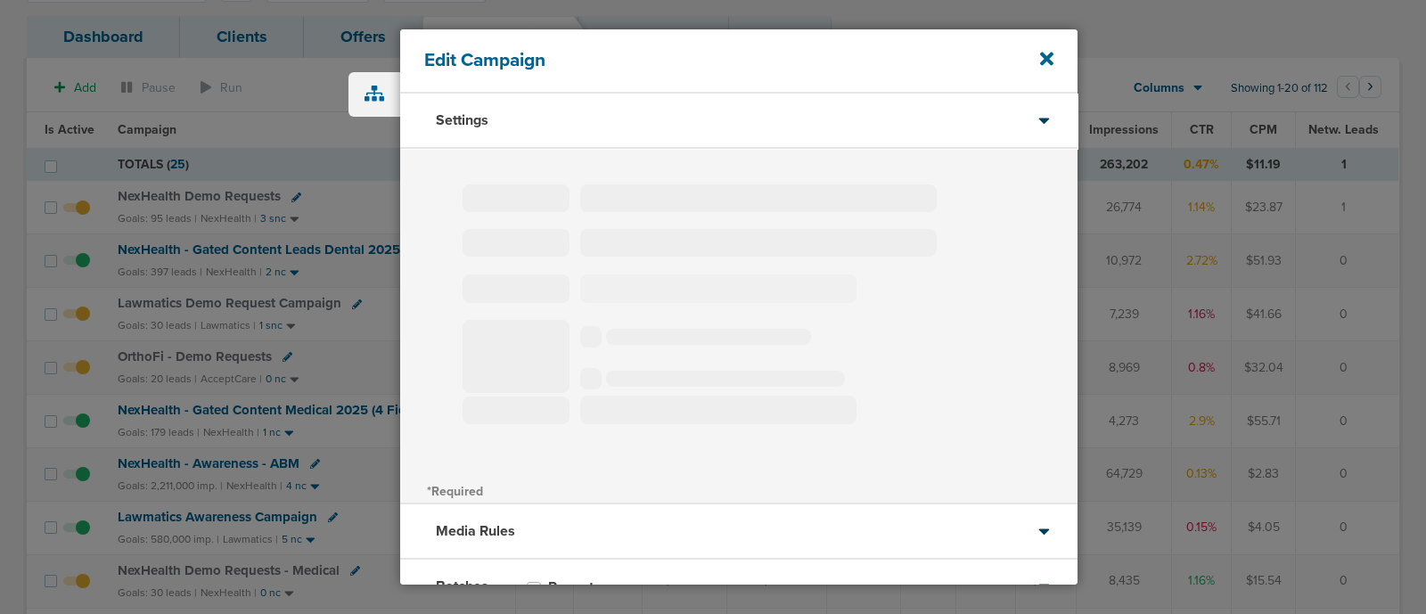
select select "6"
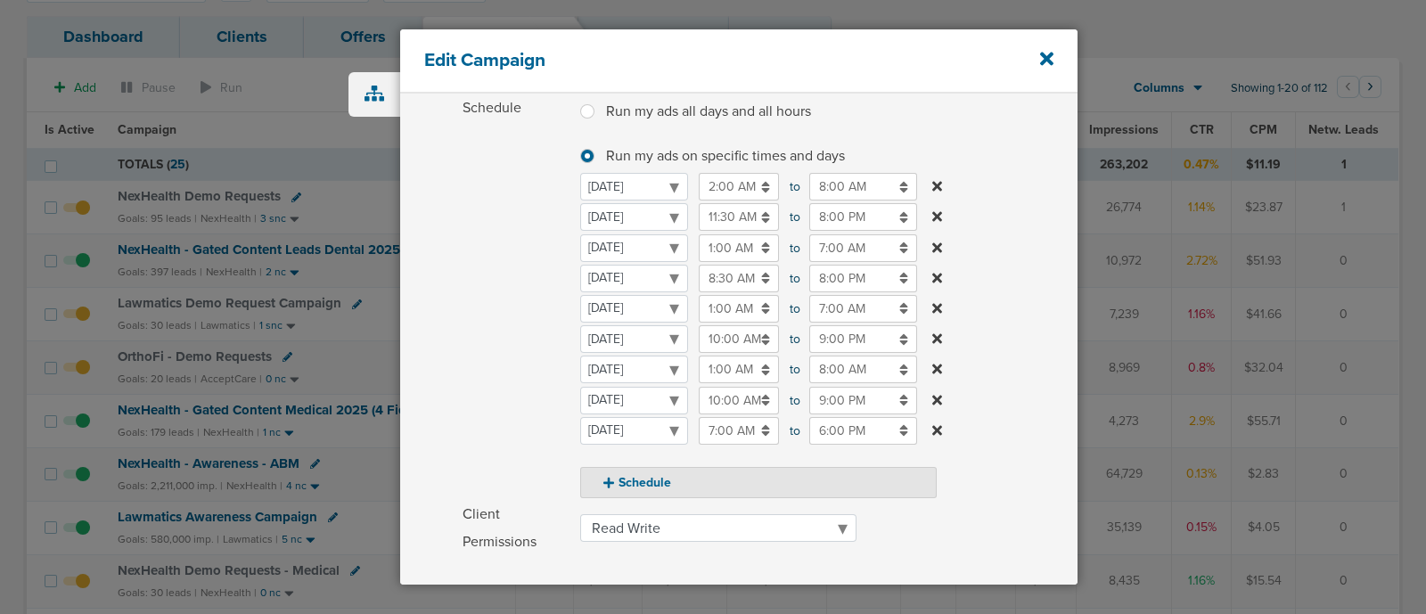
scroll to position [241, 0]
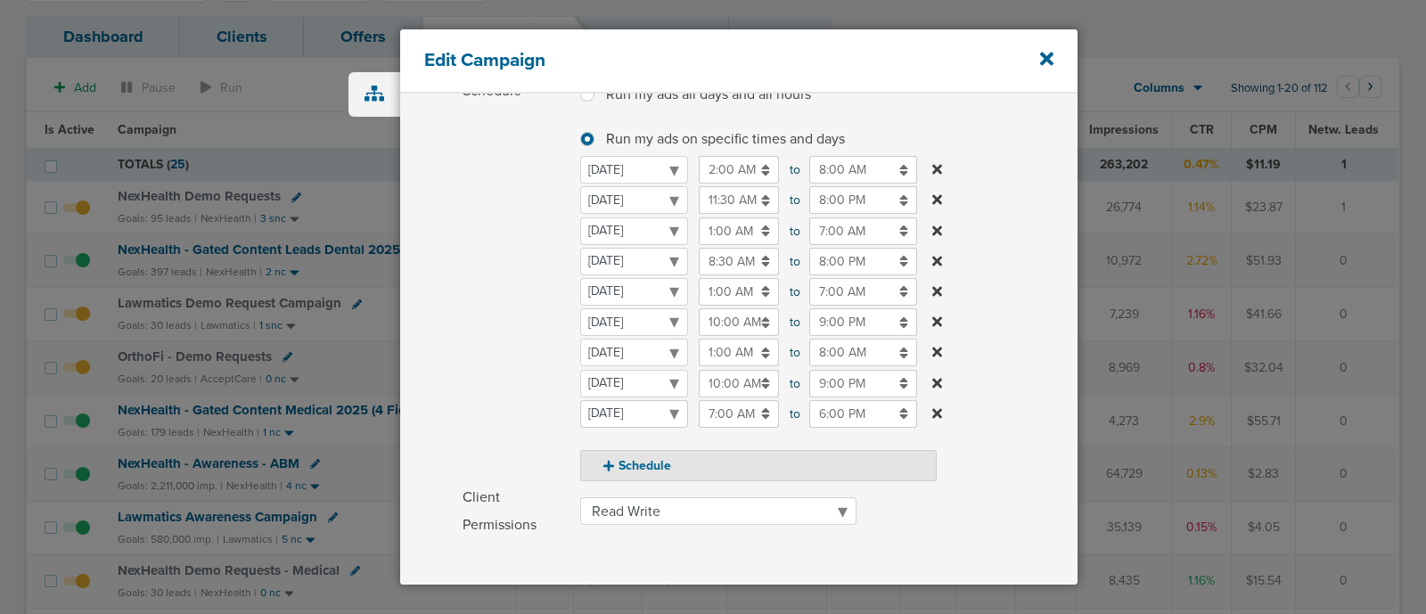
click at [650, 412] on select "[DATE] [DATE] [DATE] [DATE] [DATE] [DATE] [DATE]" at bounding box center [634, 414] width 108 height 28
select select "4"
click at [749, 418] on input "7:00 AM" at bounding box center [739, 414] width 80 height 28
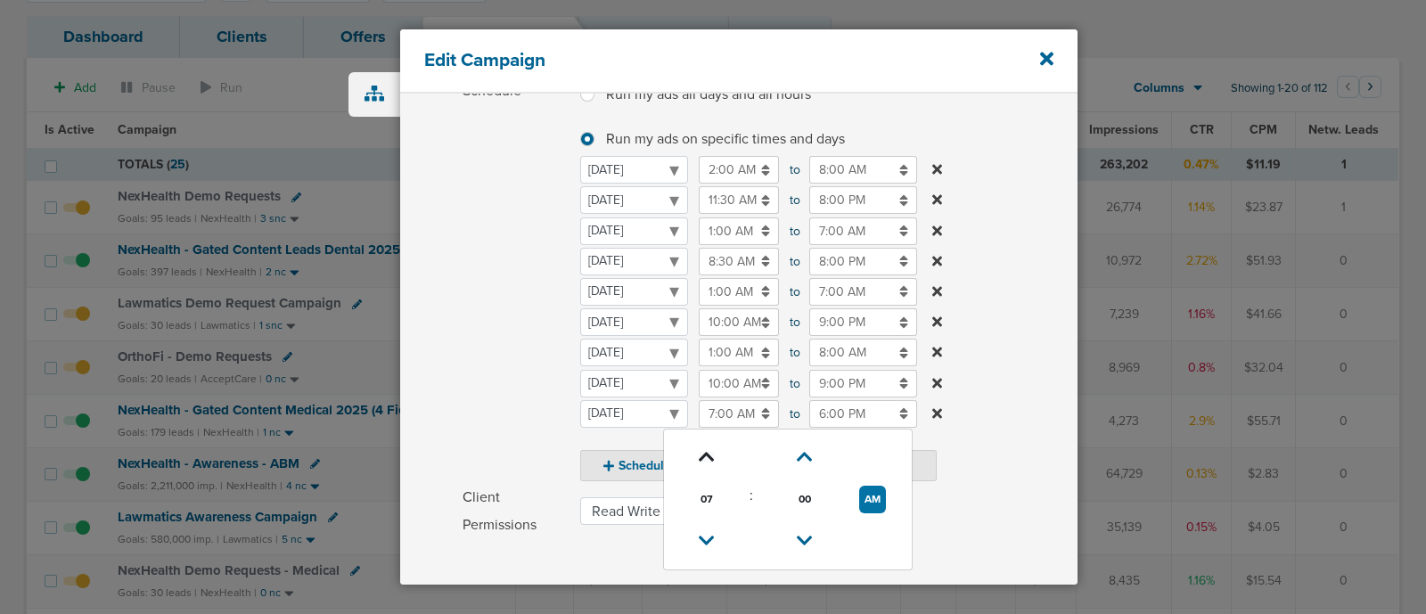
click at [704, 454] on icon at bounding box center [707, 457] width 16 height 11
click at [708, 536] on icon at bounding box center [707, 541] width 16 height 11
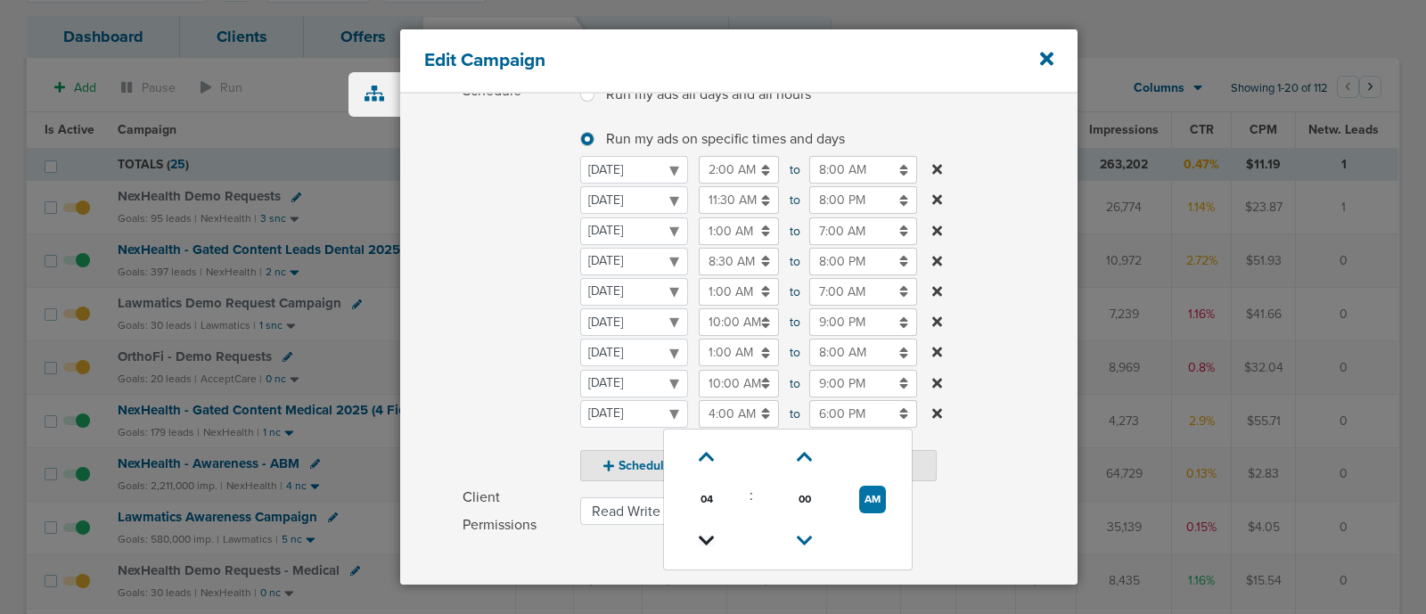
click at [708, 536] on icon at bounding box center [707, 541] width 16 height 11
type input "1:00 AM"
click at [852, 413] on input "6:00 PM" at bounding box center [863, 414] width 108 height 28
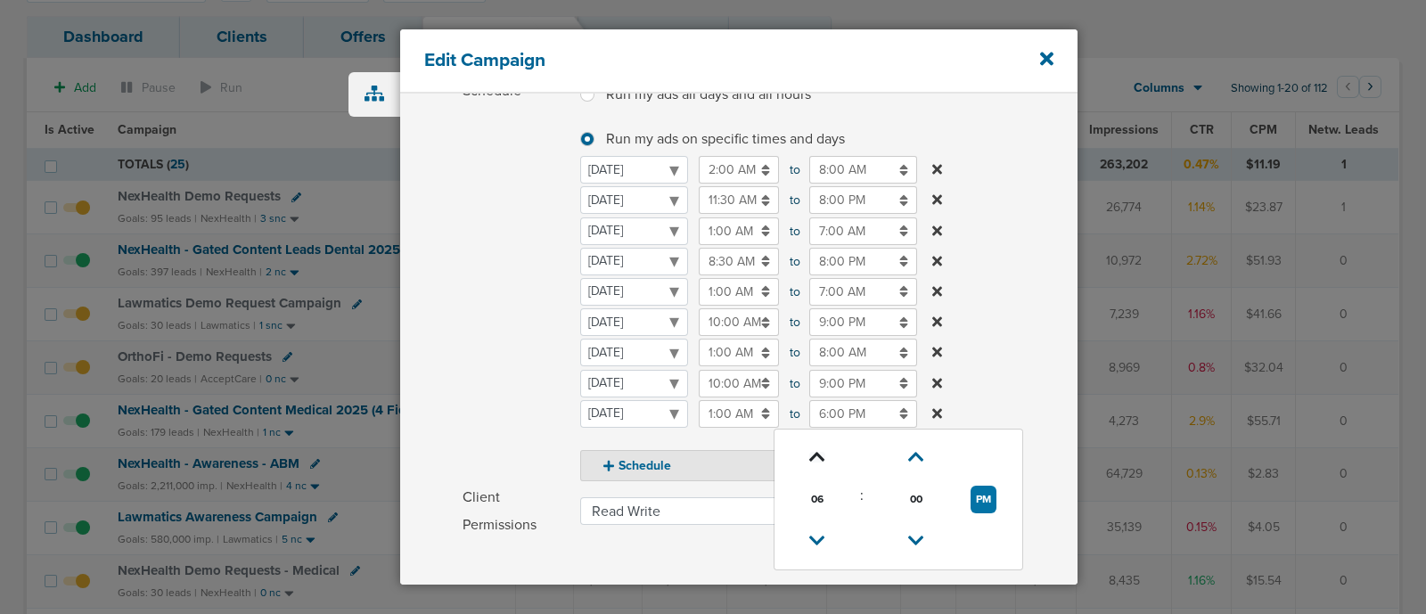
click at [815, 453] on icon at bounding box center [817, 457] width 16 height 11
click at [820, 453] on icon at bounding box center [817, 457] width 16 height 11
click at [979, 486] on button "PM" at bounding box center [983, 500] width 26 height 28
type input "8:00 AM"
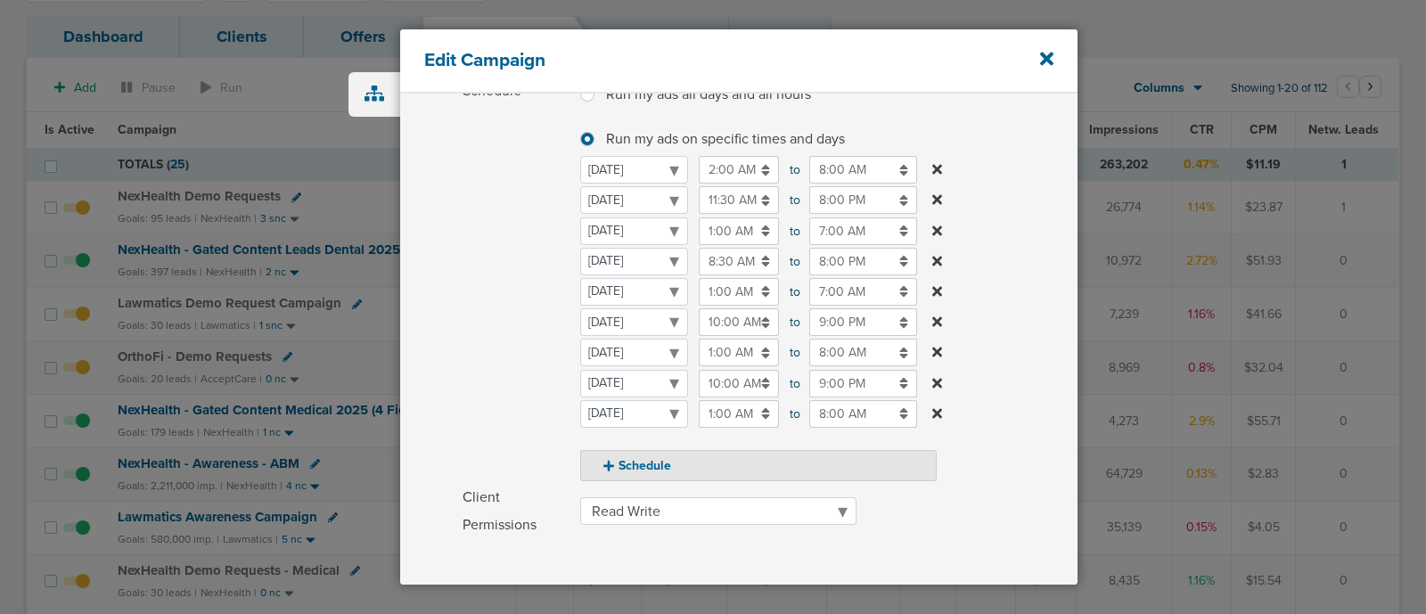
click at [1021, 382] on label "Schedule Run my ads all days and all hours Run my ads all days and all hours Ru…" at bounding box center [769, 280] width 615 height 404
click at [670, 459] on button "Schedule" at bounding box center [758, 465] width 356 height 31
select select "5"
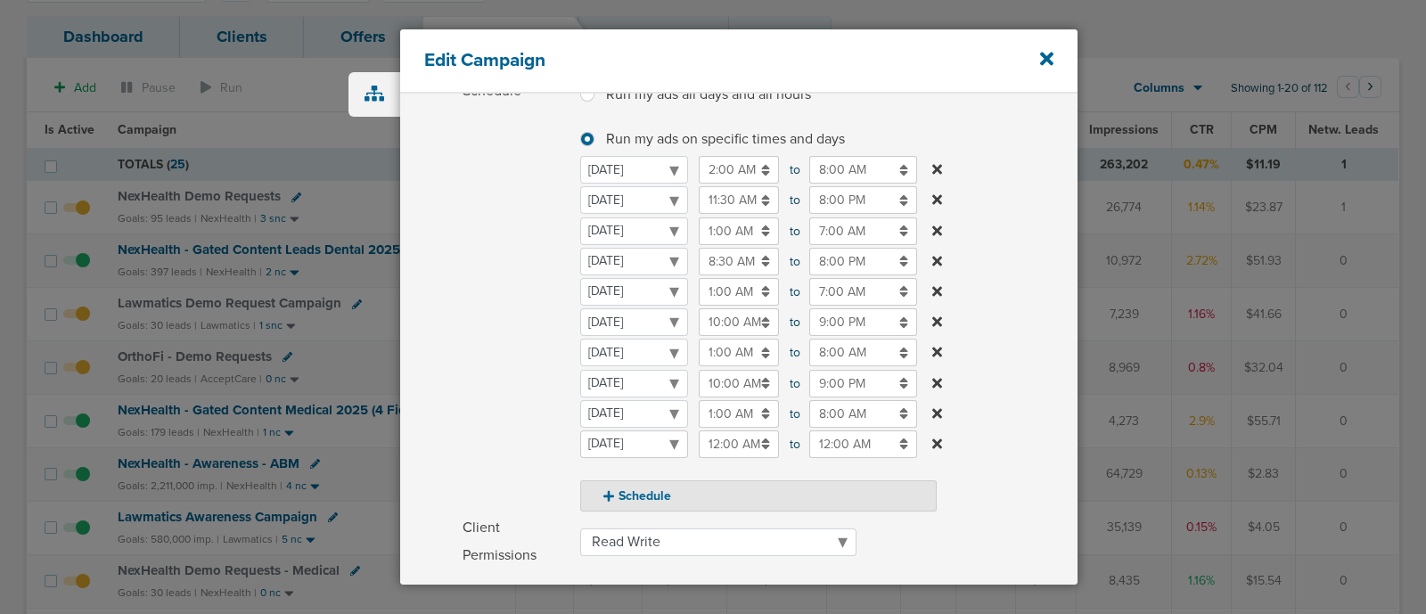
click at [615, 433] on select "[DATE] [DATE] [DATE] [DATE] [DATE] [DATE] [DATE]" at bounding box center [634, 444] width 108 height 28
select select "4"
click at [726, 438] on input "12:00 AM" at bounding box center [739, 444] width 80 height 28
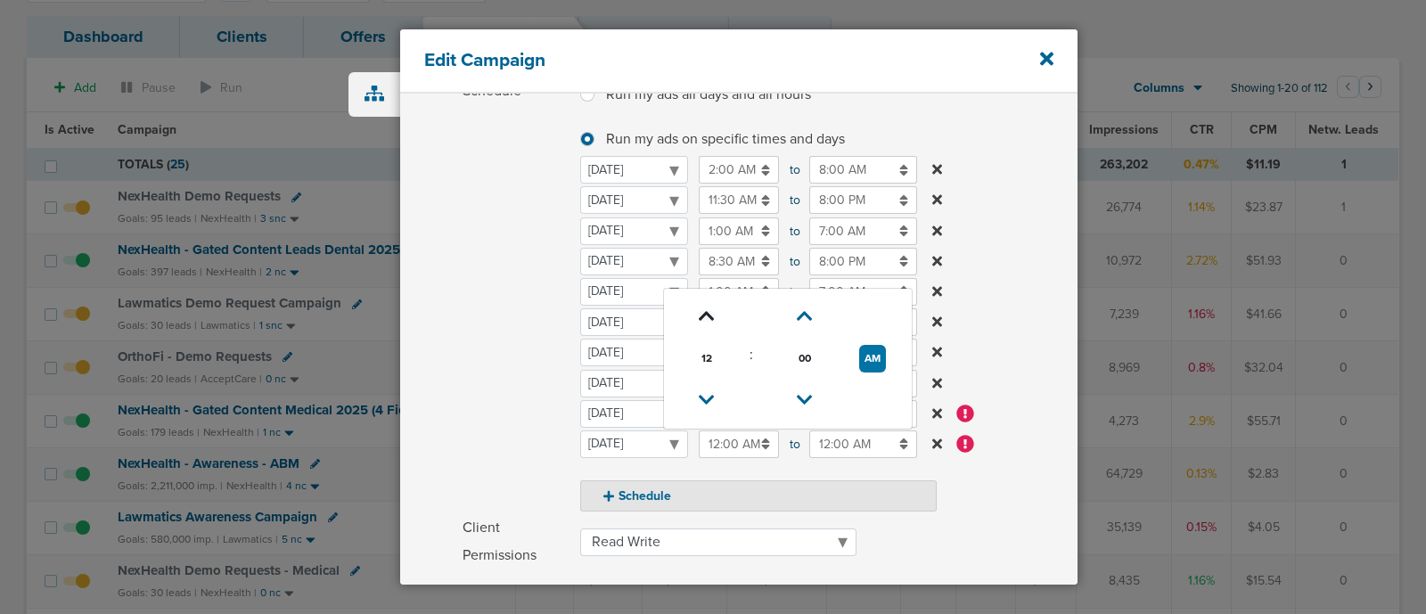
click at [705, 322] on icon at bounding box center [707, 316] width 16 height 11
click at [709, 397] on icon at bounding box center [707, 400] width 16 height 11
click at [706, 397] on icon at bounding box center [707, 400] width 16 height 11
click at [876, 354] on button "PM" at bounding box center [873, 359] width 26 height 28
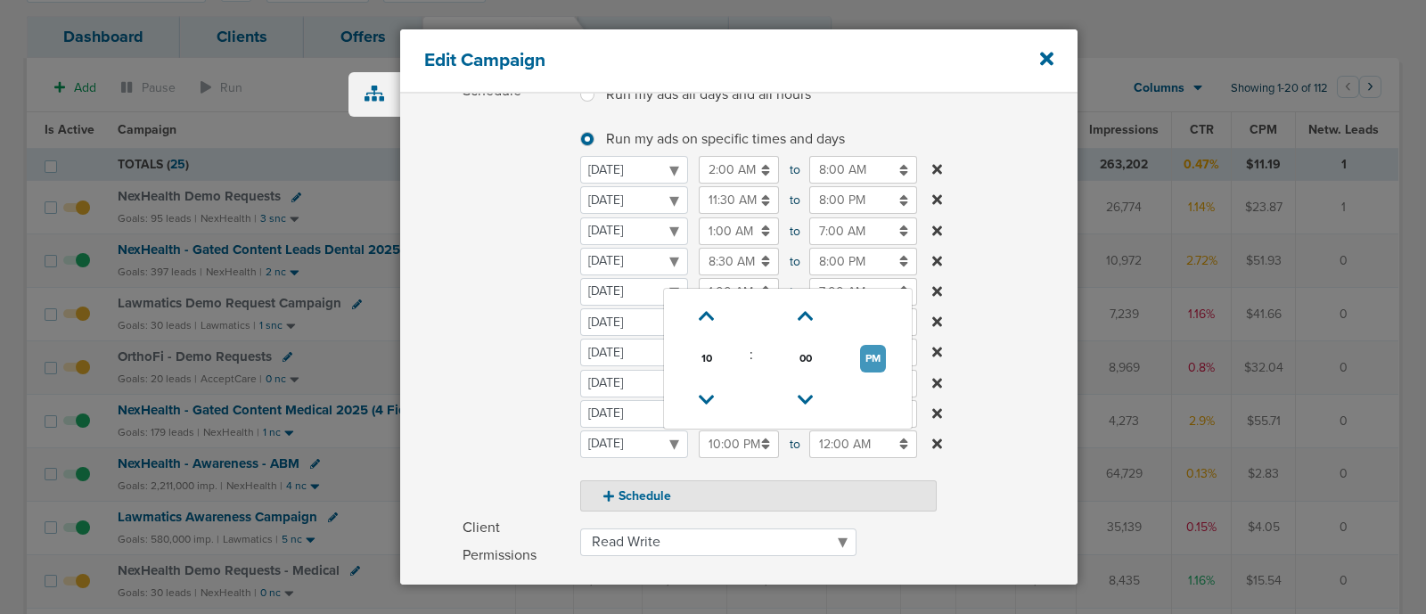
type input "10:00 AM"
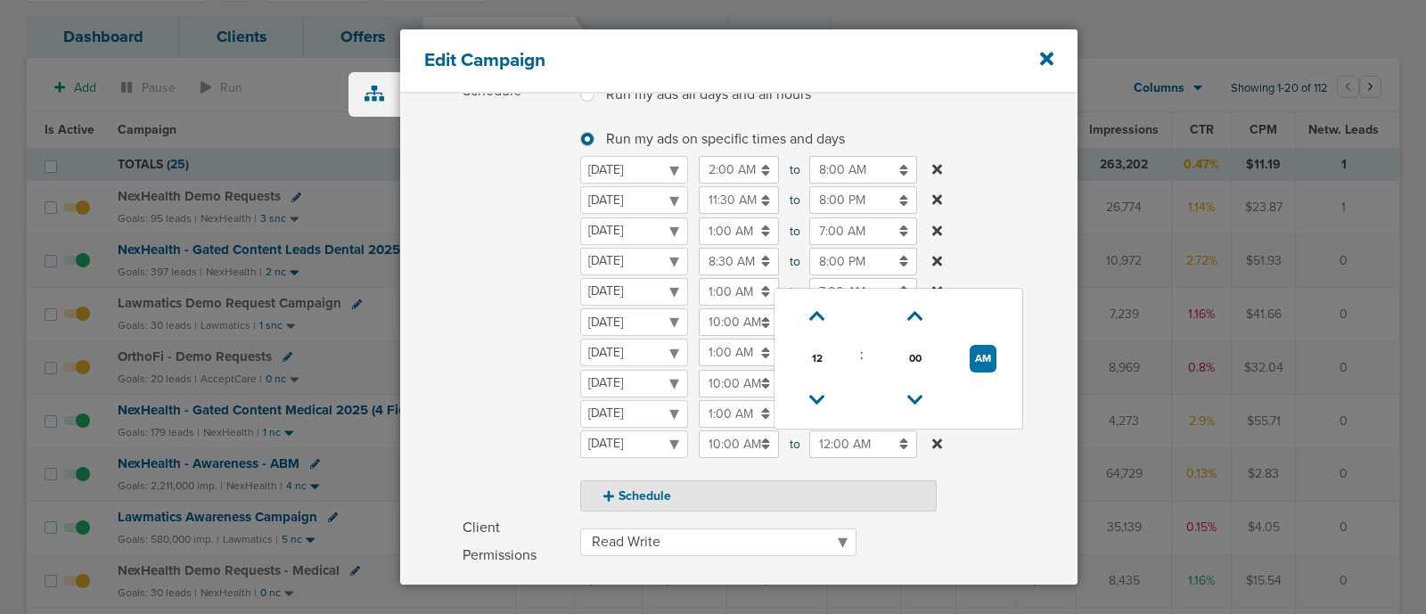
click at [855, 438] on input "12:00 AM" at bounding box center [863, 444] width 108 height 28
click at [813, 396] on icon at bounding box center [817, 400] width 16 height 11
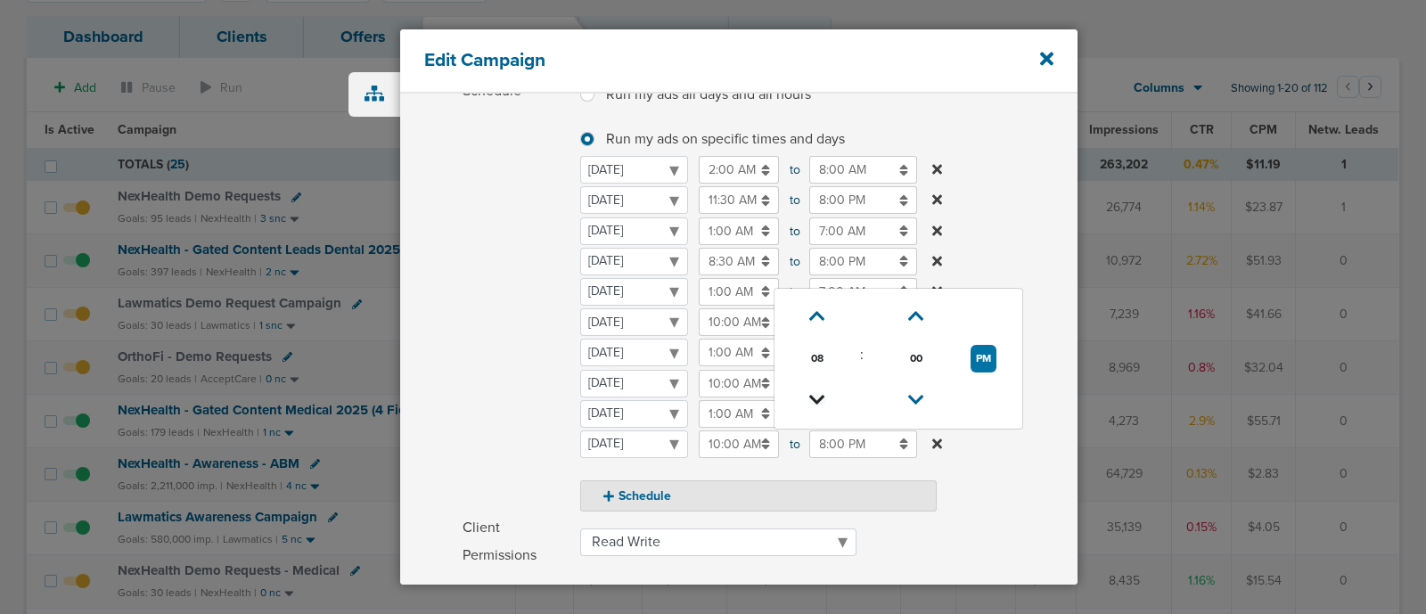
click at [813, 396] on icon at bounding box center [817, 400] width 16 height 11
click at [814, 395] on icon at bounding box center [817, 400] width 16 height 11
type input "6:00 PM"
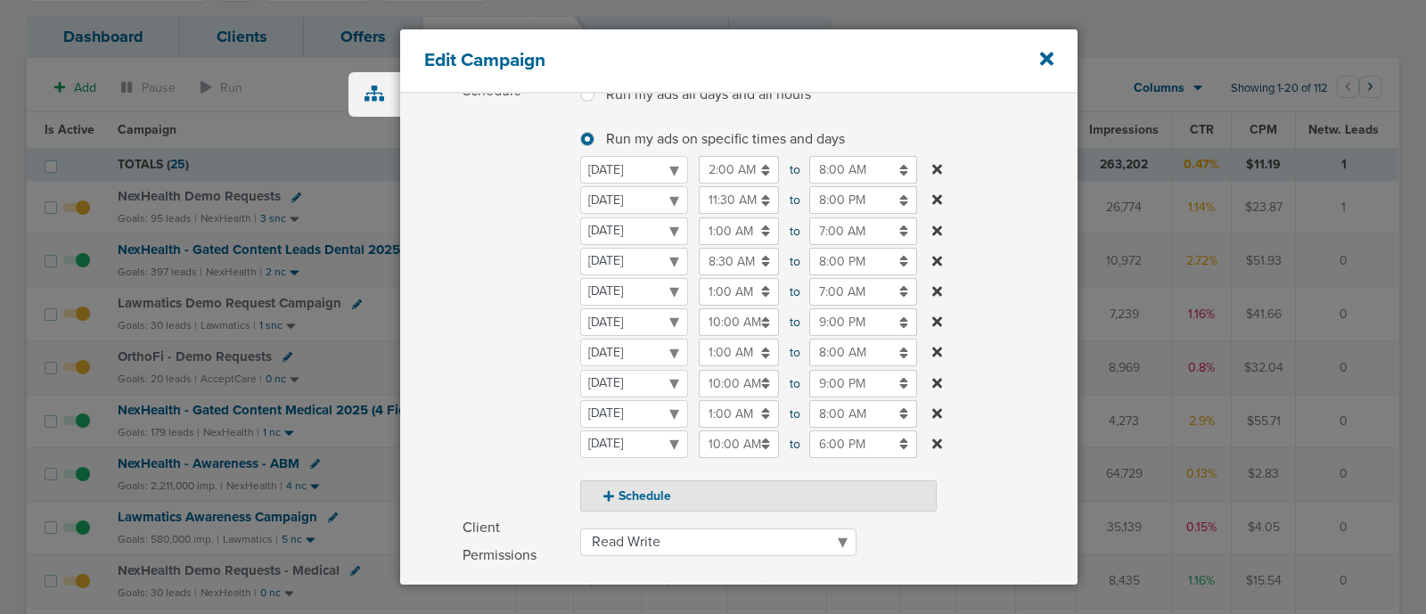
click at [1021, 265] on label "Schedule Run my ads all days and all hours Run my ads all days and all hours Ru…" at bounding box center [769, 295] width 615 height 434
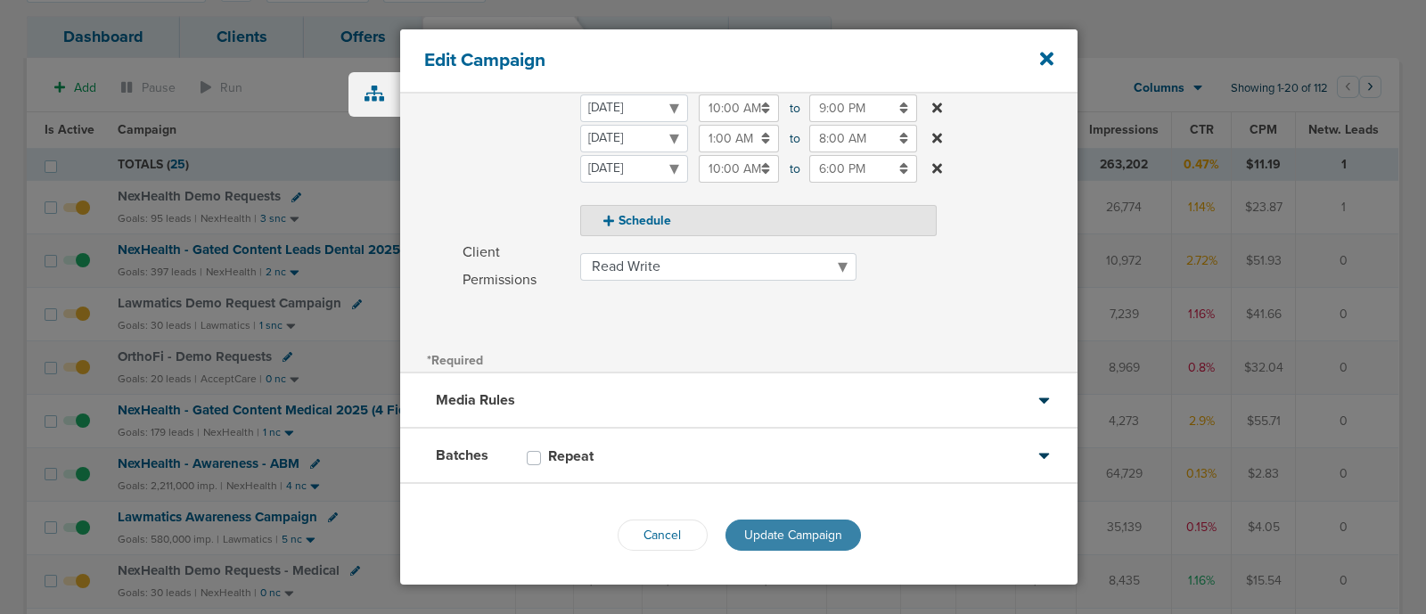
click at [805, 532] on span "Update Campaign" at bounding box center [793, 535] width 98 height 15
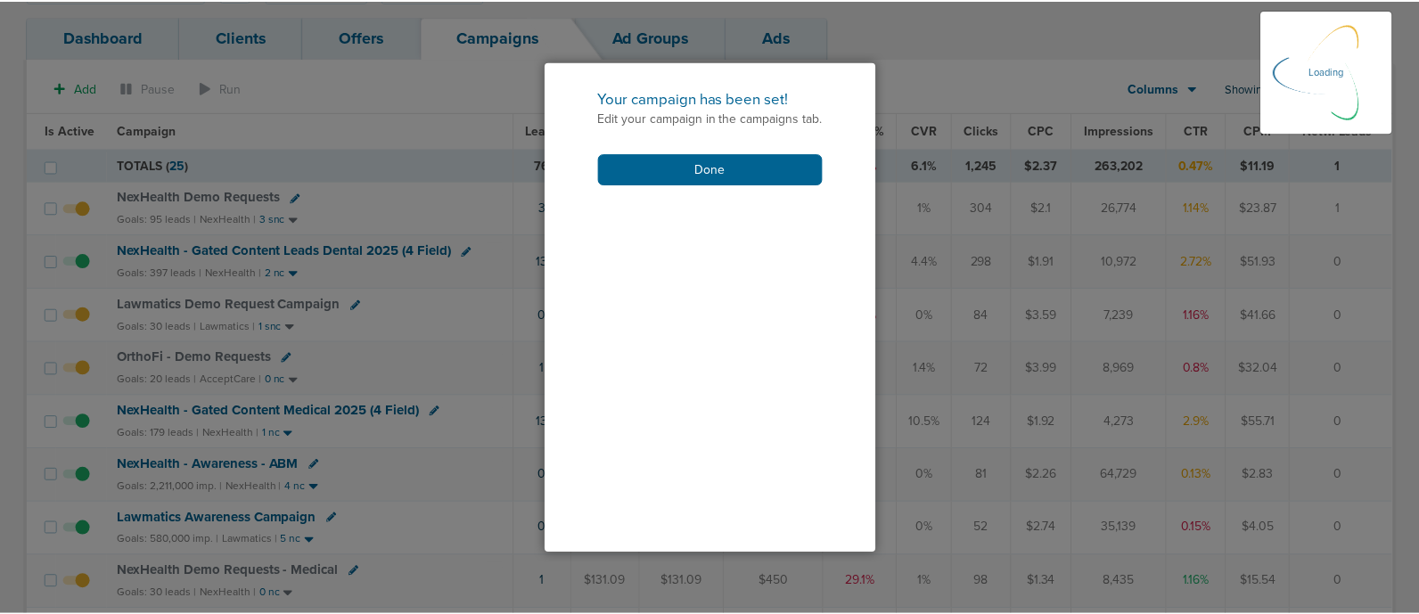
scroll to position [462, 0]
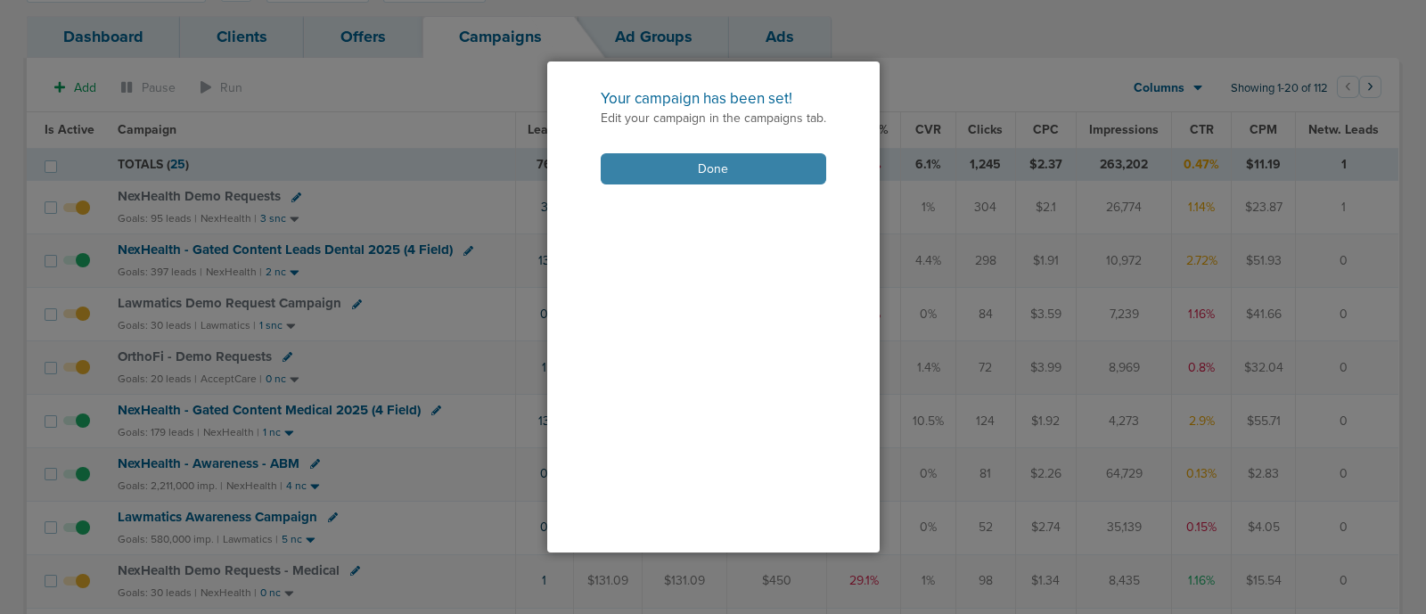
click at [757, 170] on button "Done" at bounding box center [713, 168] width 225 height 31
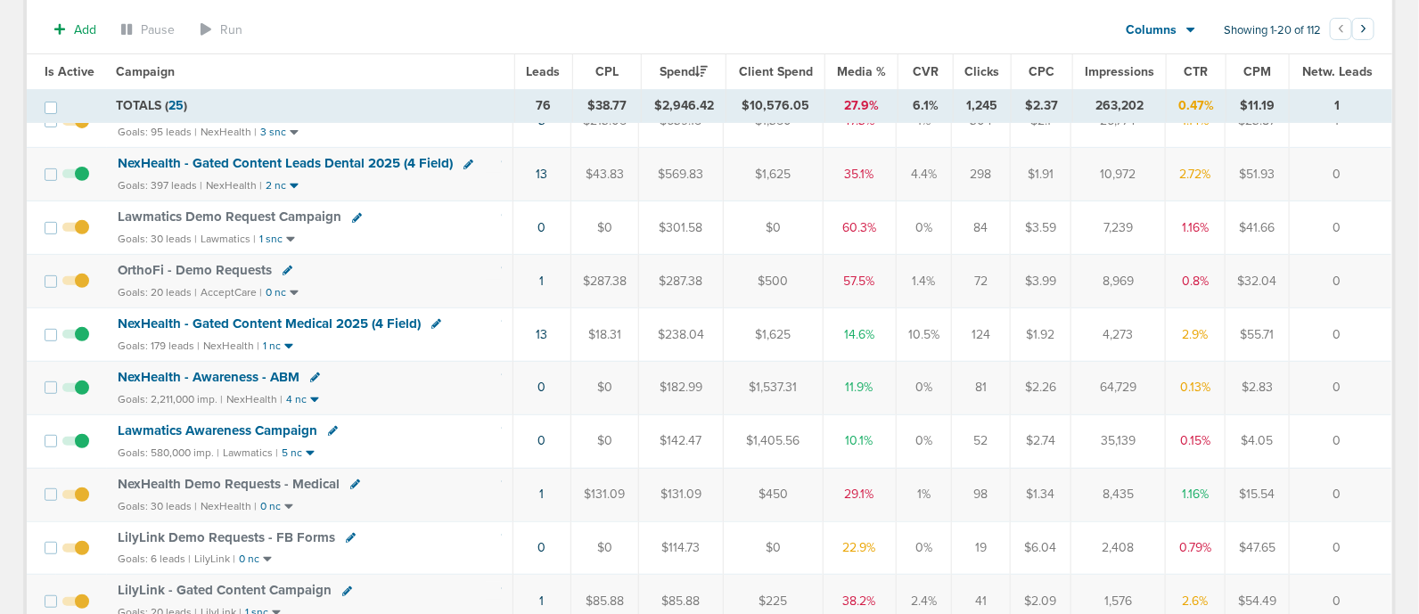
scroll to position [258, 0]
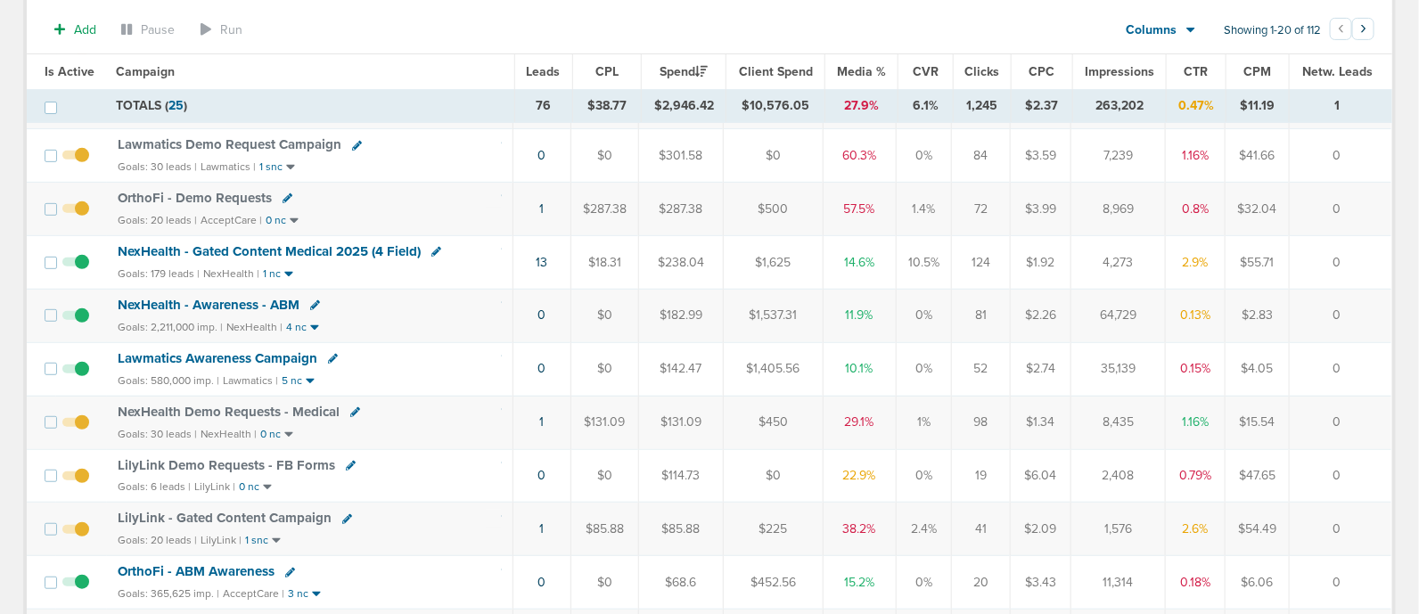
click at [269, 405] on span "NexHealth Demo Requests - Medical" at bounding box center [229, 412] width 222 height 16
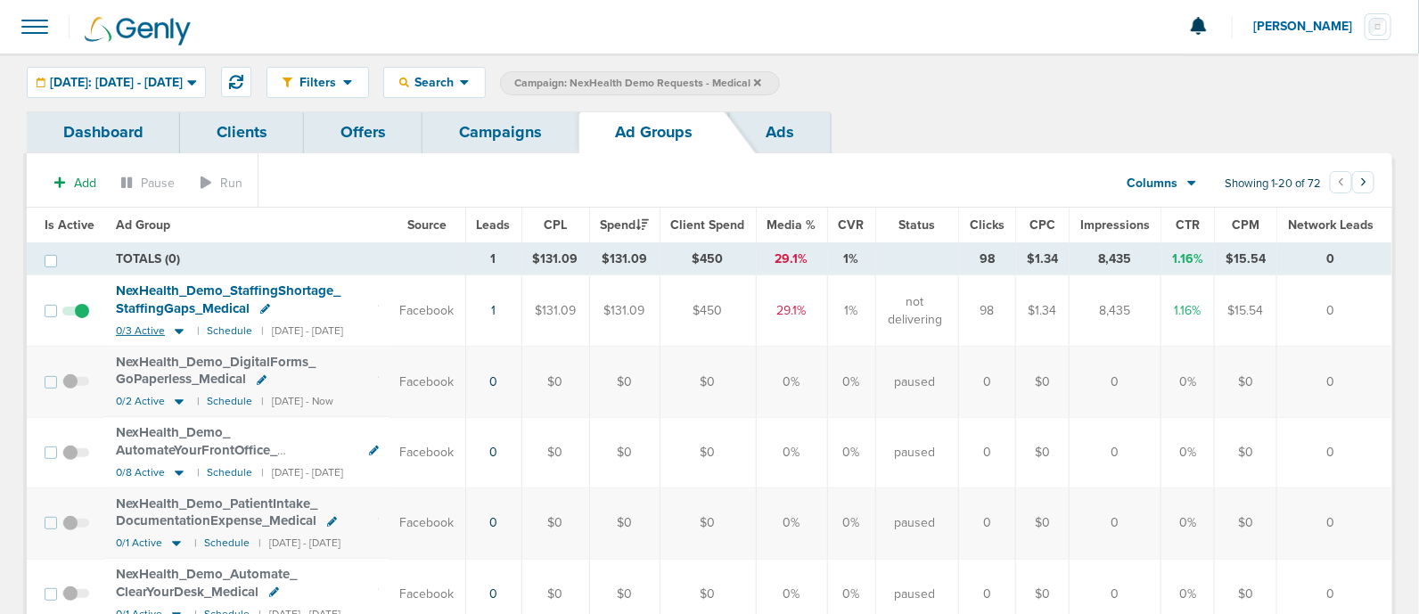
click at [173, 323] on icon at bounding box center [179, 330] width 18 height 15
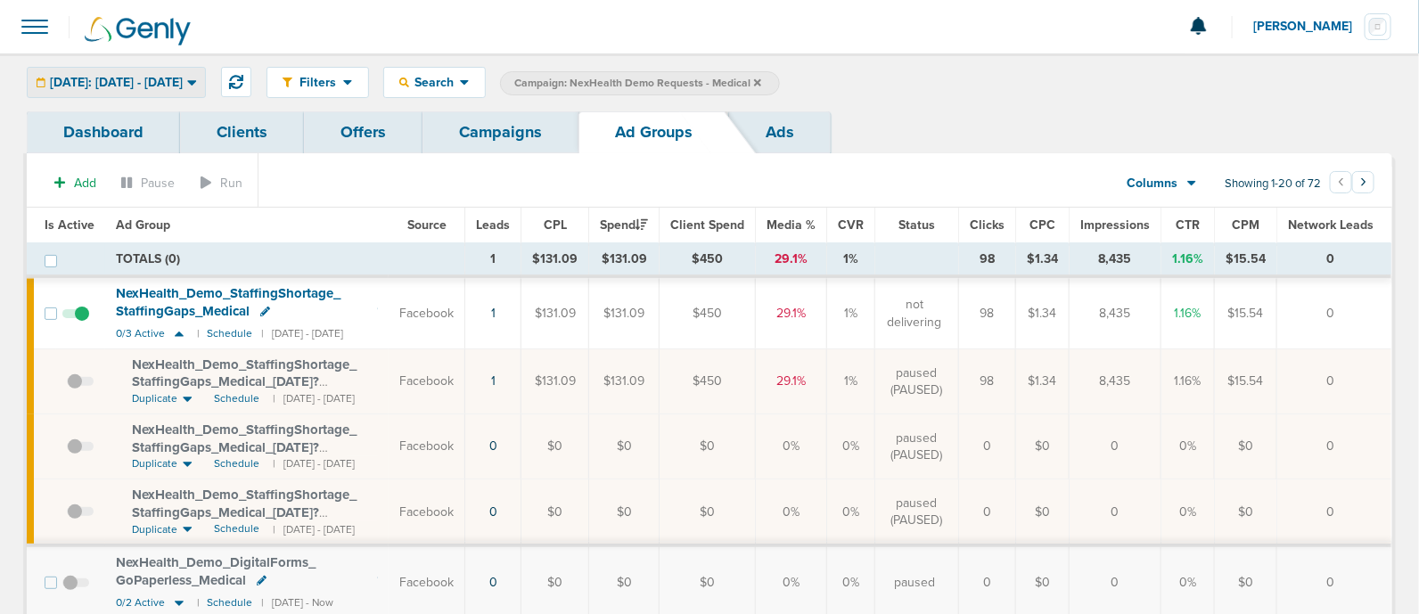
click at [183, 78] on span "[DATE]: [DATE] - [DATE]" at bounding box center [116, 83] width 133 height 12
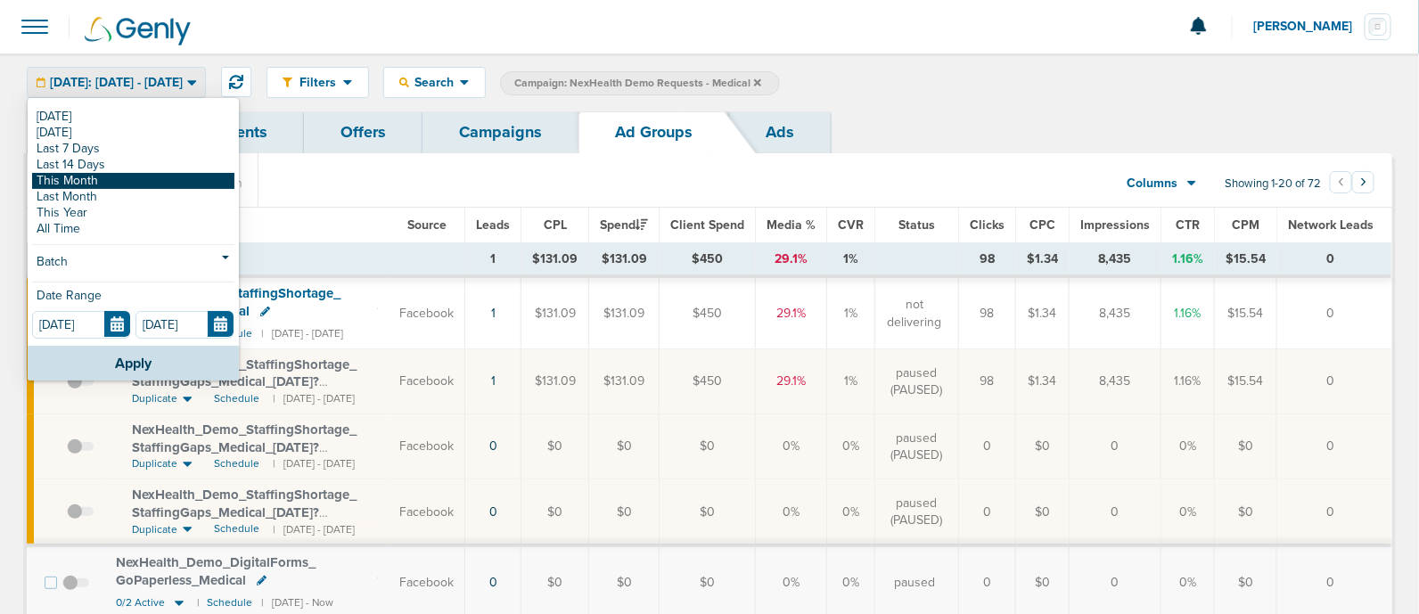
click at [109, 177] on link "This Month" at bounding box center [133, 181] width 202 height 16
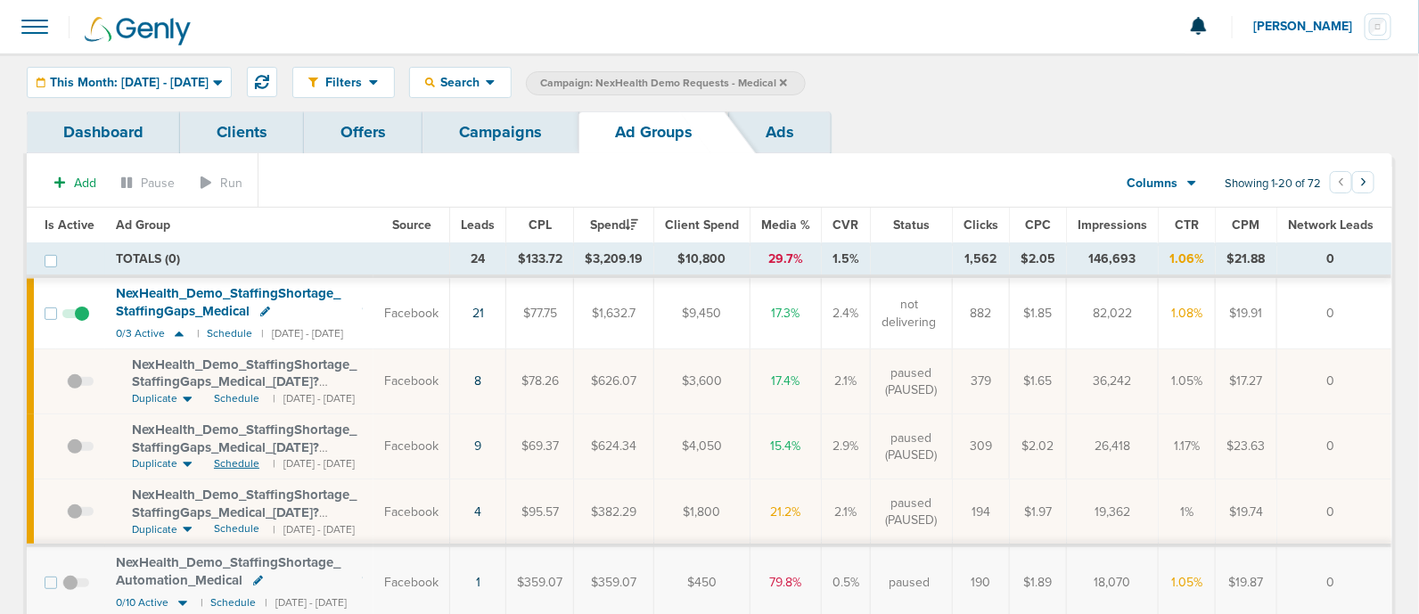
click at [241, 463] on span "Schedule" at bounding box center [236, 463] width 45 height 15
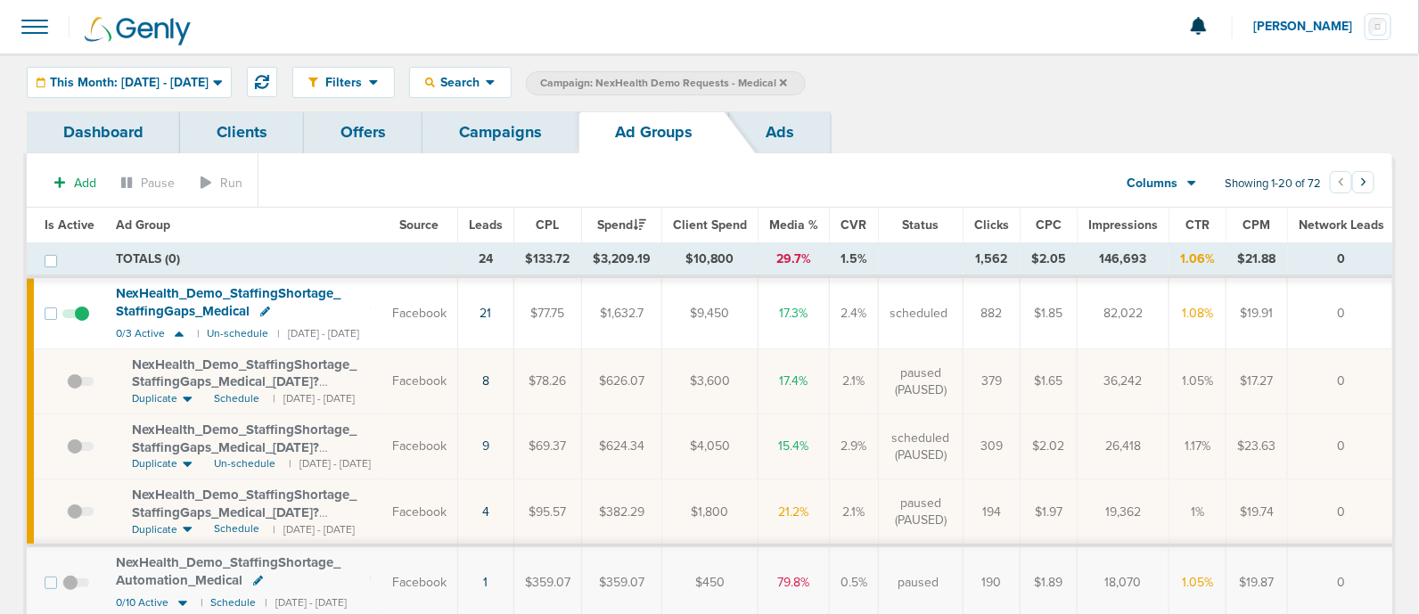
click at [518, 128] on link "Campaigns" at bounding box center [500, 132] width 156 height 42
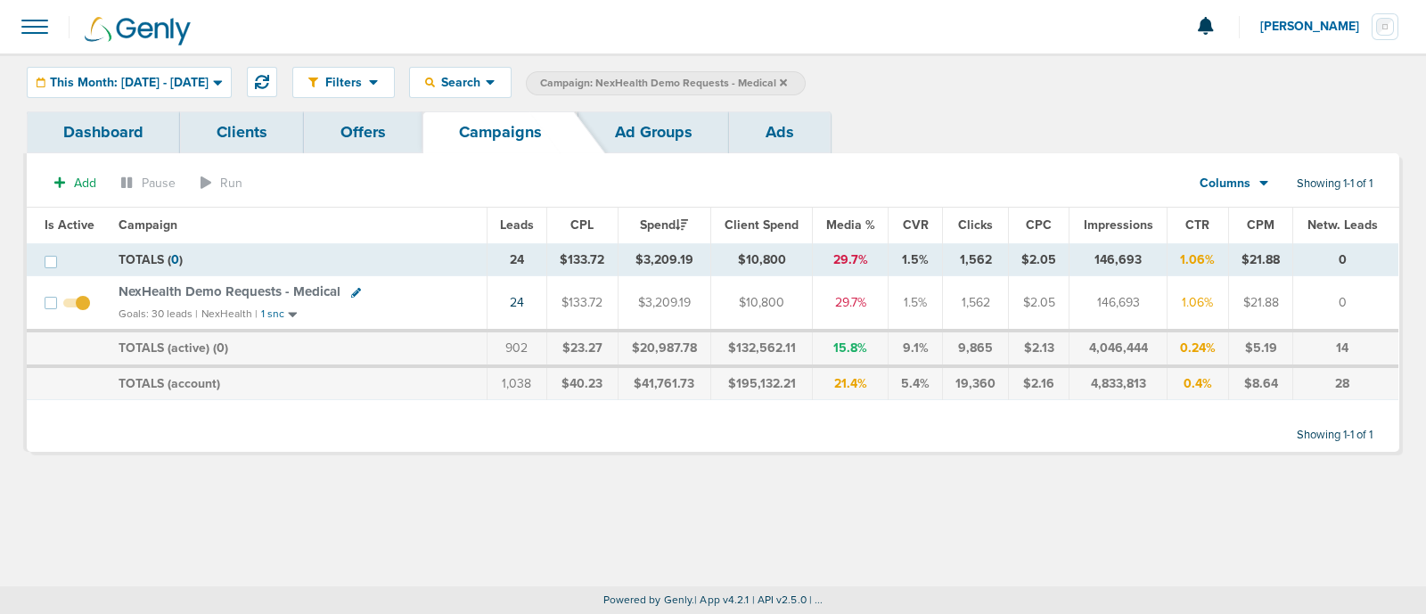
click at [363, 289] on div "NexHealth Demo Requests - Medical" at bounding box center [297, 292] width 357 height 18
click at [352, 289] on icon at bounding box center [356, 293] width 10 height 10
select select
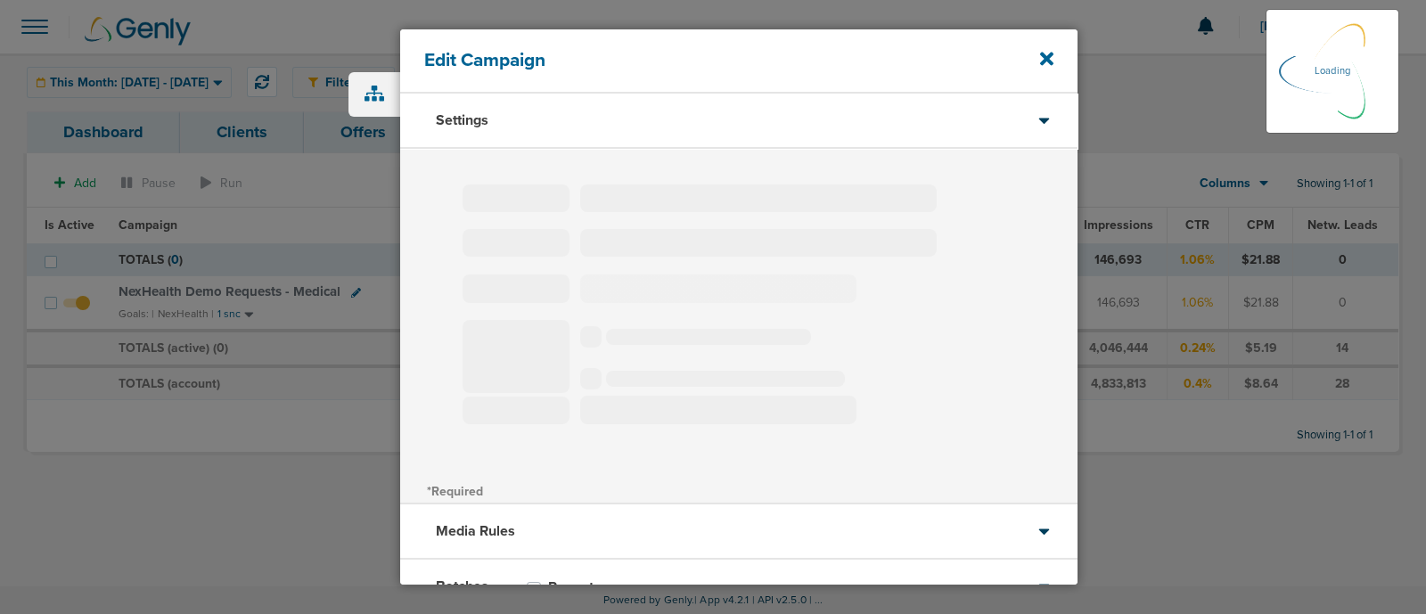
type input "NexHealth Demo Requests - Medical"
select select "Leads"
radio input "true"
select select "readOnly"
select select "1"
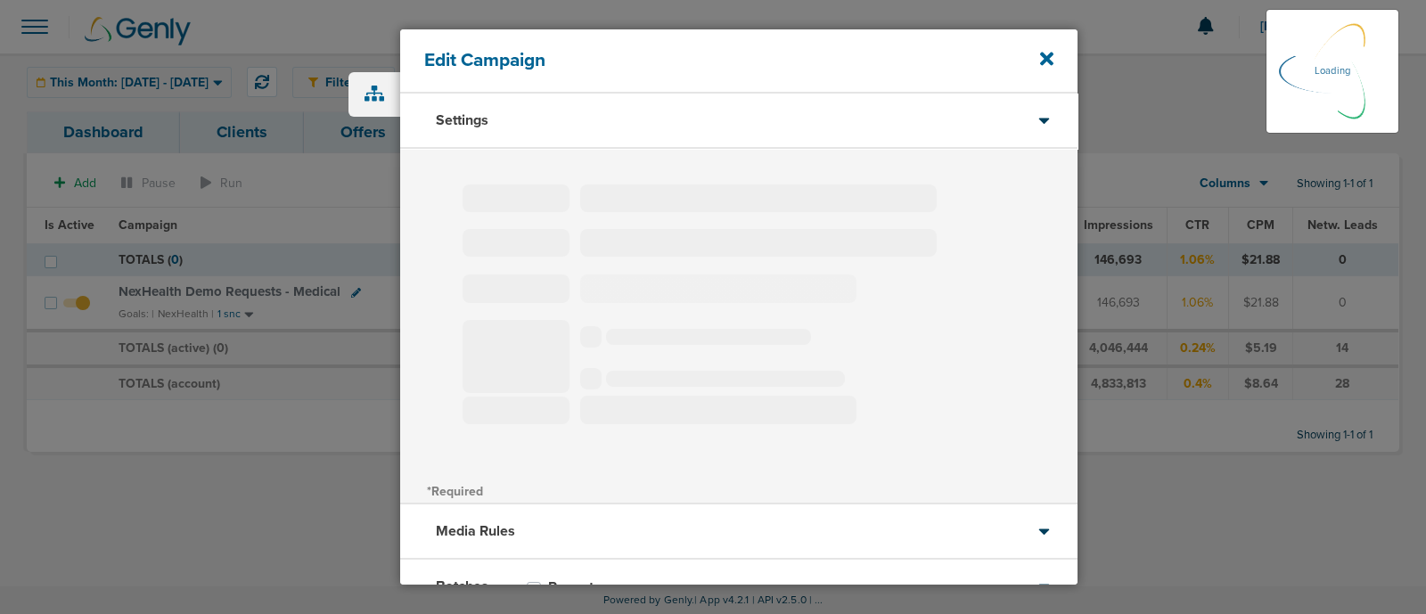
select select "1"
select select "2"
select select "3"
select select "4"
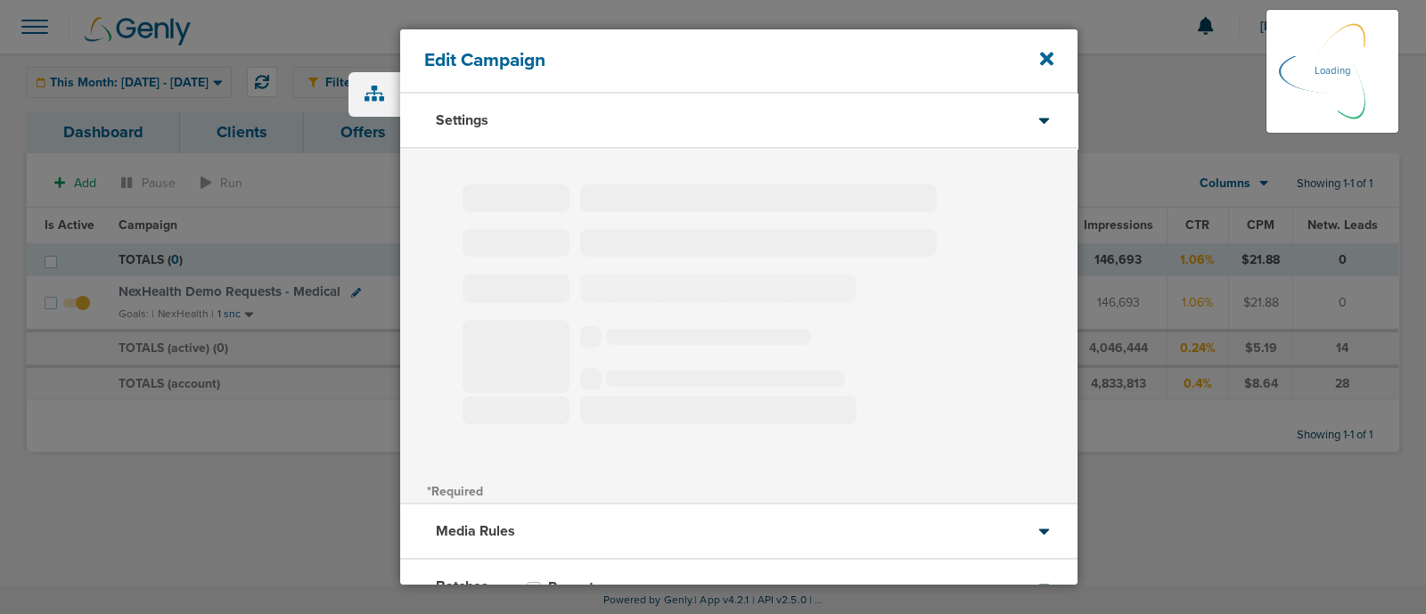
select select "6"
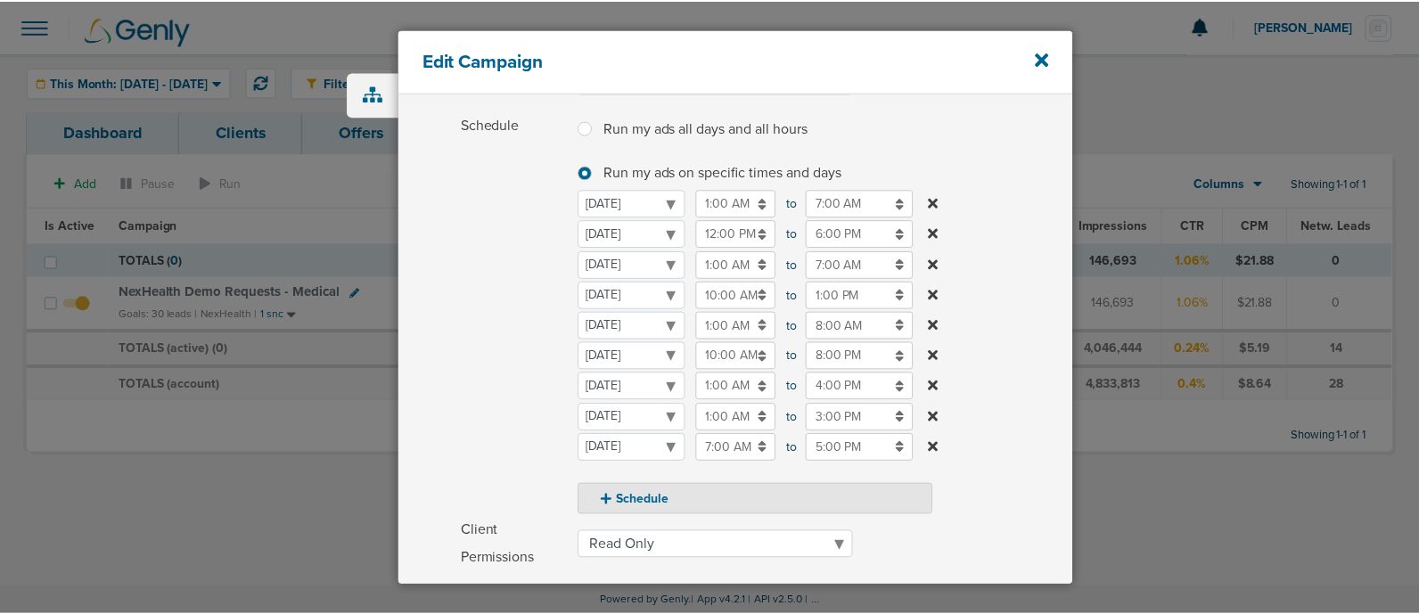
scroll to position [210, 0]
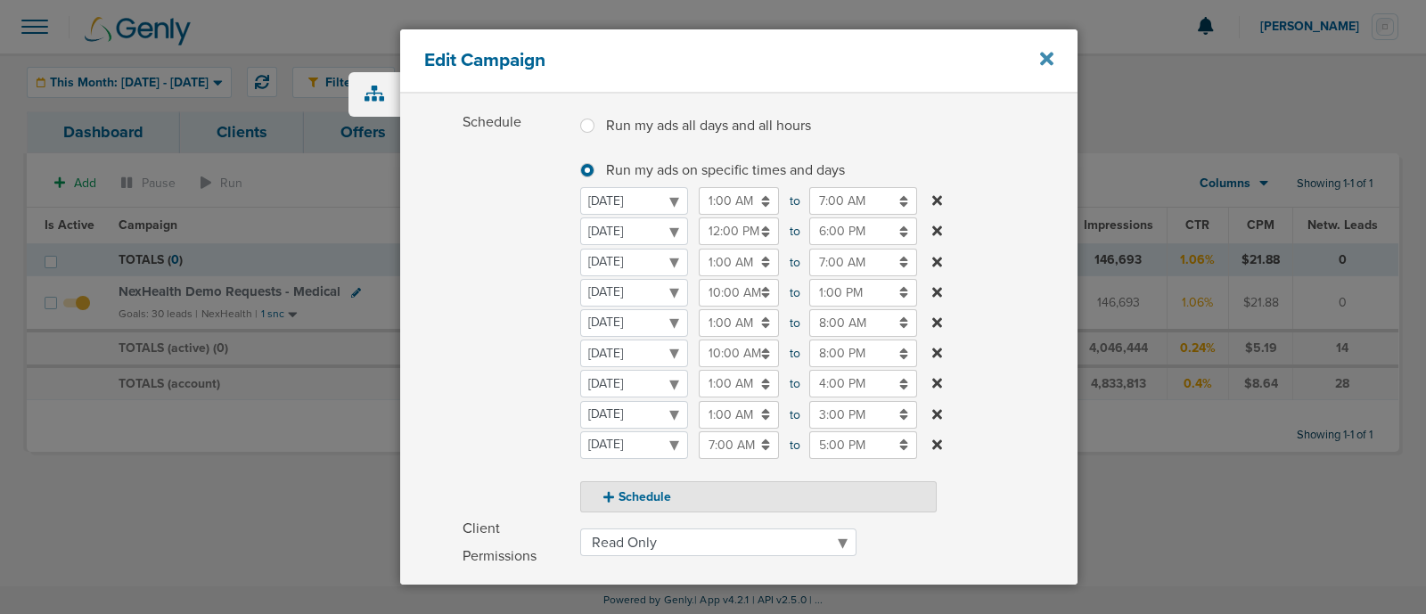
click at [1043, 58] on icon at bounding box center [1046, 59] width 13 height 20
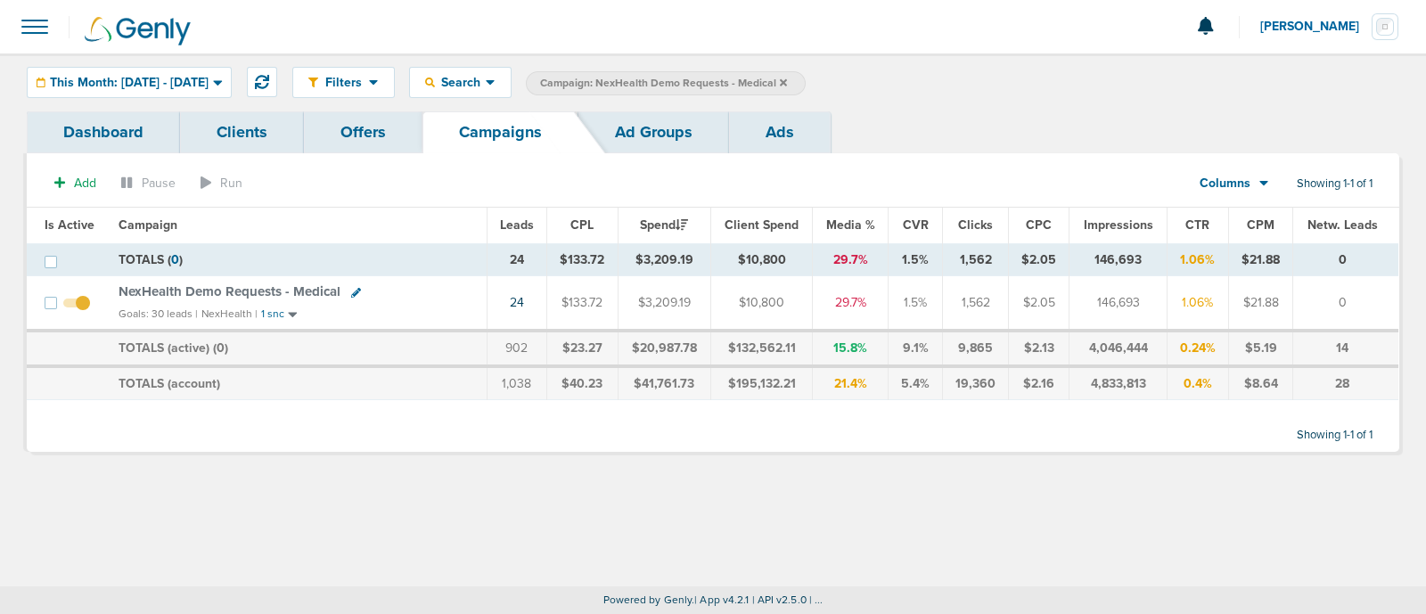
click at [787, 78] on icon at bounding box center [783, 81] width 7 height 7
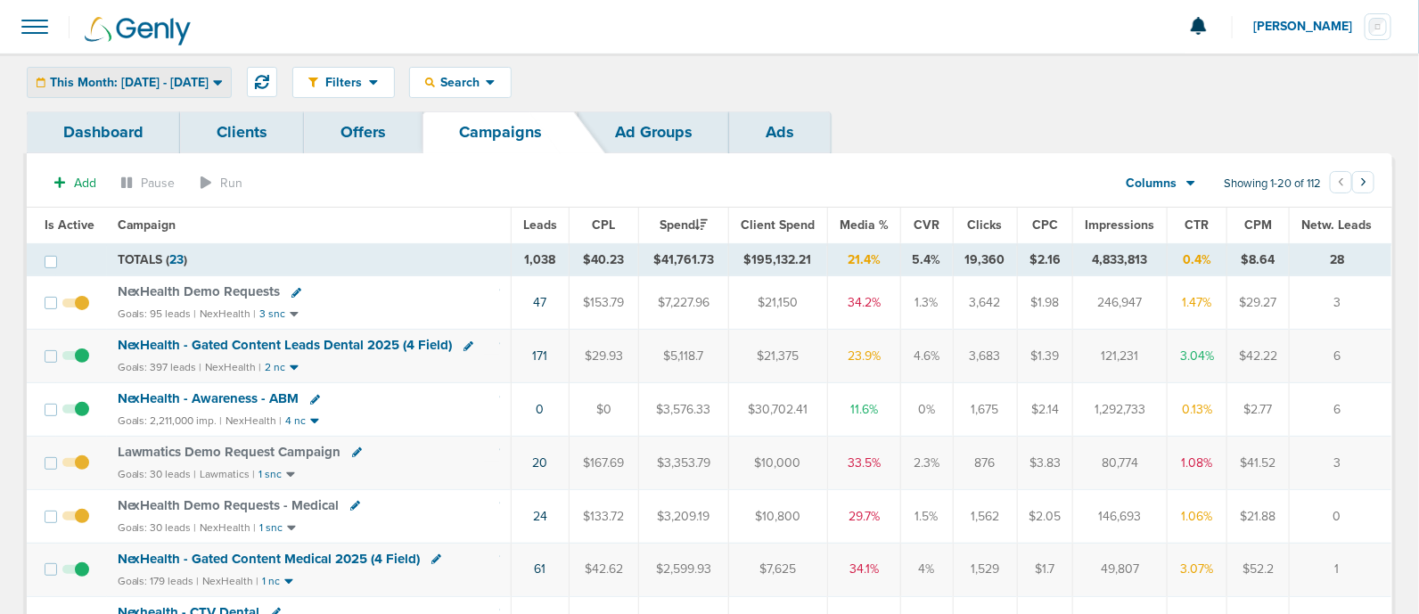
click at [209, 80] on span "This Month: [DATE] - [DATE]" at bounding box center [129, 83] width 159 height 12
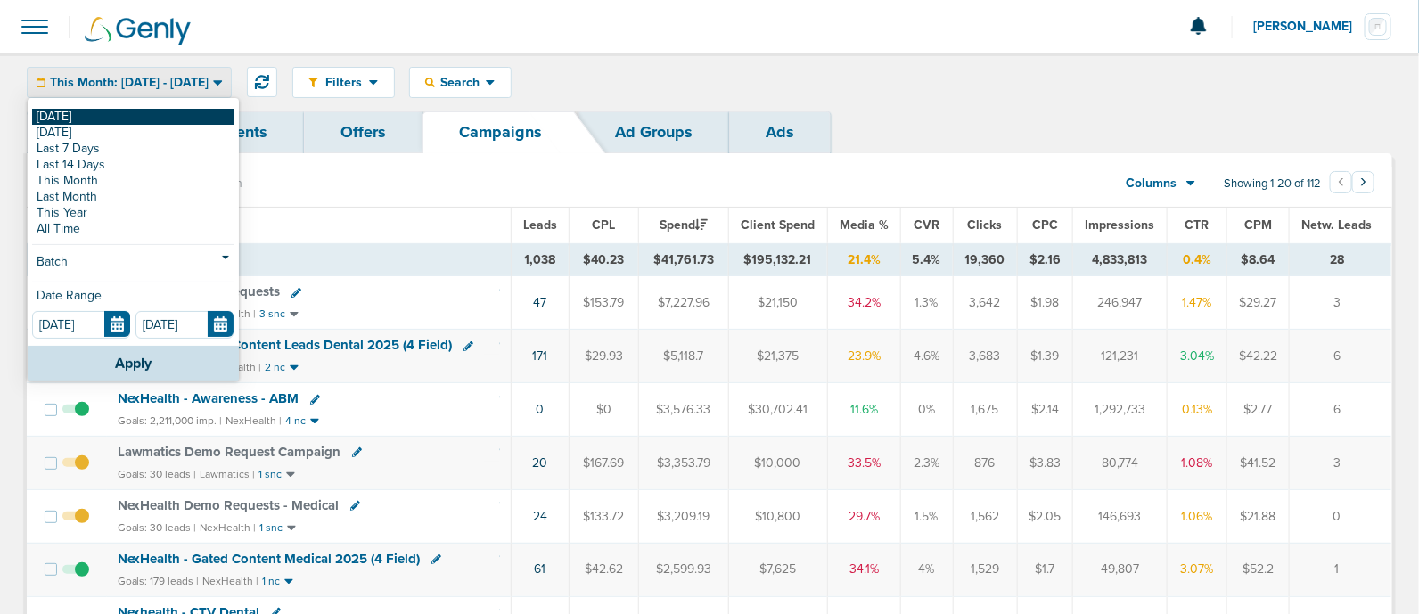
click at [111, 116] on link "[DATE]" at bounding box center [133, 117] width 202 height 16
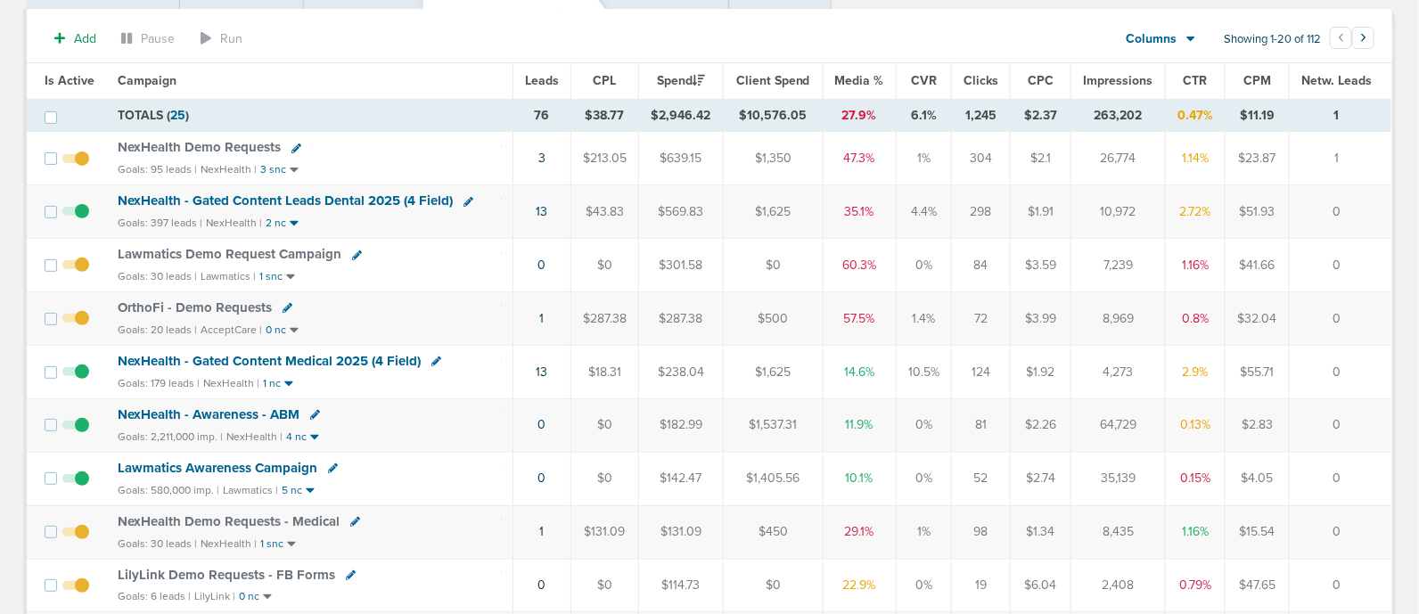
scroll to position [147, 0]
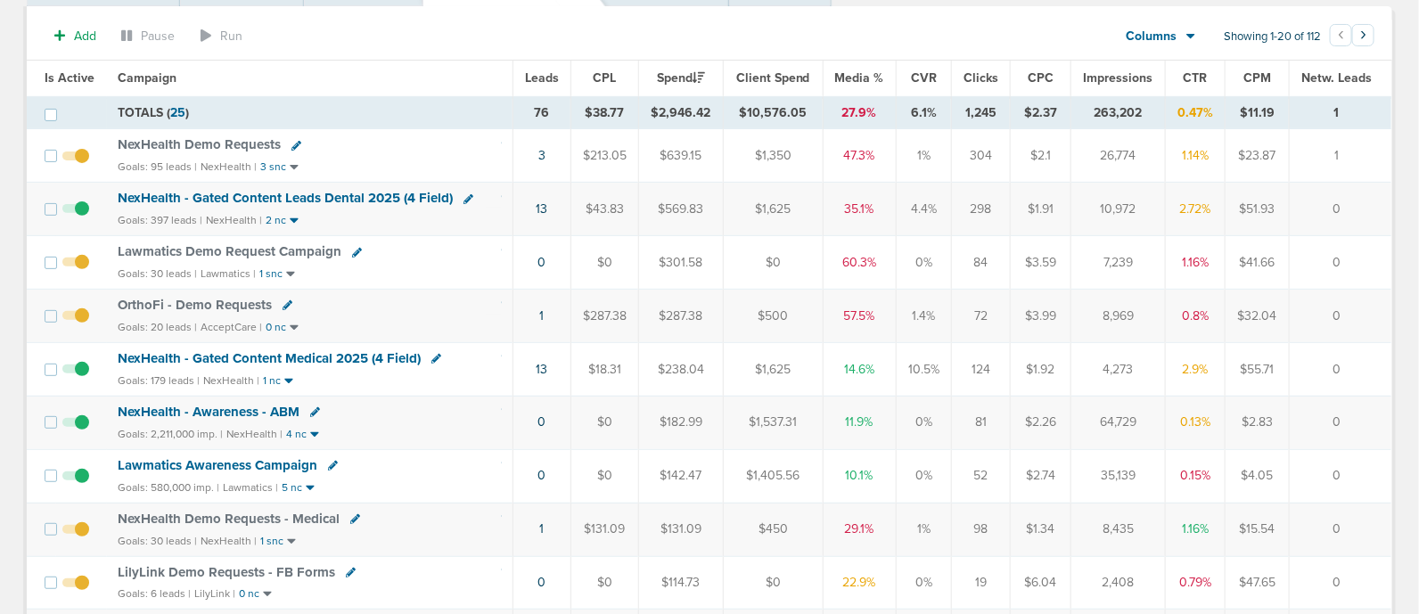
click at [218, 298] on span "OrthoFi - Demo Requests" at bounding box center [195, 305] width 154 height 16
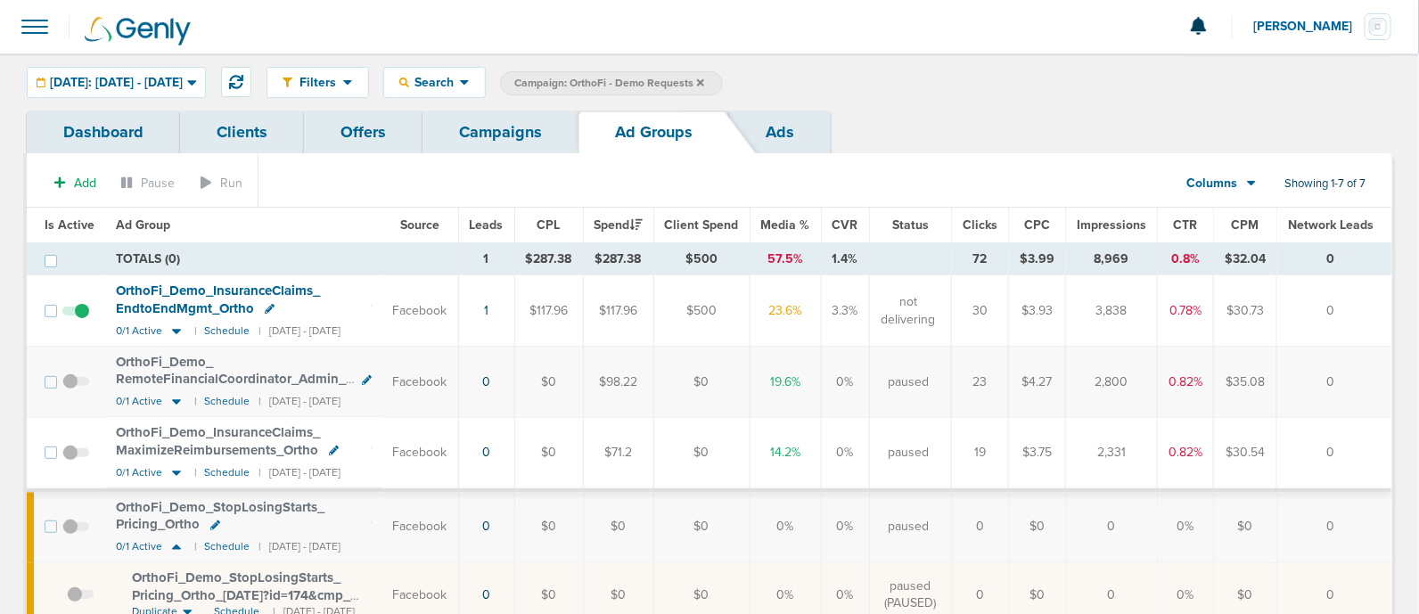
click at [485, 69] on div "Search" at bounding box center [434, 82] width 101 height 29
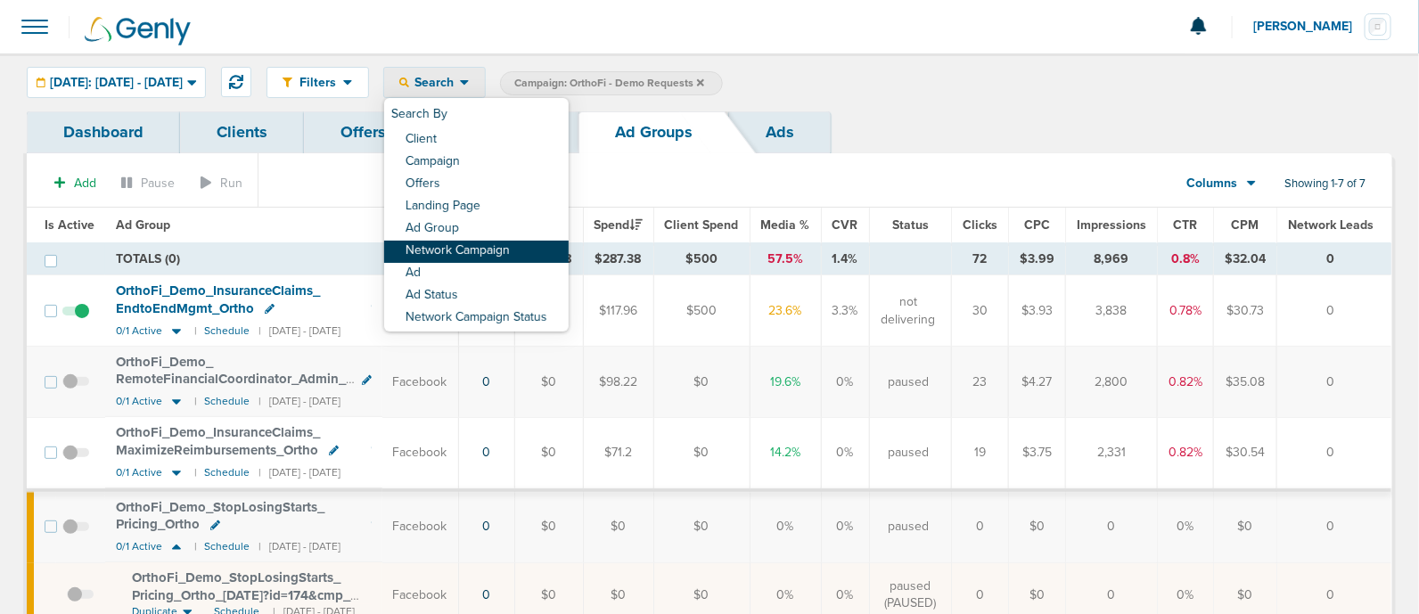
click at [501, 253] on link "Network Campaign" at bounding box center [476, 252] width 184 height 22
select select "netCmpName"
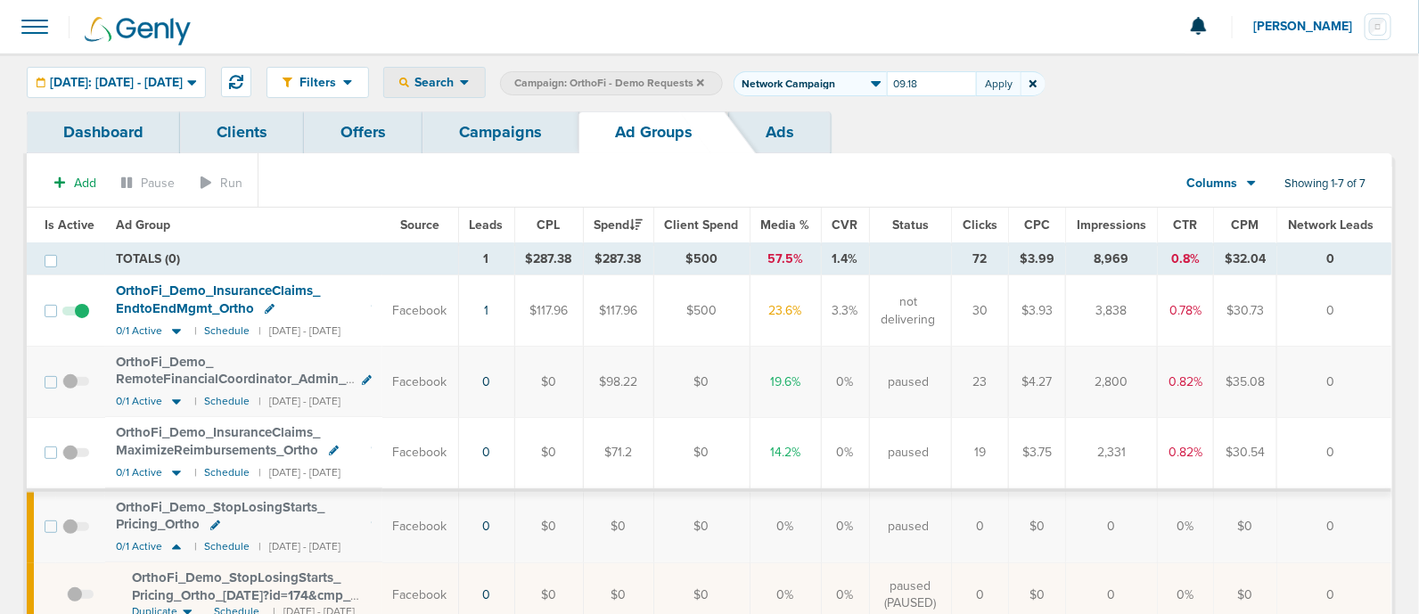
type input "09.18"
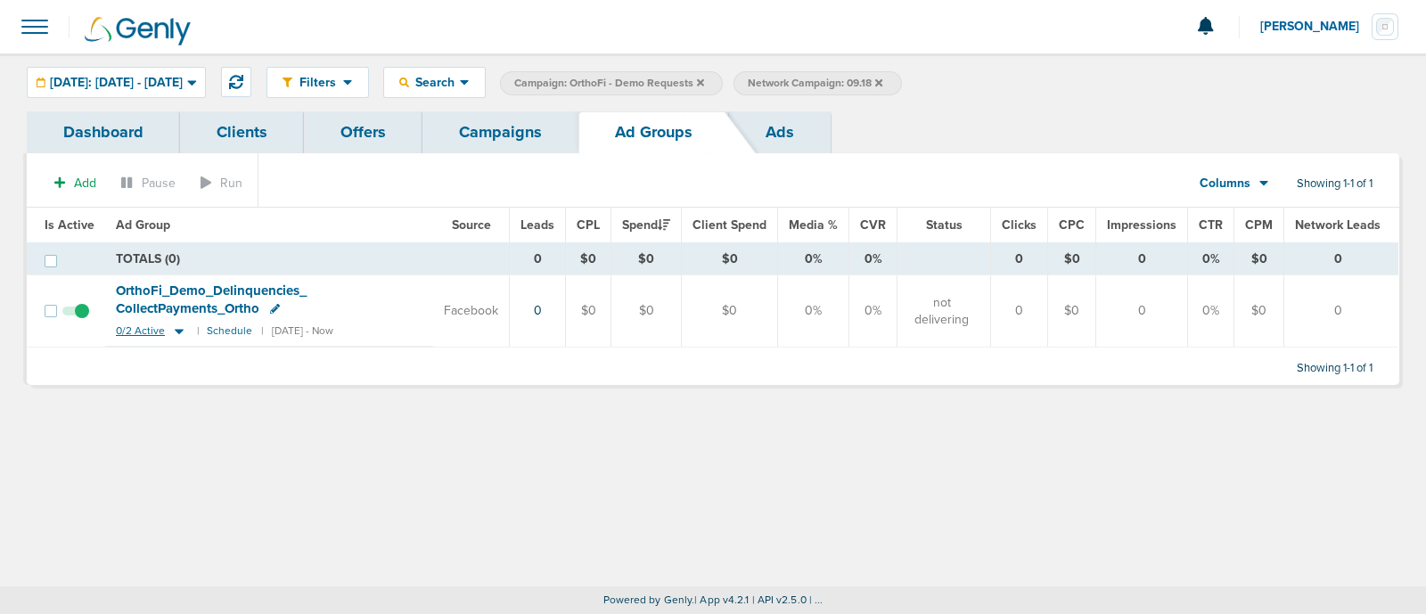
click at [175, 335] on icon at bounding box center [179, 330] width 18 height 15
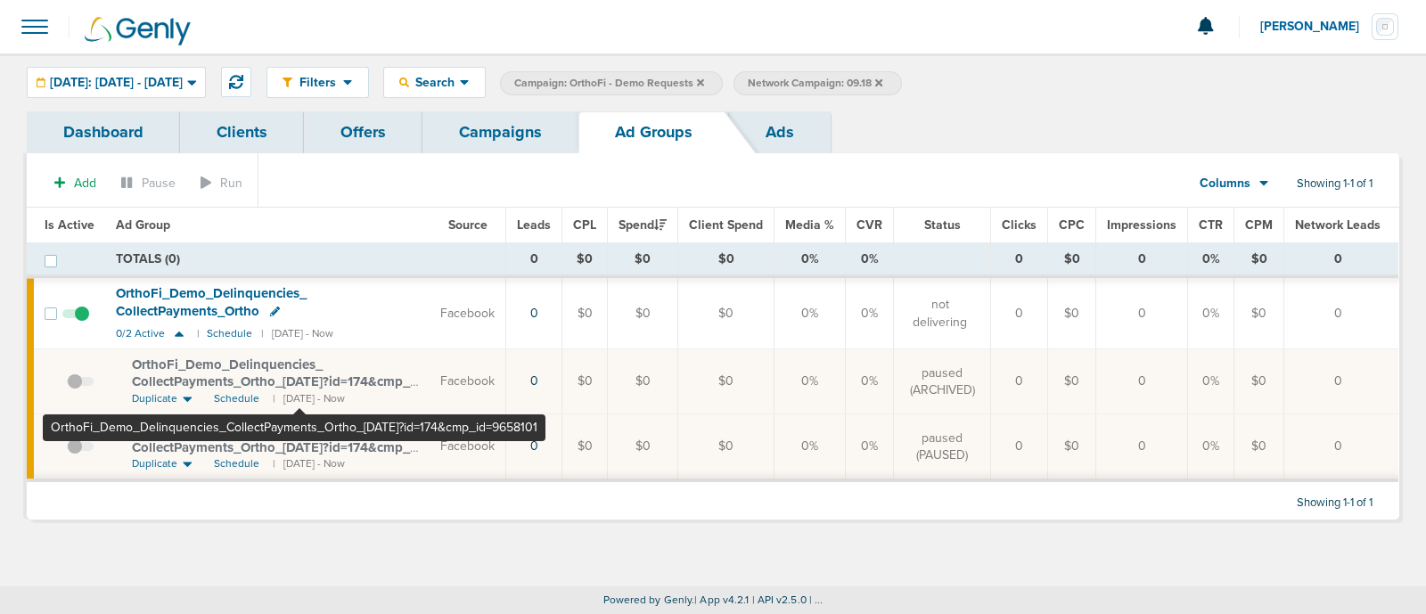
click at [299, 386] on span "OrthoFi_ Demo_ Delinquencies_ CollectPayments_ Ortho_ [DATE]?id=174&cmp_ id=965…" at bounding box center [271, 381] width 278 height 51
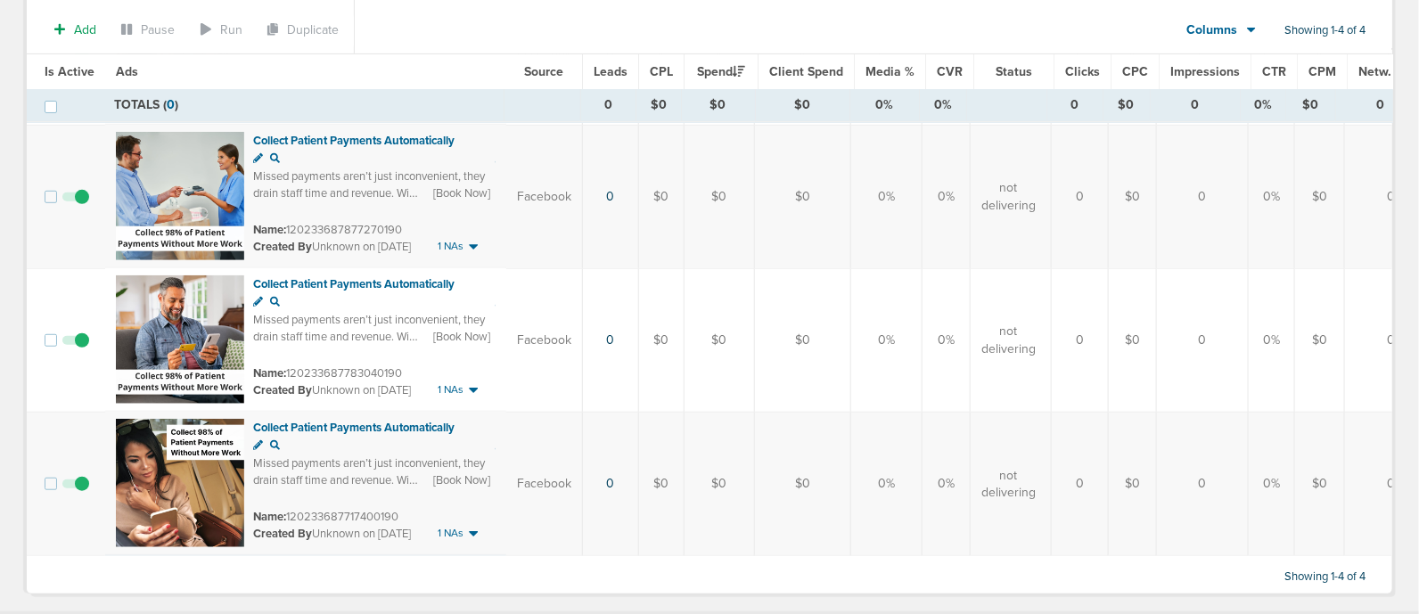
scroll to position [329, 0]
click at [78, 491] on span at bounding box center [75, 491] width 27 height 0
click at [76, 486] on input "checkbox" at bounding box center [76, 486] width 0 height 0
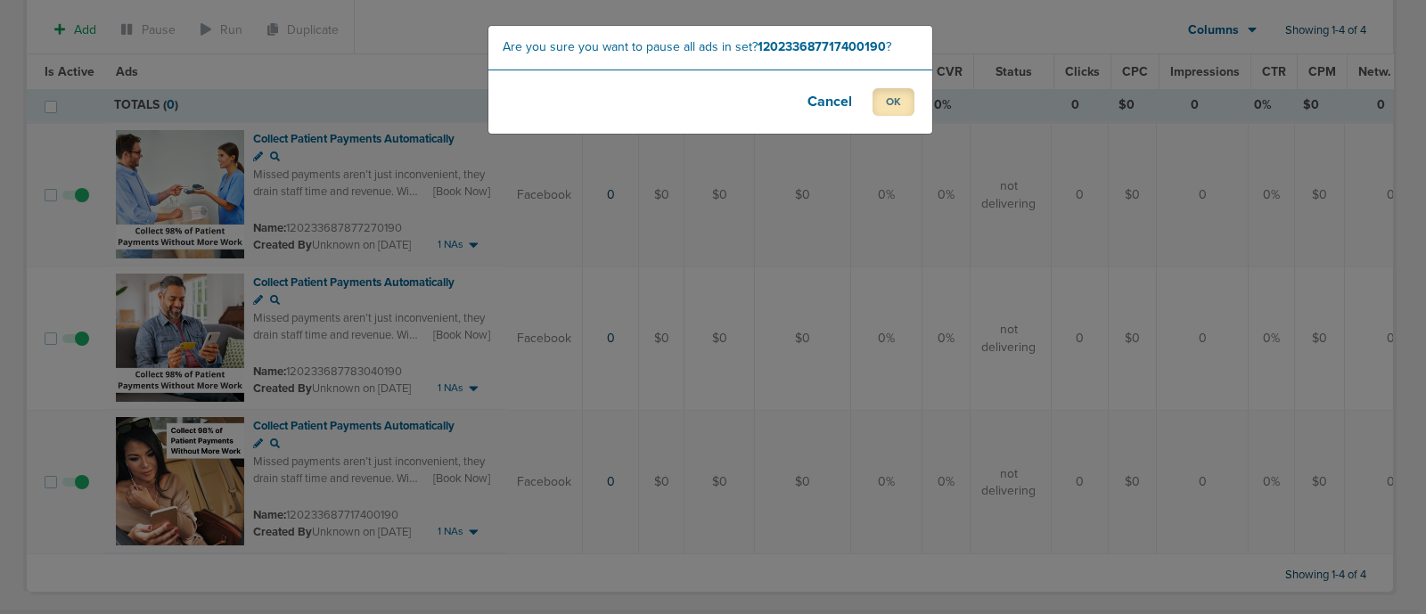
click at [900, 100] on button "OK" at bounding box center [893, 102] width 42 height 28
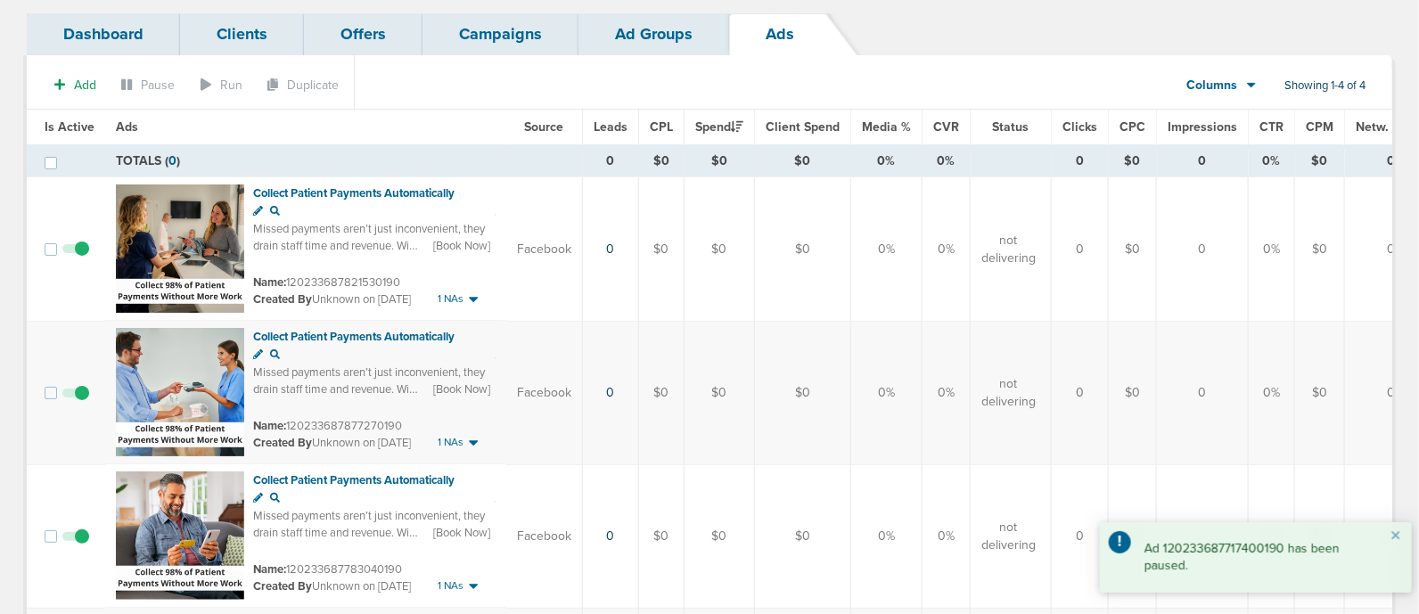
scroll to position [126, 0]
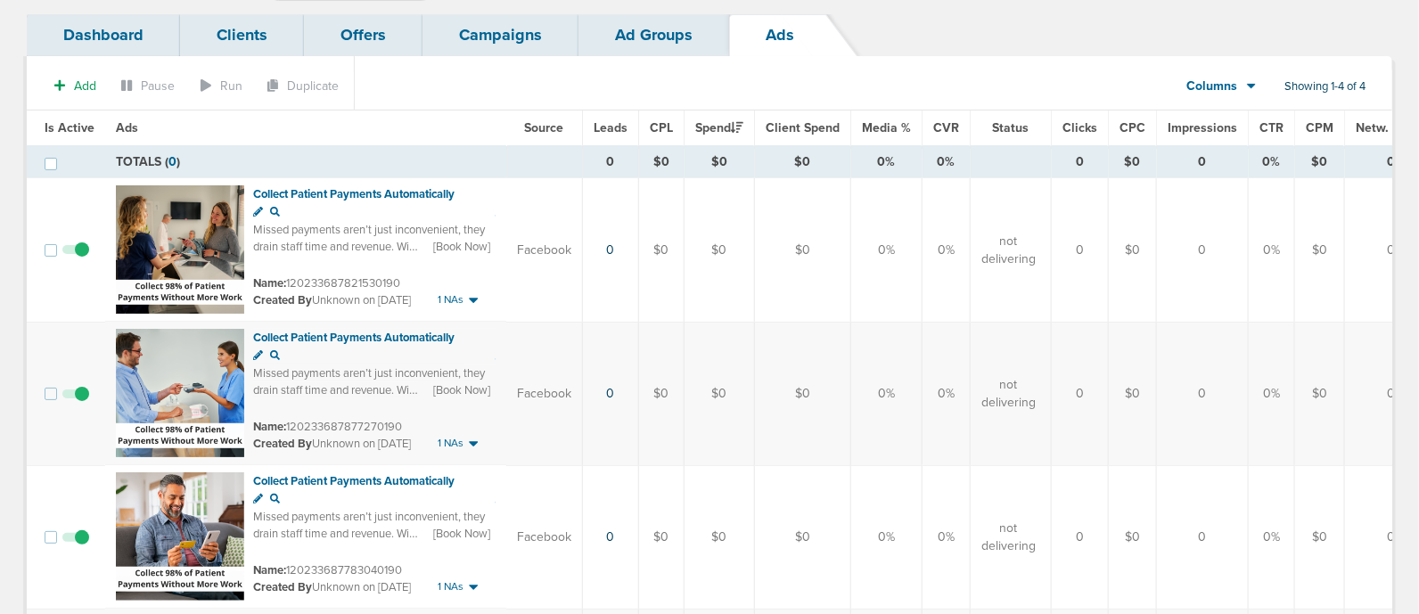
click at [624, 29] on link "Ad Groups" at bounding box center [653, 35] width 151 height 42
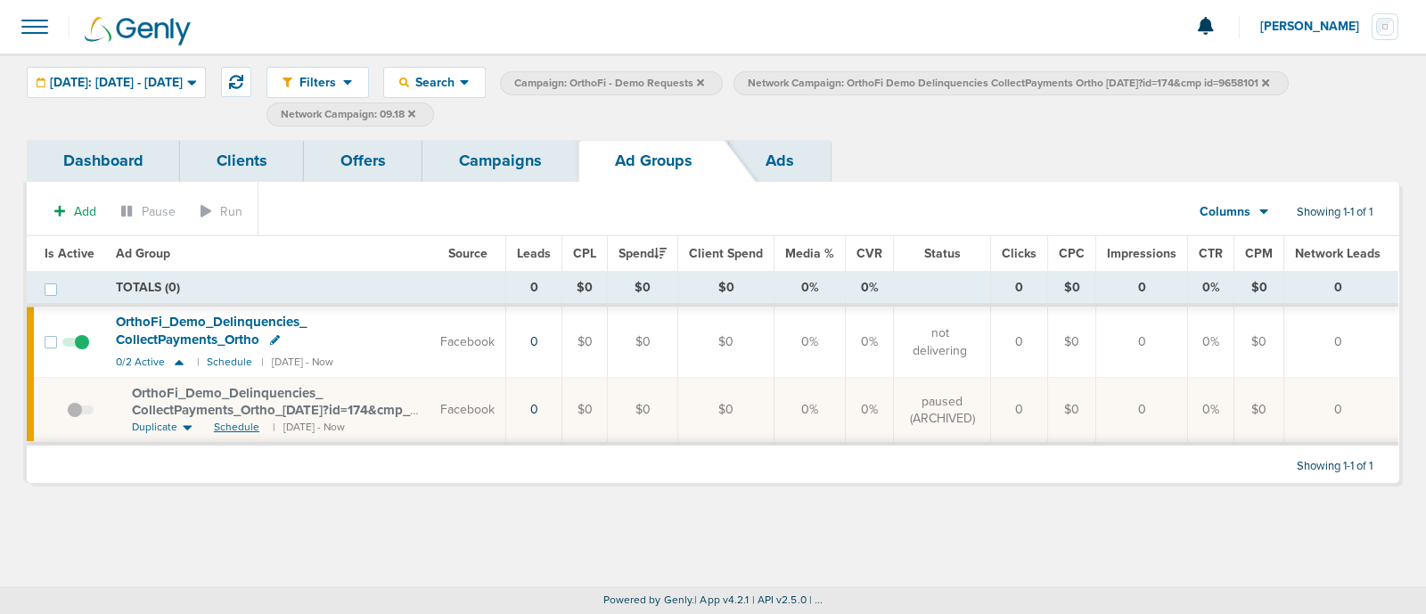
click at [233, 423] on span "Schedule" at bounding box center [236, 427] width 45 height 15
click at [530, 155] on link "Campaigns" at bounding box center [500, 161] width 156 height 42
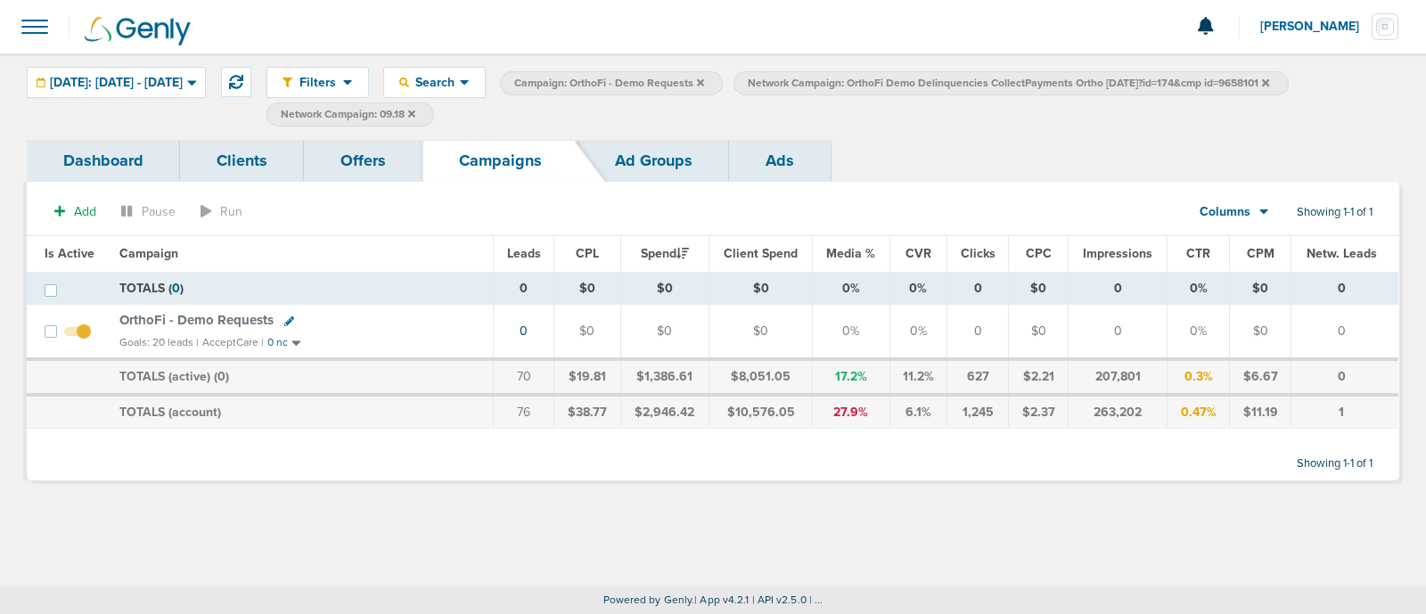
click at [415, 110] on icon at bounding box center [411, 113] width 7 height 7
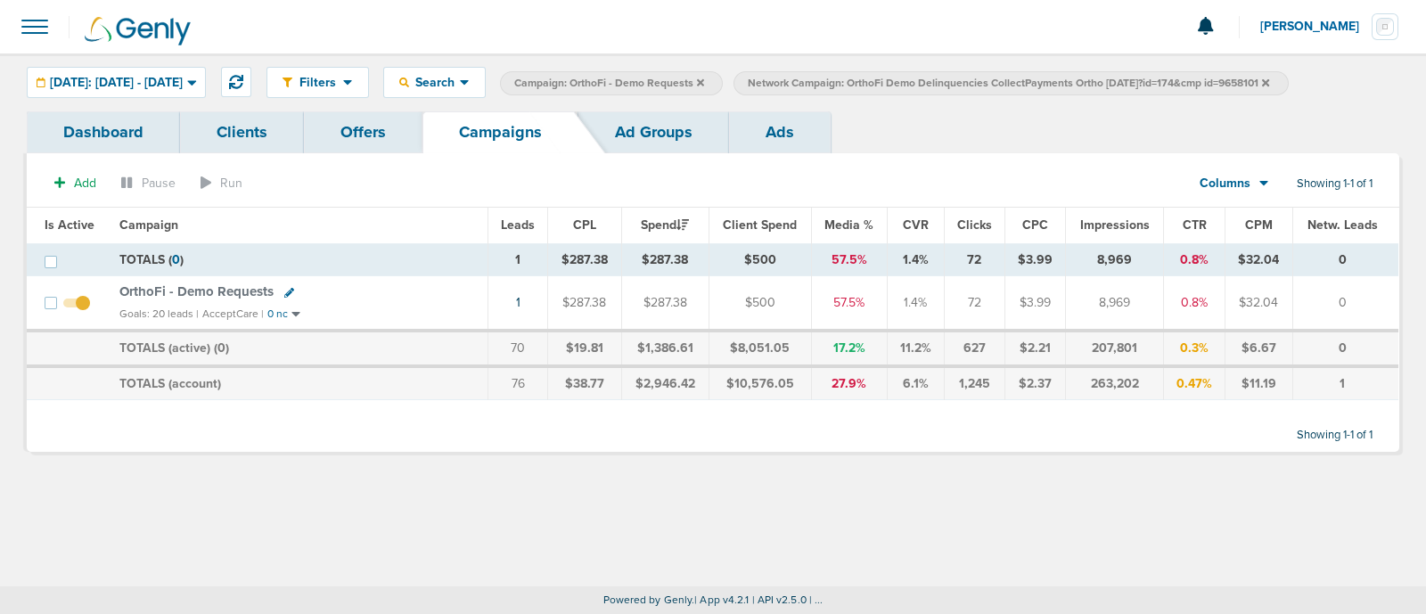
click at [1269, 78] on icon at bounding box center [1265, 83] width 7 height 11
click at [284, 290] on icon at bounding box center [289, 293] width 10 height 10
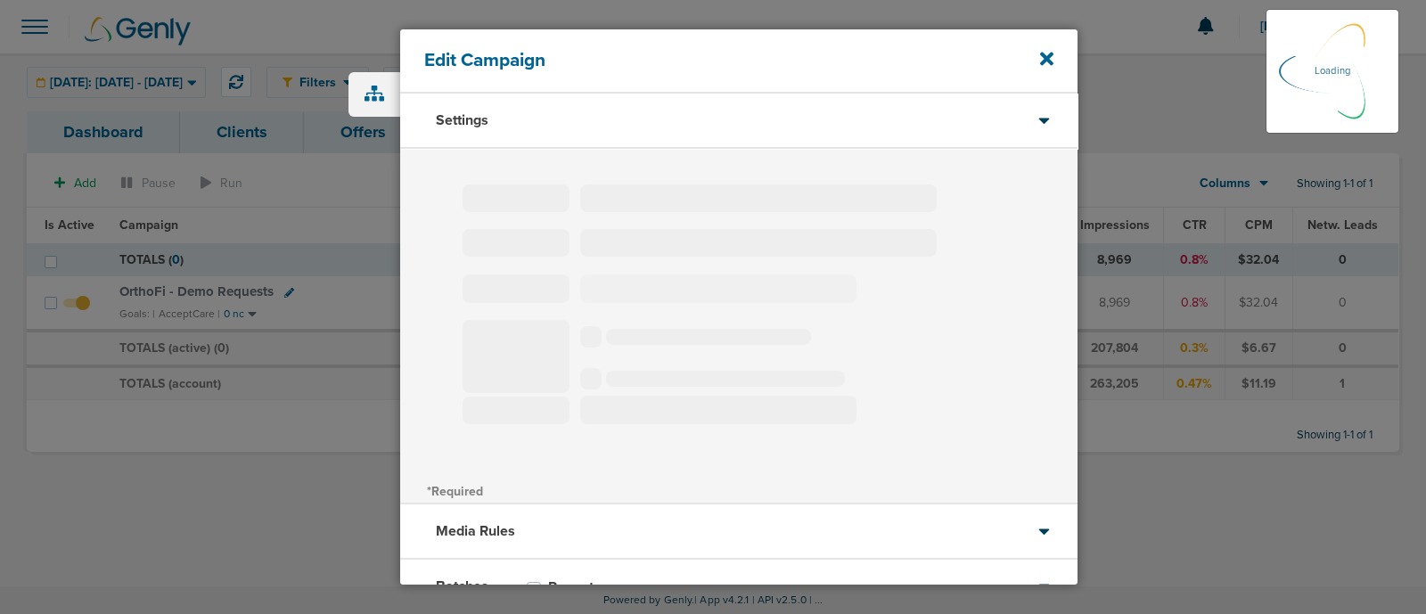
type input "OrthoFi - Demo Requests"
select select "Leads"
radio input "true"
select select "readOnly"
select select "1"
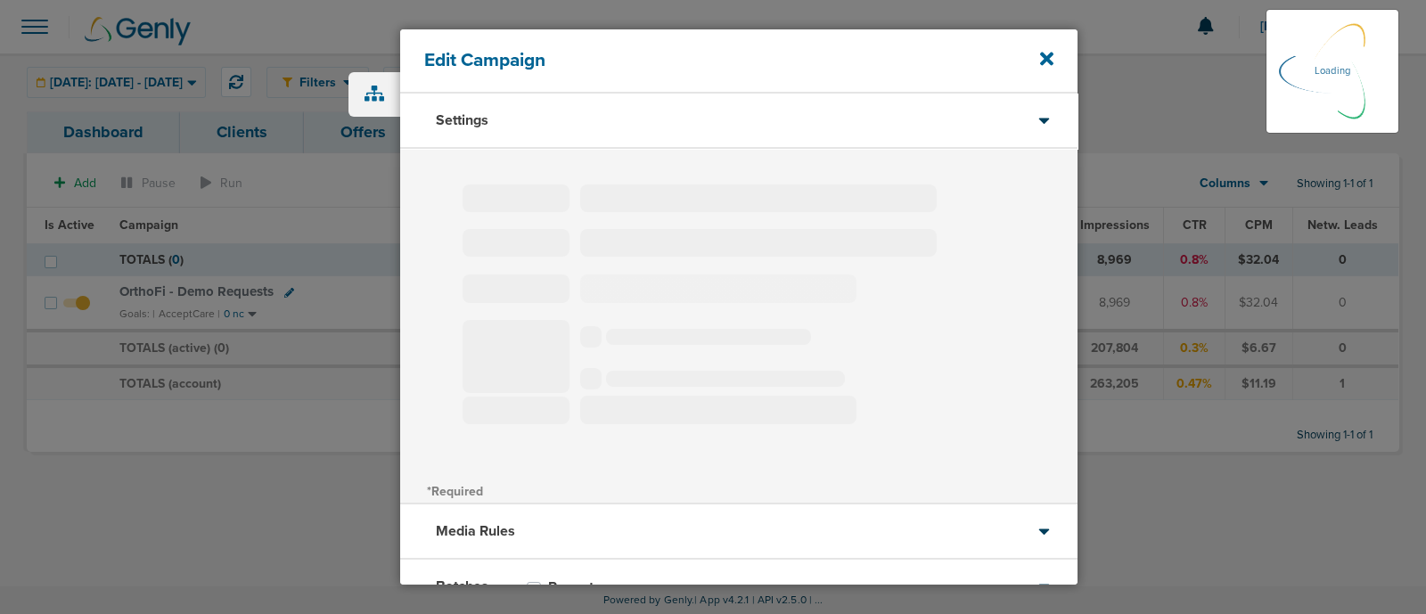
select select "2"
select select "3"
select select "4"
select select "6"
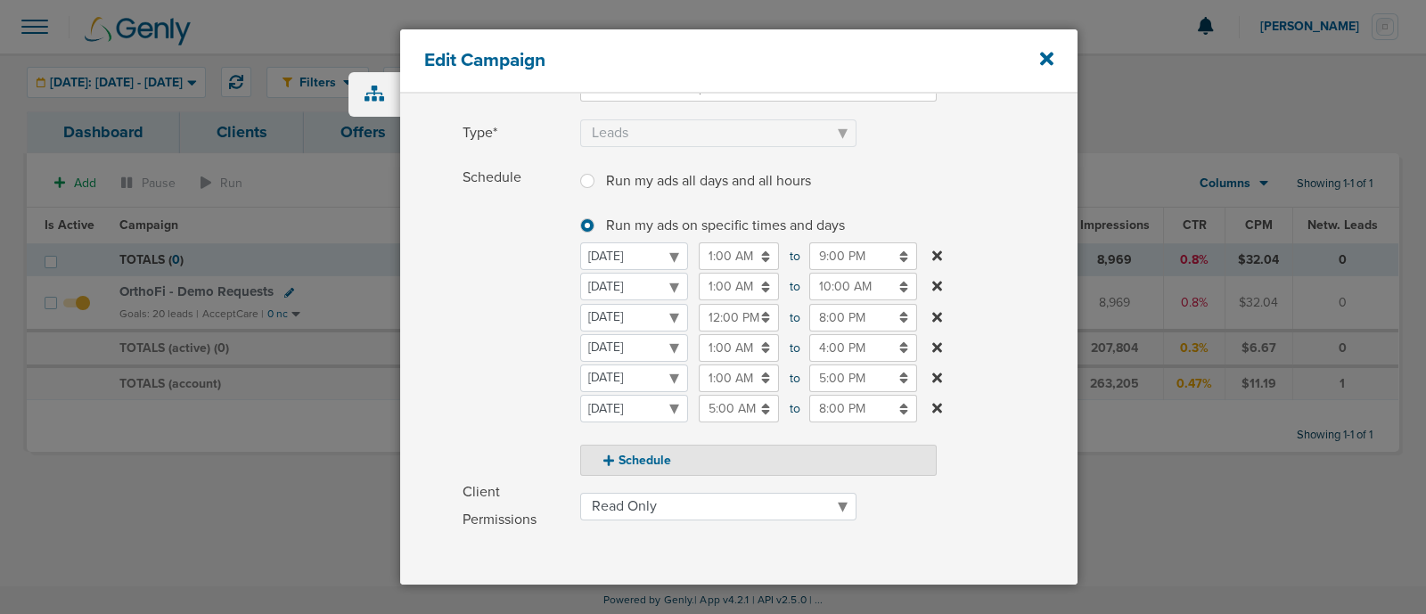
scroll to position [153, 0]
click at [1042, 64] on icon at bounding box center [1046, 59] width 13 height 13
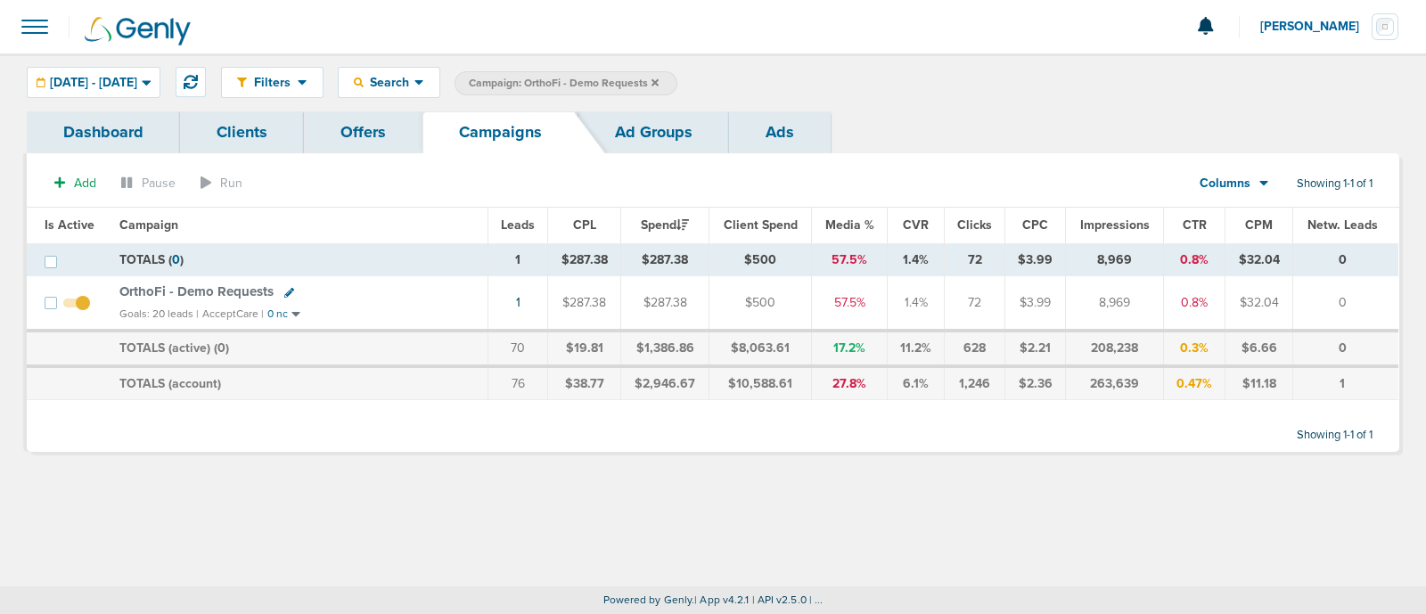
click at [200, 288] on span "OrthoFi - Demo Requests" at bounding box center [196, 291] width 154 height 16
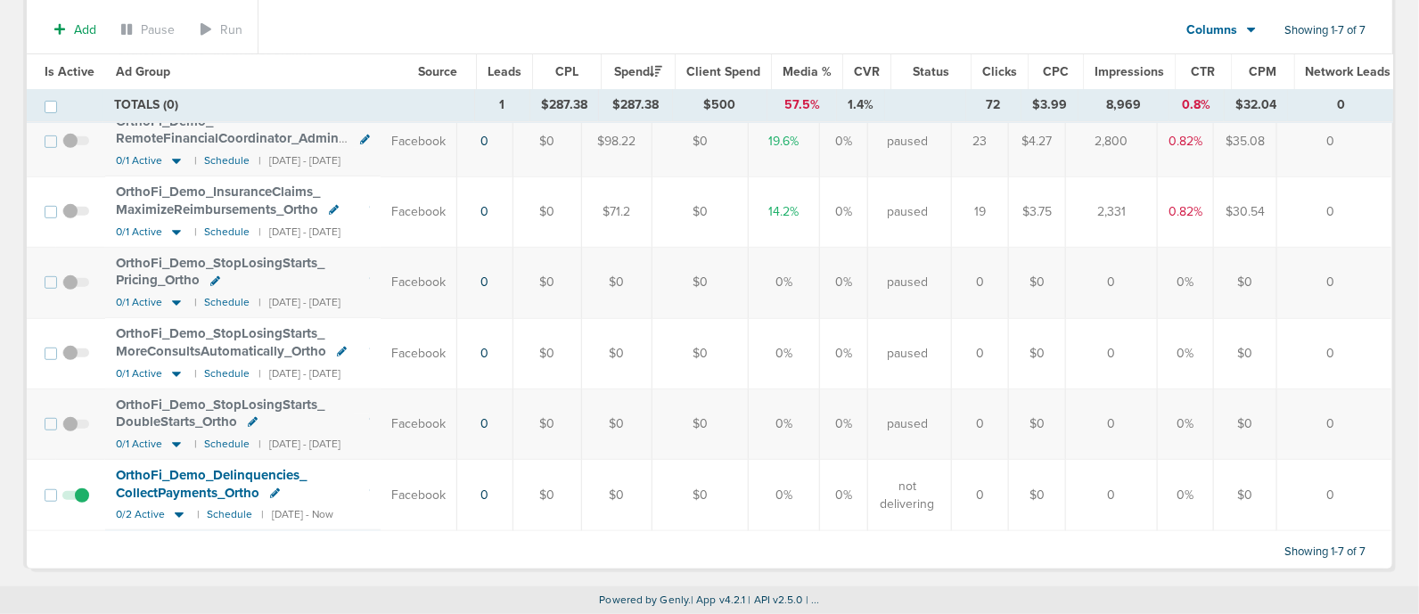
scroll to position [241, 0]
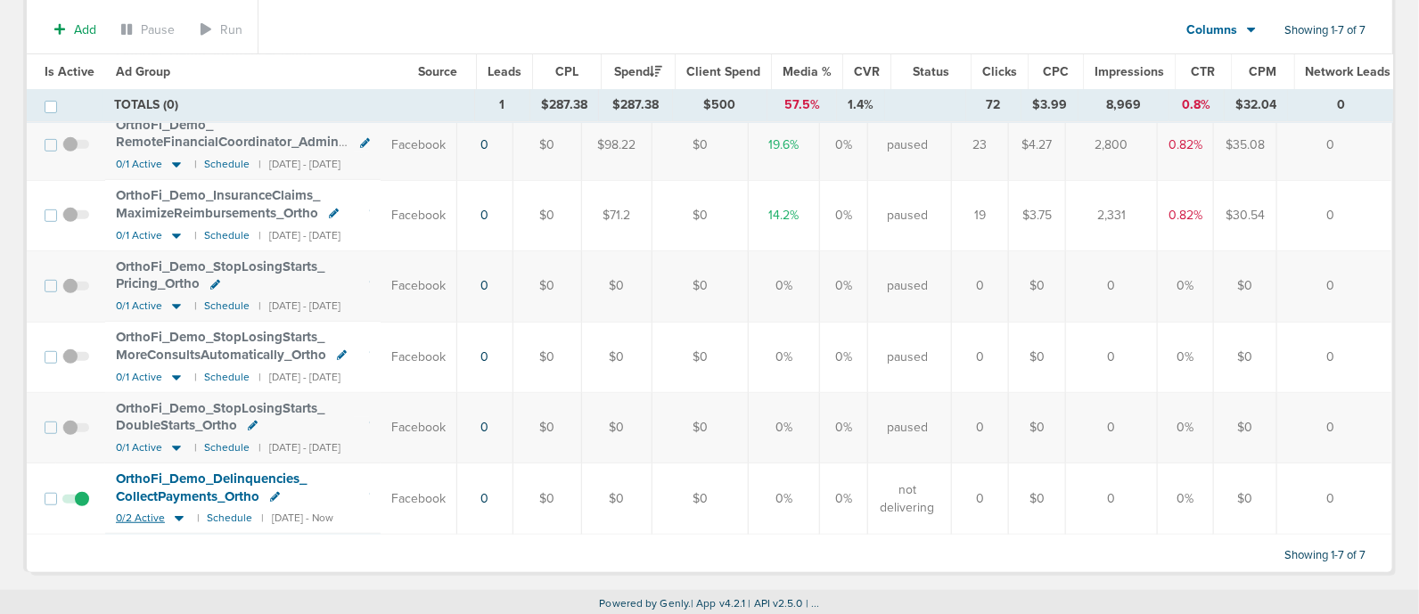
click at [175, 517] on icon at bounding box center [179, 519] width 9 height 5
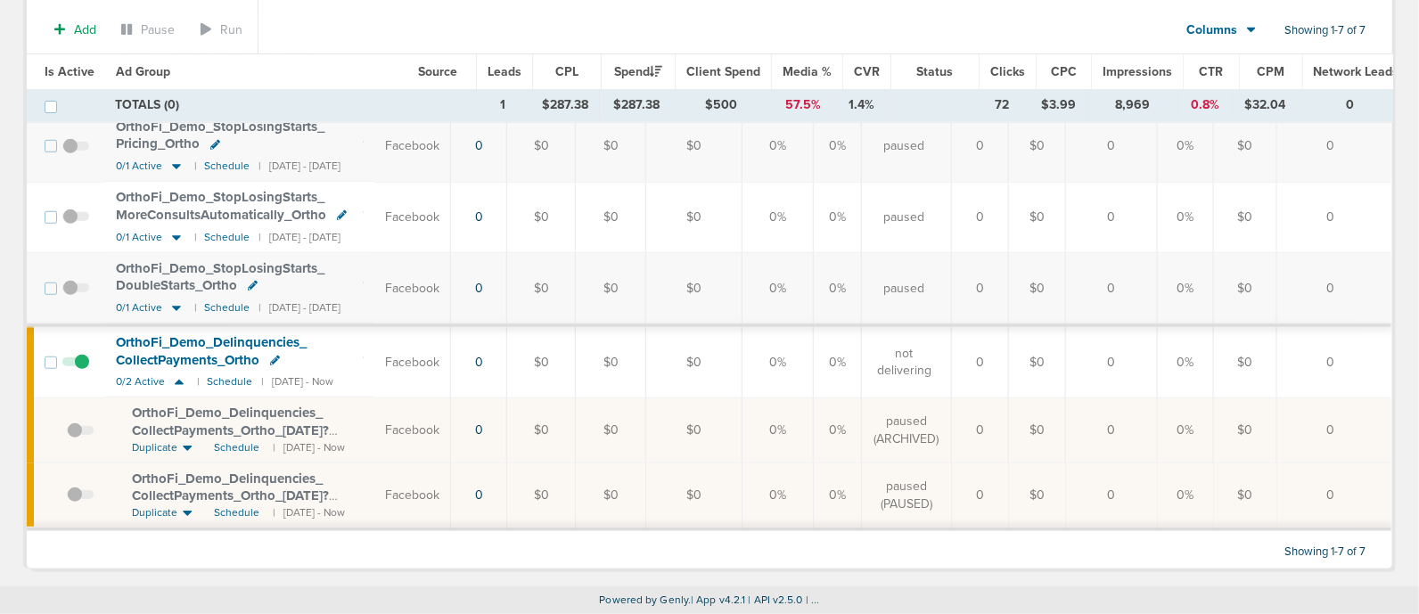
scroll to position [381, 0]
click at [232, 441] on span "Schedule" at bounding box center [236, 448] width 45 height 15
click at [224, 434] on div "OrthoFi_ Demo_ Delinquencies_ CollectPayments_ Ortho_ 09.18.25?id=174&cmp_ id=9…" at bounding box center [248, 422] width 232 height 35
click at [228, 441] on span "Schedule" at bounding box center [236, 448] width 45 height 15
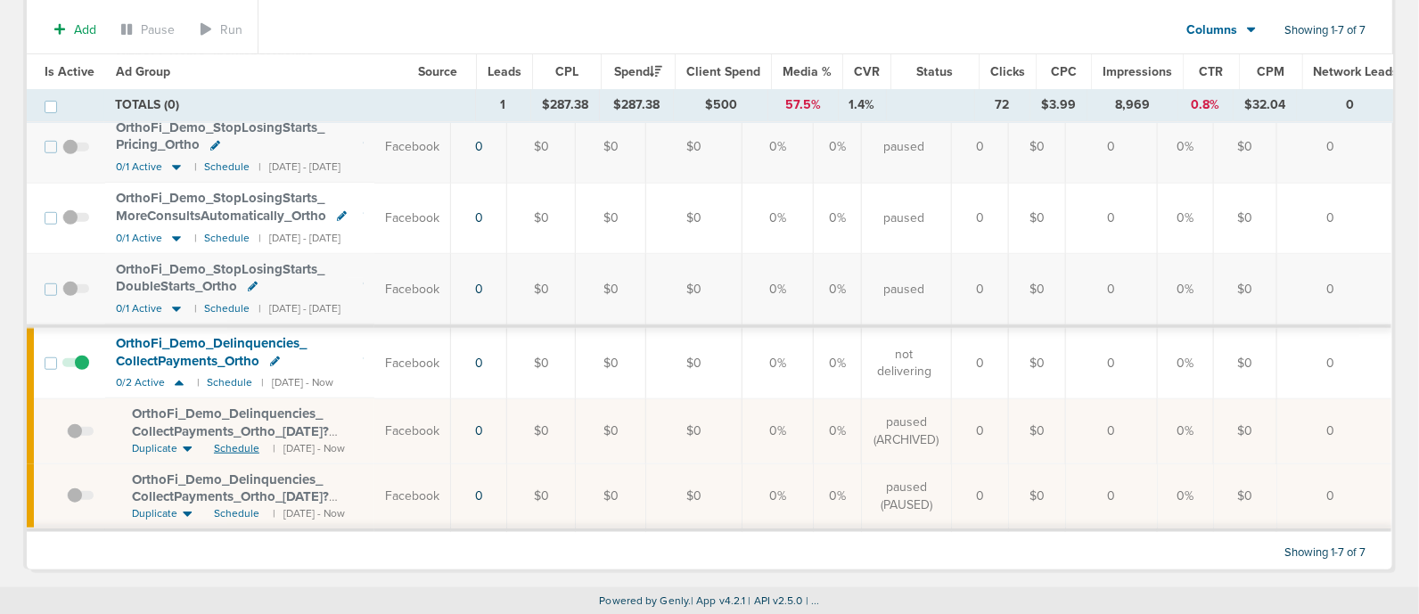
click at [228, 441] on span "Schedule" at bounding box center [236, 448] width 45 height 15
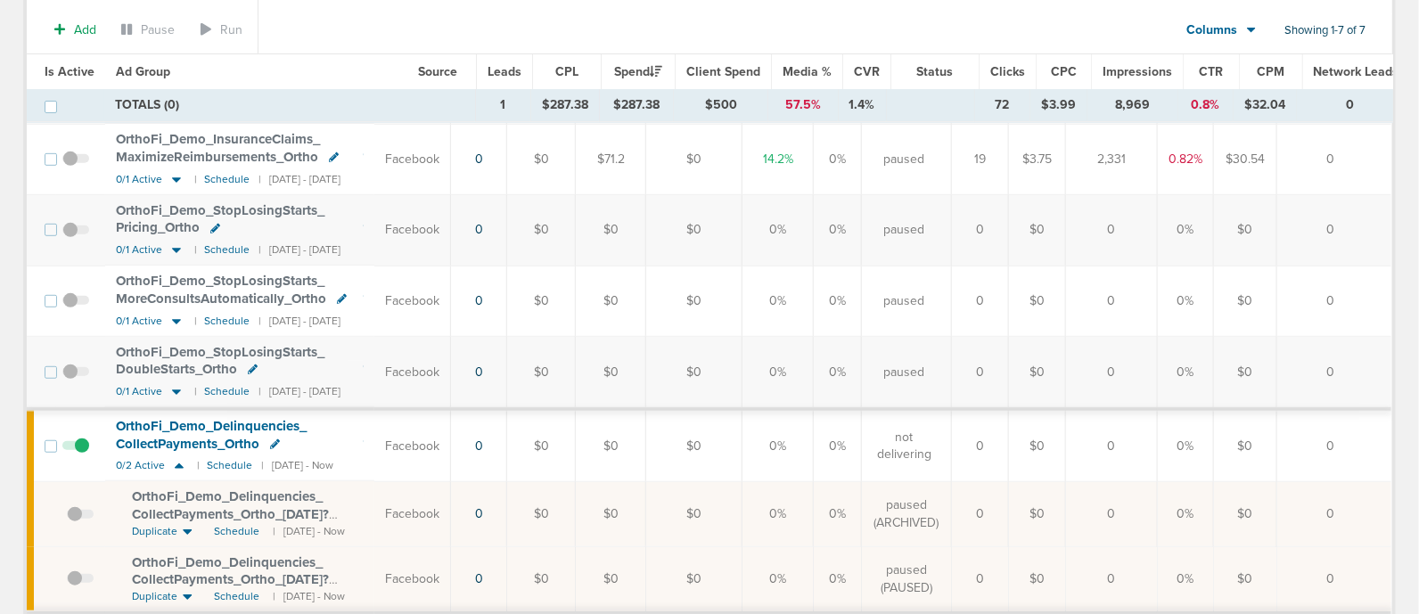
scroll to position [353, 0]
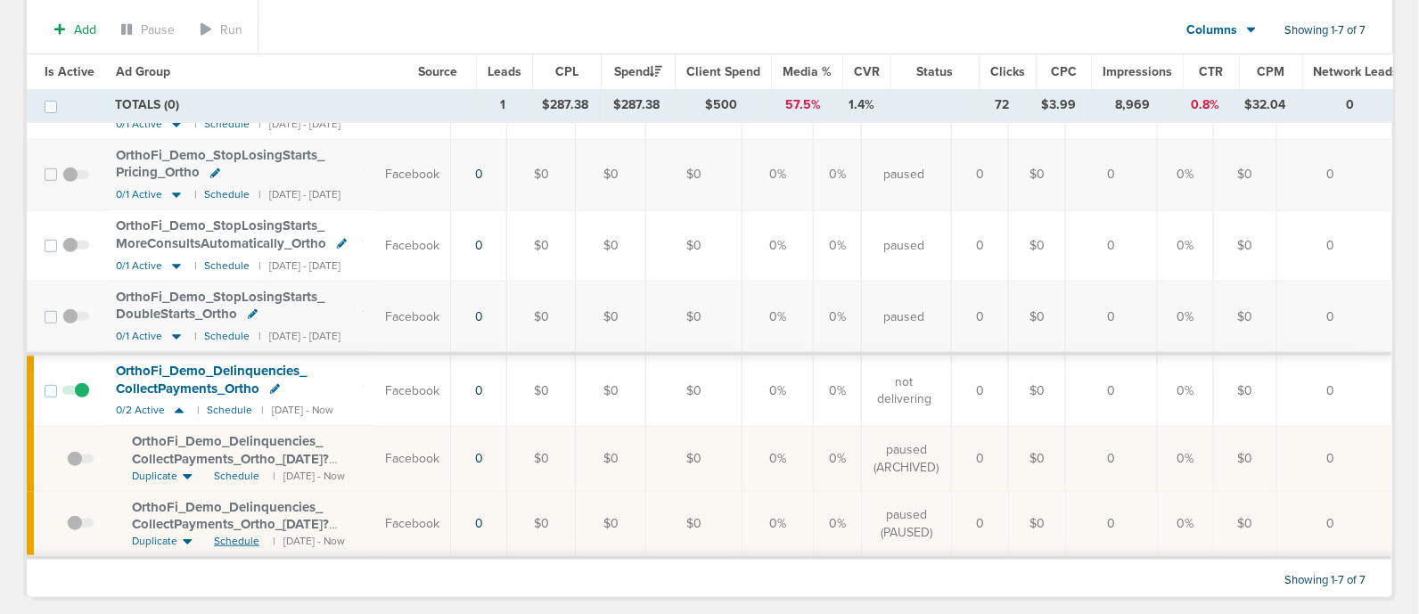
click at [232, 536] on span "Schedule" at bounding box center [236, 541] width 45 height 15
click at [277, 499] on span "OrthoFi_ Demo_ Delinquencies_ CollectPayments_ Ortho_ [DATE]?id=174&cmp_ id=965…" at bounding box center [230, 524] width 197 height 51
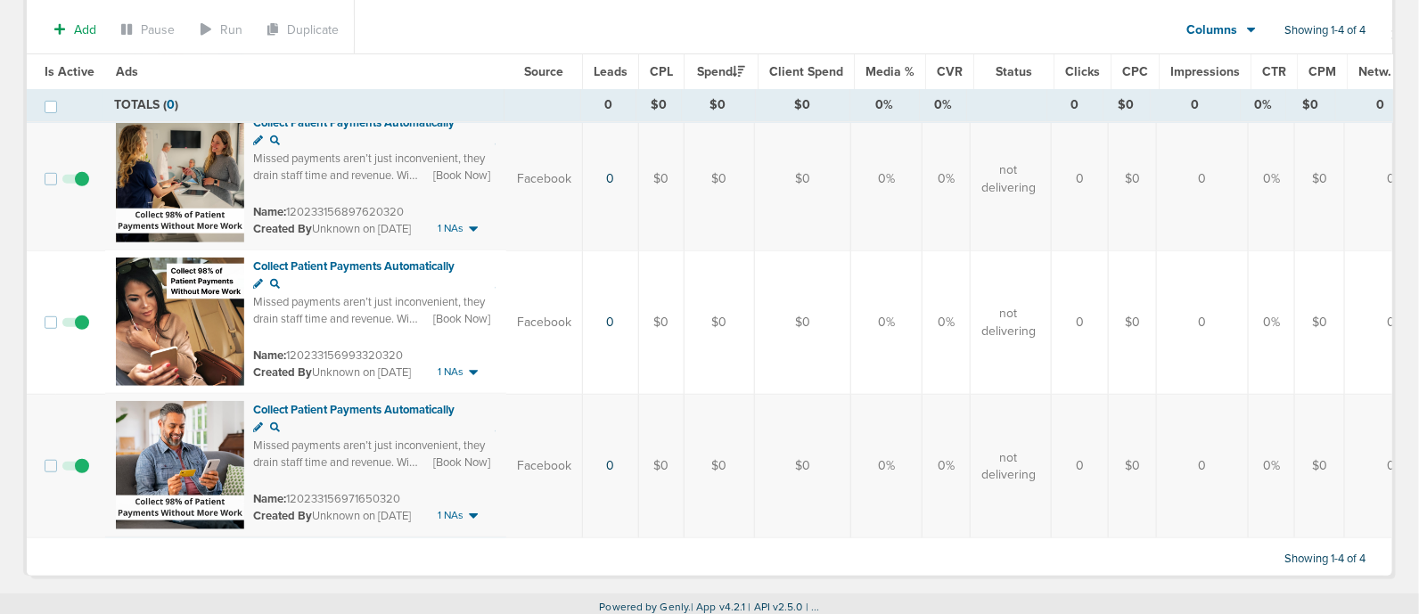
scroll to position [328, 0]
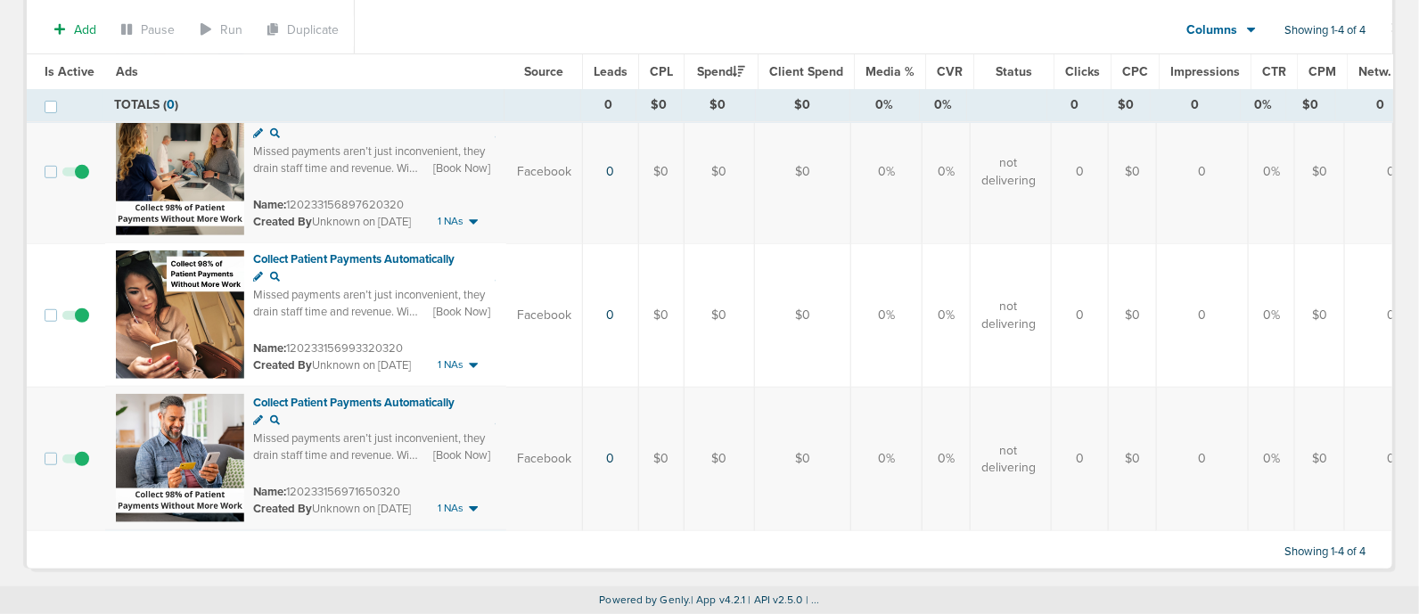
click at [80, 324] on span at bounding box center [75, 324] width 27 height 0
click at [76, 319] on input "checkbox" at bounding box center [76, 319] width 0 height 0
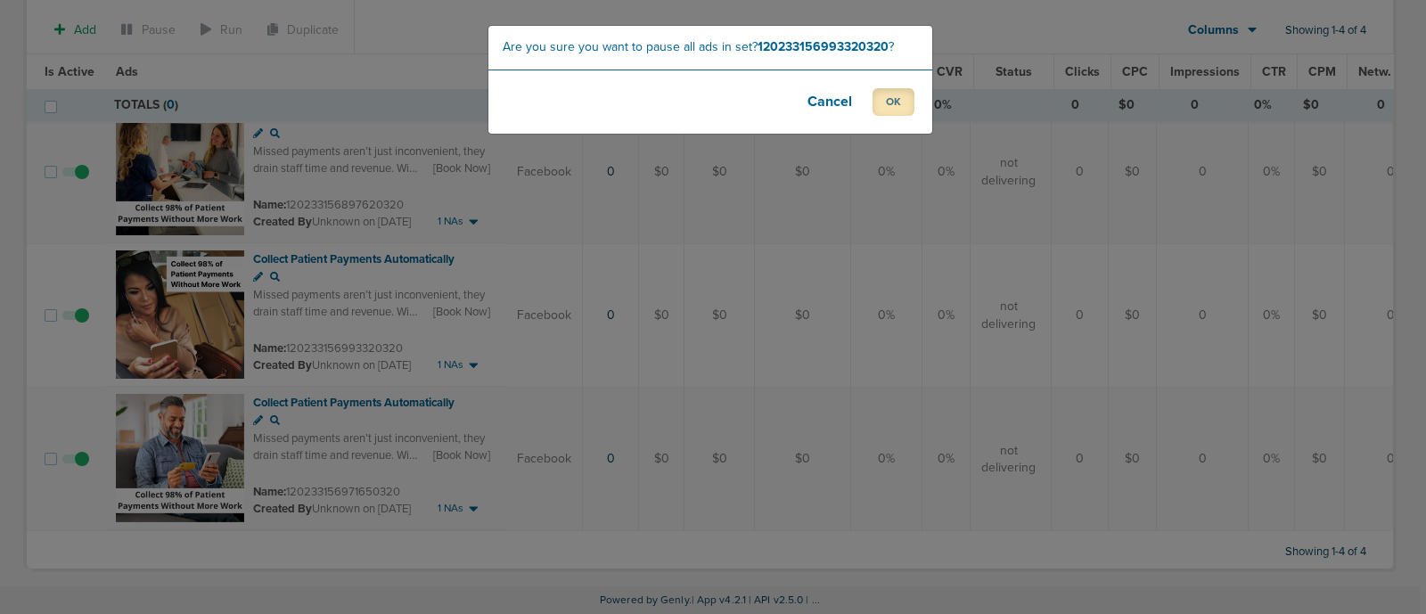
click at [899, 97] on button "OK" at bounding box center [893, 102] width 42 height 28
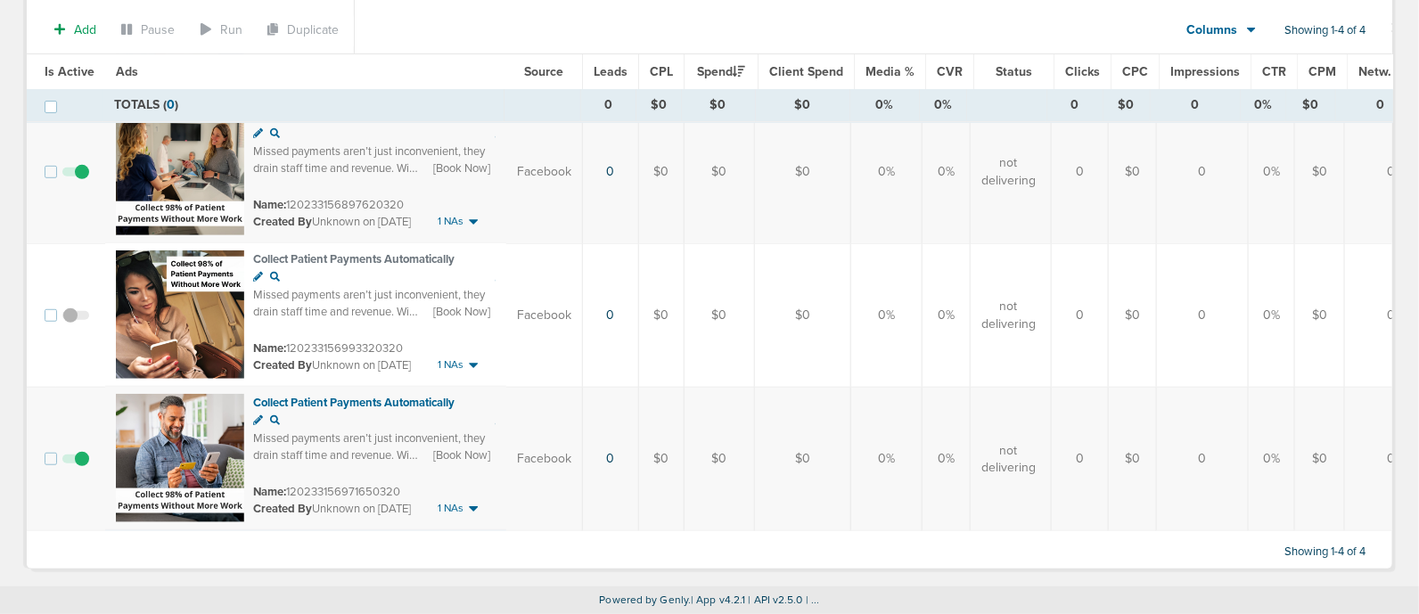
scroll to position [0, 0]
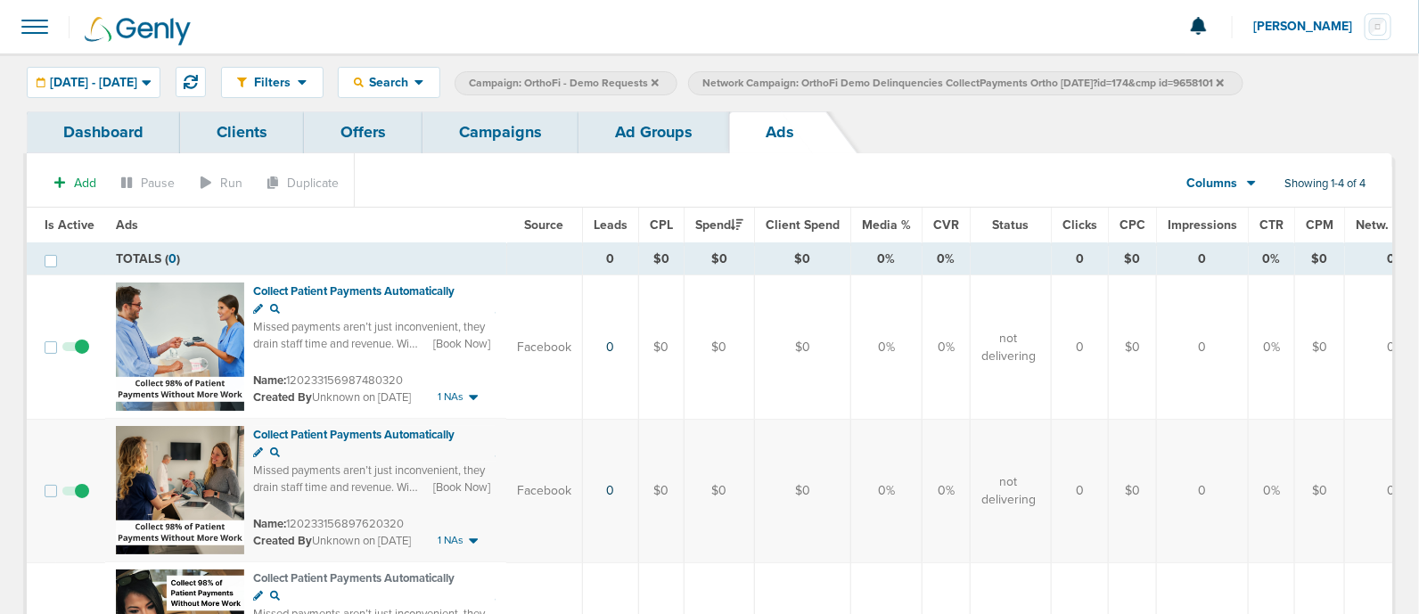
click at [530, 127] on link "Campaigns" at bounding box center [500, 132] width 156 height 42
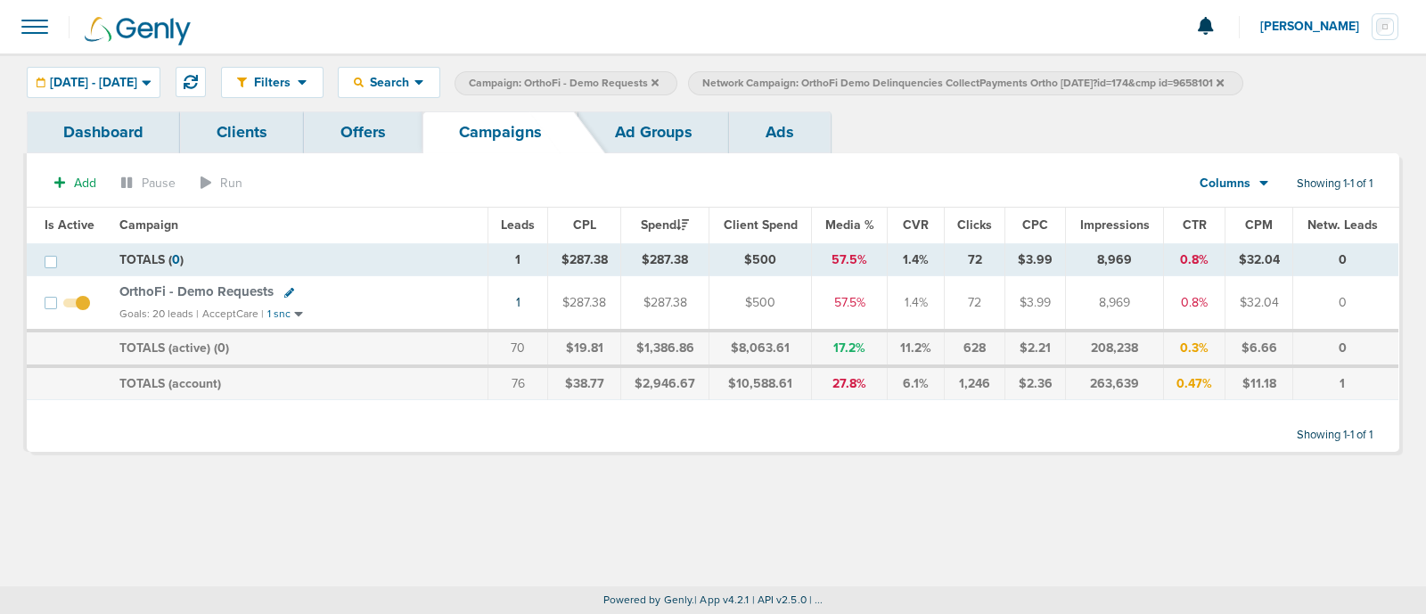
click at [1224, 81] on icon at bounding box center [1219, 81] width 7 height 7
click at [189, 291] on span "OrthoFi - Demo Requests" at bounding box center [196, 291] width 154 height 16
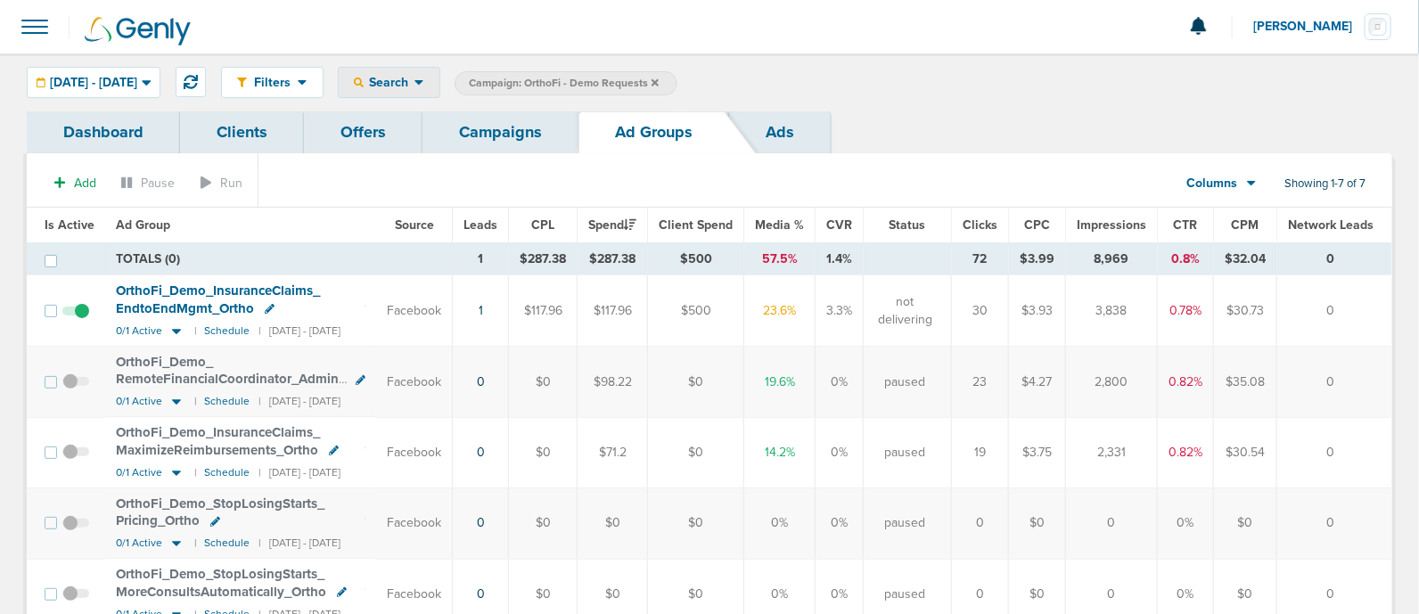
click at [439, 70] on div "Search" at bounding box center [389, 82] width 101 height 29
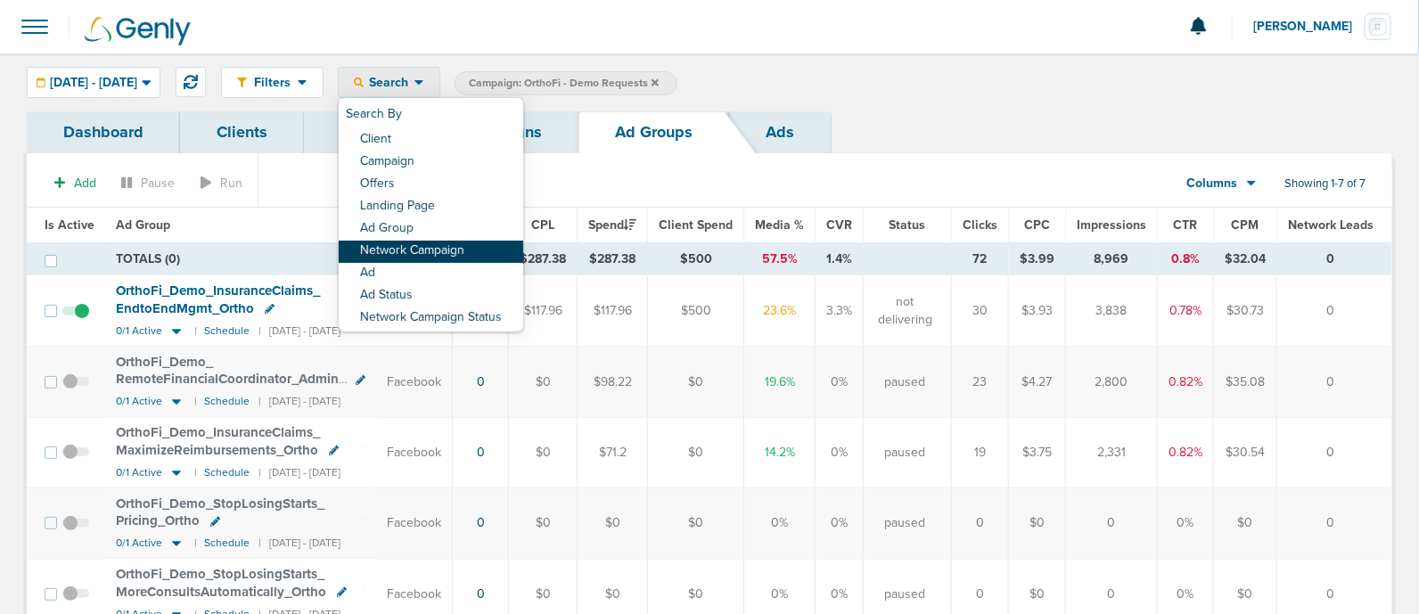
click at [495, 250] on link "Network Campaign" at bounding box center [431, 252] width 184 height 22
select select "netCmpName"
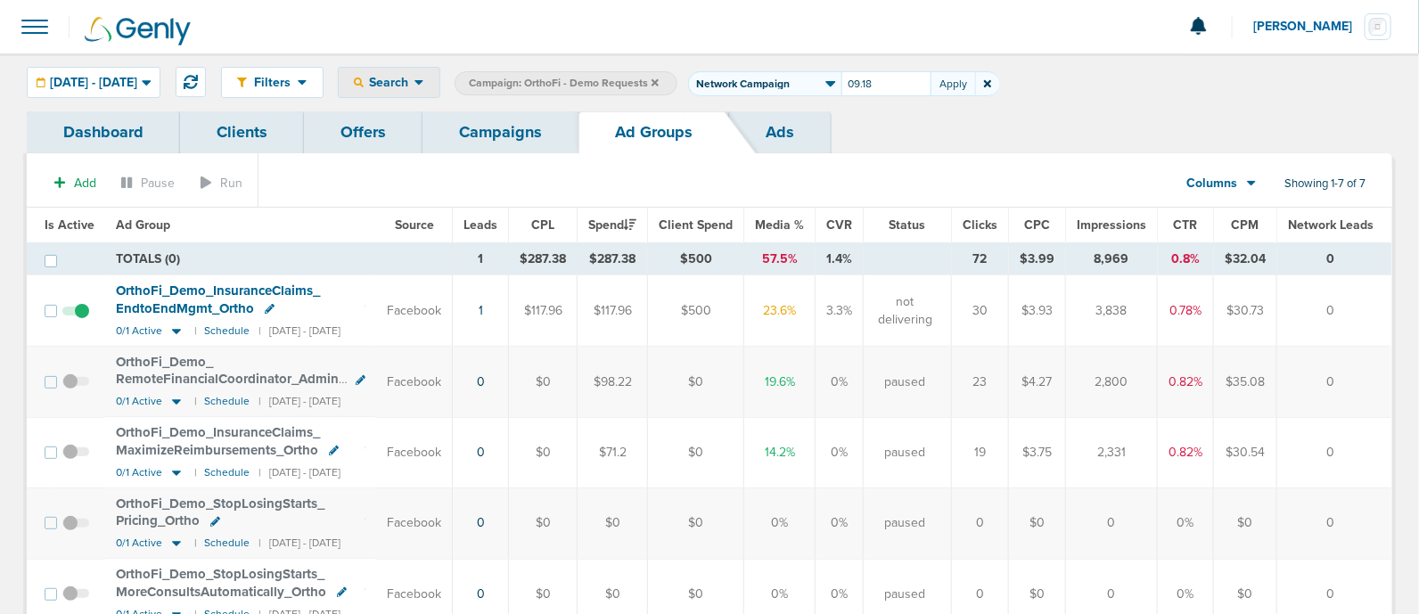
type input "09.18"
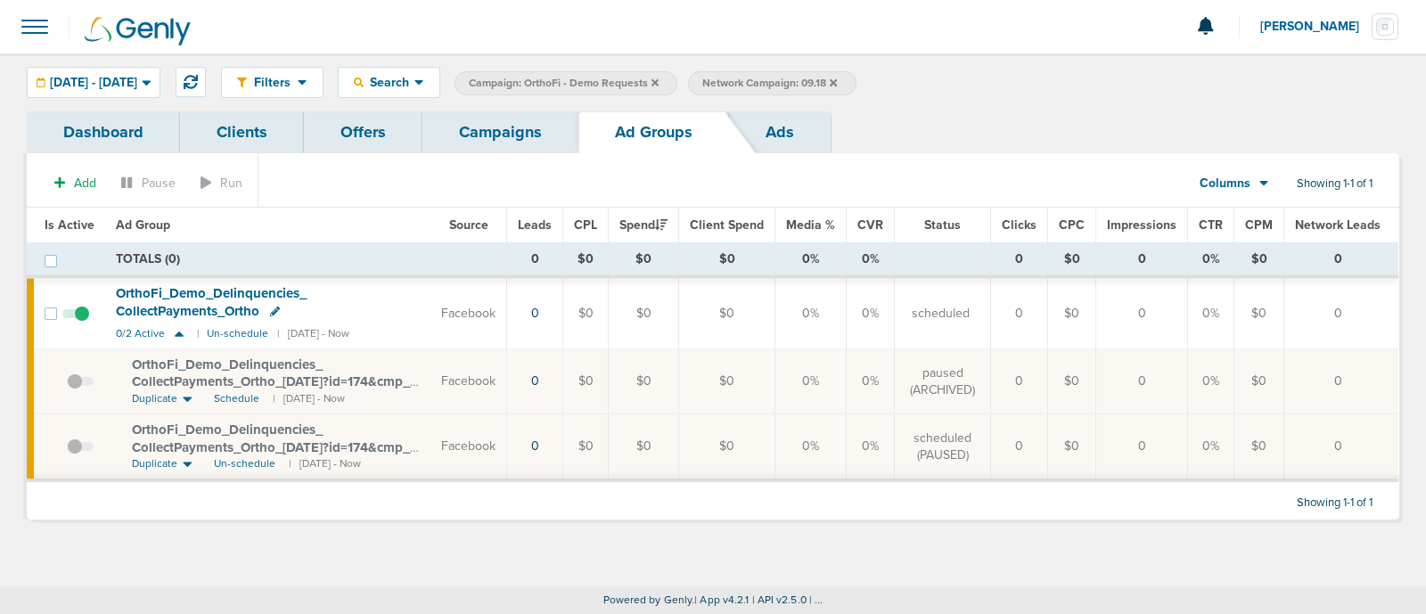
click at [510, 118] on link "Campaigns" at bounding box center [500, 132] width 156 height 42
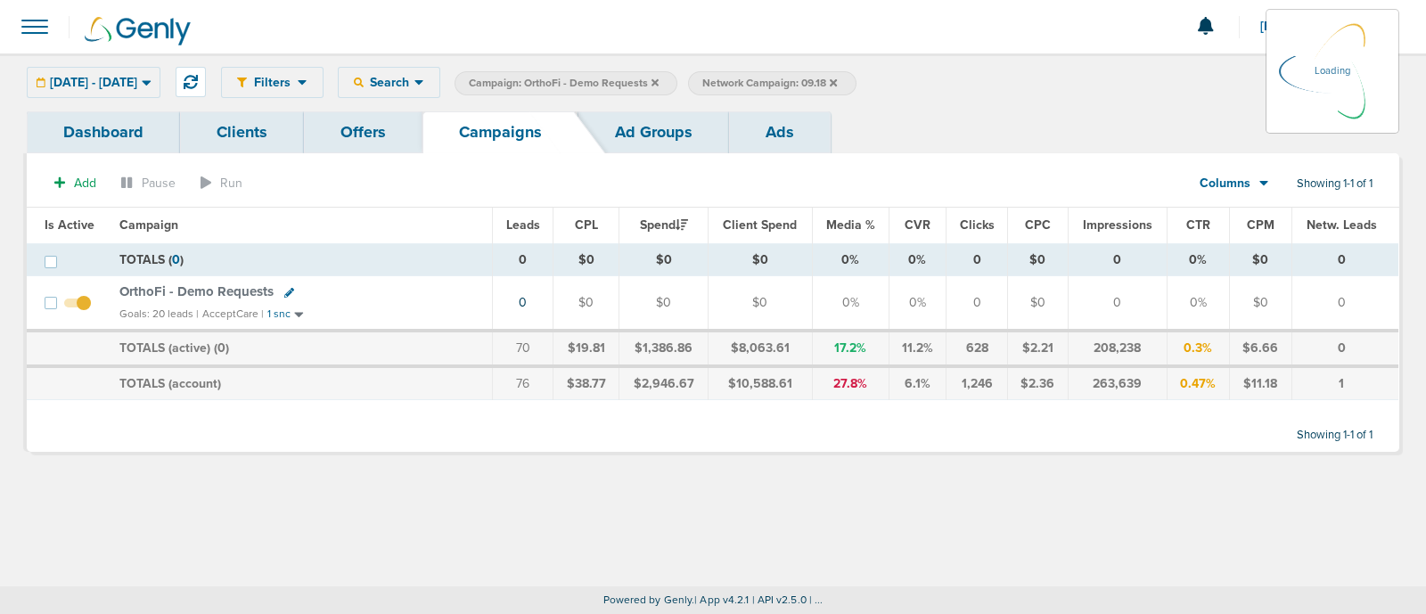
click at [659, 81] on icon at bounding box center [654, 83] width 7 height 11
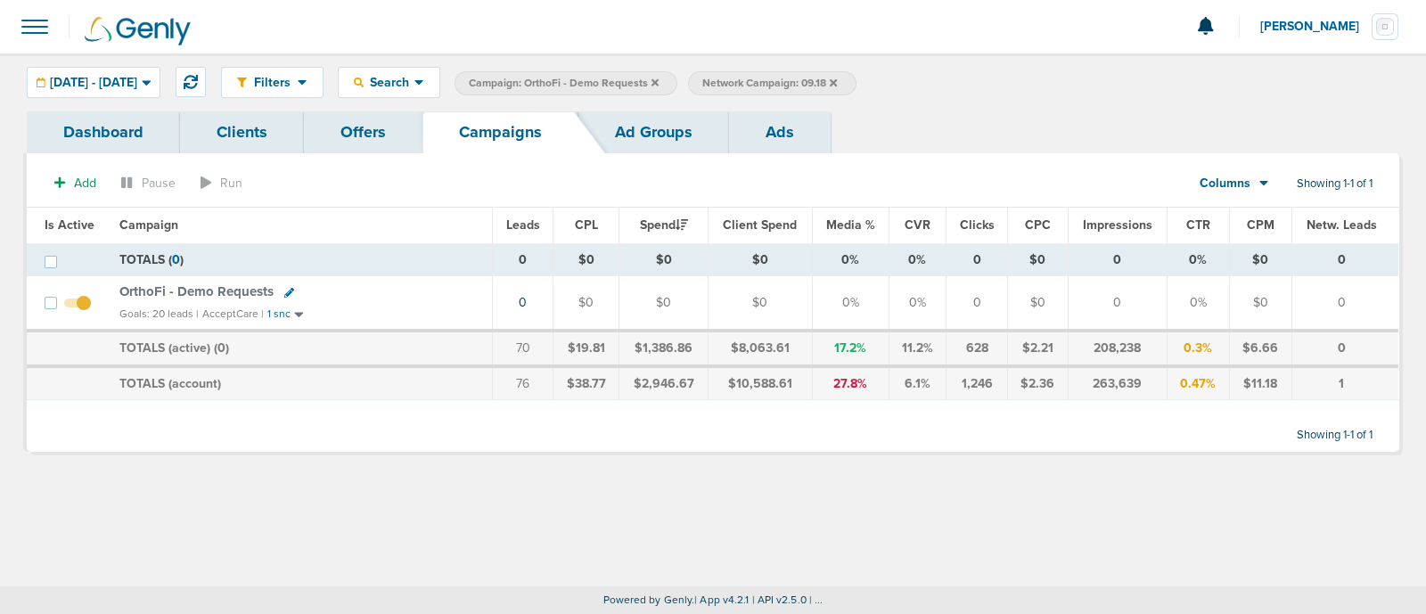
click at [659, 81] on icon at bounding box center [654, 81] width 7 height 7
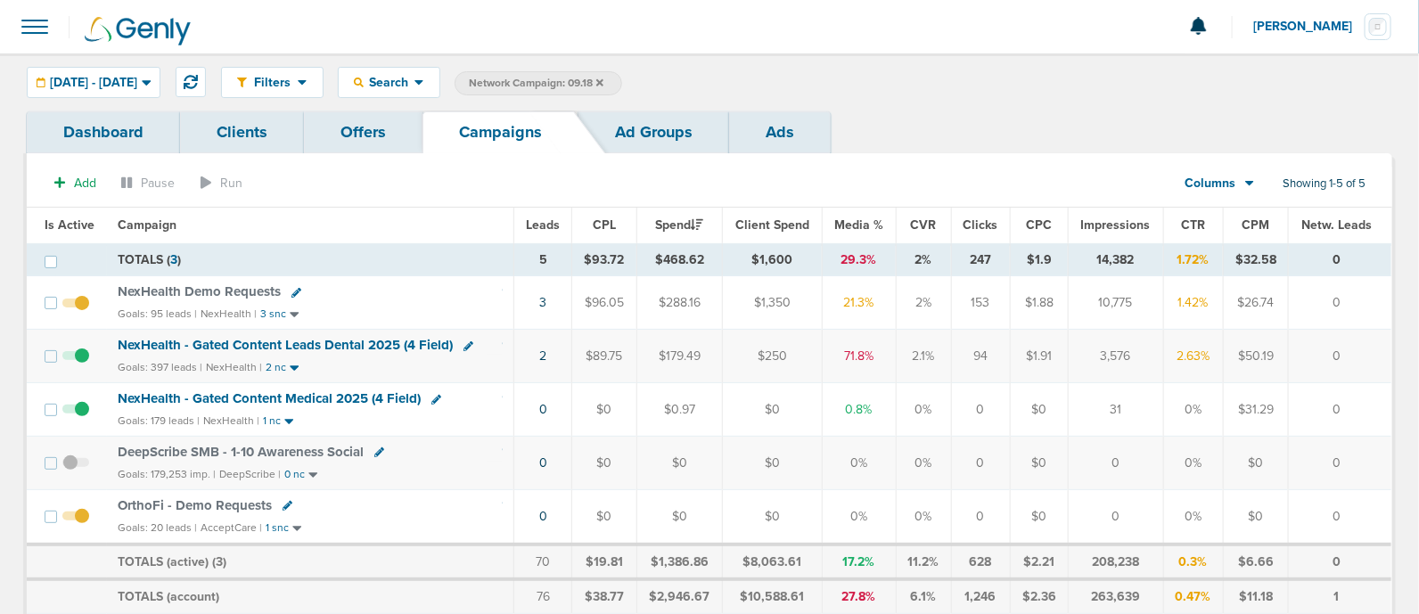
click at [603, 81] on icon at bounding box center [599, 81] width 7 height 7
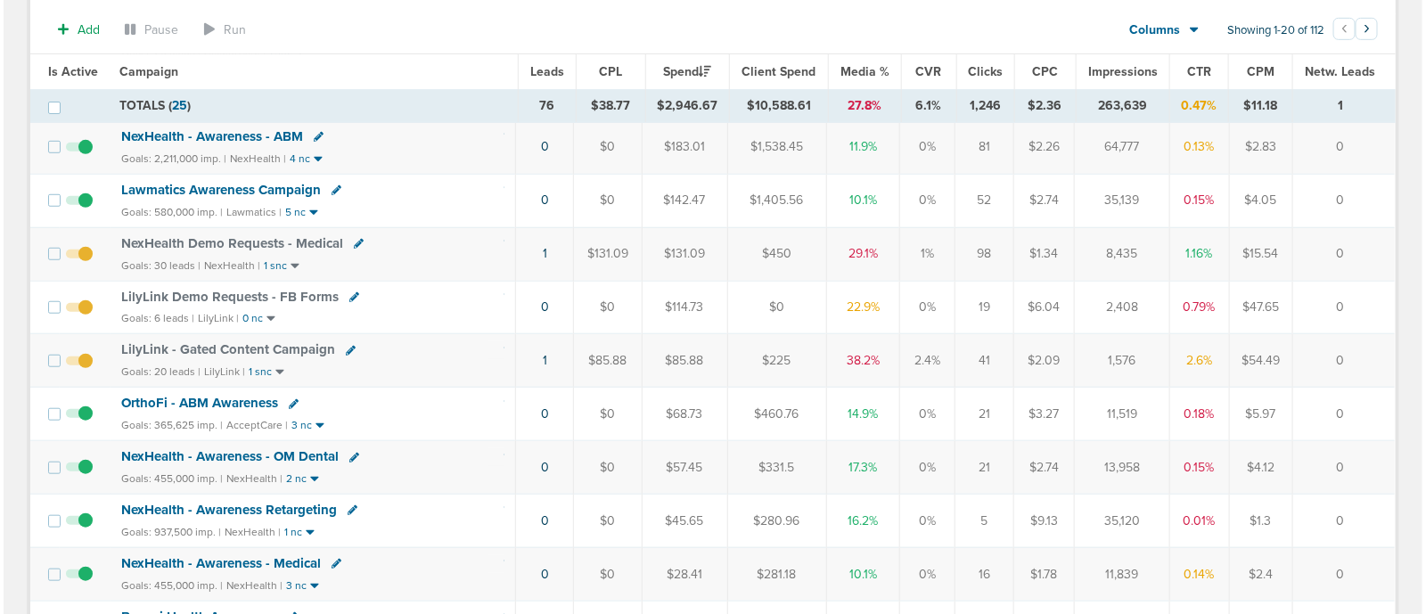
scroll to position [429, 0]
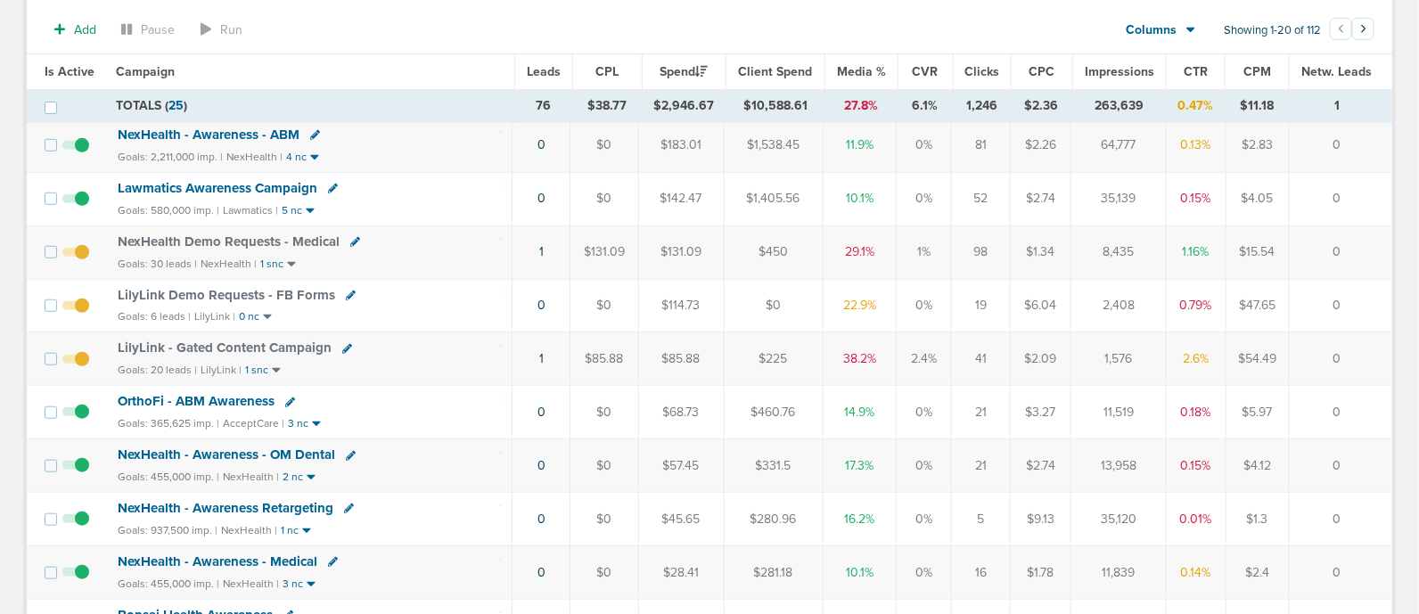
click at [342, 344] on icon at bounding box center [347, 349] width 10 height 10
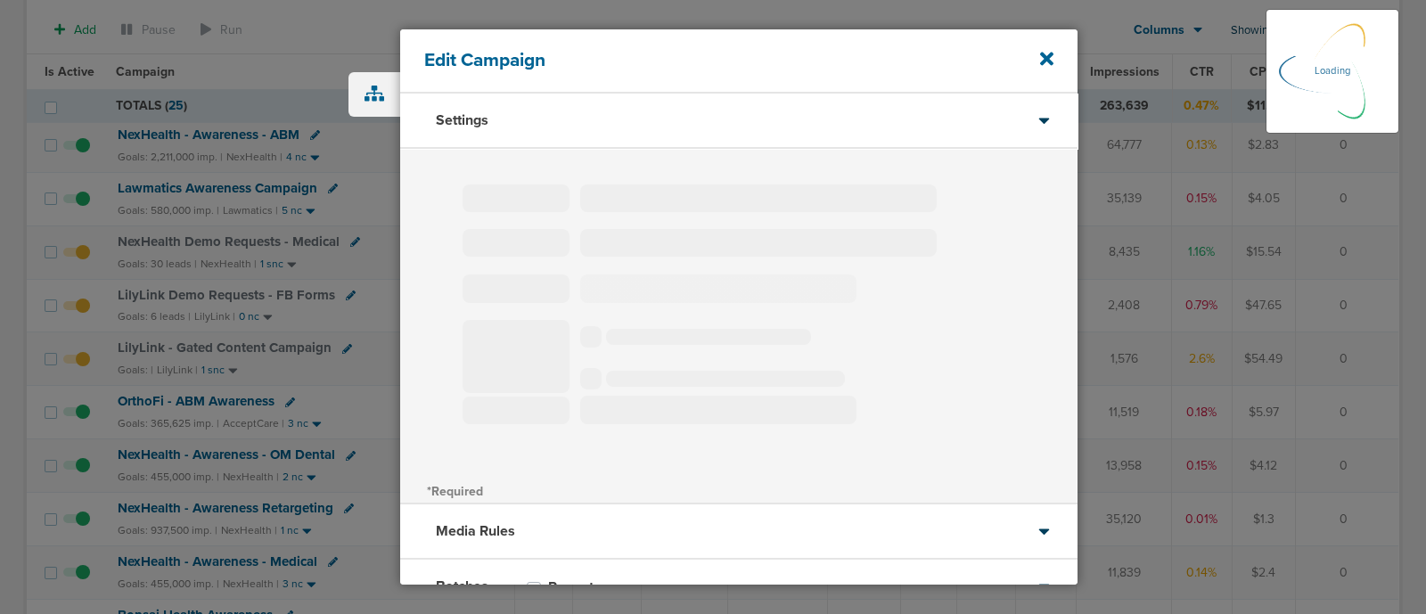
type input "LilyLink - Gated Content Campaign"
select select "Leads"
radio input "true"
select select "readOnly"
select select "1"
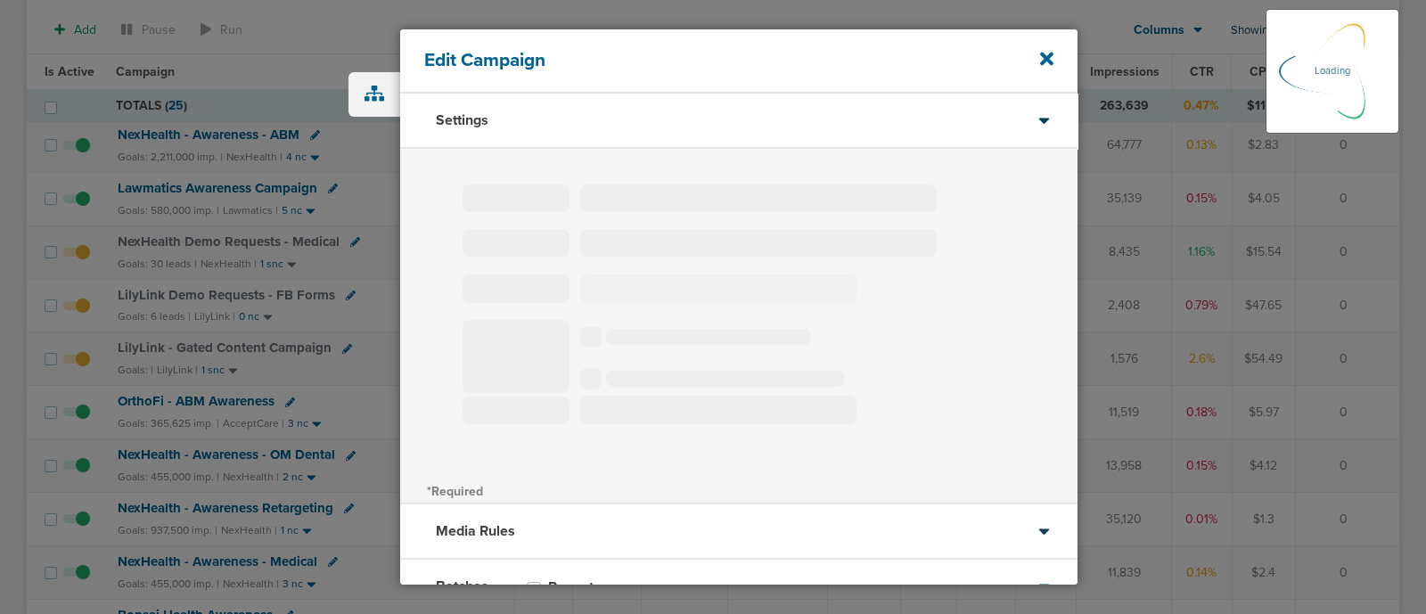
select select "2"
select select "3"
select select "4"
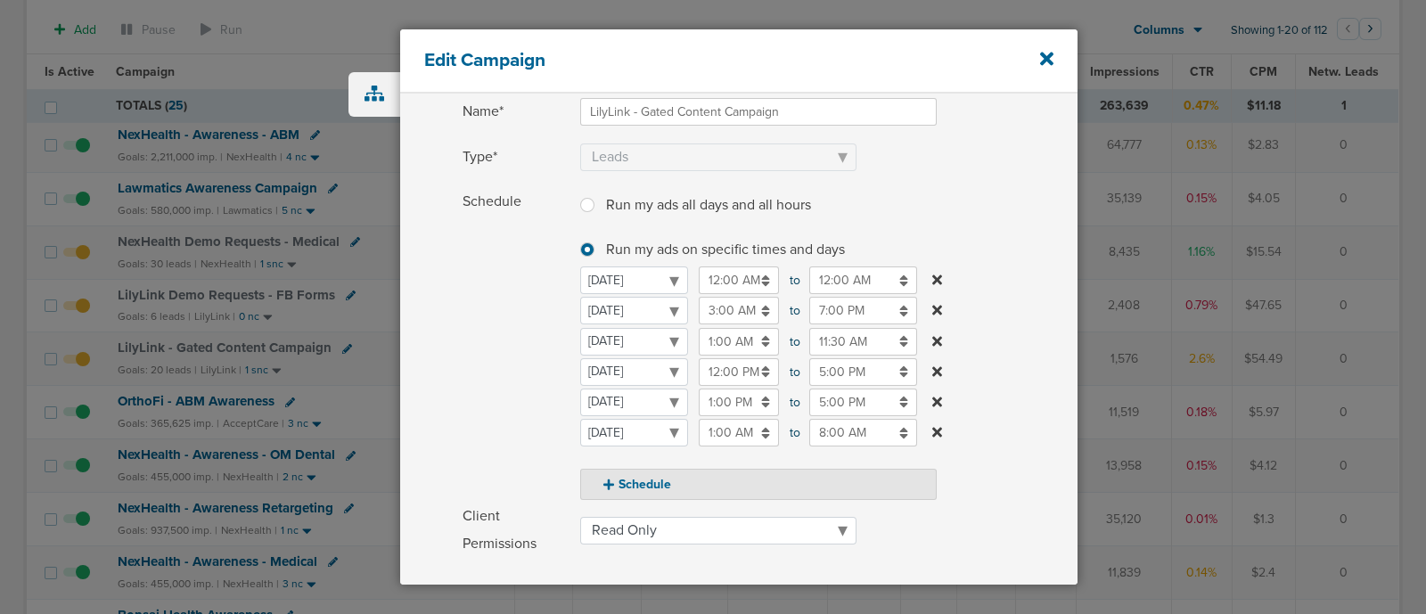
scroll to position [134, 0]
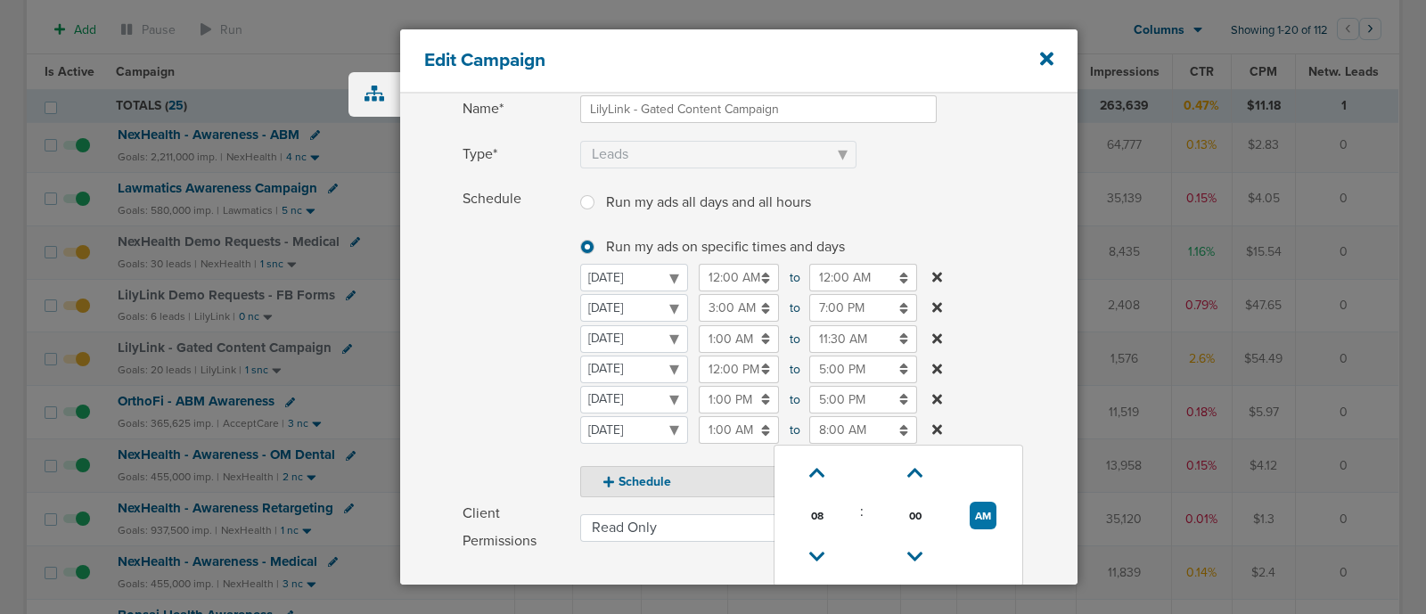
click at [837, 432] on input "8:00 AM" at bounding box center [863, 430] width 108 height 28
click at [809, 557] on icon at bounding box center [817, 557] width 16 height 11
type input "7:00 AM"
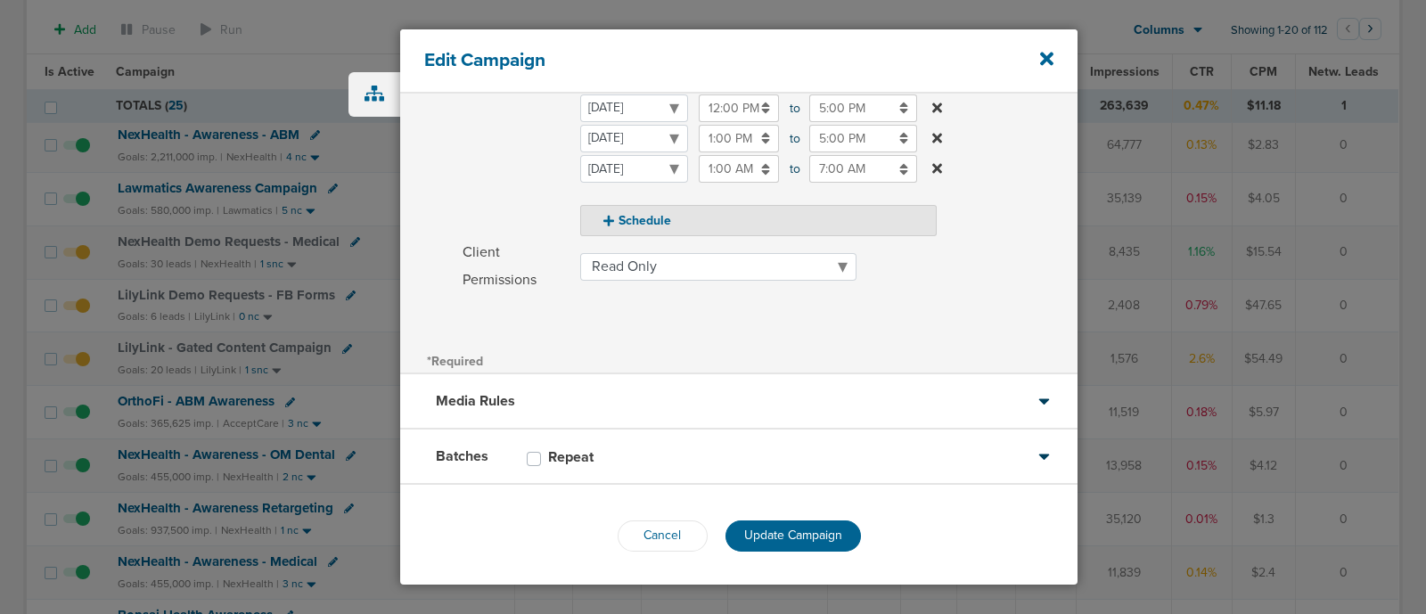
click at [854, 350] on div "*Required" at bounding box center [738, 360] width 677 height 25
click at [799, 536] on span "Update Campaign" at bounding box center [793, 535] width 98 height 15
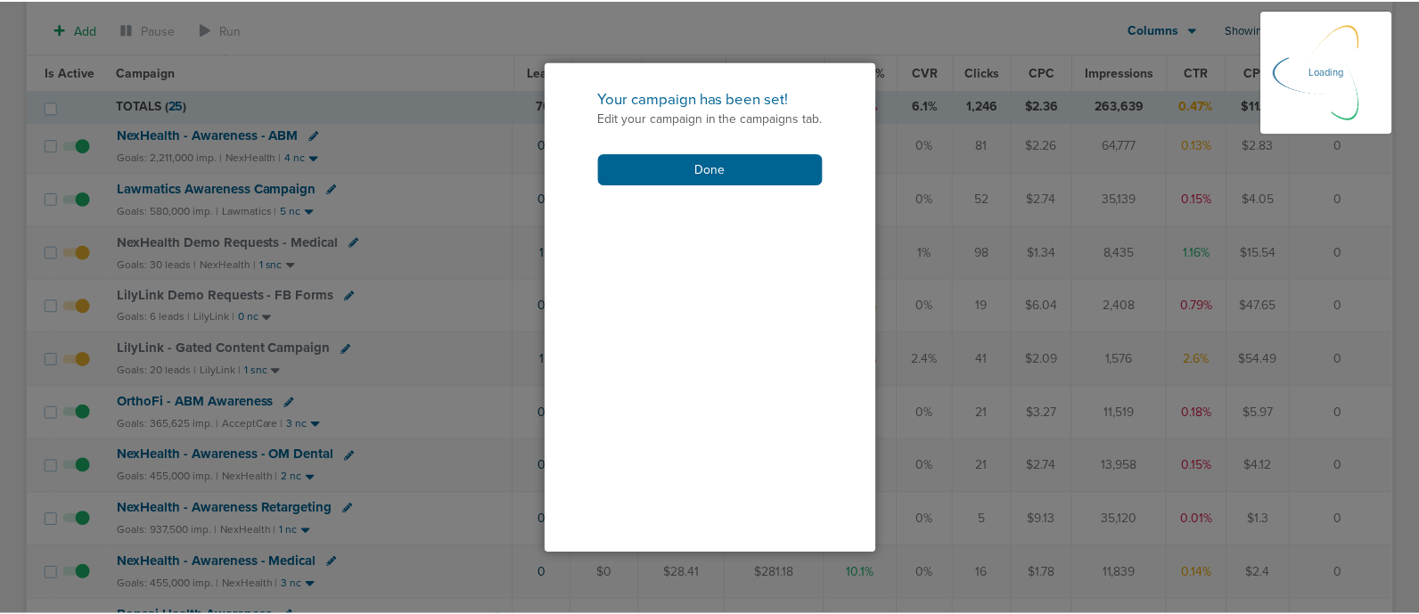
scroll to position [340, 0]
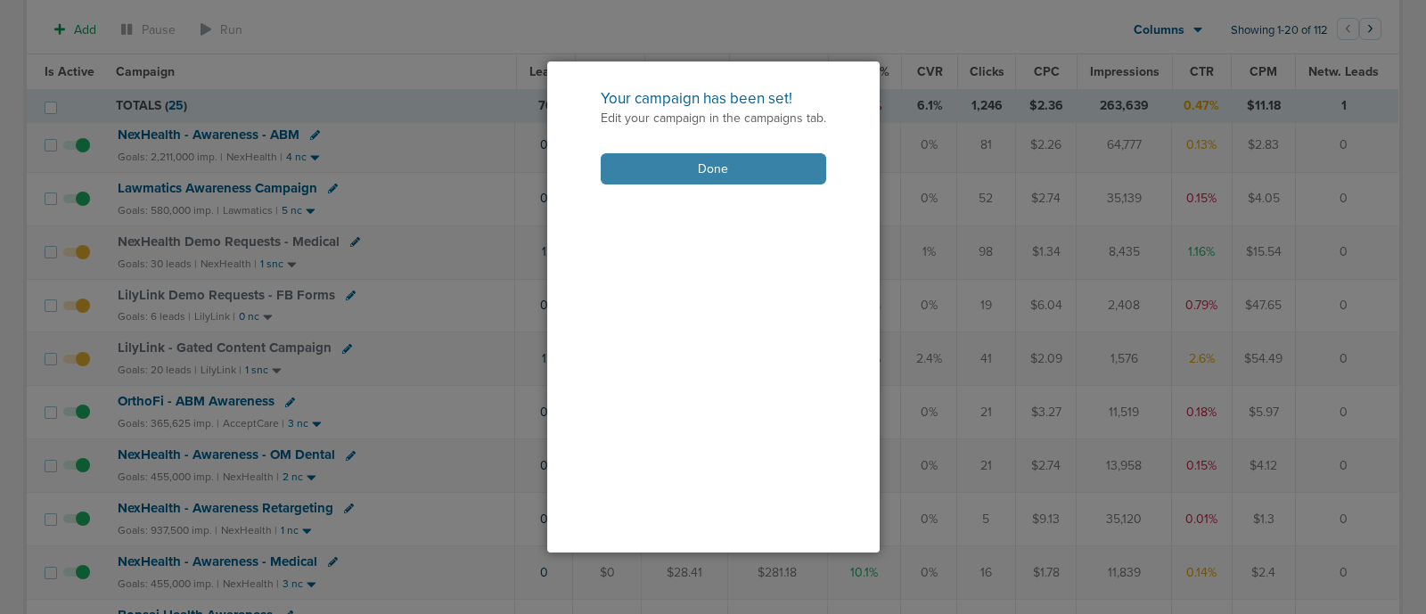
click at [717, 169] on button "Done" at bounding box center [713, 168] width 225 height 31
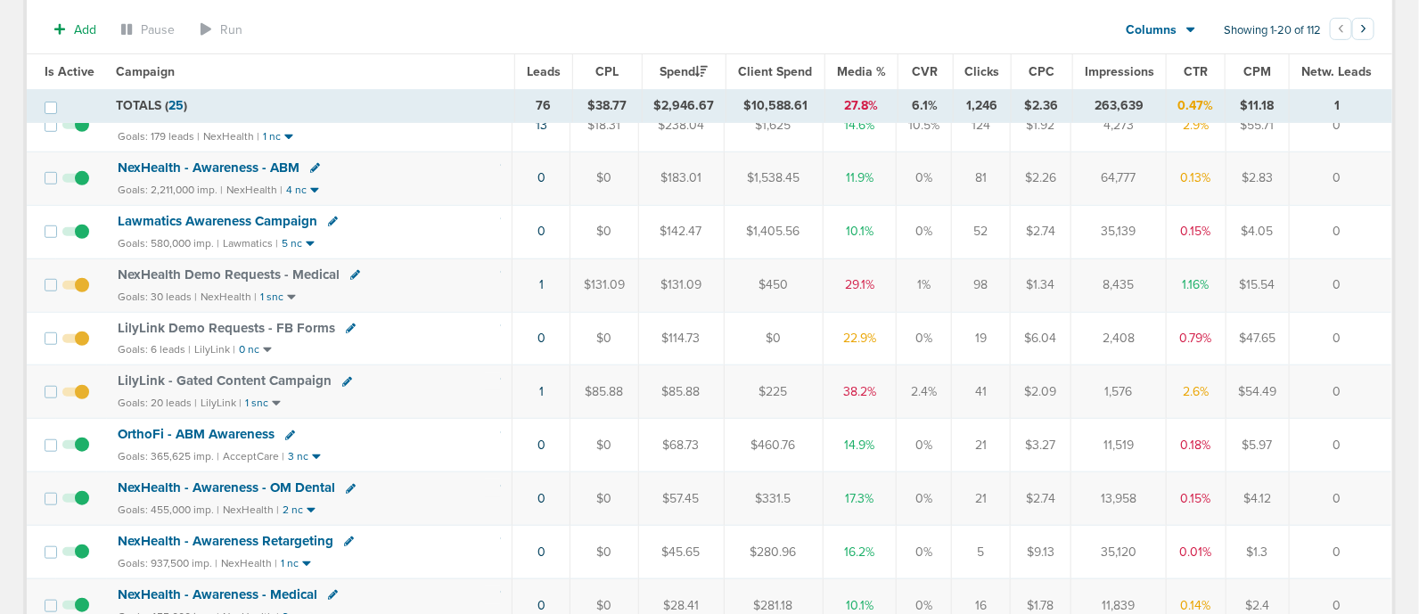
scroll to position [391, 0]
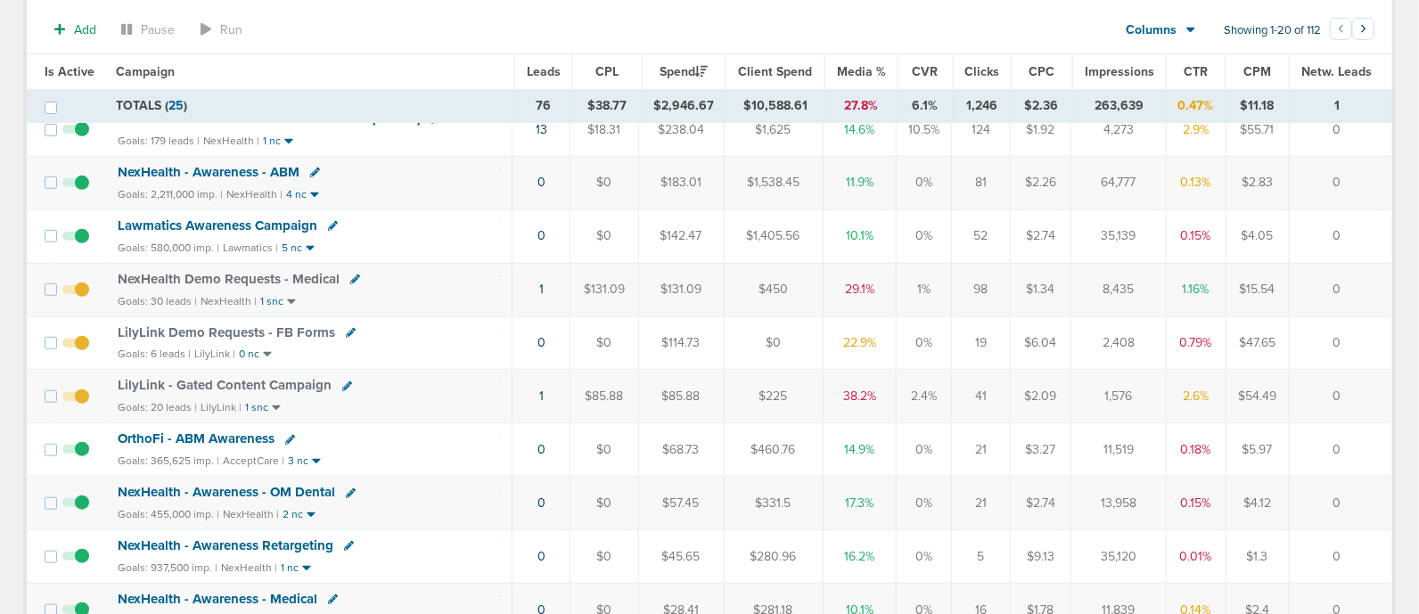
click at [249, 273] on span "NexHealth Demo Requests - Medical" at bounding box center [229, 279] width 222 height 16
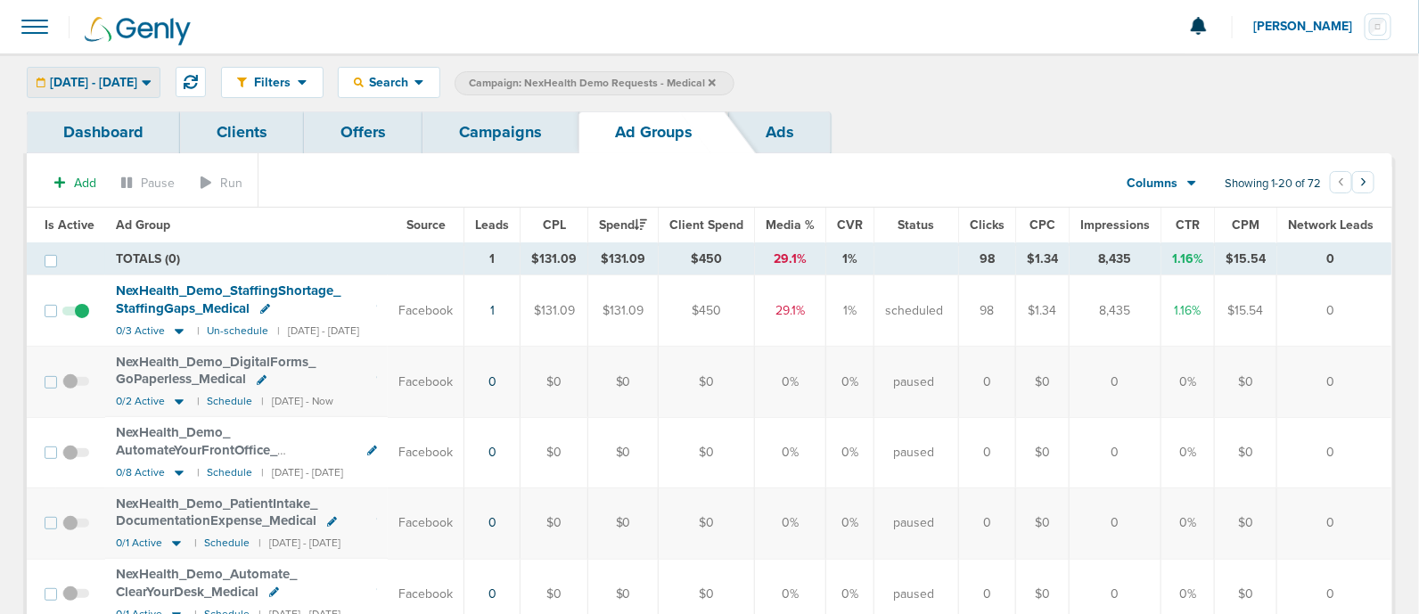
click at [137, 82] on span "09.18.2025 - 09.18.2025" at bounding box center [93, 83] width 87 height 12
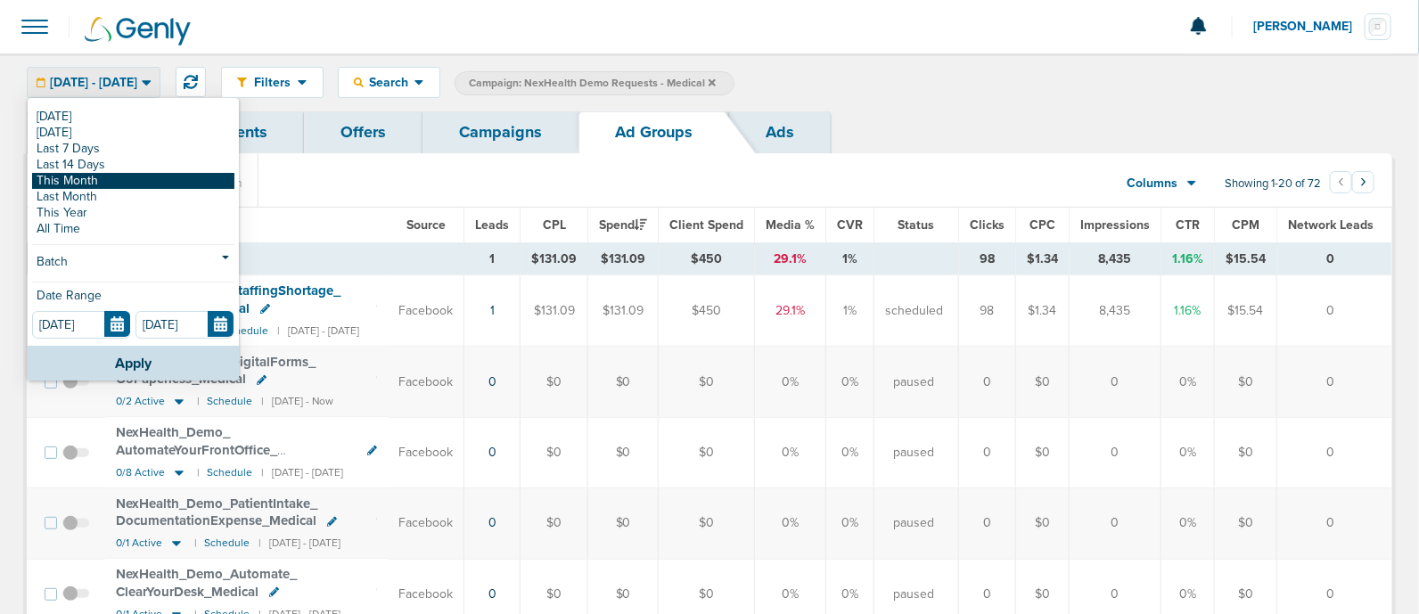
click at [104, 180] on link "This Month" at bounding box center [133, 181] width 202 height 16
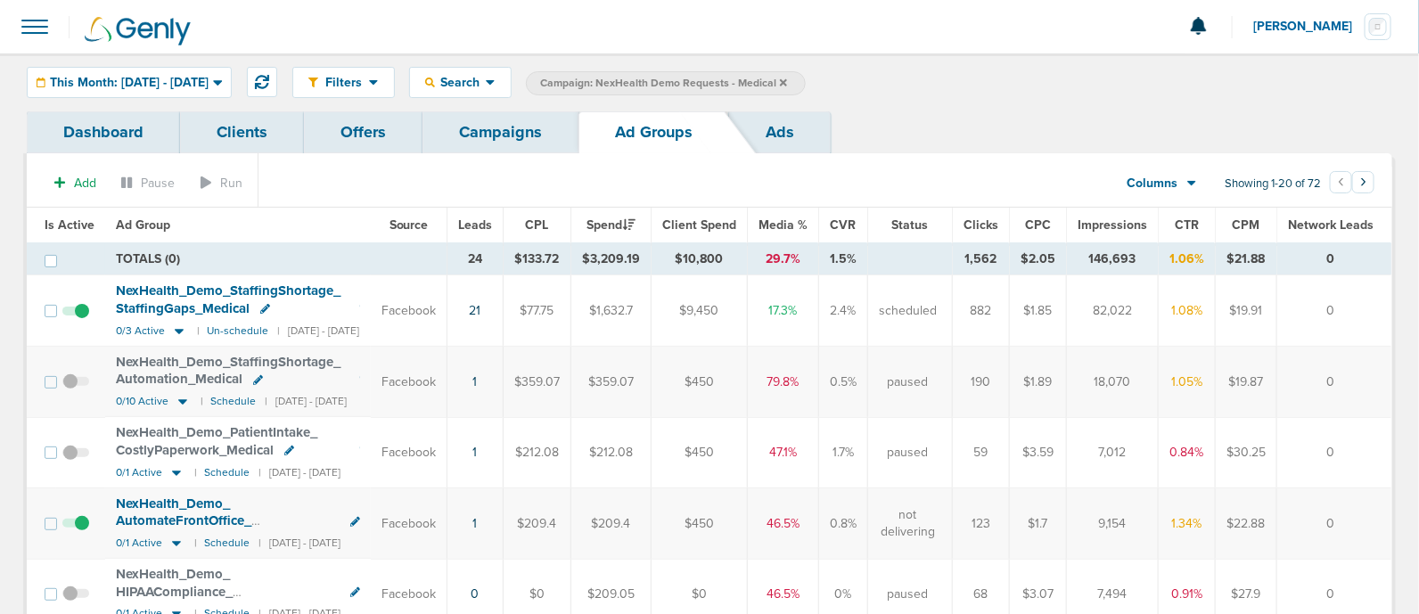
click at [490, 131] on link "Campaigns" at bounding box center [500, 132] width 156 height 42
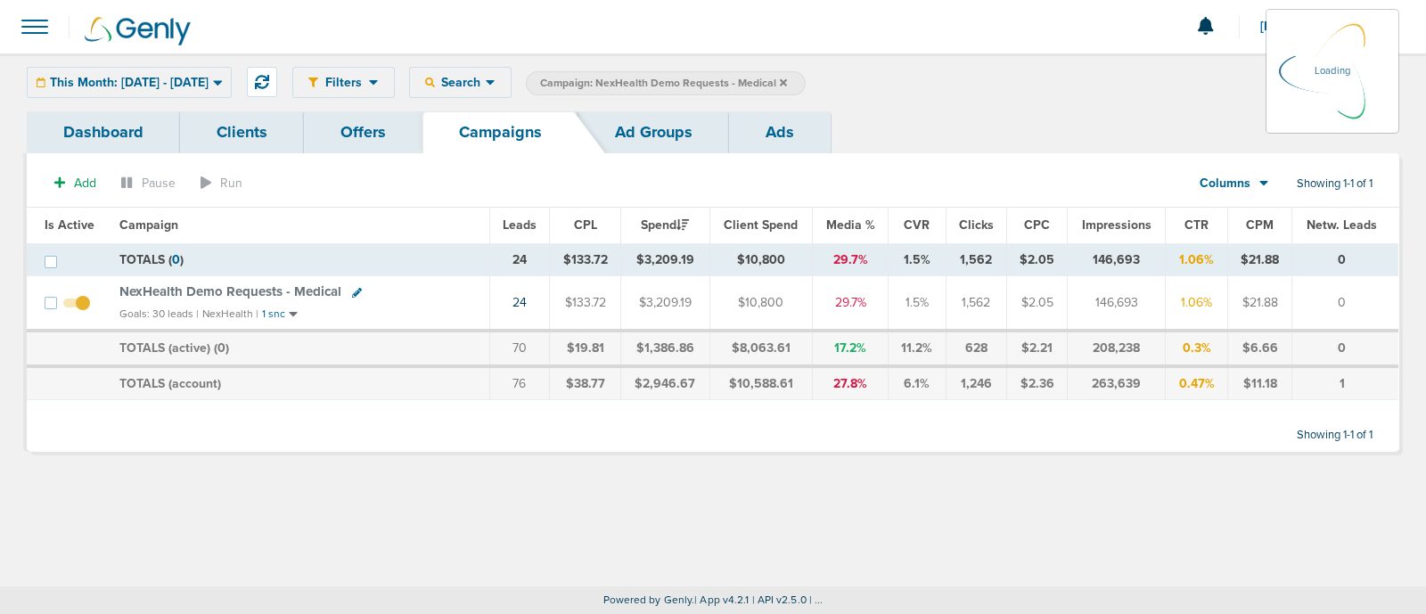
click at [787, 80] on icon at bounding box center [783, 83] width 7 height 11
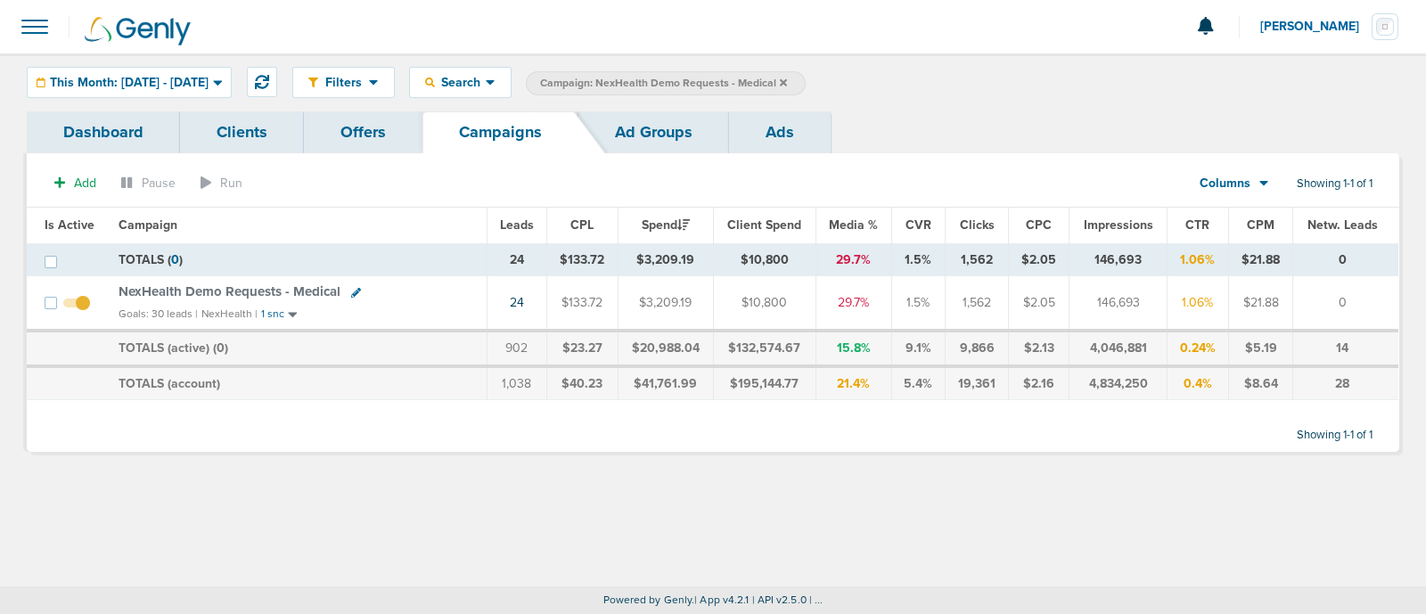
click at [787, 81] on icon at bounding box center [783, 81] width 7 height 7
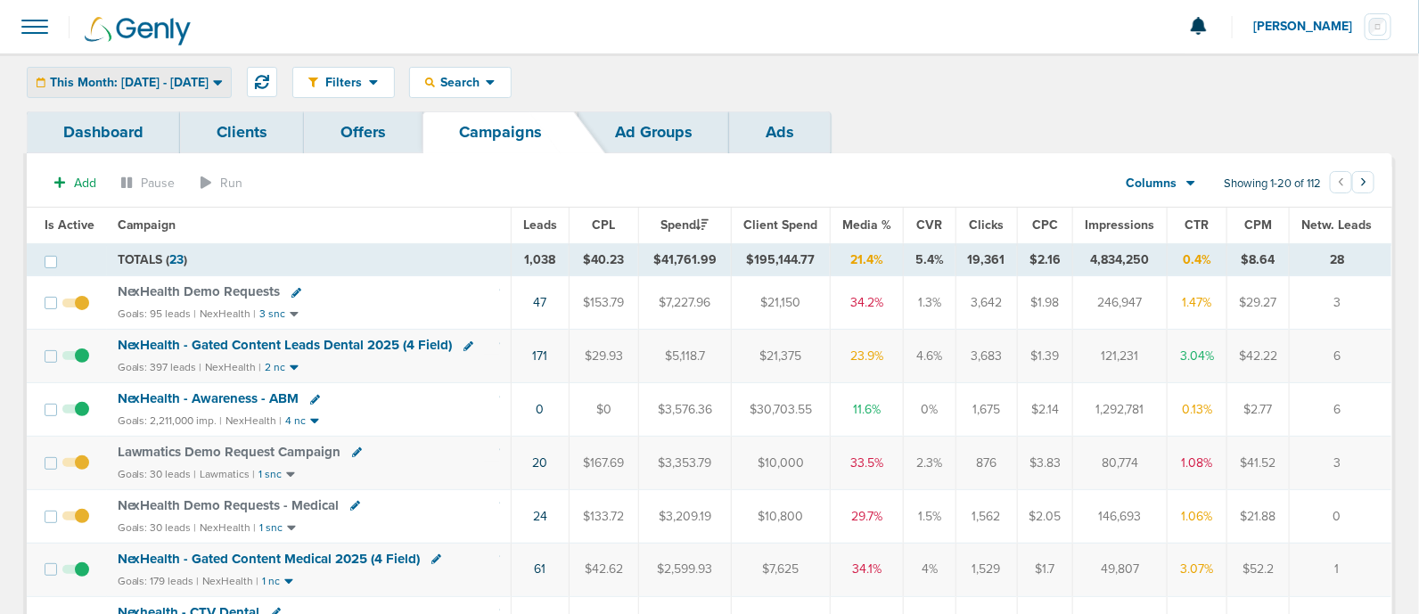
click at [165, 83] on span "This Month: [DATE] - [DATE]" at bounding box center [129, 83] width 159 height 12
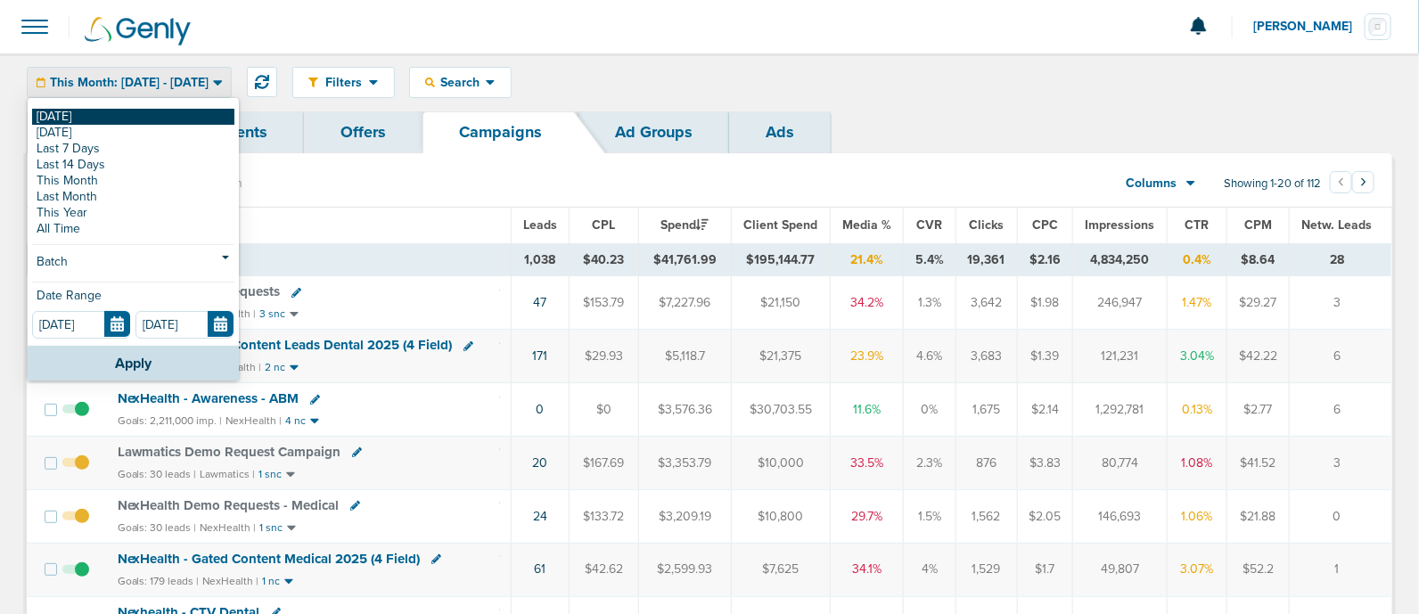
click at [86, 114] on link "[DATE]" at bounding box center [133, 117] width 202 height 16
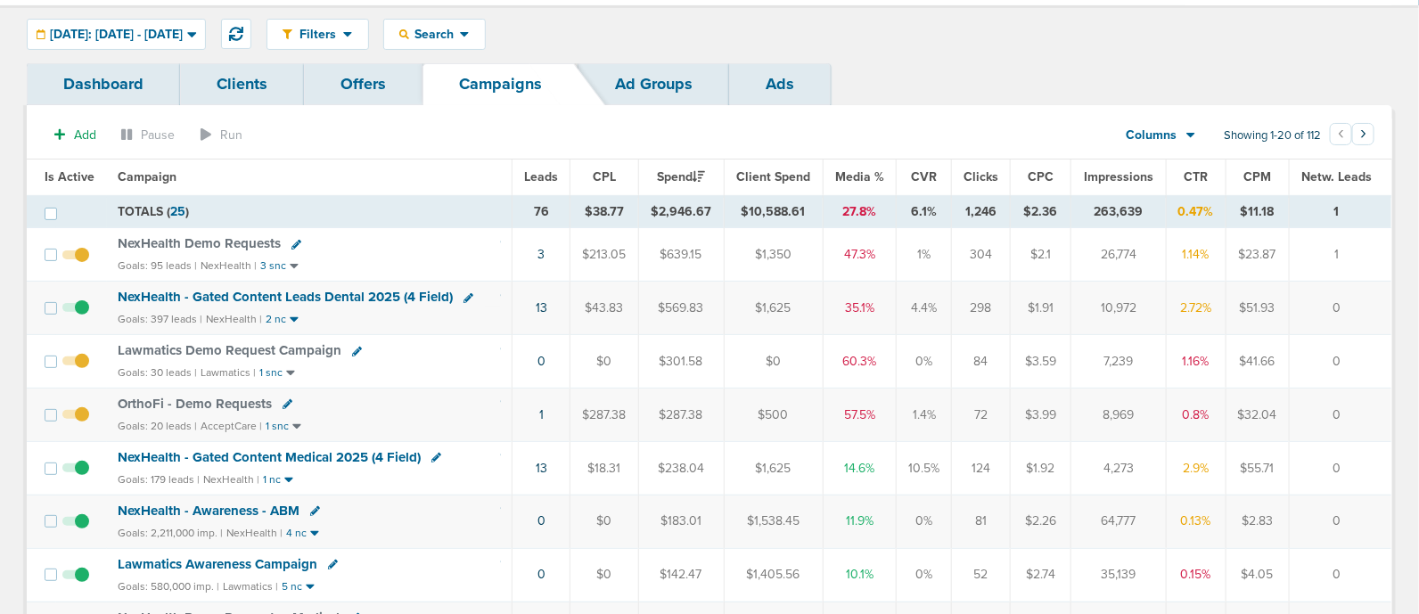
scroll to position [55, 0]
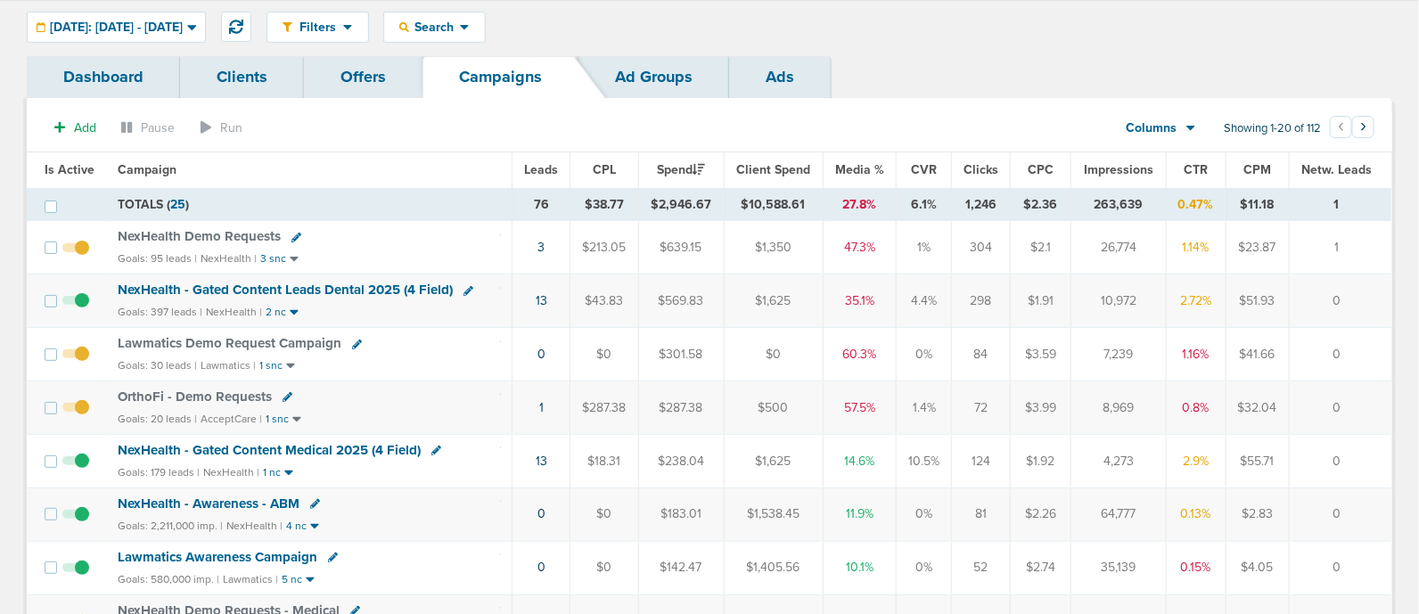
click at [210, 233] on span "NexHealth Demo Requests" at bounding box center [199, 236] width 163 height 16
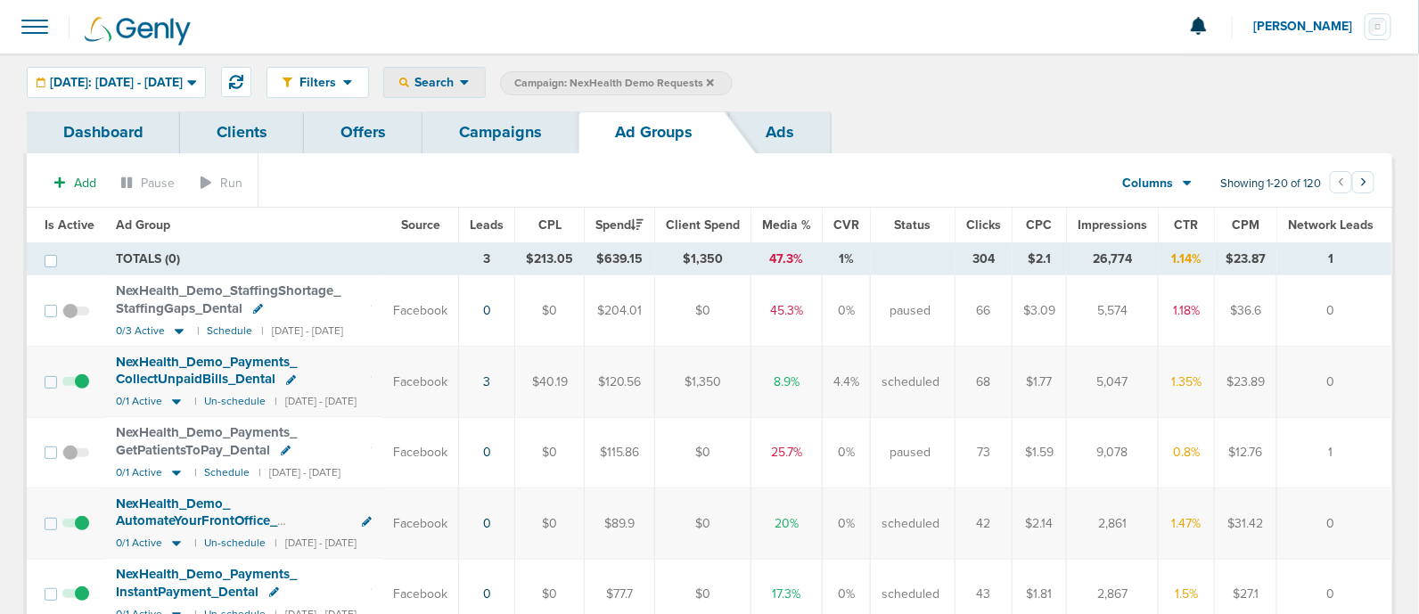
click at [460, 86] on span "Search" at bounding box center [434, 82] width 51 height 15
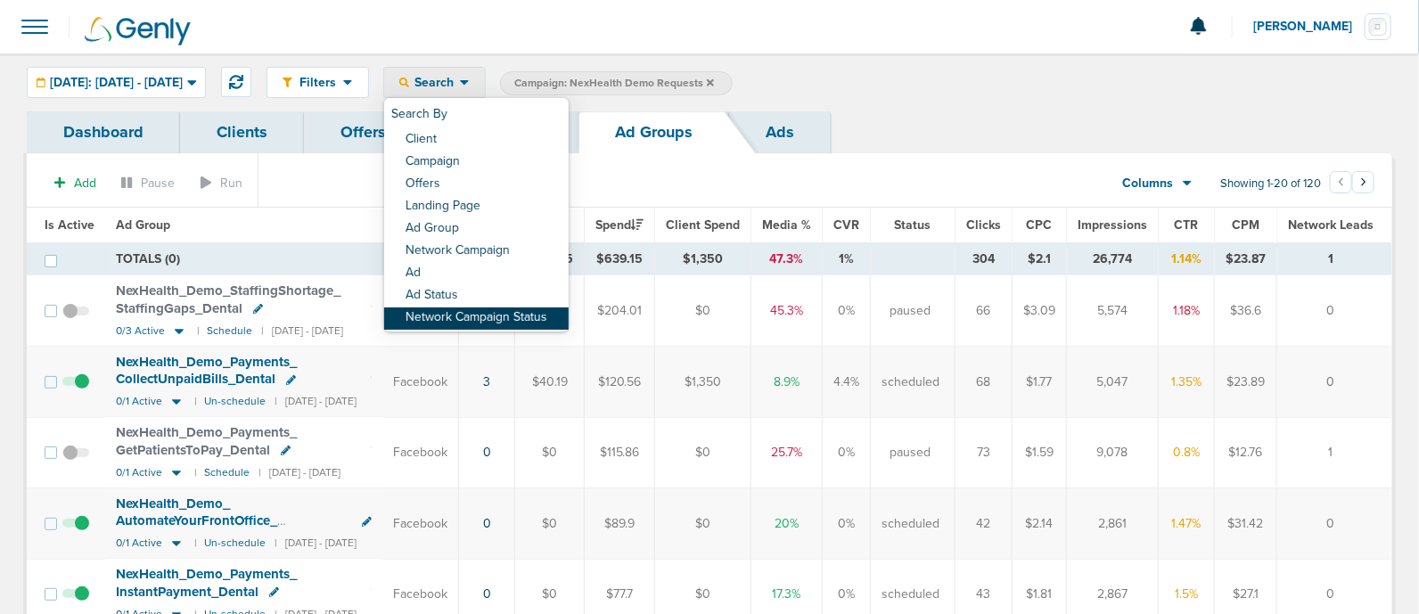
click at [519, 320] on link "Network Campaign Status" at bounding box center [476, 318] width 184 height 22
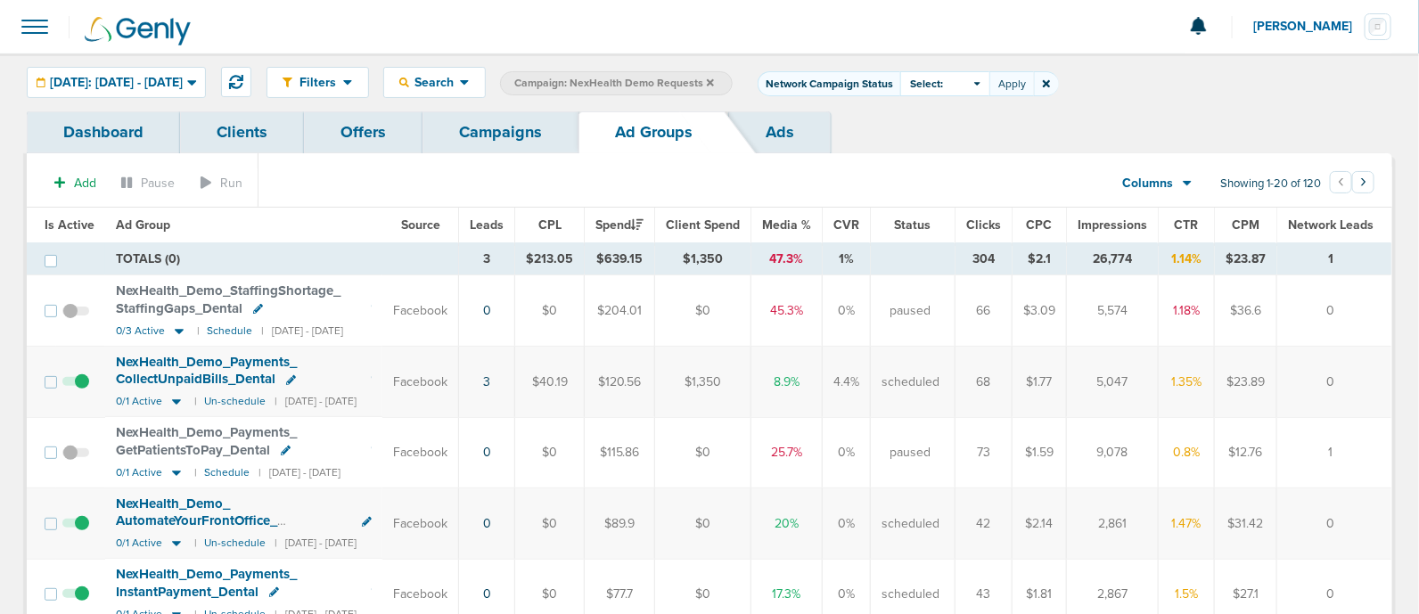
click at [989, 86] on div "Select:" at bounding box center [944, 83] width 89 height 25
click at [921, 154] on span at bounding box center [915, 158] width 12 height 12
click at [930, 152] on input "Scheduled" at bounding box center [930, 152] width 0 height 0
click at [1034, 87] on button "Apply" at bounding box center [1011, 83] width 45 height 25
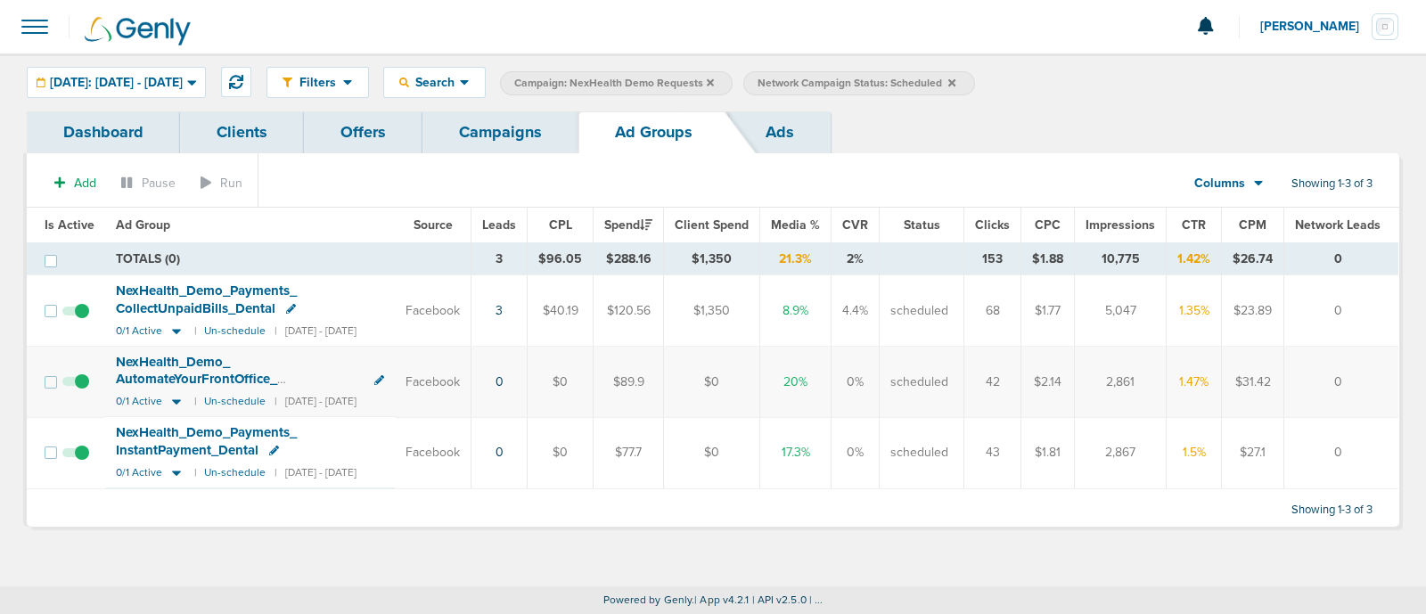
click at [501, 138] on link "Campaigns" at bounding box center [500, 132] width 156 height 42
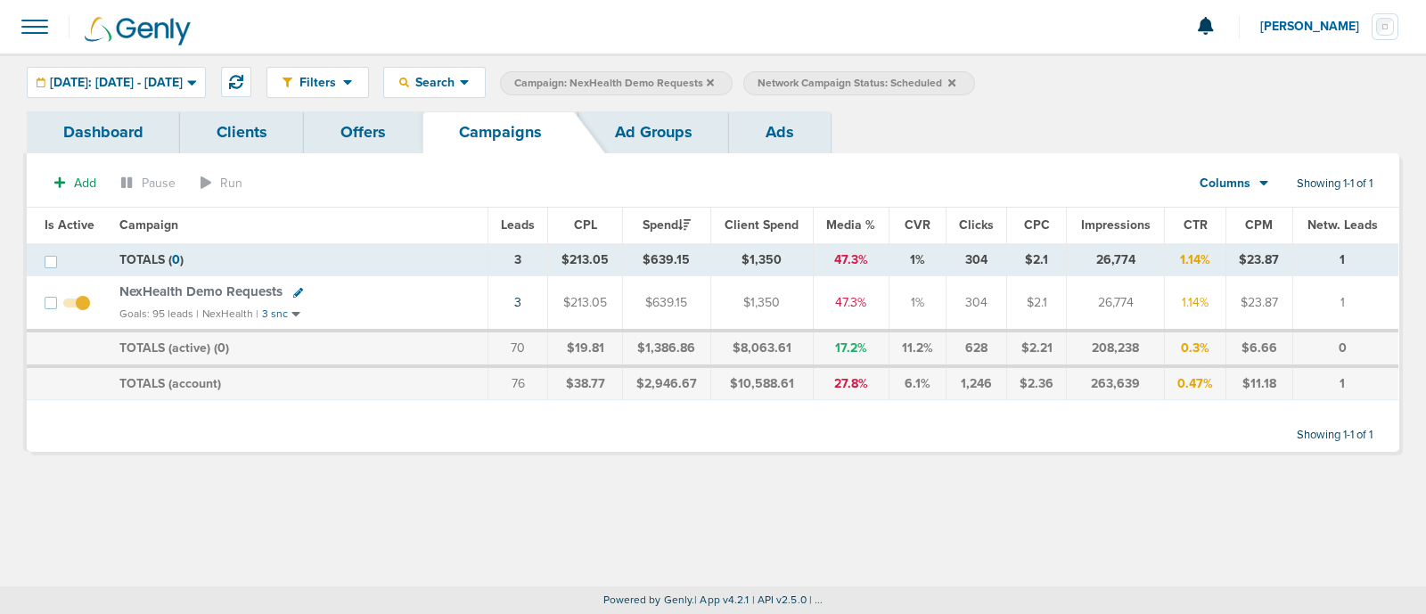
drag, startPoint x: 993, startPoint y: 82, endPoint x: 803, endPoint y: 35, distance: 195.6
click at [803, 35] on div at bounding box center [713, 26] width 1426 height 53
click at [227, 287] on span "NexHealth Demo Requests" at bounding box center [200, 291] width 163 height 16
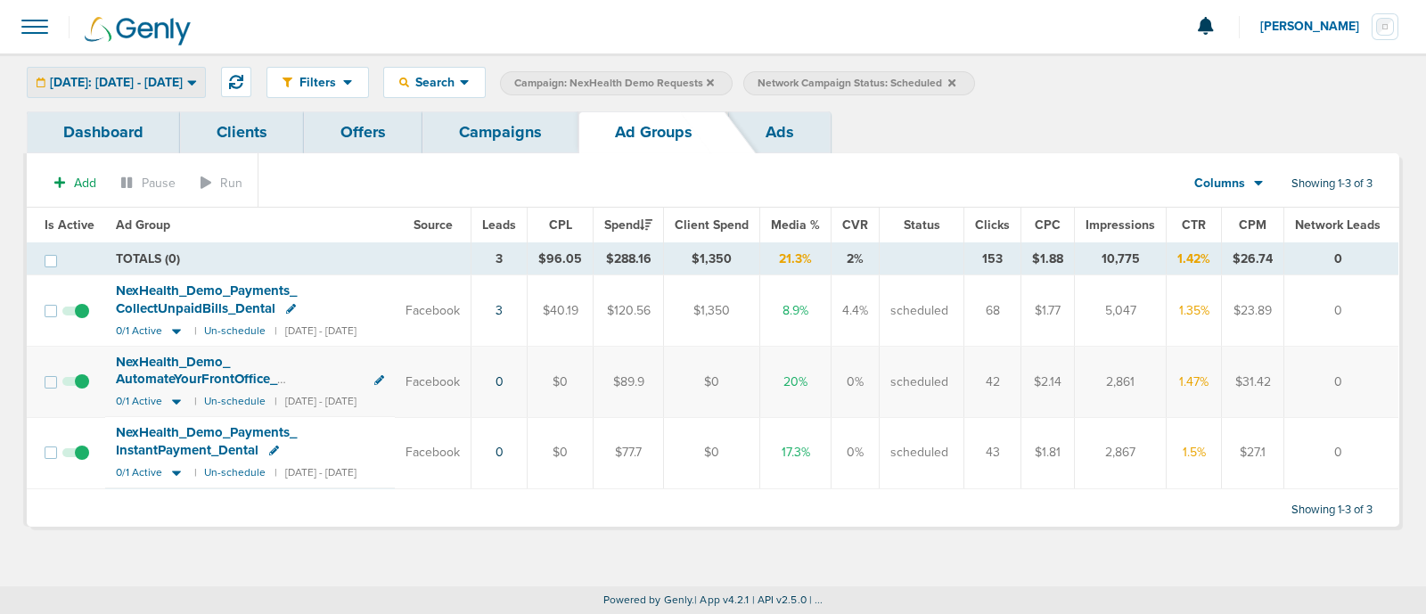
click at [183, 80] on span "[DATE]: [DATE] - [DATE]" at bounding box center [116, 83] width 133 height 12
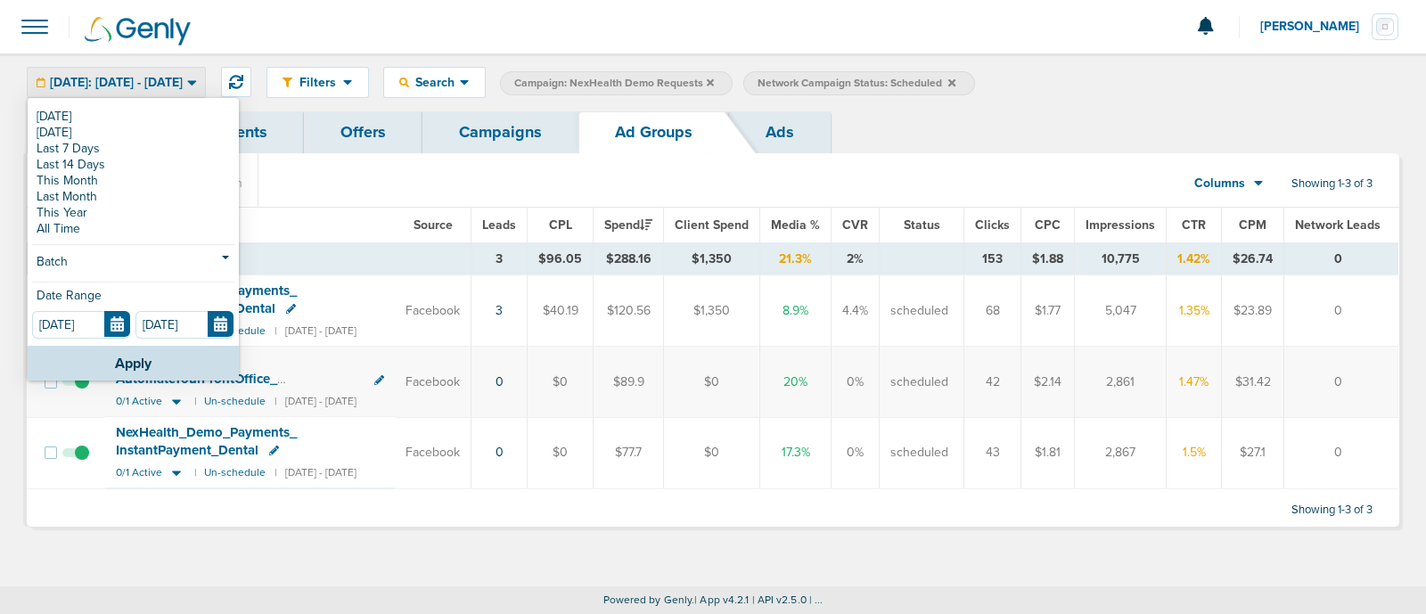
click at [909, 114] on div "Dashboard Clients Offers Campaigns Ad Groups Ads" at bounding box center [713, 132] width 1372 height 42
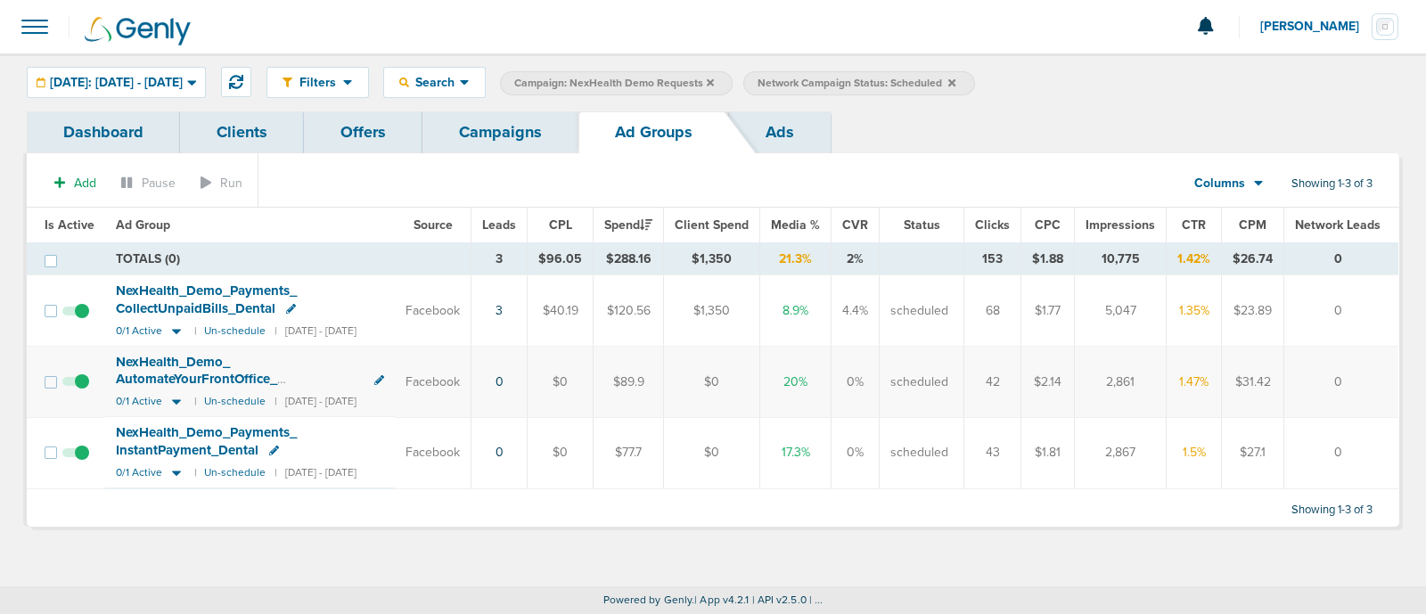
click at [955, 80] on icon at bounding box center [951, 83] width 7 height 11
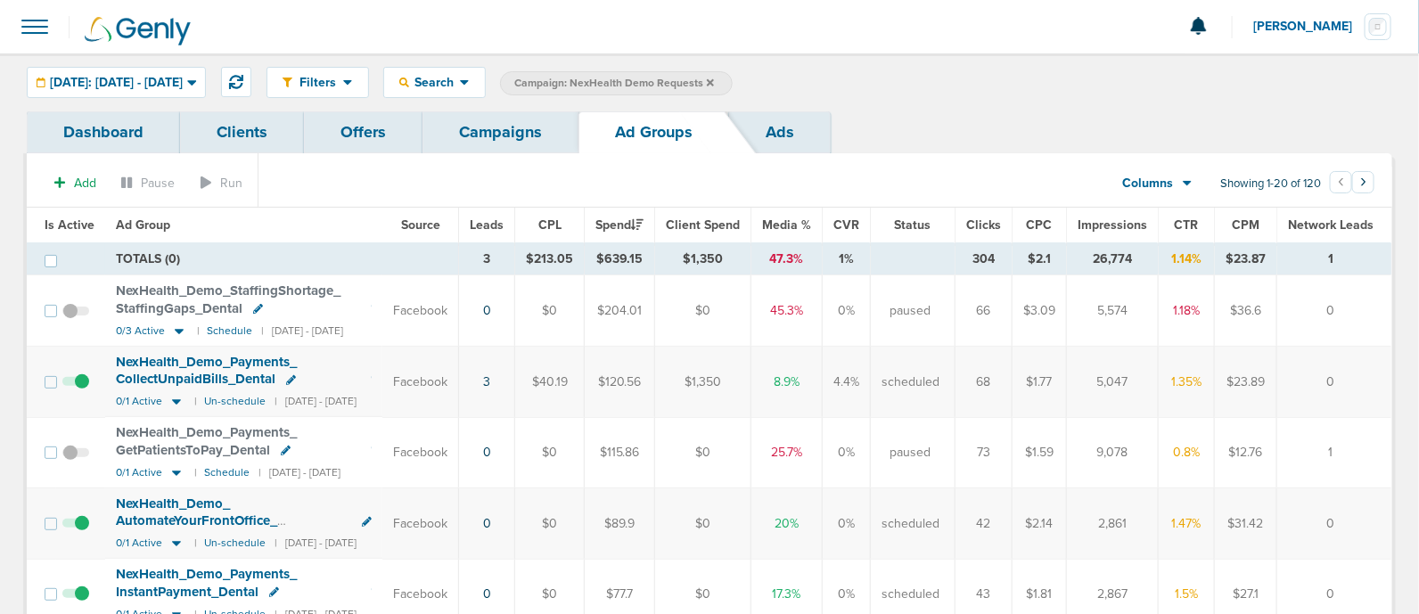
click at [800, 218] on span "Media %" at bounding box center [786, 224] width 49 height 15
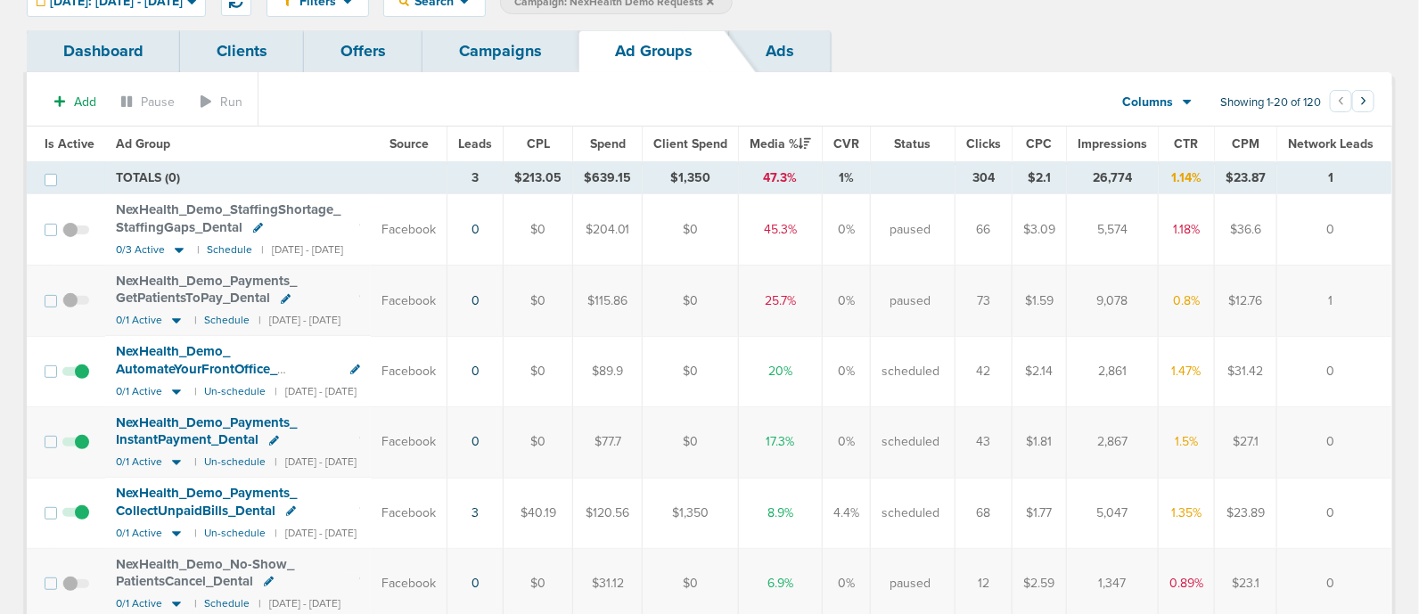
scroll to position [91, 0]
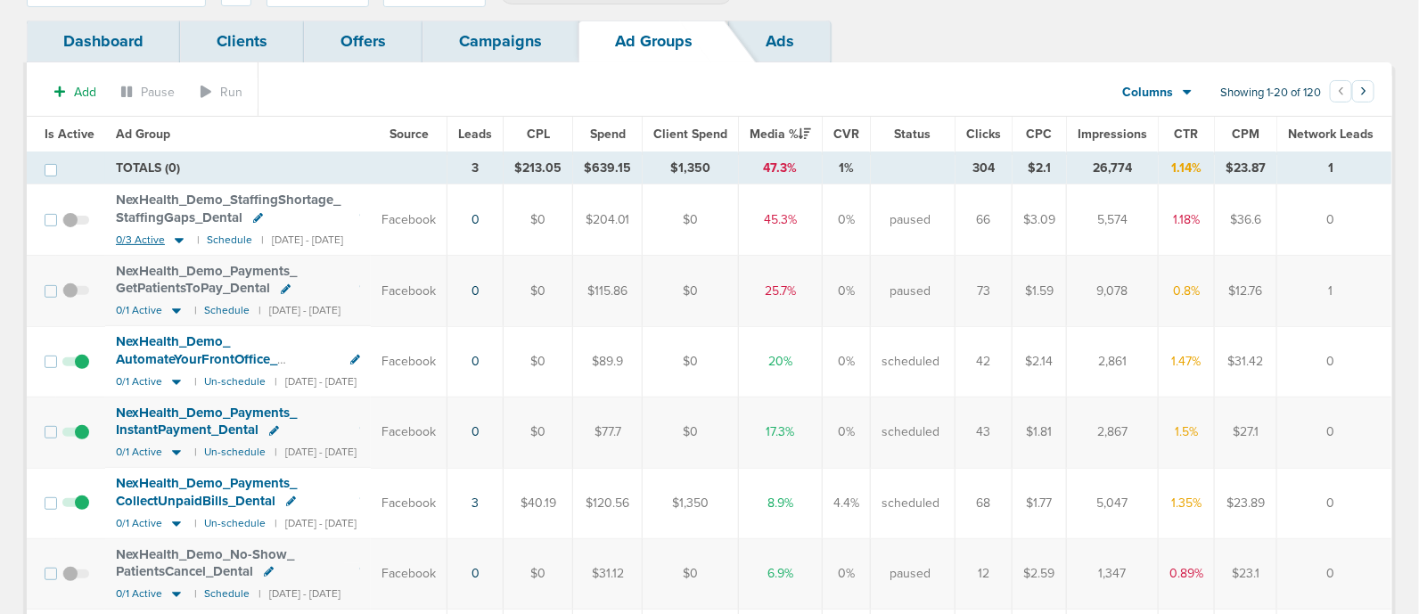
click at [172, 236] on icon at bounding box center [179, 240] width 18 height 15
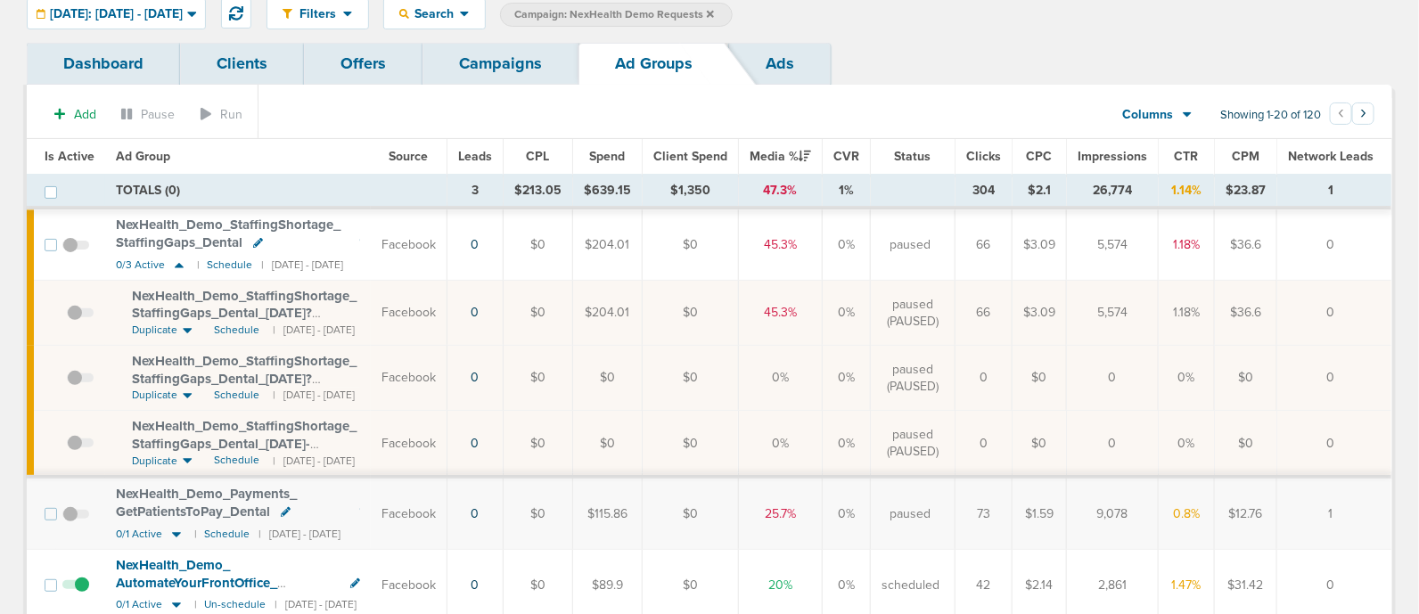
scroll to position [67, 0]
click at [140, 16] on span "[DATE]: [DATE] - [DATE]" at bounding box center [116, 16] width 133 height 12
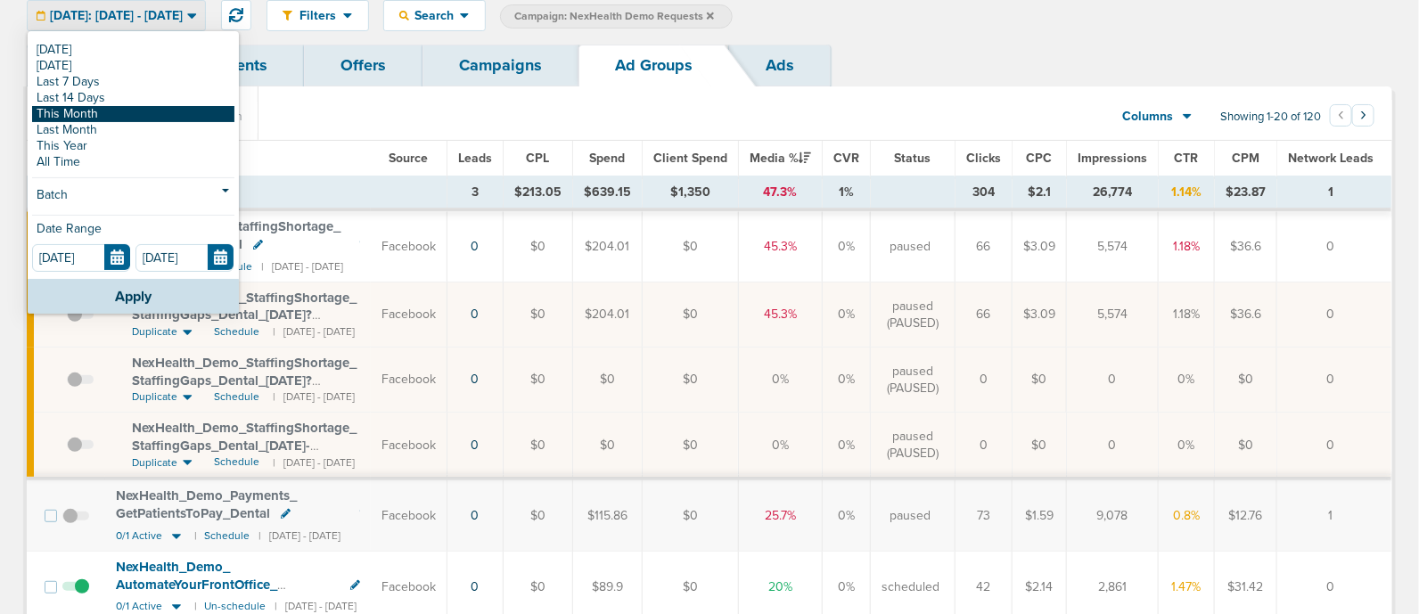
click at [96, 110] on link "This Month" at bounding box center [133, 114] width 202 height 16
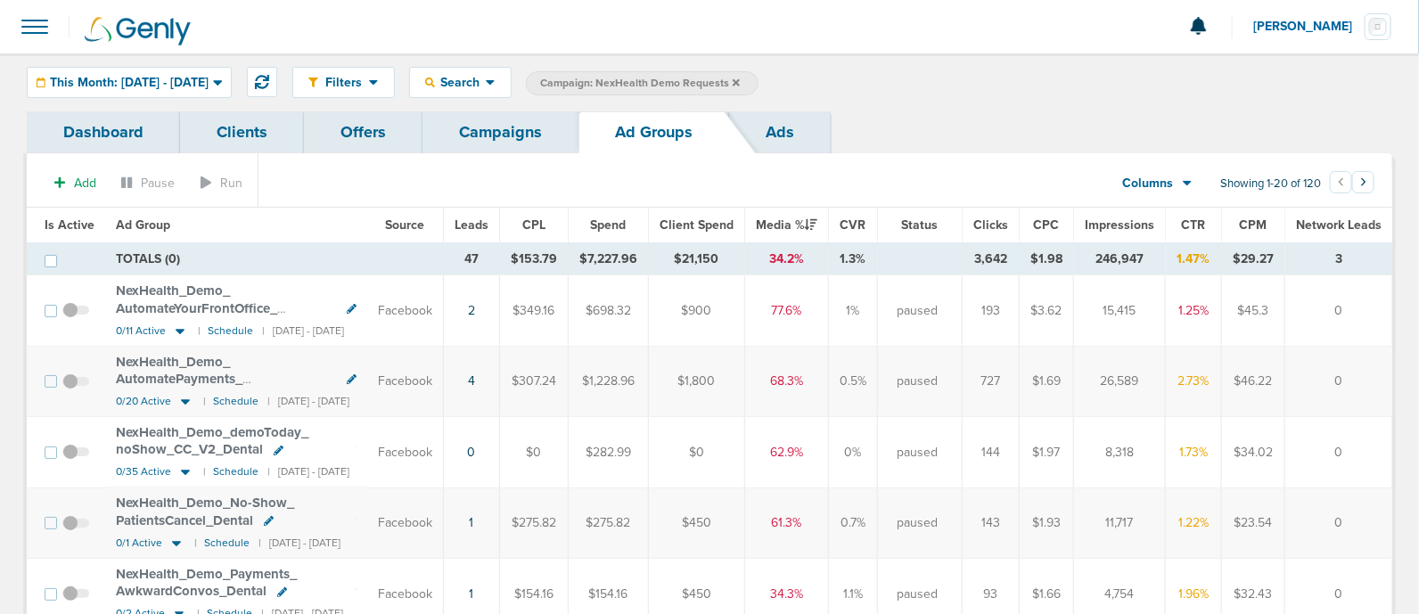
drag, startPoint x: 507, startPoint y: 225, endPoint x: 405, endPoint y: 180, distance: 110.9
click at [405, 180] on section "Add Pause Run Columns Media Stats Sales Performance Custom Showing 1-20 of 120 …" at bounding box center [709, 187] width 1365 height 41
click at [488, 224] on span "Leads" at bounding box center [471, 224] width 34 height 15
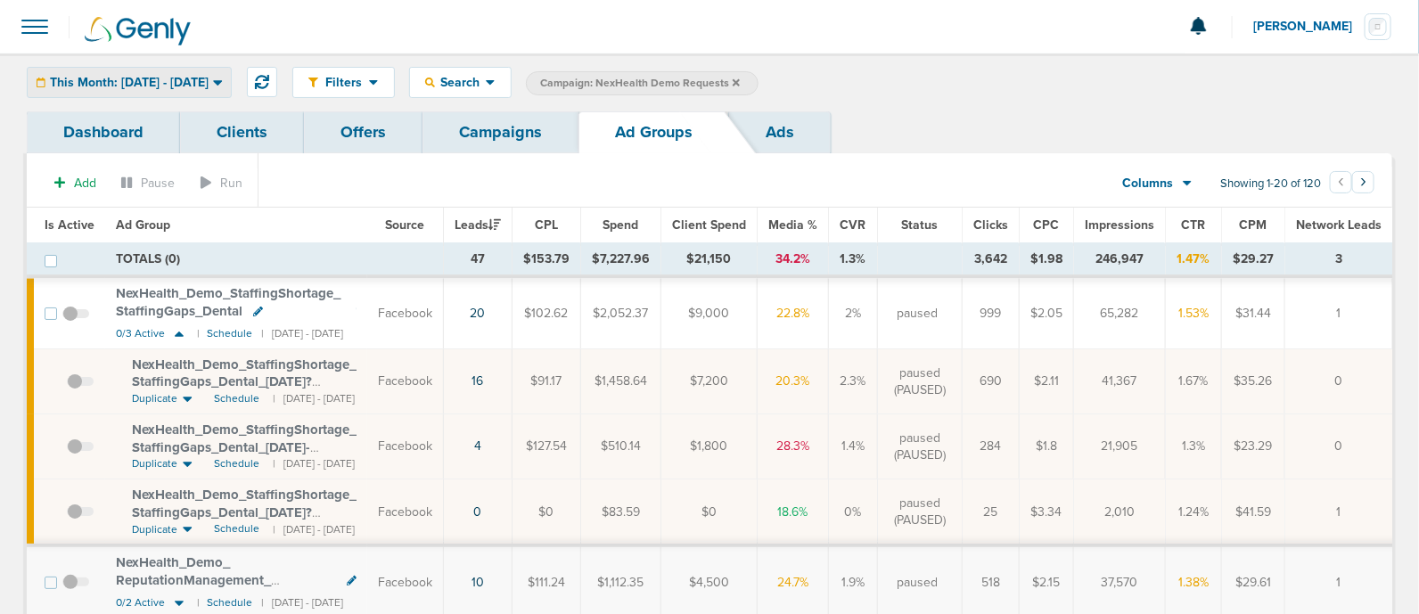
click at [176, 85] on span "This Month: [DATE] - [DATE]" at bounding box center [129, 83] width 159 height 12
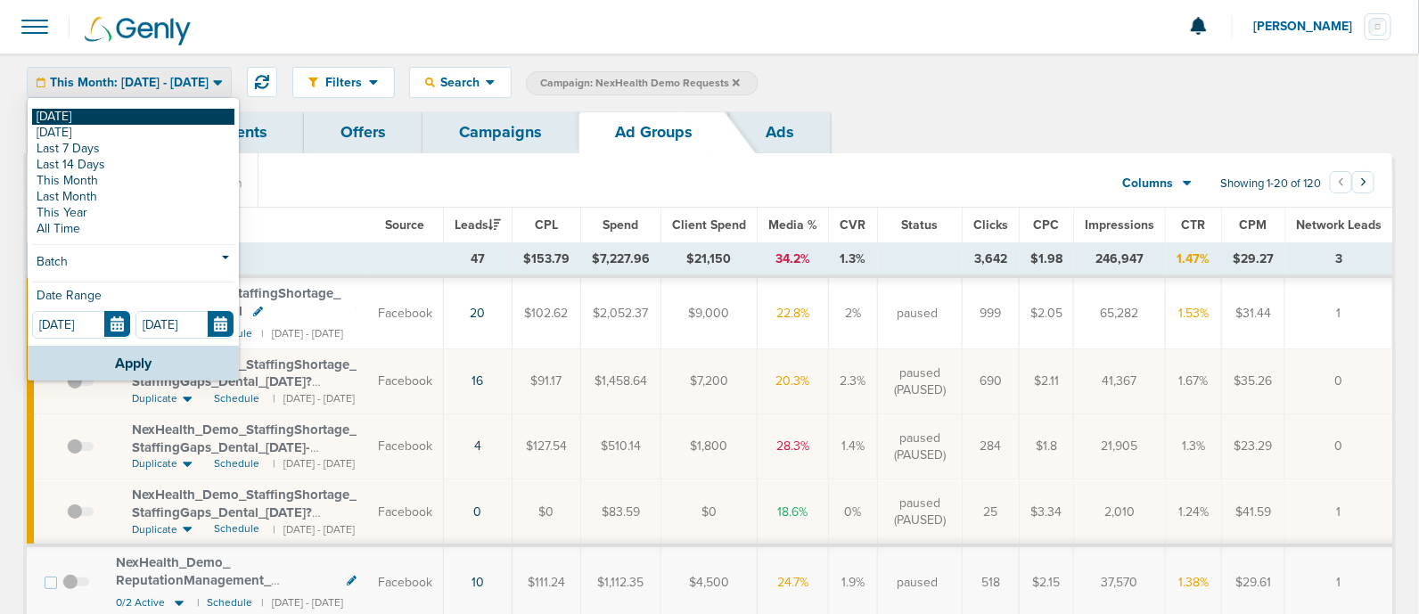
click at [107, 118] on link "[DATE]" at bounding box center [133, 117] width 202 height 16
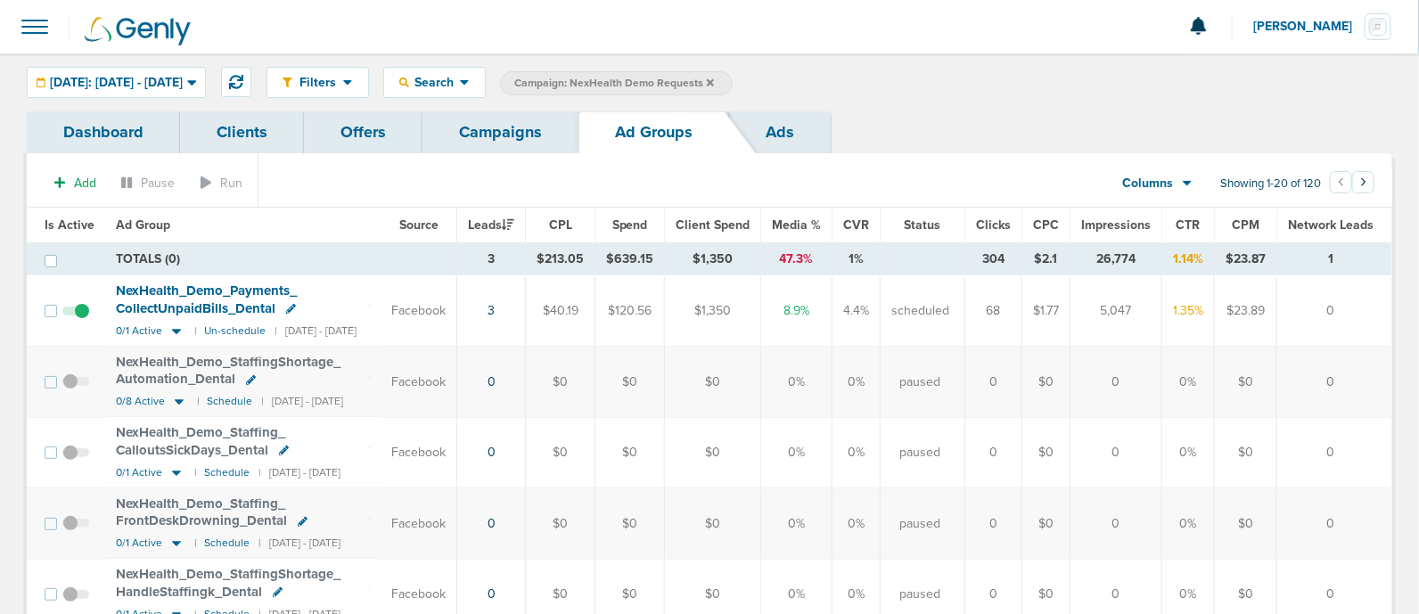
click at [800, 223] on span "Media %" at bounding box center [796, 224] width 49 height 15
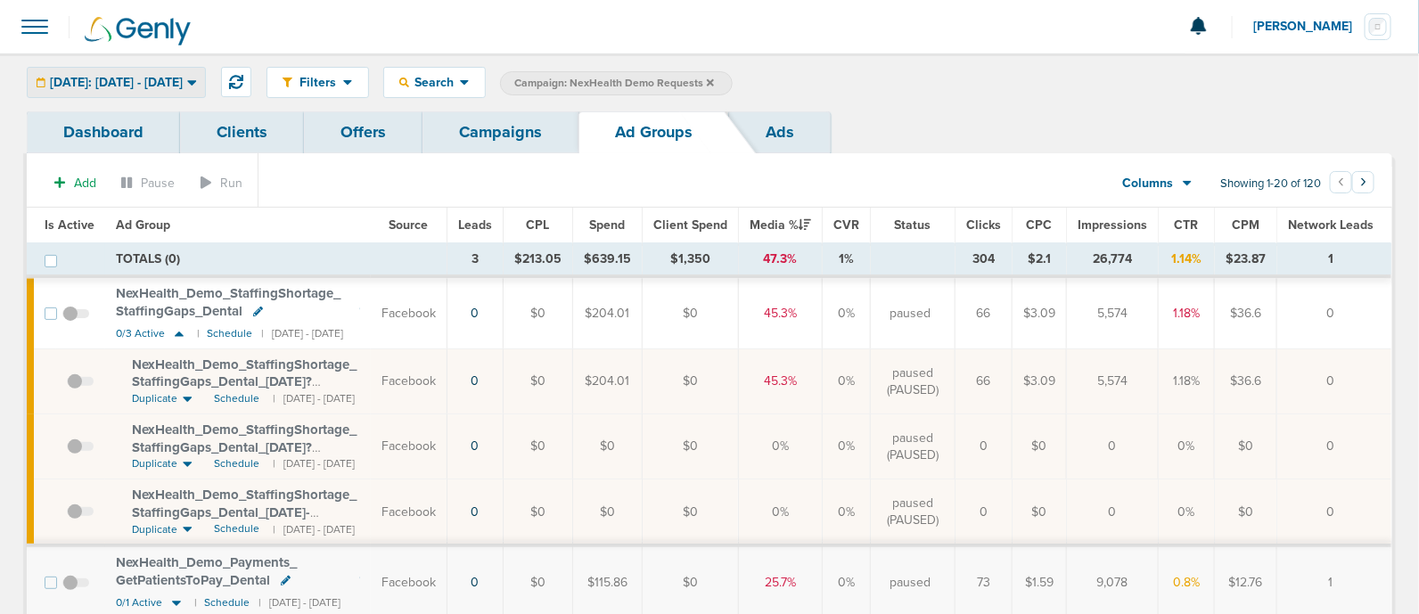
click at [183, 87] on span "[DATE]: [DATE] - [DATE]" at bounding box center [116, 83] width 133 height 12
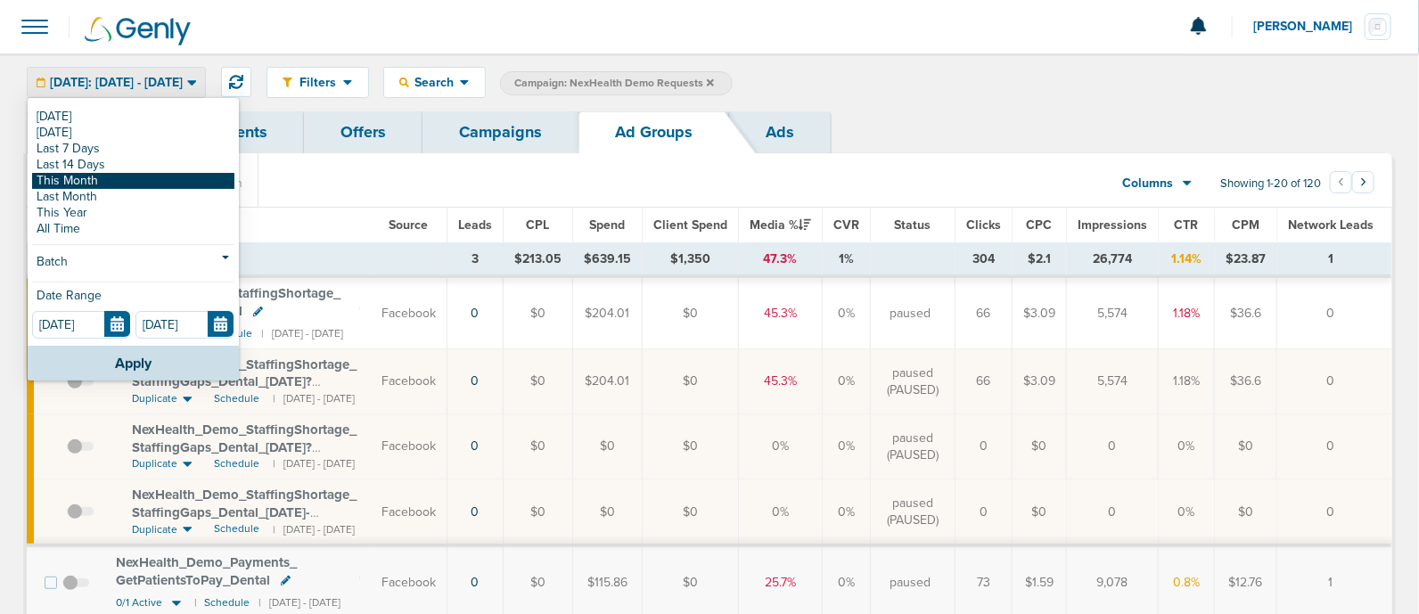
click at [89, 176] on link "This Month" at bounding box center [133, 181] width 202 height 16
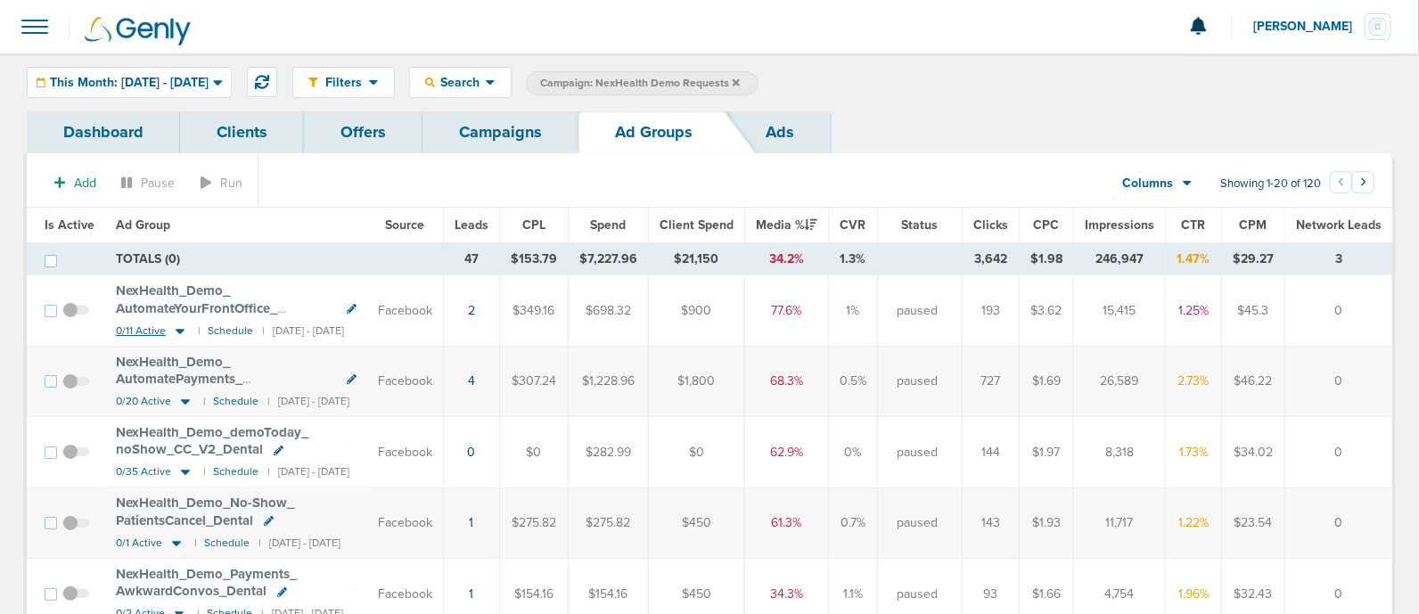
click at [176, 334] on icon at bounding box center [180, 330] width 18 height 15
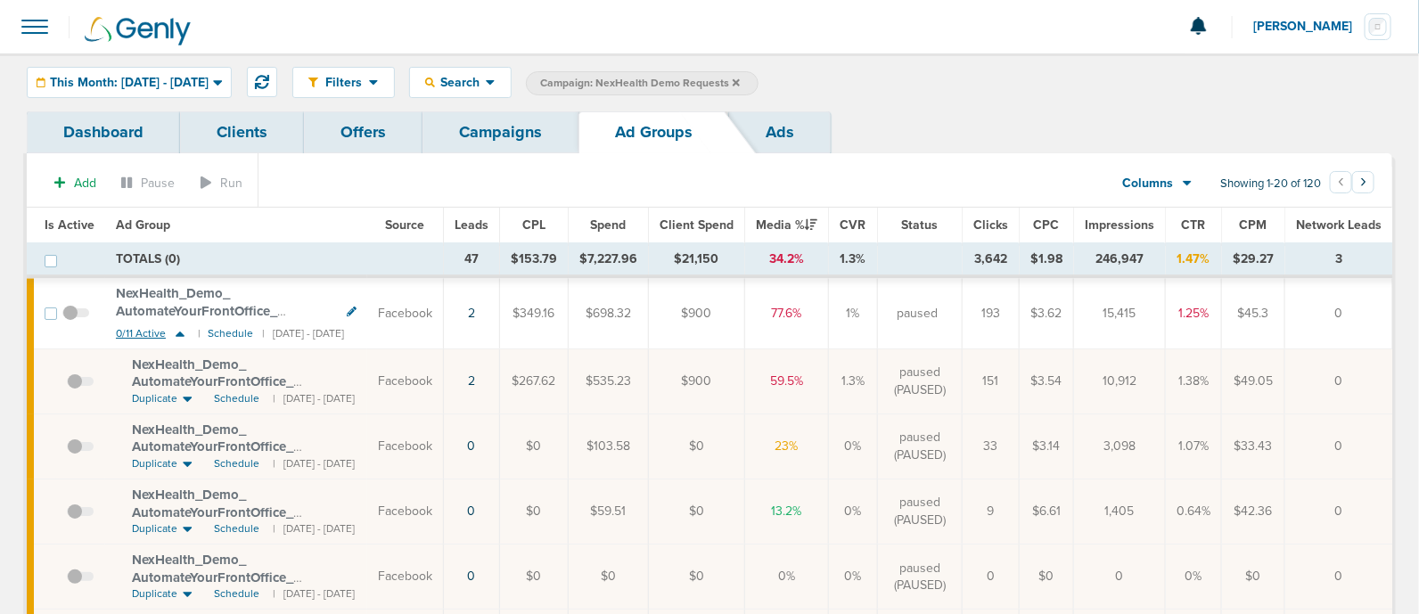
click at [182, 327] on icon at bounding box center [180, 333] width 18 height 15
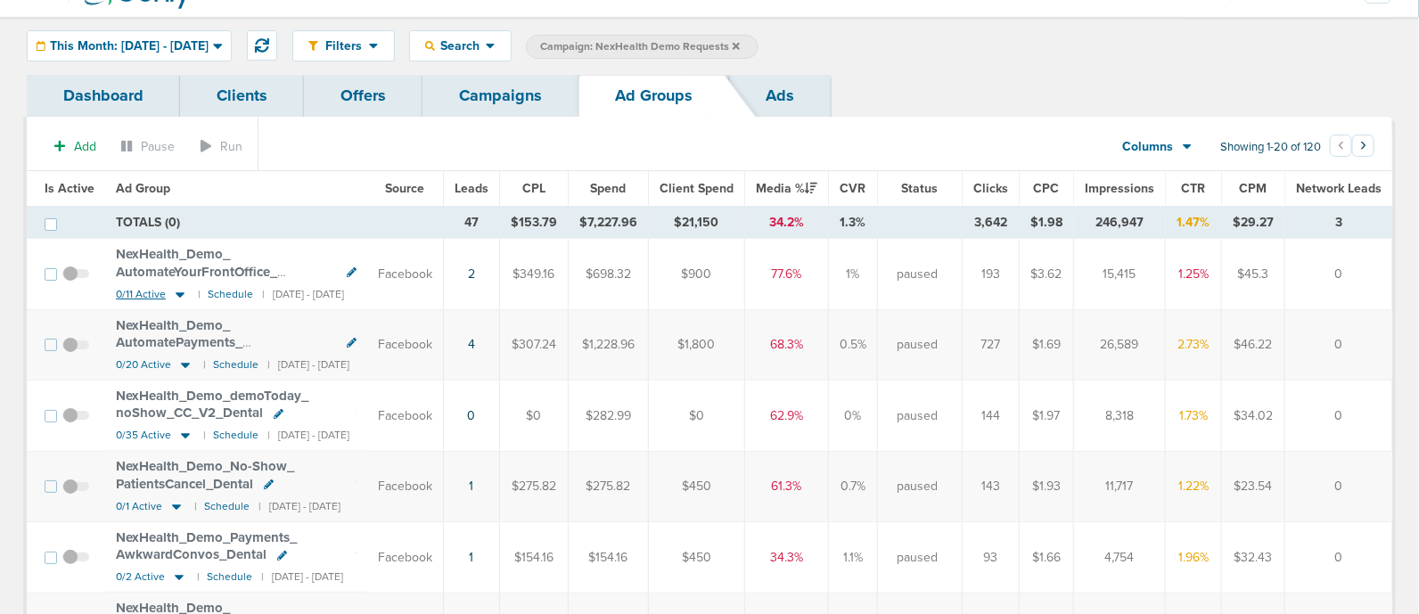
scroll to position [44, 0]
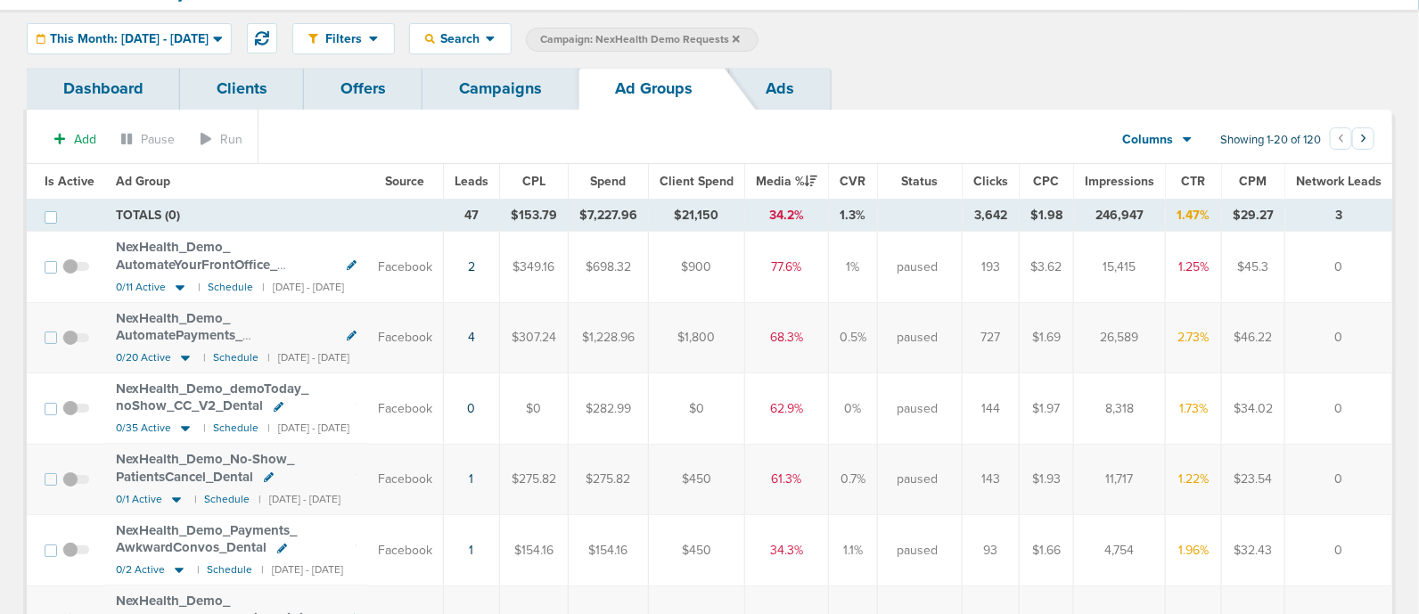
click at [488, 180] on span "Leads" at bounding box center [471, 181] width 34 height 15
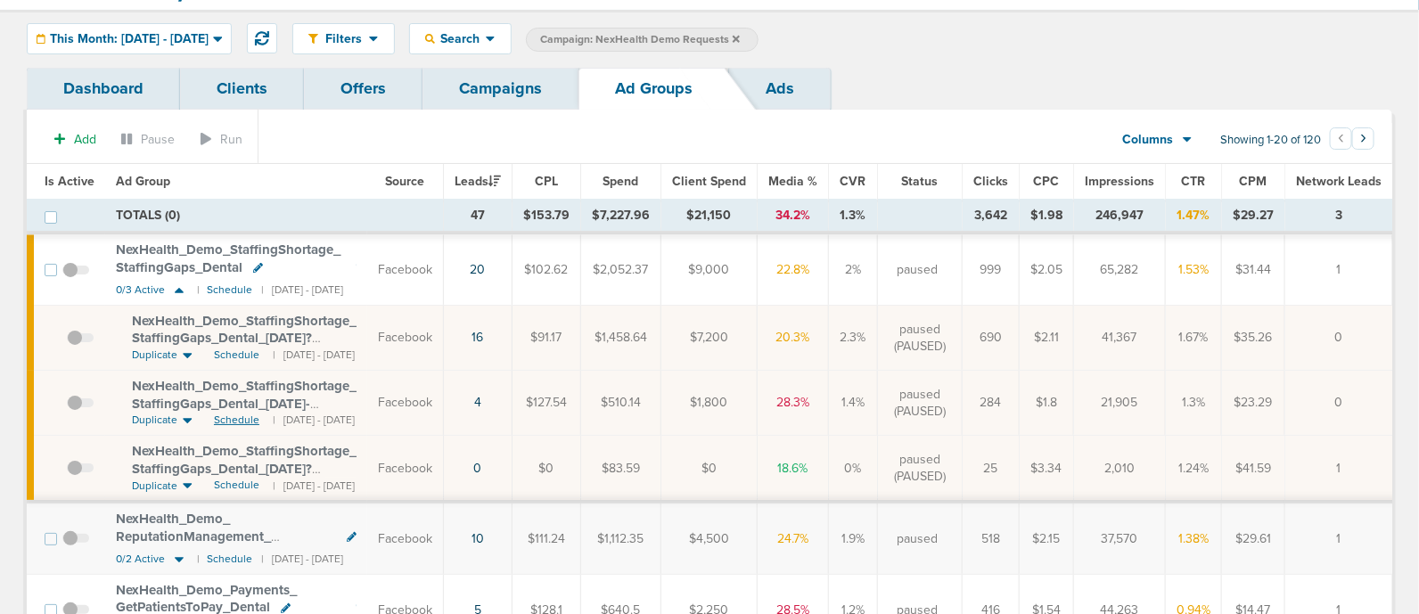
click at [236, 419] on span "Schedule" at bounding box center [236, 420] width 45 height 15
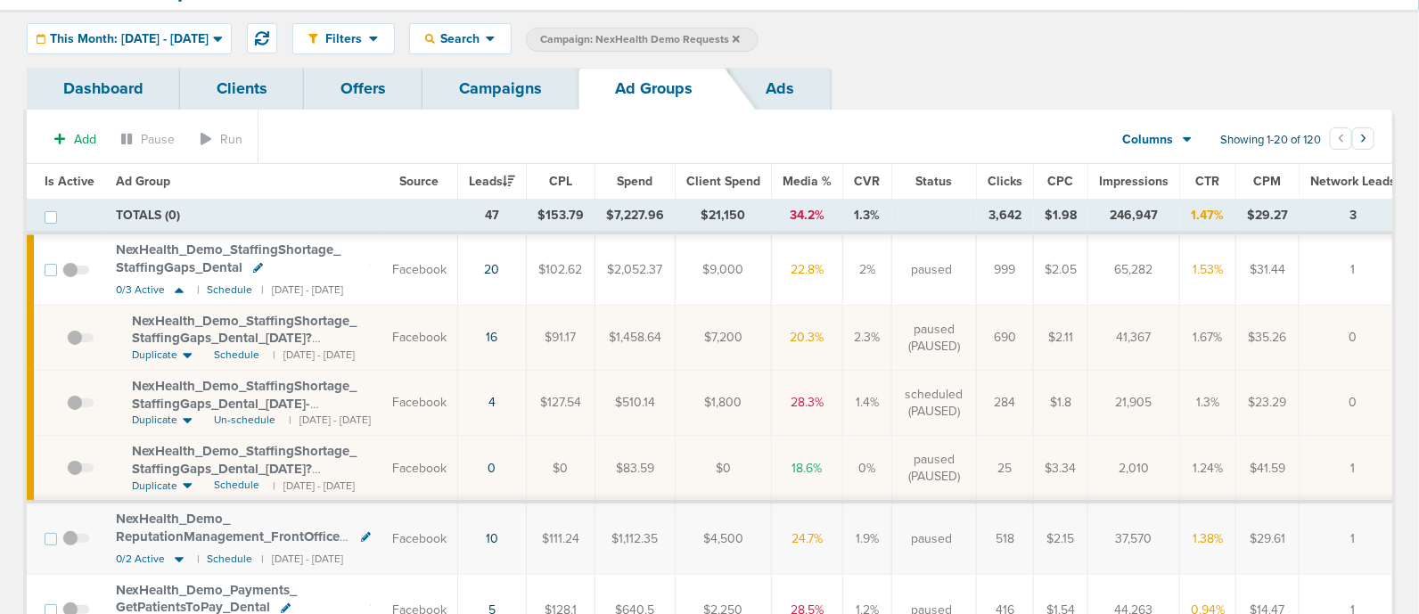
drag, startPoint x: 483, startPoint y: 87, endPoint x: 446, endPoint y: 91, distance: 37.6
click at [446, 91] on link "Campaigns" at bounding box center [500, 89] width 156 height 42
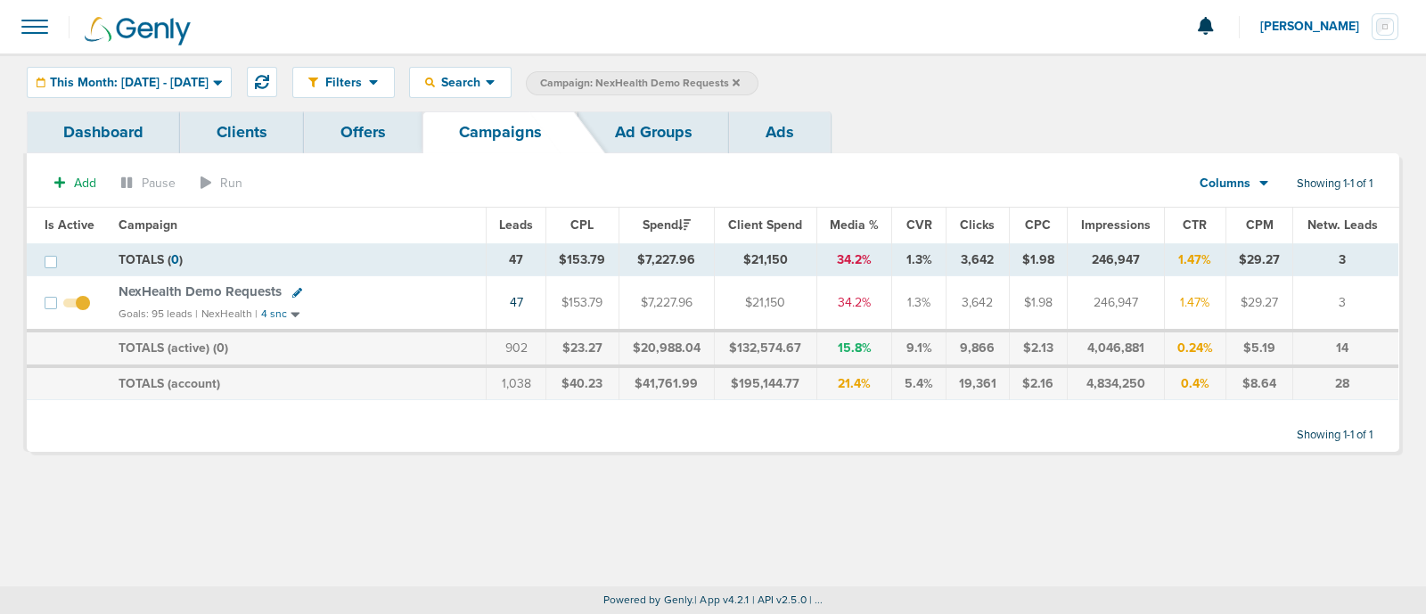
click at [212, 287] on span "NexHealth Demo Requests" at bounding box center [200, 291] width 163 height 16
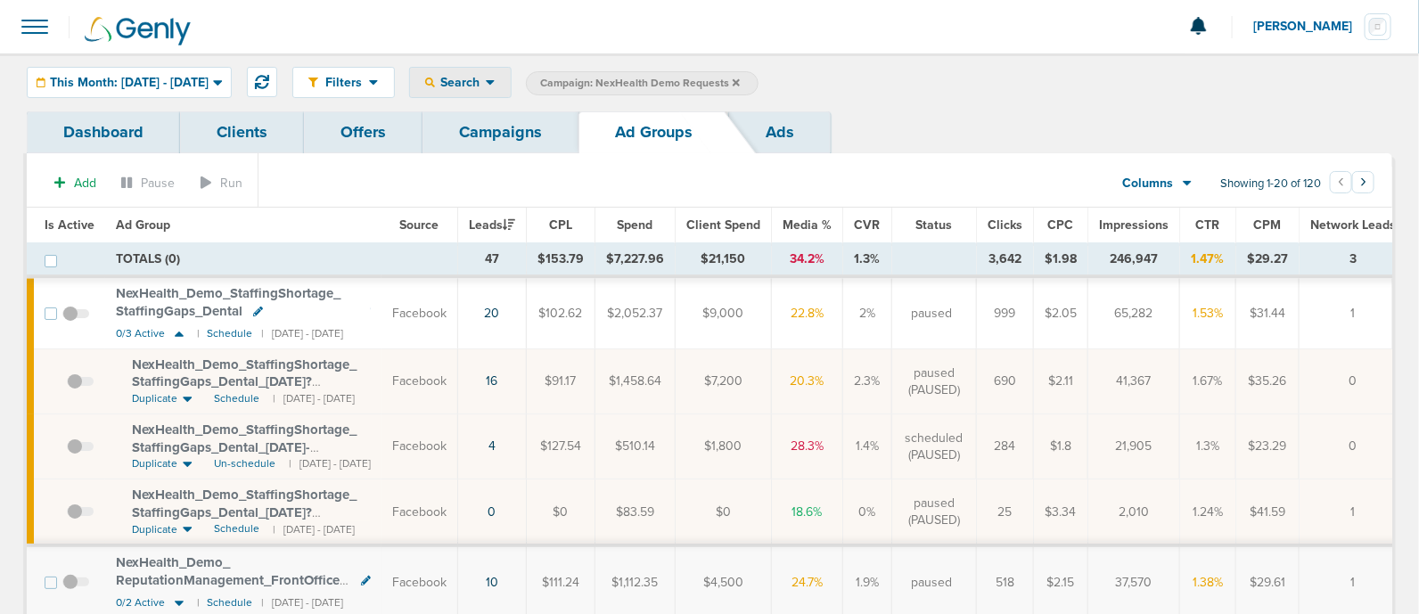
click at [486, 76] on span "Search" at bounding box center [460, 82] width 51 height 15
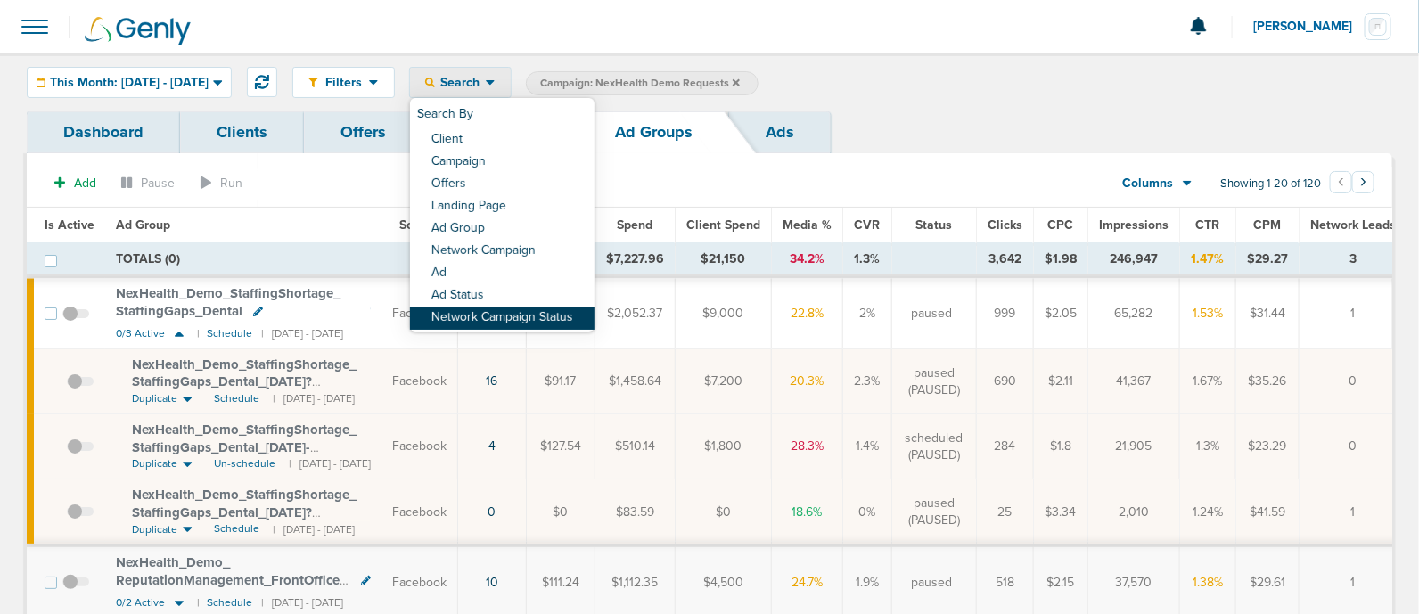
click at [570, 318] on link "Network Campaign Status" at bounding box center [502, 318] width 184 height 22
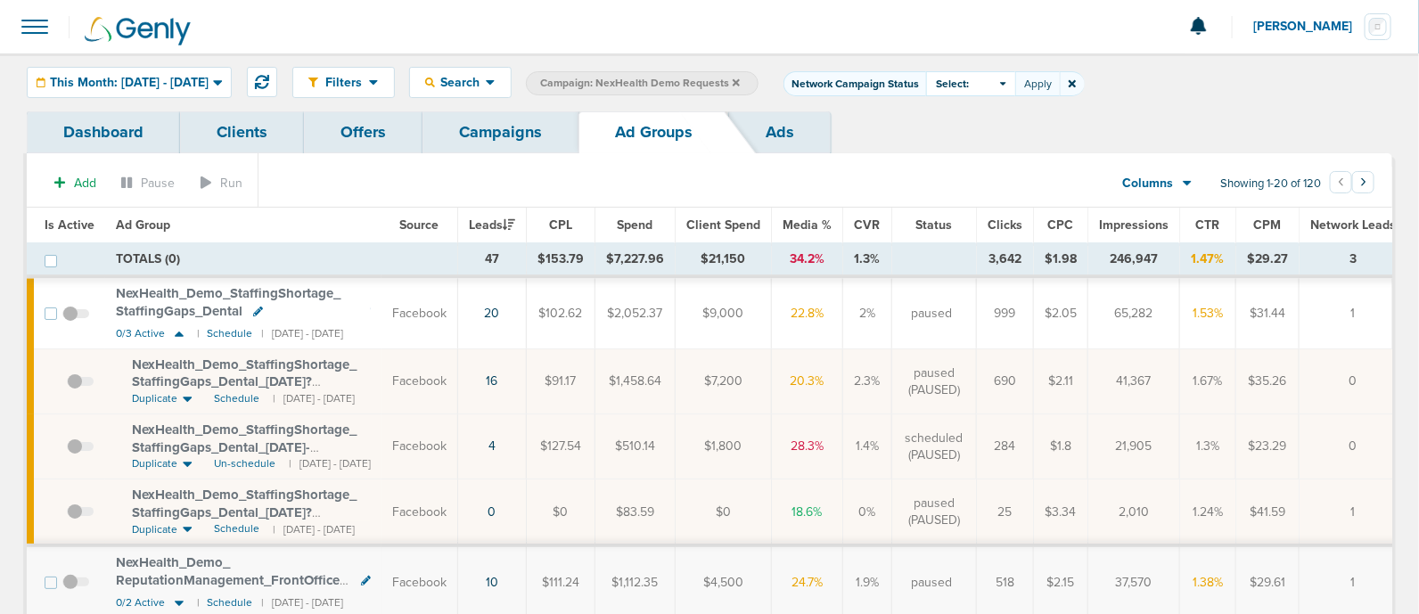
click at [1015, 84] on div "Select:" at bounding box center [970, 83] width 89 height 25
click at [1200, 102] on div "Filters Active Only Settings Status Active Inactive Objectives MQL SQL Traffic …" at bounding box center [709, 82] width 1419 height 58
click at [1084, 80] on span at bounding box center [1072, 83] width 24 height 25
click at [1076, 86] on icon at bounding box center [1071, 83] width 7 height 11
click at [490, 123] on link "Campaigns" at bounding box center [500, 132] width 156 height 42
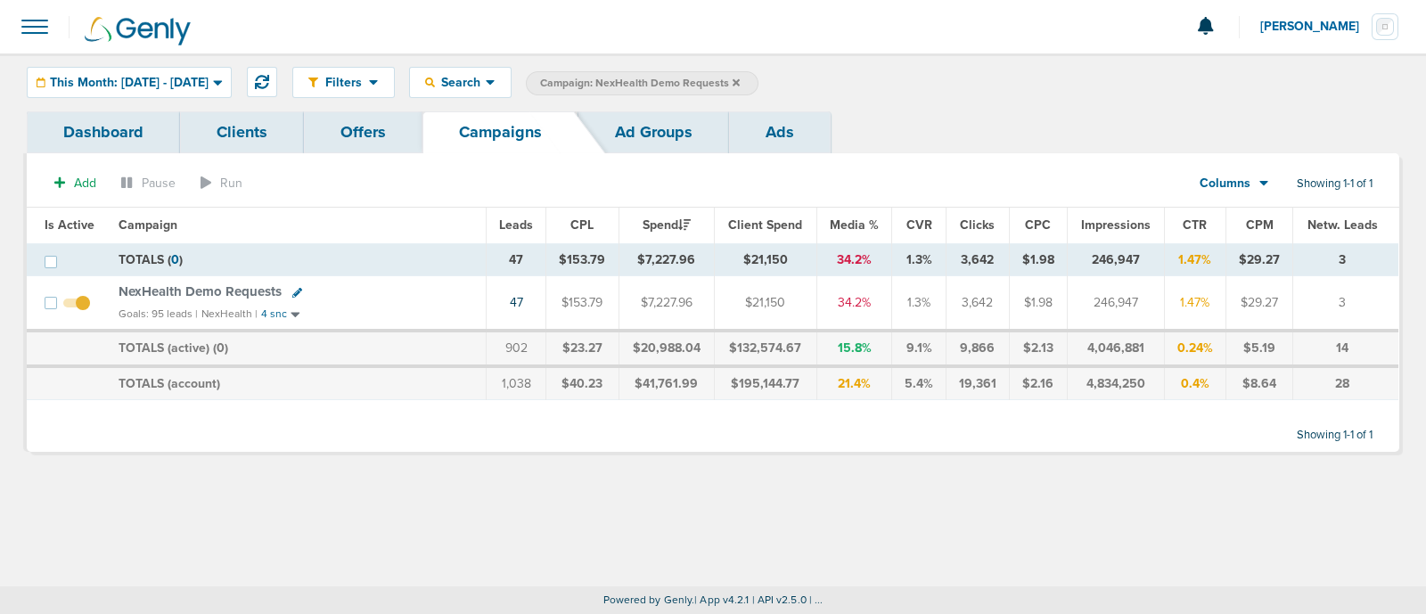
click at [740, 84] on icon at bounding box center [736, 83] width 7 height 11
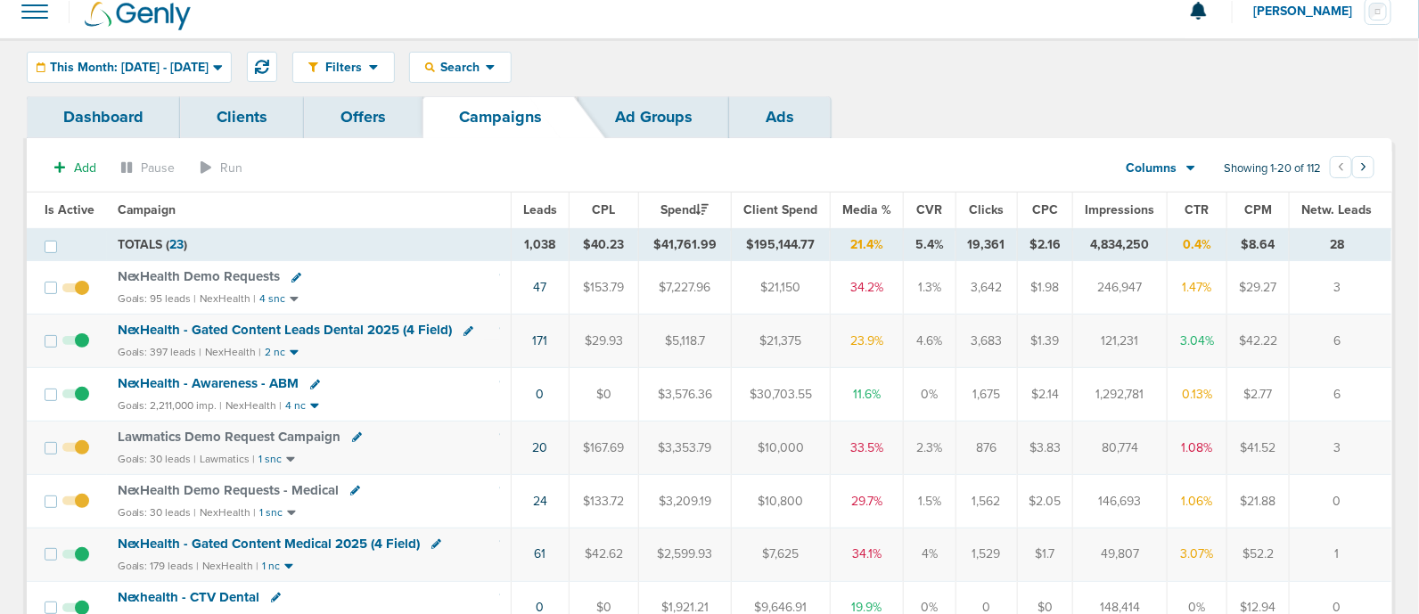
scroll to position [18, 0]
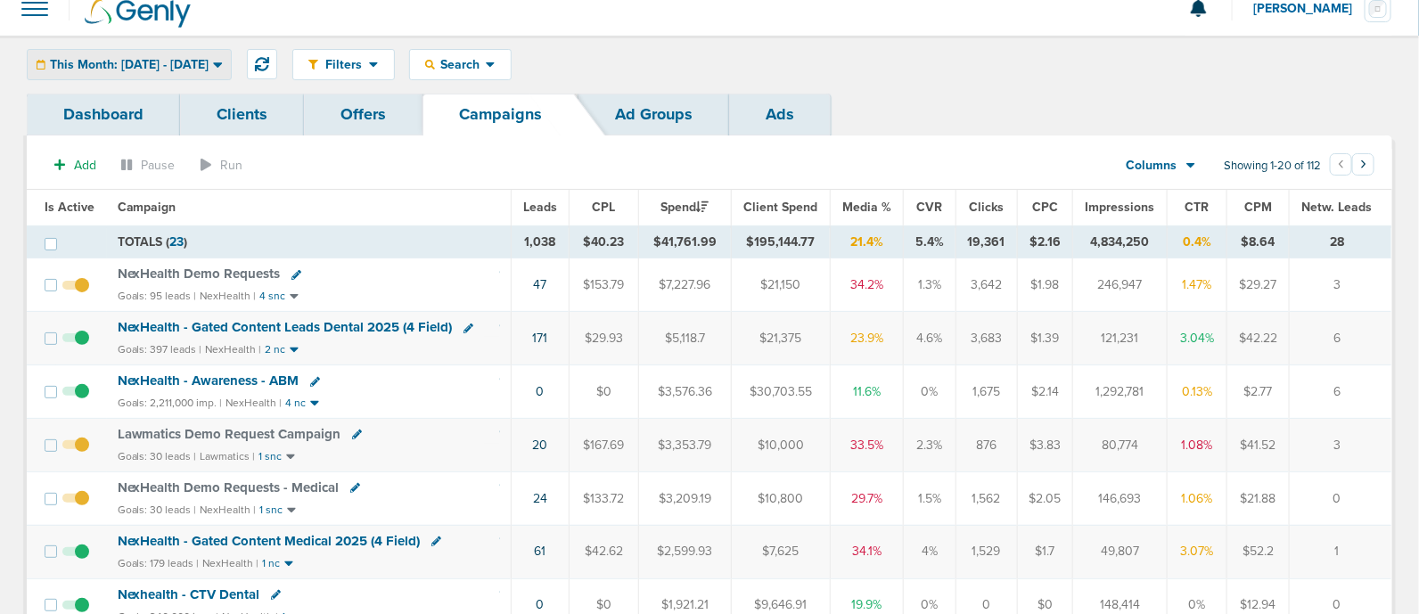
click at [178, 69] on span "This Month: [DATE] - [DATE]" at bounding box center [129, 65] width 159 height 12
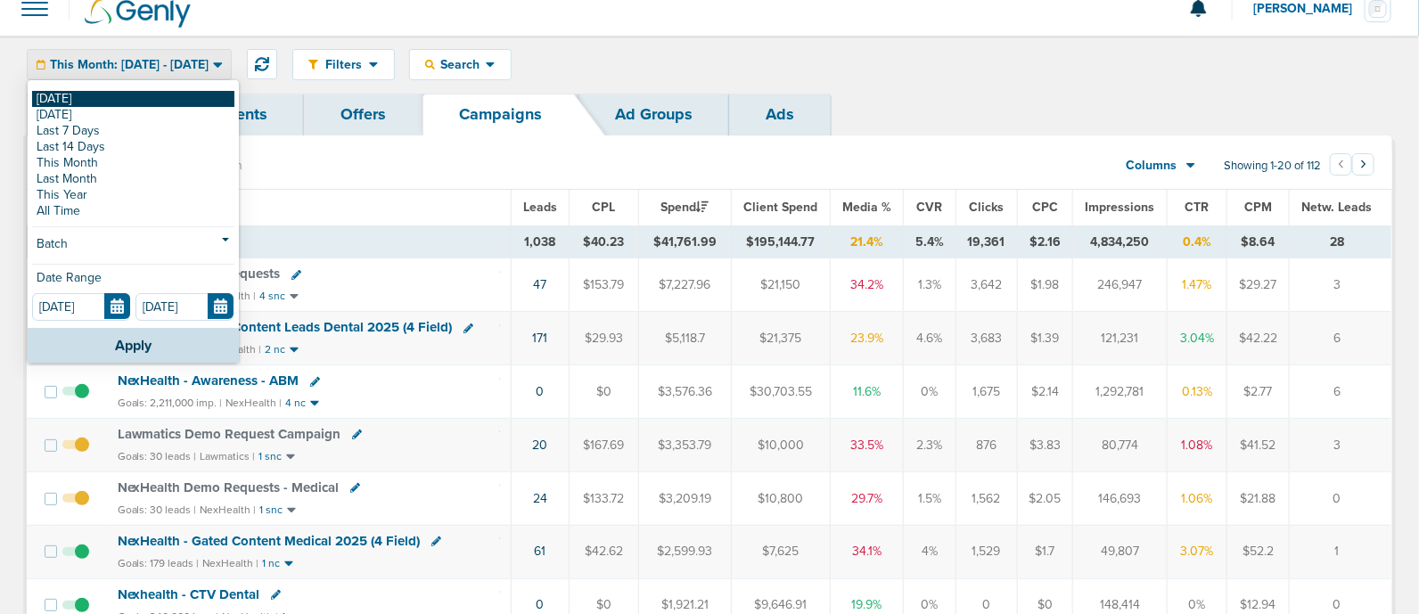
click at [80, 94] on link "[DATE]" at bounding box center [133, 99] width 202 height 16
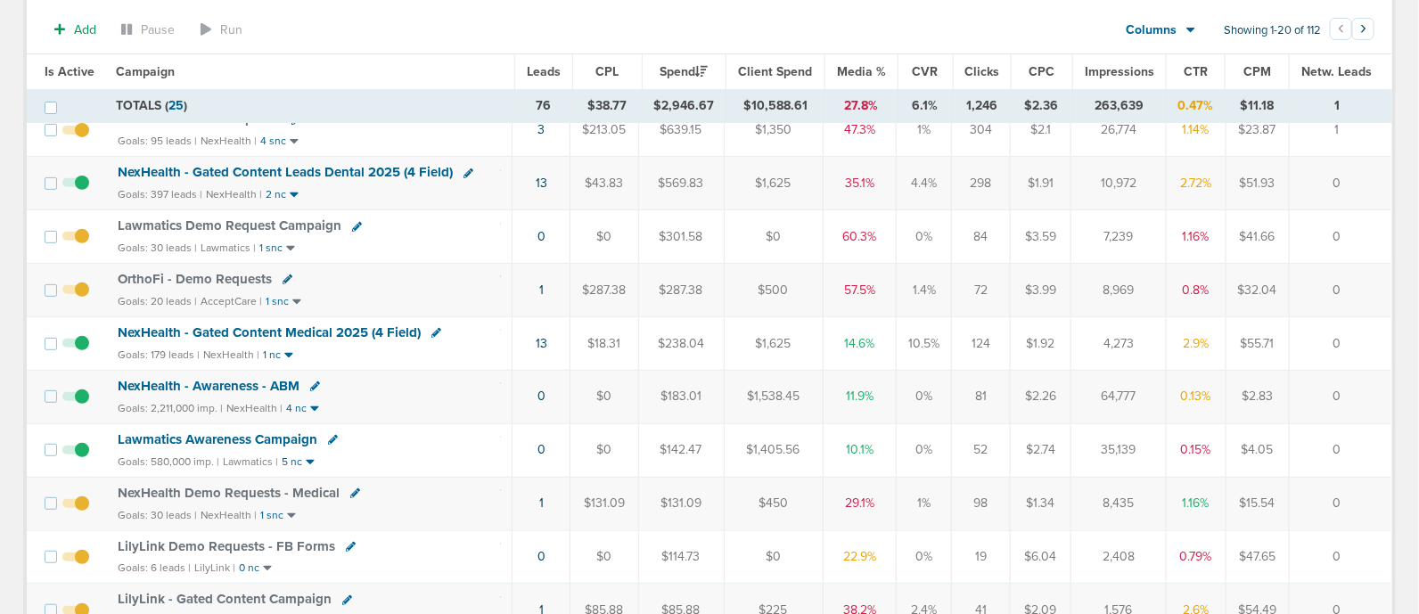
scroll to position [164, 0]
